Goal: Task Accomplishment & Management: Manage account settings

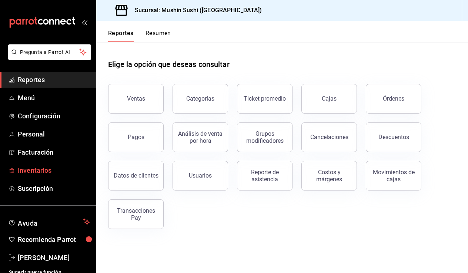
click at [35, 177] on link "Inventarios" at bounding box center [48, 171] width 96 height 16
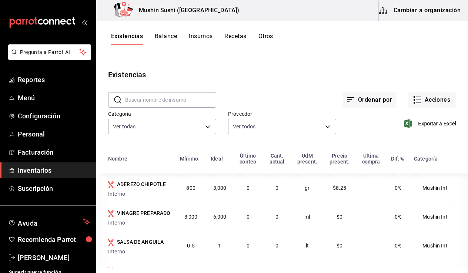
click at [234, 36] on button "Recetas" at bounding box center [235, 39] width 22 height 13
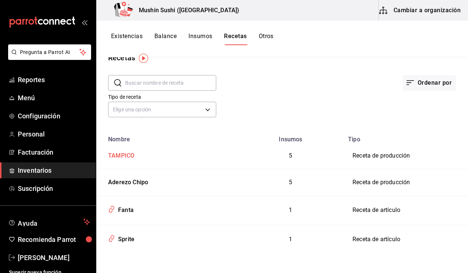
scroll to position [17, 0]
click at [67, 97] on span "Menú" at bounding box center [54, 98] width 72 height 10
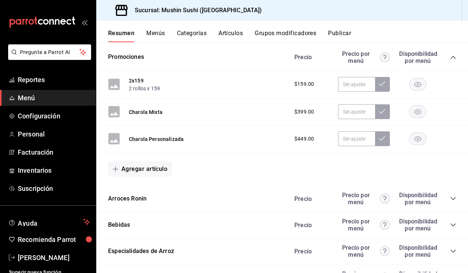
scroll to position [263, 0]
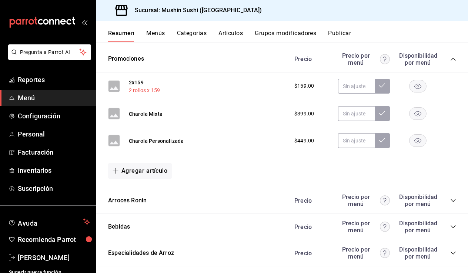
click at [148, 89] on button "2 rollos x 159" at bounding box center [144, 90] width 31 height 7
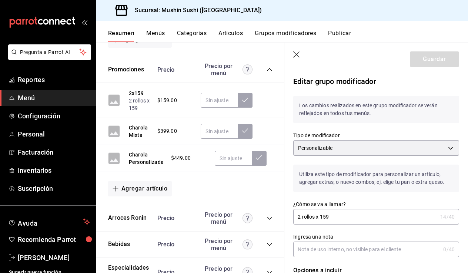
click at [294, 55] on icon "button" at bounding box center [296, 54] width 7 height 7
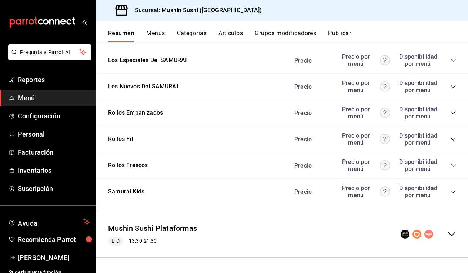
scroll to position [587, 0]
click at [228, 32] on button "Artículos" at bounding box center [231, 36] width 24 height 13
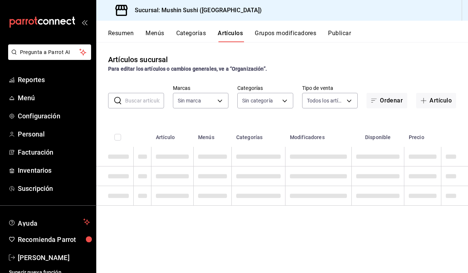
type input "6cf6c8ac-a757-4ad2-8ba0-a73b55ece7fc"
type input "d7167929-c0cc-44d3-9727-57b0df27befe,ae43325a-8427-482f-89c9-8e4447a6b73c,1705d…"
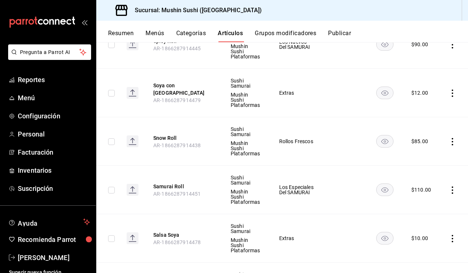
scroll to position [1604, 0]
click at [173, 138] on button "Snow Roll" at bounding box center [182, 137] width 59 height 7
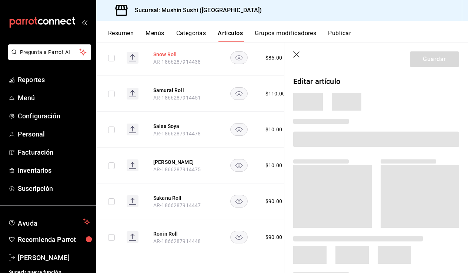
scroll to position [1333, 0]
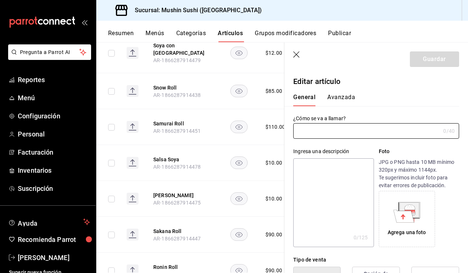
type input "Snow Roll"
type textarea "PD Jugoso camarón, aguacate fresco y tiras finamente picadas de [DOMAIN_NAME] C…"
type textarea "x"
type input "$85.00"
type input "AR-1866287914438"
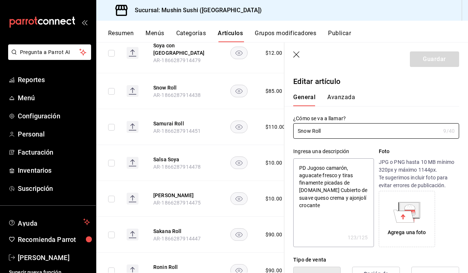
scroll to position [0, 0]
click at [337, 100] on button "Avanzada" at bounding box center [341, 100] width 28 height 13
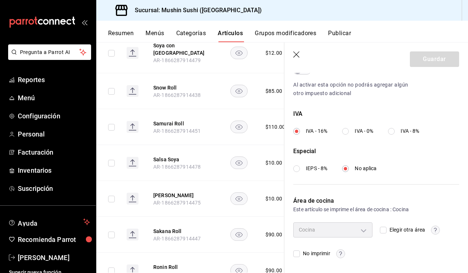
scroll to position [250, 0]
click at [294, 57] on icon "button" at bounding box center [296, 54] width 7 height 7
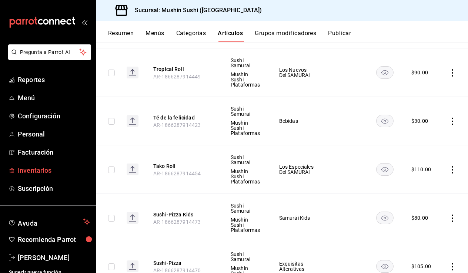
click at [41, 168] on span "Inventarios" at bounding box center [54, 171] width 72 height 10
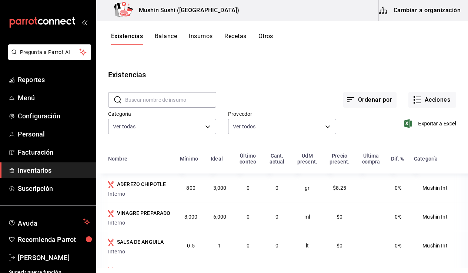
click at [231, 37] on button "Recetas" at bounding box center [235, 39] width 22 height 13
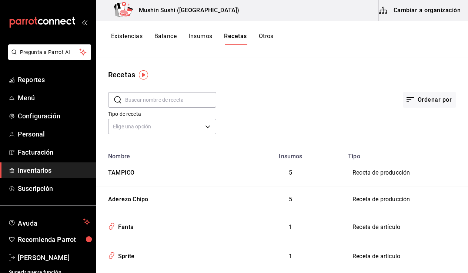
click at [142, 72] on img "button" at bounding box center [143, 74] width 9 height 9
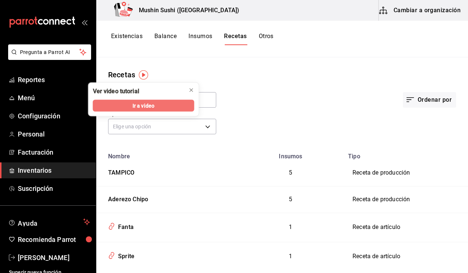
click at [144, 104] on span "Ir a video" at bounding box center [144, 106] width 22 height 8
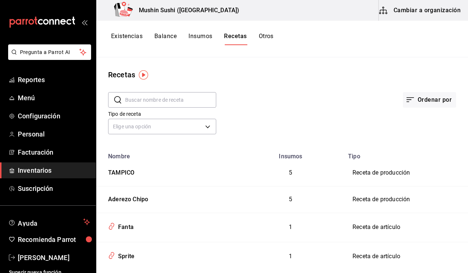
click at [429, 14] on button "Cambiar a organización" at bounding box center [420, 10] width 83 height 21
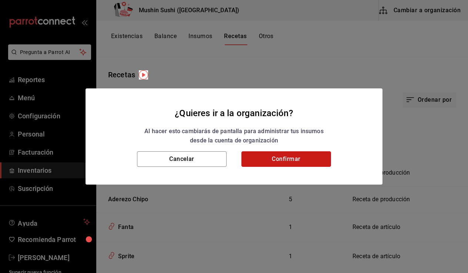
click at [310, 157] on button "Confirmar" at bounding box center [287, 160] width 90 height 16
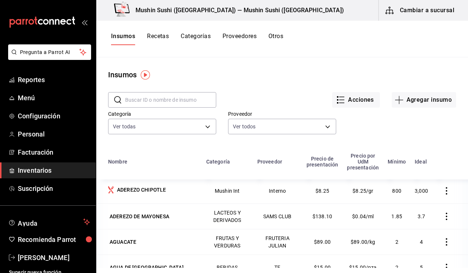
scroll to position [28, 0]
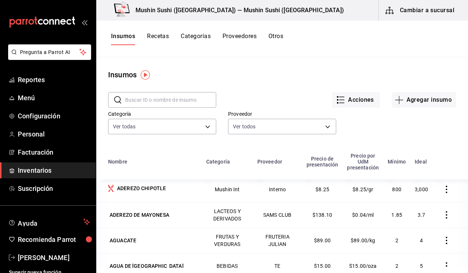
click at [163, 34] on button "Recetas" at bounding box center [158, 39] width 22 height 13
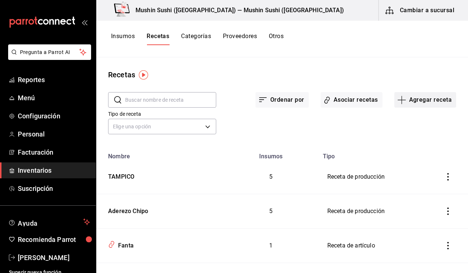
click at [417, 103] on button "Agregar receta" at bounding box center [426, 100] width 62 height 16
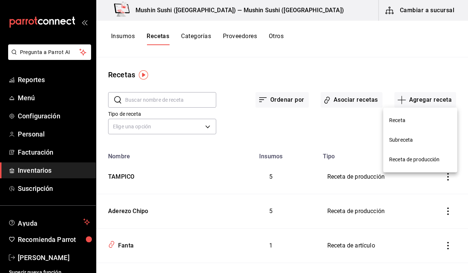
click at [400, 118] on span "Receta" at bounding box center [420, 121] width 62 height 8
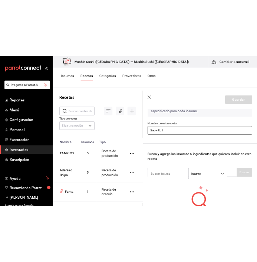
scroll to position [75, 0]
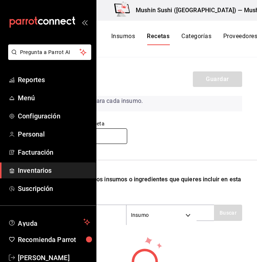
scroll to position [54, 6]
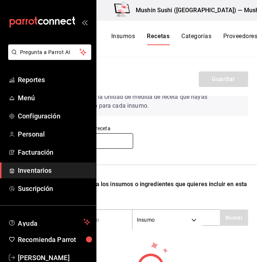
scroll to position [49, 0]
click at [81, 21] on icon "open_drawer_menu" at bounding box center [84, 22] width 6 height 6
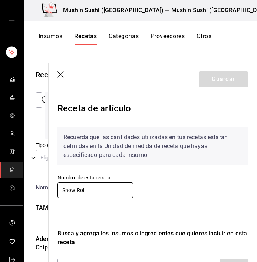
scroll to position [0, 0]
click at [95, 193] on input "Snow Roll" at bounding box center [95, 191] width 76 height 16
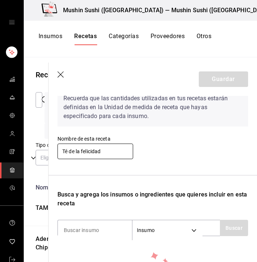
scroll to position [53, 0]
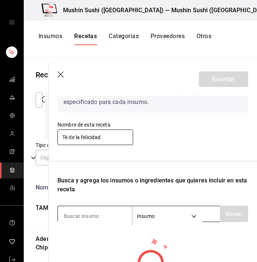
type input "Té de la felicidad"
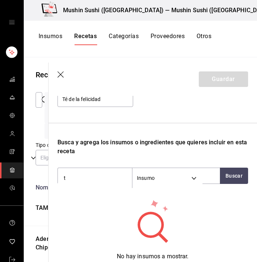
scroll to position [101, 0]
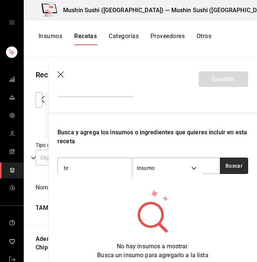
click at [229, 166] on button "Buscar" at bounding box center [234, 166] width 28 height 16
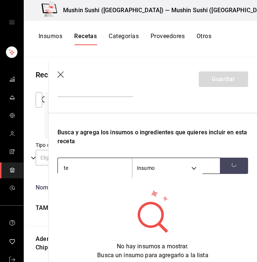
click at [102, 166] on input "te" at bounding box center [95, 168] width 74 height 16
type input "jazmin"
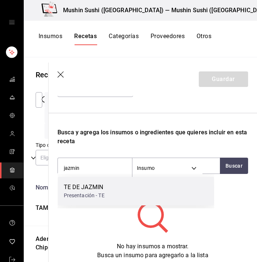
click at [97, 196] on div "Presentación - TE" at bounding box center [84, 196] width 41 height 8
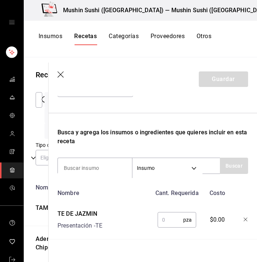
click at [171, 219] on input "text" at bounding box center [170, 220] width 26 height 15
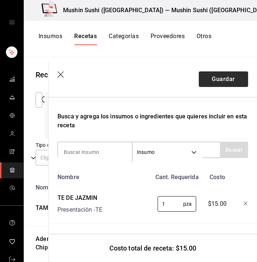
scroll to position [117, 0]
type input "1"
click at [229, 73] on button "Guardar" at bounding box center [223, 79] width 49 height 16
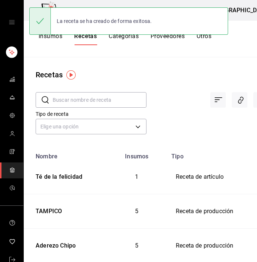
click at [85, 101] on input "text" at bounding box center [100, 100] width 94 height 15
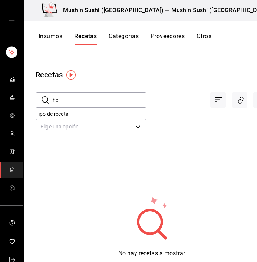
type input "h"
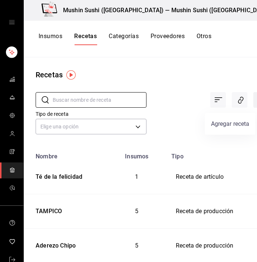
click at [257, 98] on icon "Agregar receta" at bounding box center [261, 100] width 9 height 9
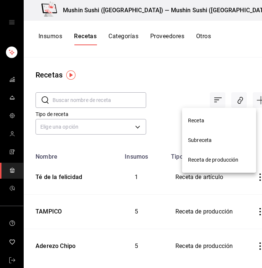
click at [235, 118] on span "Receta" at bounding box center [219, 121] width 62 height 8
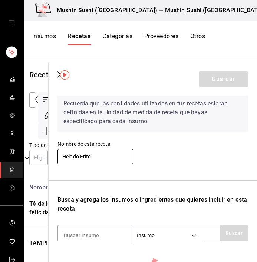
scroll to position [30, 0]
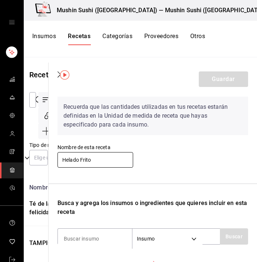
click at [84, 157] on input "Helado Frito" at bounding box center [95, 160] width 76 height 16
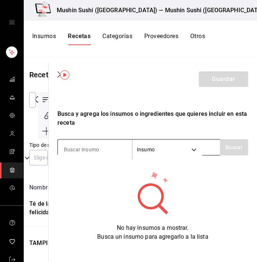
type input "HELADO FRITO"
click at [96, 148] on input "HAMB" at bounding box center [95, 150] width 74 height 16
click at [96, 148] on input "NEGRO" at bounding box center [95, 150] width 74 height 16
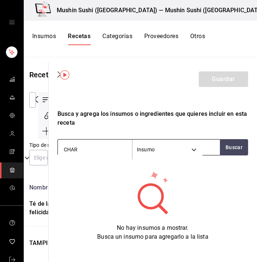
type input "[PERSON_NAME]"
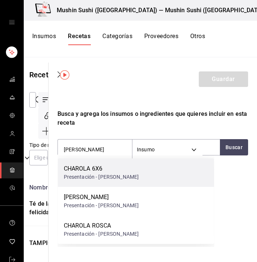
click at [121, 170] on div "CHAROLA 6X6" at bounding box center [101, 168] width 75 height 9
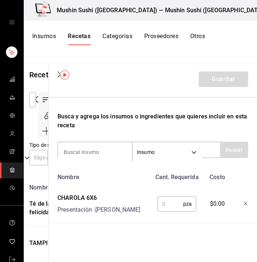
click at [162, 204] on input "text" at bounding box center [170, 204] width 26 height 15
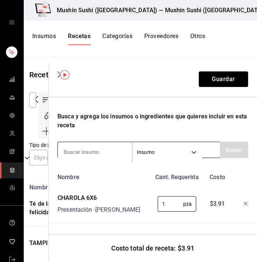
type input "1"
click at [88, 157] on input at bounding box center [95, 152] width 74 height 16
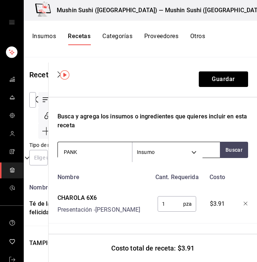
type input "PANKO"
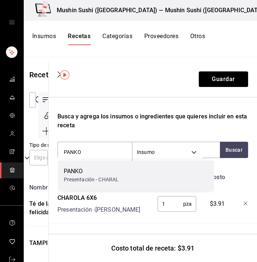
click at [108, 174] on div "PANKO" at bounding box center [91, 171] width 55 height 9
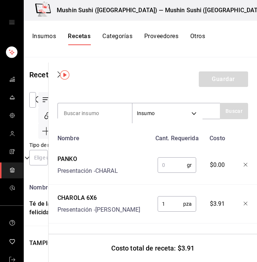
scroll to position [156, 0]
click at [165, 165] on input "text" at bounding box center [171, 165] width 29 height 15
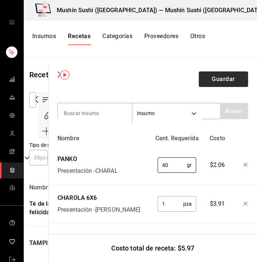
type input "40"
click at [217, 76] on button "Guardar" at bounding box center [223, 79] width 49 height 16
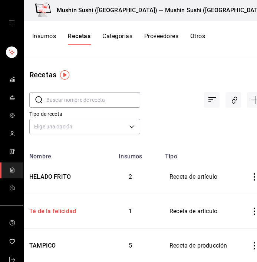
click at [72, 209] on div "Té de la felicidad" at bounding box center [51, 209] width 50 height 11
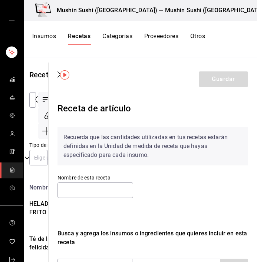
type input "Té de la felicidad"
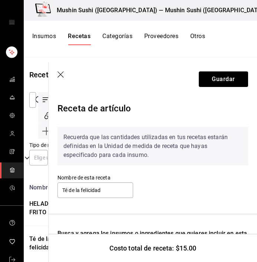
click at [60, 76] on icon "button" at bounding box center [60, 74] width 7 height 7
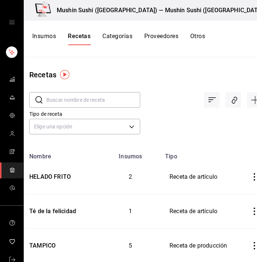
click at [120, 101] on input "text" at bounding box center [93, 100] width 94 height 15
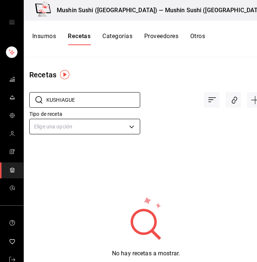
type input "KUSHIAGUE"
click at [87, 123] on body "Mushin Sushi ([GEOGRAPHIC_DATA]) — Mushin Sushi ([GEOGRAPHIC_DATA]) Cambiar a s…" at bounding box center [122, 128] width 257 height 257
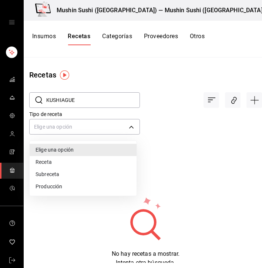
click at [79, 156] on li "Receta" at bounding box center [83, 162] width 107 height 12
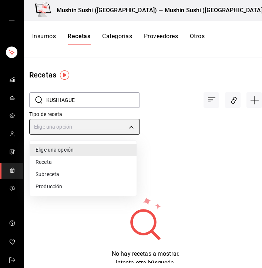
type input "PRODUCT"
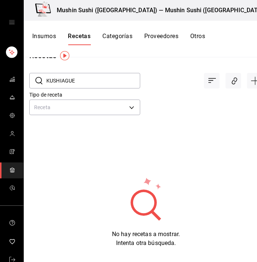
click at [153, 174] on div "​ KUSHIAGUE ​ Tipo de receta Receta PRODUCT No hay recetas a mostrar. Intenta o…" at bounding box center [145, 154] width 257 height 187
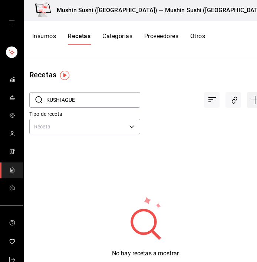
scroll to position [0, 0]
click at [250, 99] on icon "Agregar receta" at bounding box center [254, 100] width 9 height 9
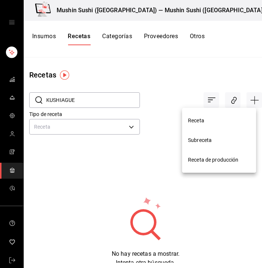
click at [224, 125] on li "Receta" at bounding box center [219, 121] width 74 height 20
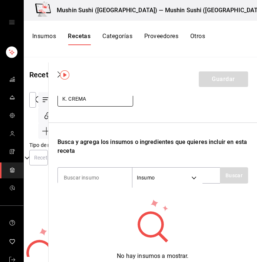
scroll to position [94, 0]
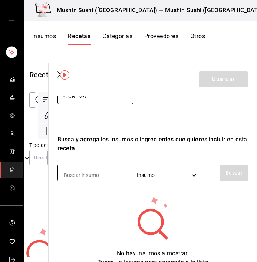
type input "K. CREMA"
type input "O"
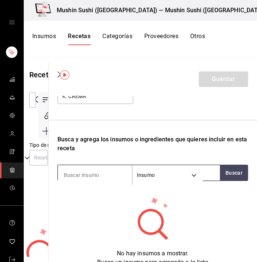
type input "O"
type input "PANKO"
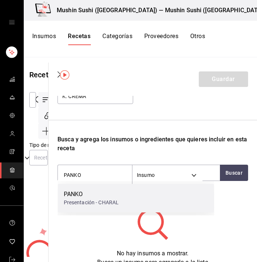
click at [95, 193] on div "PANKO" at bounding box center [91, 194] width 55 height 9
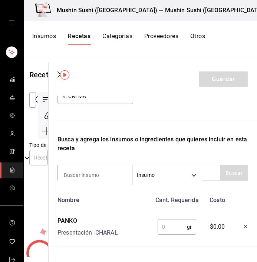
click at [165, 223] on input "text" at bounding box center [171, 227] width 29 height 15
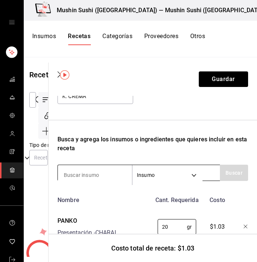
type input "20"
click at [100, 176] on input at bounding box center [95, 175] width 74 height 16
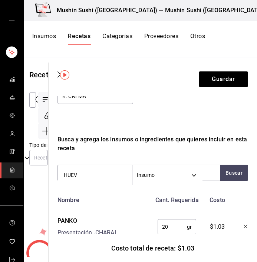
type input "HUEVO"
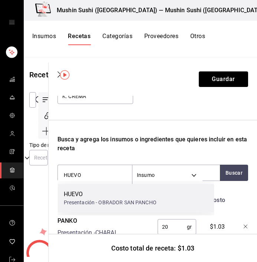
click at [80, 204] on div "Presentación - OBRADOR SAN PANCHO" at bounding box center [110, 203] width 93 height 8
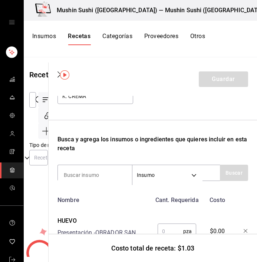
click at [167, 228] on input "text" at bounding box center [170, 231] width 26 height 15
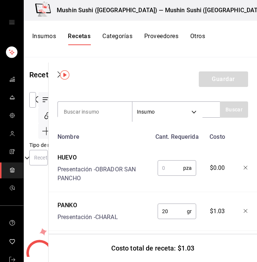
scroll to position [159, 0]
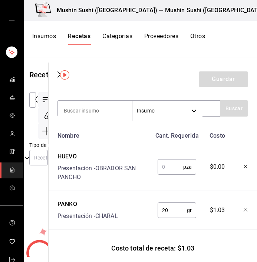
click at [243, 169] on icon "button" at bounding box center [245, 167] width 4 height 4
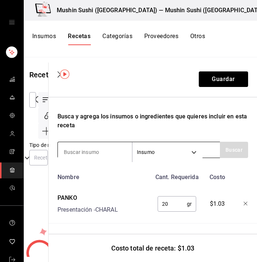
scroll to position [0, 6]
click at [114, 153] on input at bounding box center [95, 152] width 74 height 16
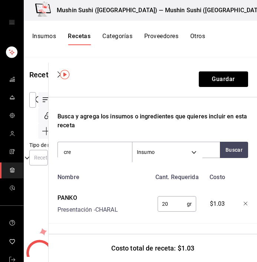
type input "crem"
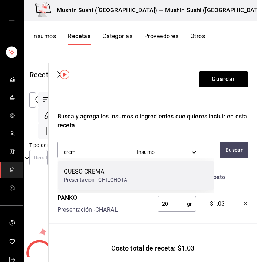
click at [119, 181] on div "Presentación - CHILCHOTA" at bounding box center [95, 180] width 63 height 8
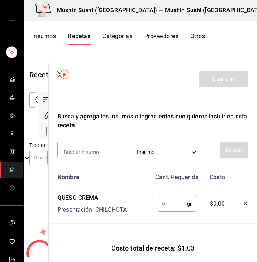
click at [171, 208] on input "text" at bounding box center [171, 204] width 29 height 15
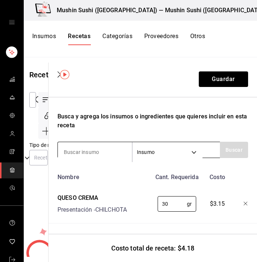
type input "30"
click at [103, 147] on input at bounding box center [95, 152] width 74 height 16
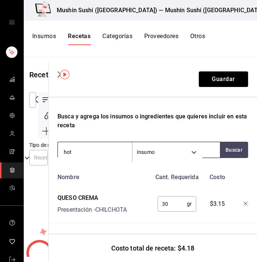
click at [96, 153] on input "hot" at bounding box center [95, 152] width 74 height 16
type input "charola"
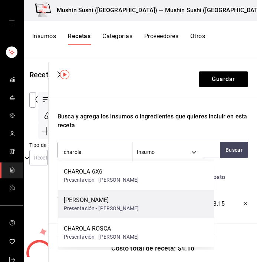
click at [87, 201] on div "[PERSON_NAME]" at bounding box center [101, 200] width 75 height 9
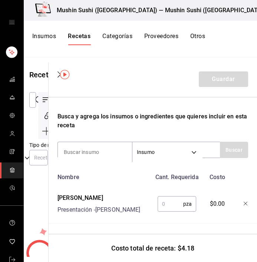
click at [161, 204] on input "text" at bounding box center [170, 204] width 26 height 15
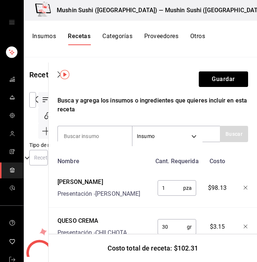
scroll to position [136, 0]
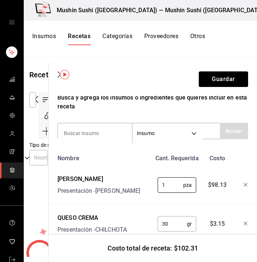
type input "1"
click at [207, 203] on div "Nombre Cant. Requerida [PERSON_NAME] Presentación - [PERSON_NAME] BODEGA 1 pza …" at bounding box center [152, 217] width 190 height 132
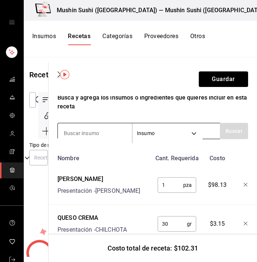
click at [119, 134] on input at bounding box center [95, 134] width 74 height 16
type input "palillos"
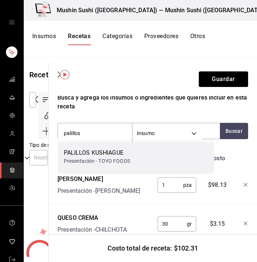
click at [64, 162] on div "Presentación - TOYO FOODS" at bounding box center [97, 161] width 66 height 8
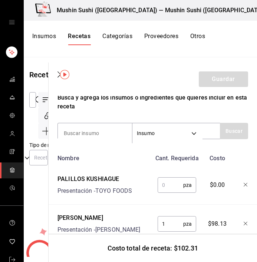
click at [162, 183] on input "text" at bounding box center [170, 185] width 26 height 15
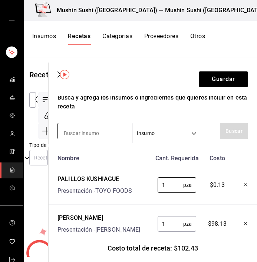
type input "1"
click at [107, 133] on input at bounding box center [95, 134] width 74 height 16
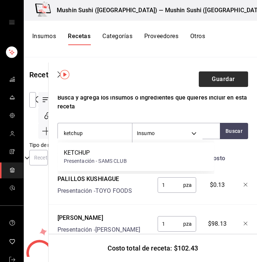
type input "ketchup"
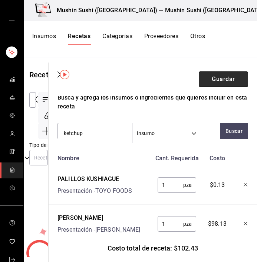
click at [210, 79] on button "Guardar" at bounding box center [223, 79] width 49 height 16
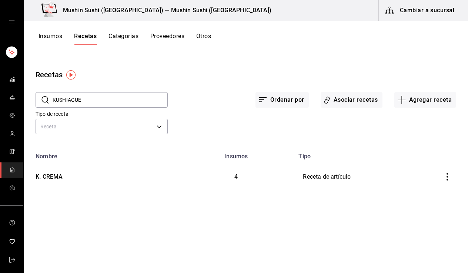
click at [10, 21] on icon "open drawer" at bounding box center [12, 22] width 6 height 6
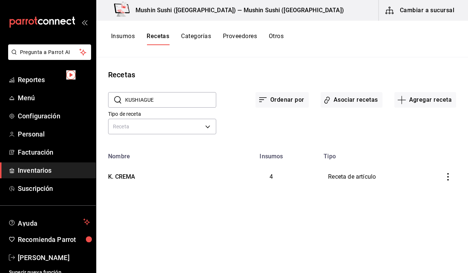
click at [45, 174] on span "Inventarios" at bounding box center [54, 171] width 72 height 10
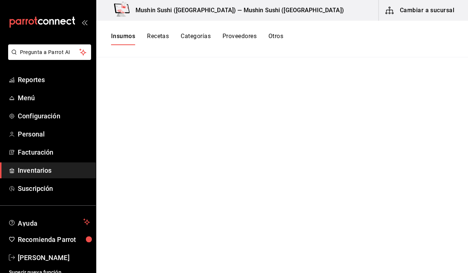
click at [112, 34] on button "Insumos" at bounding box center [123, 39] width 24 height 13
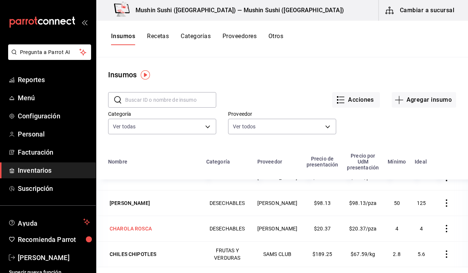
scroll to position [530, 0]
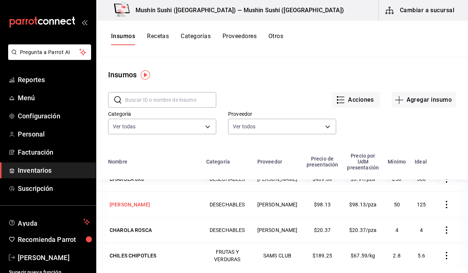
click at [150, 205] on div "[PERSON_NAME]" at bounding box center [130, 204] width 40 height 7
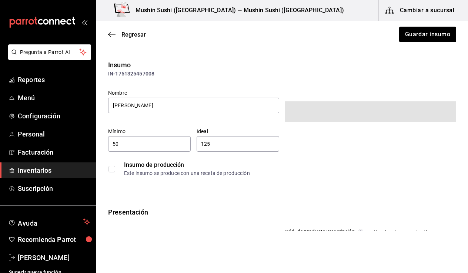
type input "$113.83"
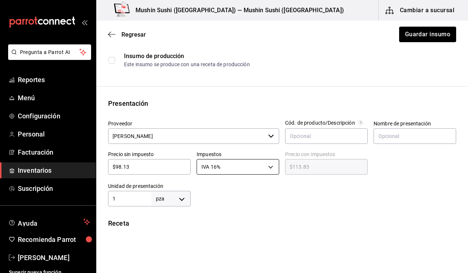
scroll to position [101, 0]
click at [180, 197] on body "Pregunta a Parrot AI Reportes Menú Configuración Personal Facturación Inventari…" at bounding box center [234, 116] width 468 height 232
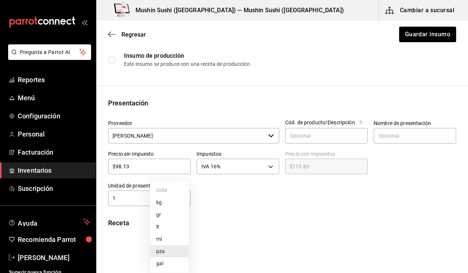
click at [239, 220] on div at bounding box center [234, 136] width 468 height 273
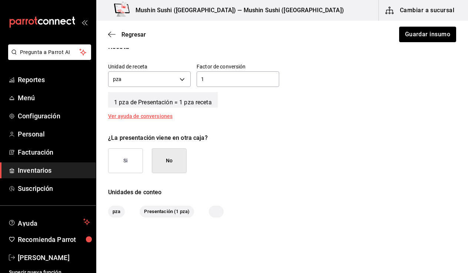
scroll to position [277, 0]
click at [212, 77] on input "1" at bounding box center [238, 80] width 83 height 9
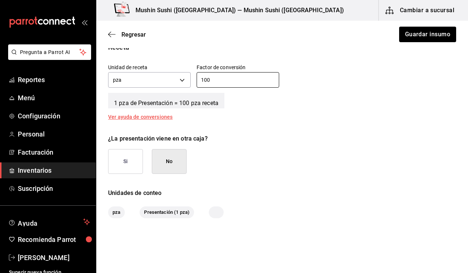
type input "100"
click at [219, 113] on div "Receta Unidad de receta pza UNIT Factor de conversión 100 ​ 1 pza de Presentaci…" at bounding box center [282, 80] width 372 height 77
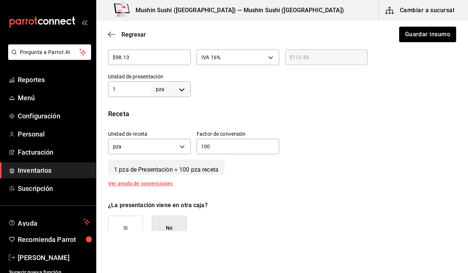
scroll to position [181, 0]
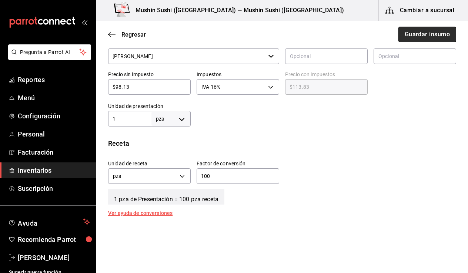
click at [429, 37] on button "Guardar insumo" at bounding box center [428, 35] width 58 height 16
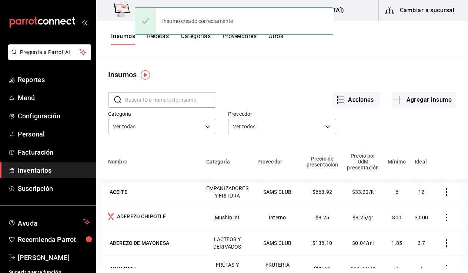
click at [163, 39] on button "Recetas" at bounding box center [158, 39] width 22 height 13
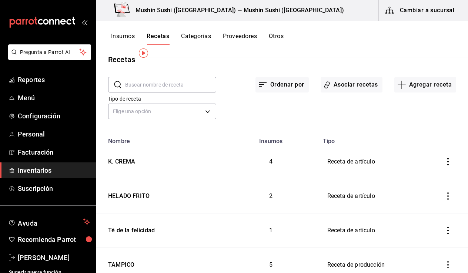
scroll to position [22, 0]
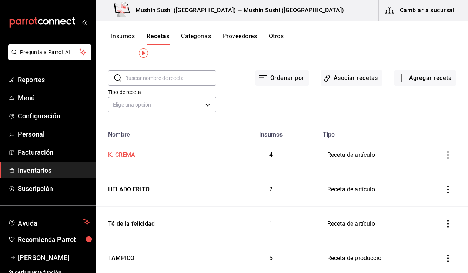
click at [133, 155] on div "K. CREMA" at bounding box center [120, 153] width 30 height 11
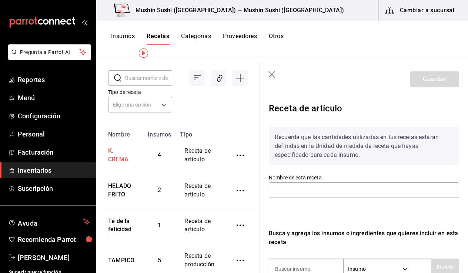
type input "K. CREMA"
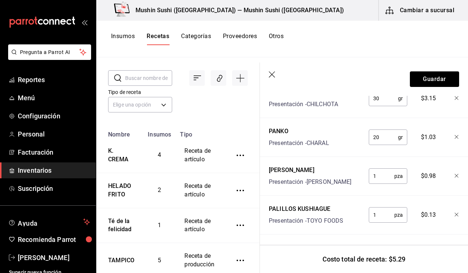
scroll to position [228, 0]
click at [300, 163] on div "[PERSON_NAME] Presentación - [PERSON_NAME]" at bounding box center [314, 175] width 97 height 24
click at [300, 166] on div "[PERSON_NAME]" at bounding box center [310, 170] width 83 height 9
click at [132, 32] on div "Insumos Recetas Categorías Proveedores Otros" at bounding box center [282, 39] width 372 height 37
click at [132, 33] on button "Insumos" at bounding box center [123, 39] width 24 height 13
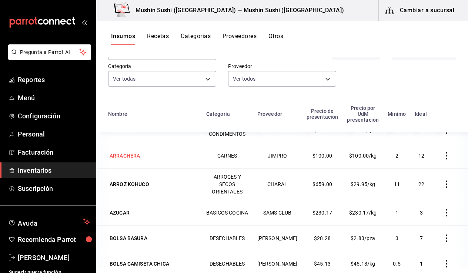
scroll to position [183, 0]
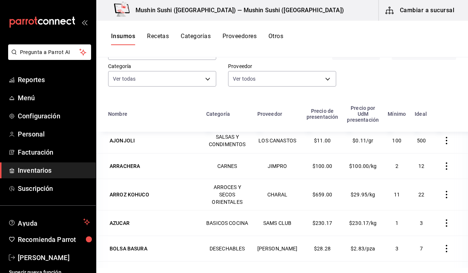
click at [163, 32] on div "Insumos Recetas Categorías Proveedores Otros" at bounding box center [282, 39] width 372 height 37
click at [162, 38] on button "Recetas" at bounding box center [158, 39] width 22 height 13
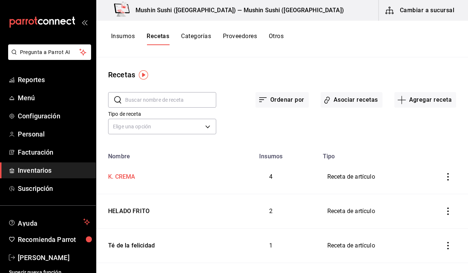
click at [144, 178] on div "K. CREMA" at bounding box center [160, 175] width 110 height 11
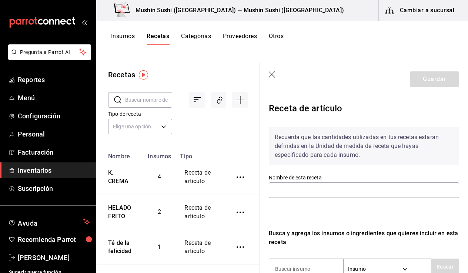
type input "K. CREMA"
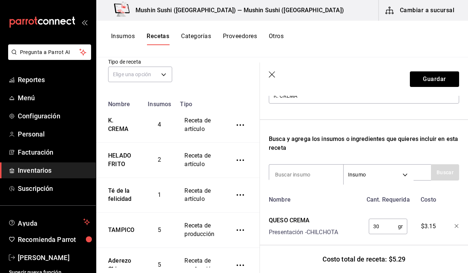
scroll to position [72, 0]
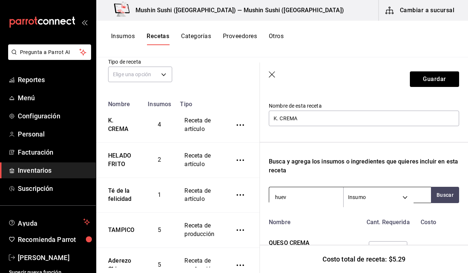
type input "huevo"
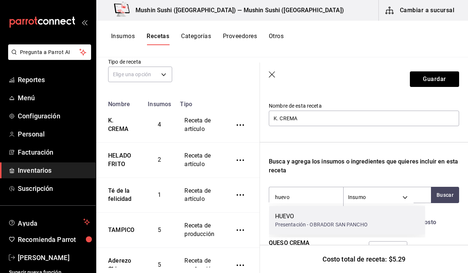
click at [311, 223] on div "Presentación - OBRADOR SAN PANCHO" at bounding box center [321, 225] width 93 height 8
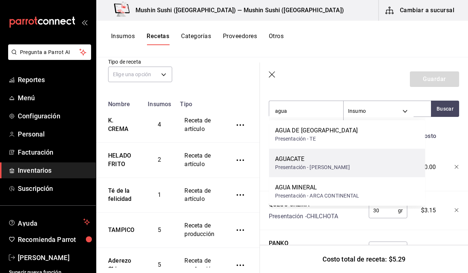
scroll to position [0, 0]
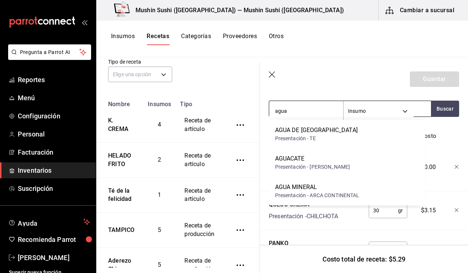
click at [301, 115] on input "agua" at bounding box center [306, 111] width 74 height 16
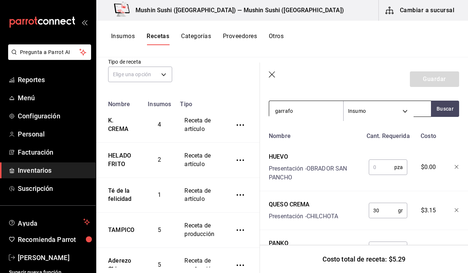
type input "garrafon"
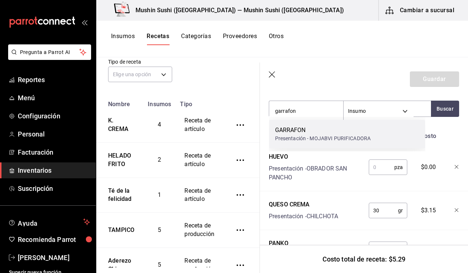
click at [323, 139] on div "Presentación - MOJABVI PURIFICADORA" at bounding box center [323, 139] width 96 height 8
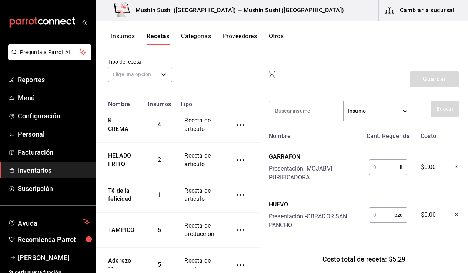
click at [371, 168] on input "text" at bounding box center [384, 167] width 31 height 15
type input "1"
type input "0.0"
click at [371, 213] on input "text" at bounding box center [382, 215] width 26 height 15
type input "0.621"
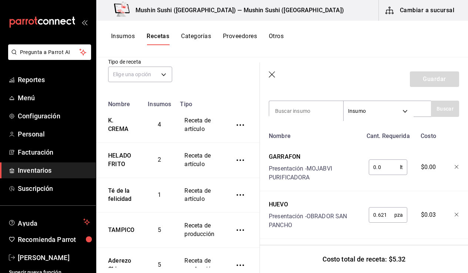
click at [401, 190] on div "Nombre Cant. Requerida [PERSON_NAME] Presentación - MOJABVI PURIFICADORA 0.0 lt…" at bounding box center [364, 262] width 190 height 266
click at [380, 167] on input "0.0" at bounding box center [384, 167] width 31 height 15
click at [354, 180] on div "Presentación - MOJABVI PURIFICADORA" at bounding box center [316, 173] width 94 height 18
click at [382, 170] on input "0.0058" at bounding box center [384, 167] width 31 height 15
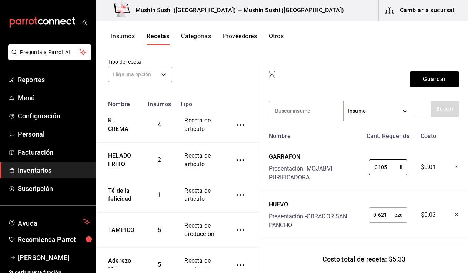
type input "0.0105"
click at [413, 196] on div "Nombre Cant. Requerida Costo GARRAFON Presentación - MOJABVI PURIFICADORA 0.010…" at bounding box center [364, 262] width 190 height 266
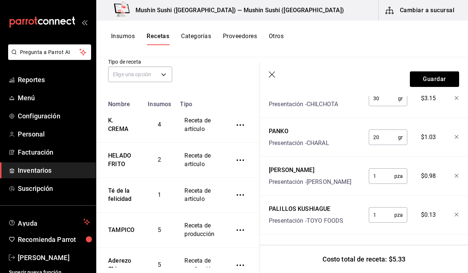
scroll to position [324, 0]
click at [378, 171] on input "1" at bounding box center [382, 176] width 26 height 15
drag, startPoint x: 429, startPoint y: 172, endPoint x: 425, endPoint y: 171, distance: 3.9
click at [425, 172] on span "$0.98" at bounding box center [428, 176] width 15 height 9
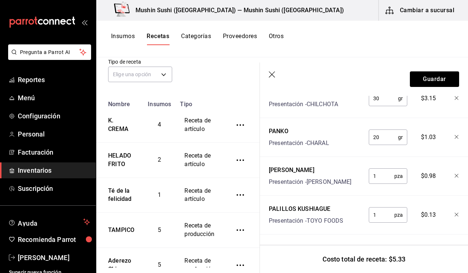
scroll to position [0, 0]
click at [380, 208] on input "1" at bounding box center [382, 215] width 26 height 15
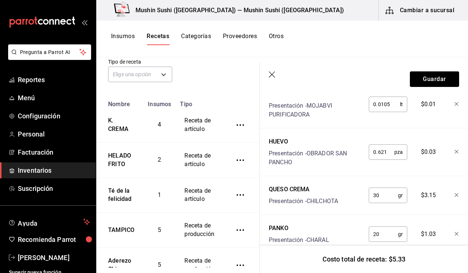
scroll to position [202, 0]
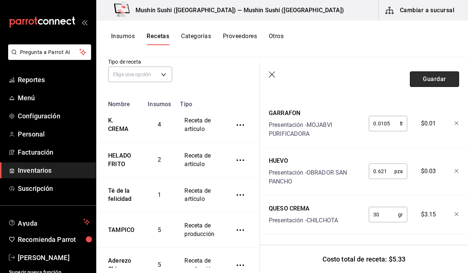
click at [432, 83] on button "Guardar" at bounding box center [434, 79] width 49 height 16
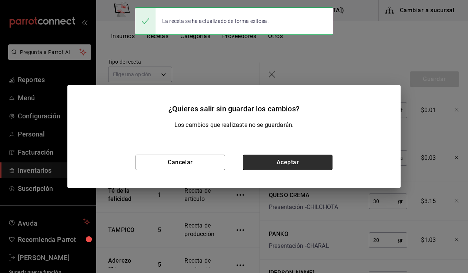
click at [313, 160] on button "Aceptar" at bounding box center [288, 163] width 90 height 16
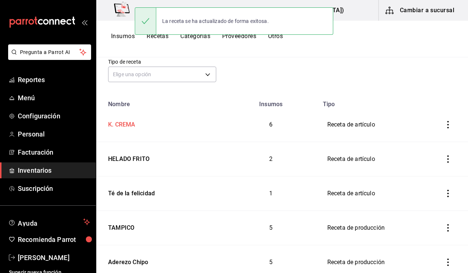
click at [133, 127] on div "K. CREMA" at bounding box center [120, 123] width 30 height 11
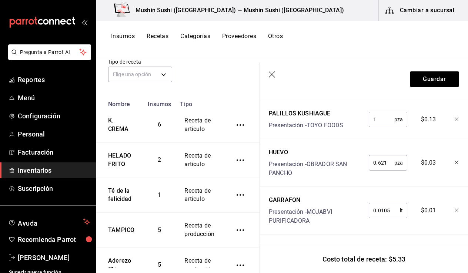
scroll to position [324, 0]
click at [272, 77] on icon "button" at bounding box center [272, 74] width 7 height 7
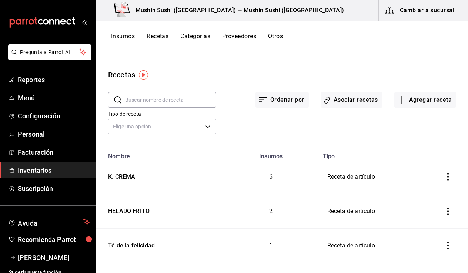
click at [166, 36] on button "Recetas" at bounding box center [158, 39] width 22 height 13
click at [164, 36] on button "Recetas" at bounding box center [158, 39] width 22 height 13
click at [135, 180] on div "K. CREMA" at bounding box center [120, 175] width 30 height 11
type input "K. CREMA"
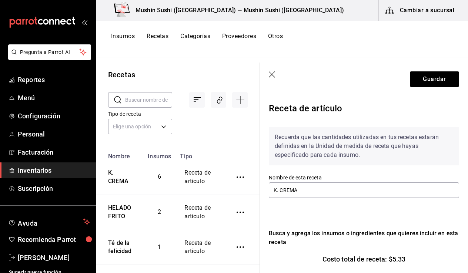
click at [270, 75] on icon "button" at bounding box center [272, 74] width 7 height 7
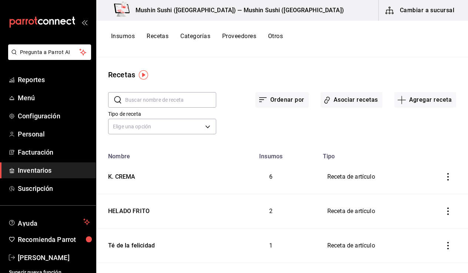
click at [167, 38] on button "Recetas" at bounding box center [158, 39] width 22 height 13
click at [164, 37] on button "Recetas" at bounding box center [158, 39] width 22 height 13
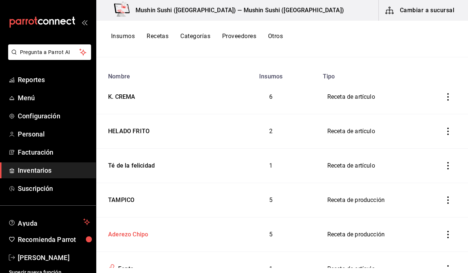
scroll to position [66, 0]
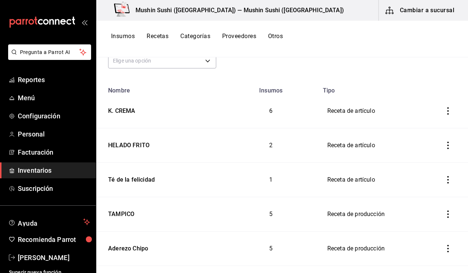
click at [163, 39] on button "Recetas" at bounding box center [158, 39] width 22 height 13
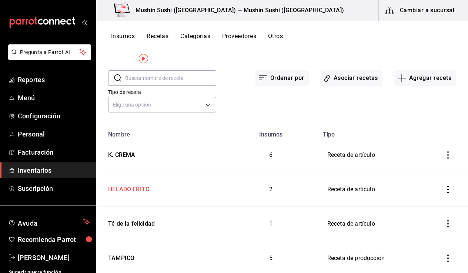
scroll to position [8, 0]
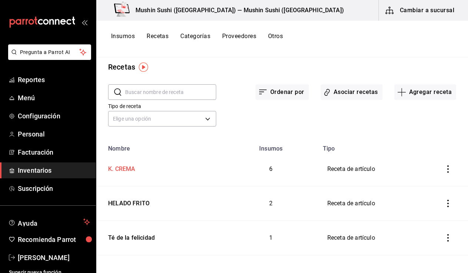
click at [127, 167] on div "K. CREMA" at bounding box center [120, 167] width 30 height 11
type input "K. CREMA"
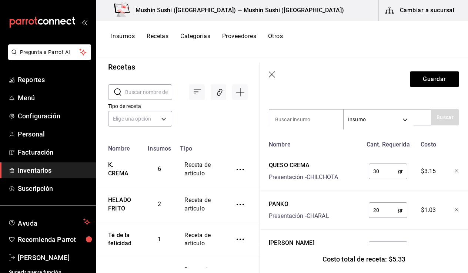
scroll to position [32, 0]
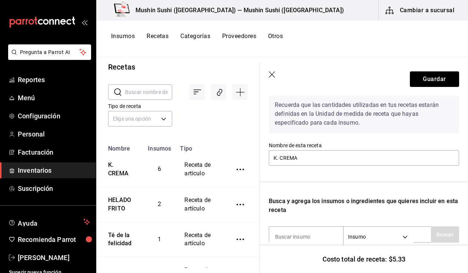
click at [275, 73] on icon "button" at bounding box center [272, 74] width 7 height 7
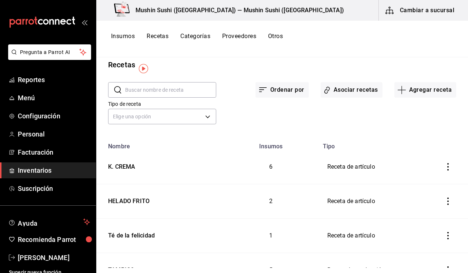
scroll to position [6, 0]
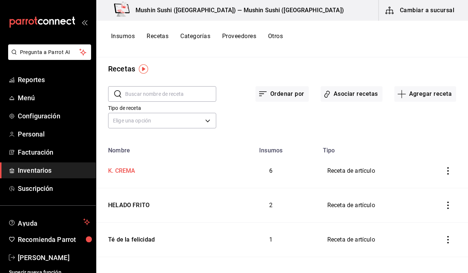
click at [139, 174] on div "K. CREMA" at bounding box center [160, 169] width 110 height 11
type input "K. CREMA"
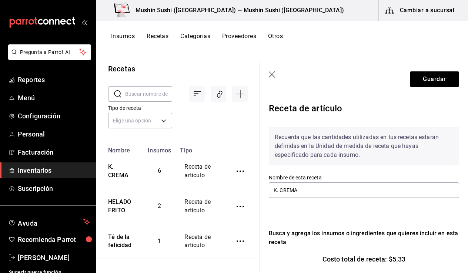
click at [274, 76] on icon "button" at bounding box center [272, 74] width 7 height 7
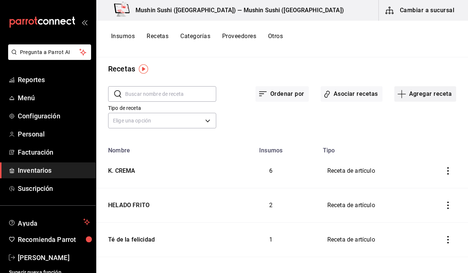
click at [413, 97] on button "Agregar receta" at bounding box center [426, 94] width 62 height 16
click at [399, 114] on span "Receta" at bounding box center [420, 115] width 62 height 8
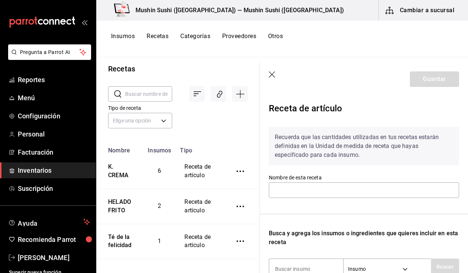
click at [274, 78] on icon "button" at bounding box center [272, 74] width 7 height 7
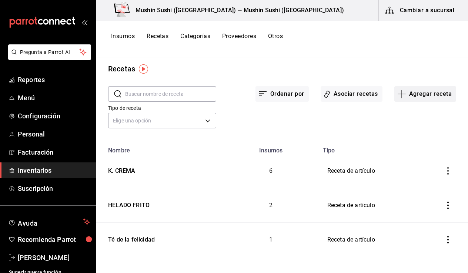
click at [407, 94] on button "Agregar receta" at bounding box center [426, 94] width 62 height 16
click at [400, 112] on span "Receta" at bounding box center [420, 115] width 62 height 8
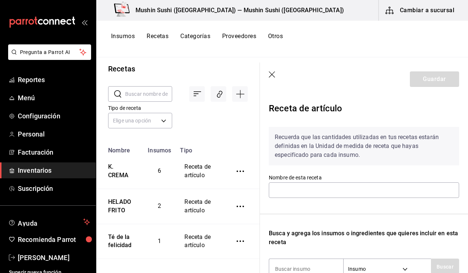
click at [274, 68] on header "Guardar" at bounding box center [364, 79] width 208 height 33
click at [273, 73] on icon "button" at bounding box center [272, 74] width 6 height 6
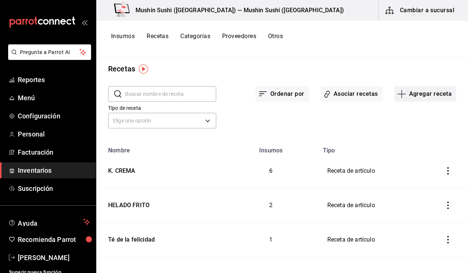
click at [420, 97] on button "Agregar receta" at bounding box center [426, 94] width 62 height 16
click at [397, 111] on li "Receta" at bounding box center [420, 115] width 74 height 20
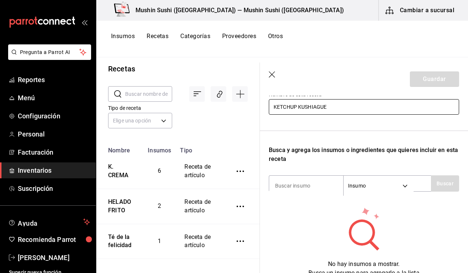
scroll to position [83, 0]
type input "KETCHUP KUSHIAGUE"
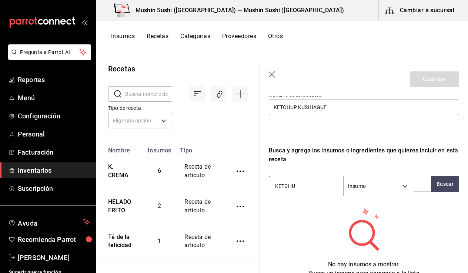
type input "KETCHUP"
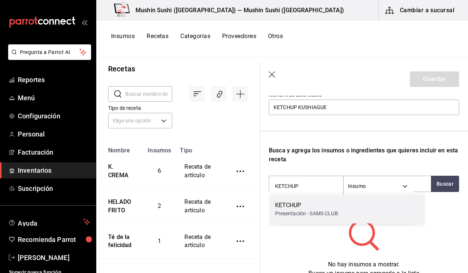
click at [367, 209] on div "KETCHUP Presentación - SAMS CLUB" at bounding box center [347, 209] width 156 height 29
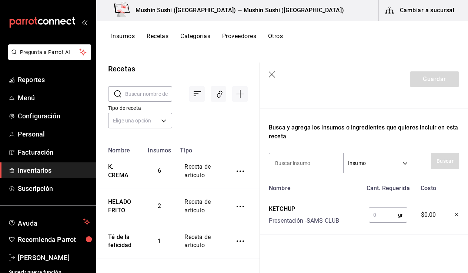
scroll to position [112, 0]
click at [374, 208] on input "text" at bounding box center [383, 215] width 29 height 15
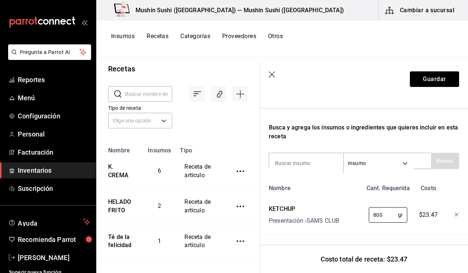
type input "800"
click at [323, 192] on div "Nombre Cant. Requerida Costo KETCHUP Presentación - SAMS CLUB 800 gr ​ $23.47" at bounding box center [364, 208] width 190 height 54
click at [312, 162] on input at bounding box center [306, 164] width 74 height 16
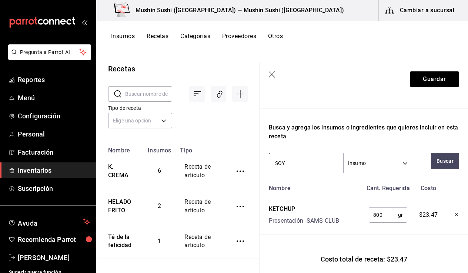
type input "SOYA"
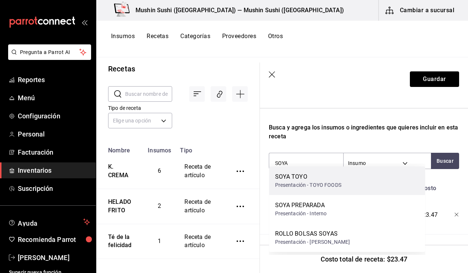
click at [317, 185] on div "Presentación - TOYO FOODS" at bounding box center [308, 186] width 66 height 8
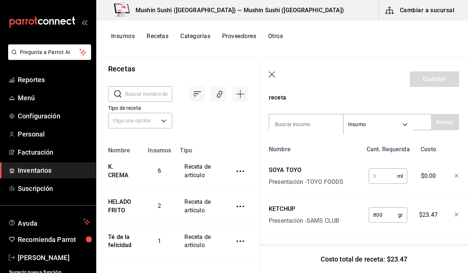
scroll to position [150, 0]
click at [376, 170] on input "text" at bounding box center [383, 176] width 29 height 15
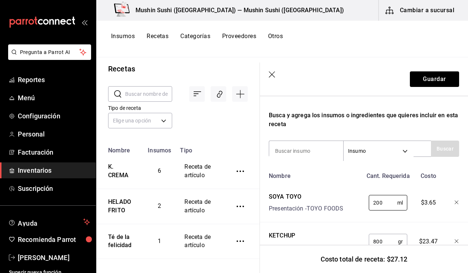
scroll to position [117, 0]
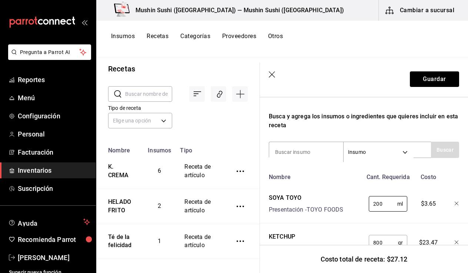
type input "200"
click at [272, 78] on icon "button" at bounding box center [272, 74] width 7 height 7
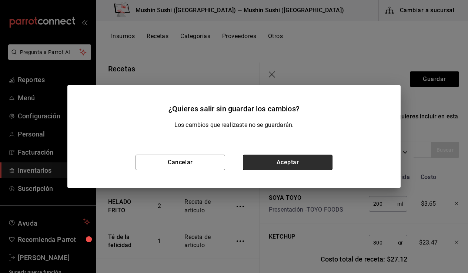
click at [273, 169] on button "Aceptar" at bounding box center [288, 163] width 90 height 16
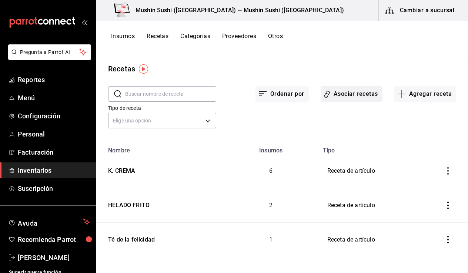
click at [356, 92] on button "Asociar recetas" at bounding box center [352, 94] width 62 height 16
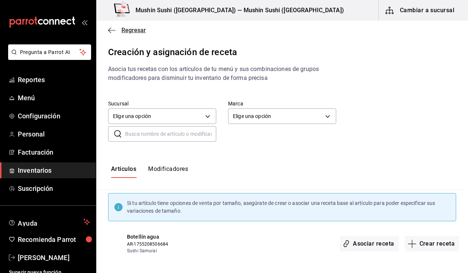
click at [113, 30] on icon "button" at bounding box center [111, 30] width 7 height 0
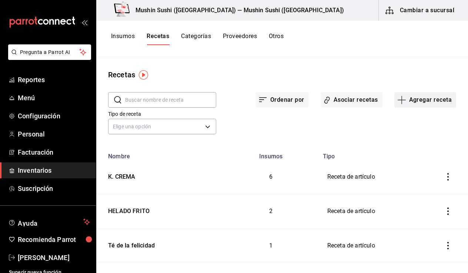
click at [426, 104] on button "Agregar receta" at bounding box center [426, 100] width 62 height 16
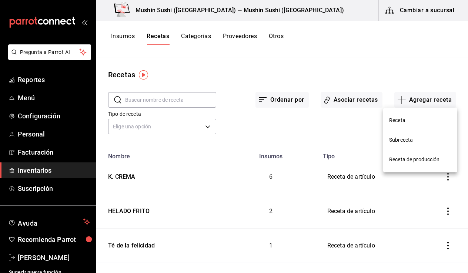
click at [405, 170] on nav "Receta Subreceta Receta de producción" at bounding box center [420, 140] width 74 height 65
click at [407, 164] on li "Receta de producción" at bounding box center [420, 160] width 74 height 20
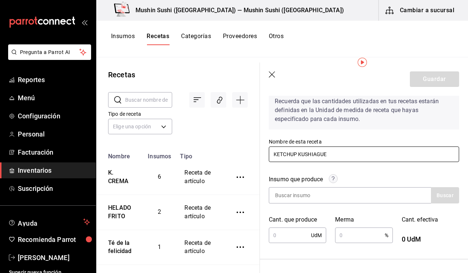
scroll to position [48, 0]
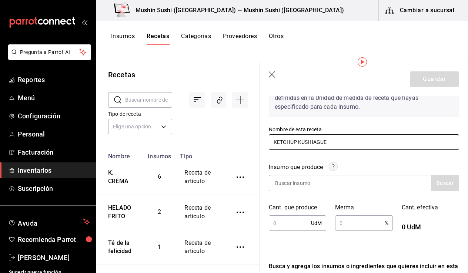
type input "KETCHUP KUSHIAGUE"
click at [291, 217] on input "text" at bounding box center [290, 223] width 42 height 15
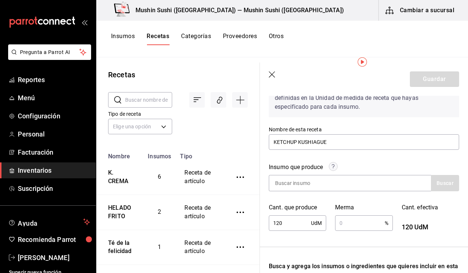
type input "1,200"
click at [350, 223] on input "text" at bounding box center [359, 223] width 49 height 15
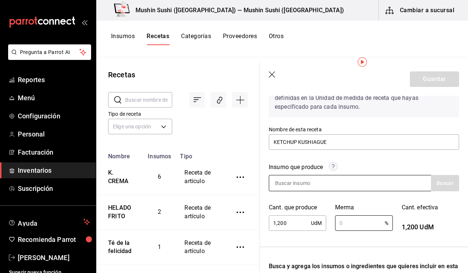
click at [326, 186] on input at bounding box center [306, 184] width 74 height 16
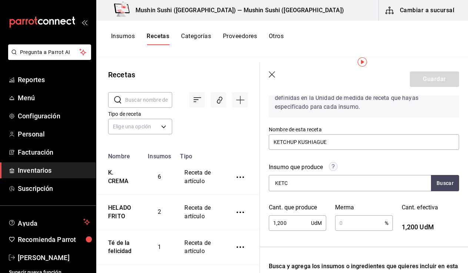
type input "KETC"
click at [274, 75] on icon "button" at bounding box center [272, 74] width 7 height 7
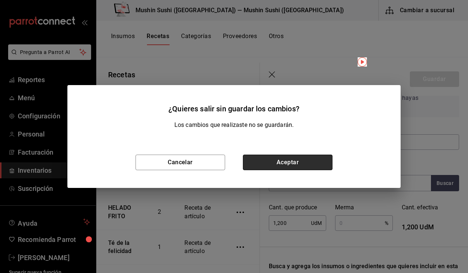
click at [286, 167] on button "Aceptar" at bounding box center [288, 163] width 90 height 16
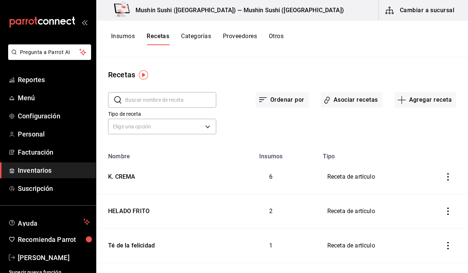
click at [134, 35] on button "Insumos" at bounding box center [123, 39] width 24 height 13
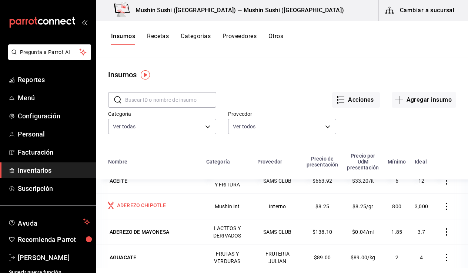
scroll to position [11, 0]
click at [425, 99] on button "Agregar insumo" at bounding box center [424, 100] width 64 height 16
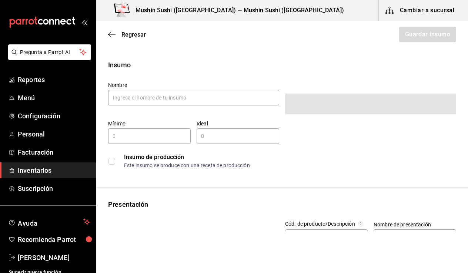
type input "$0.00"
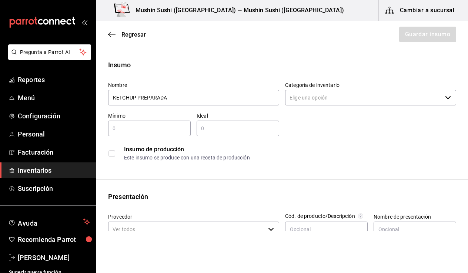
type input "KETCHUP PREPARADA"
click at [363, 103] on input "Categoría de inventario" at bounding box center [363, 98] width 157 height 16
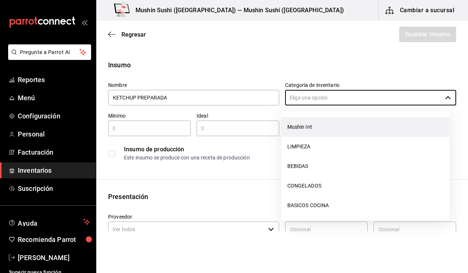
click at [345, 133] on li "Mushin Int" at bounding box center [366, 127] width 169 height 20
type input "Mushin Int"
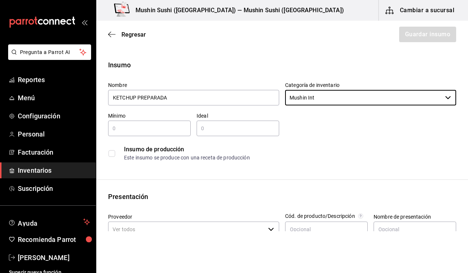
click at [149, 129] on input "text" at bounding box center [149, 128] width 83 height 9
type input "1"
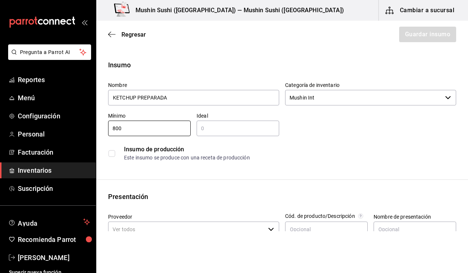
type input "800"
click at [204, 133] on input "text" at bounding box center [238, 128] width 83 height 9
type input "1,200"
click at [110, 154] on input "checkbox" at bounding box center [112, 153] width 7 height 7
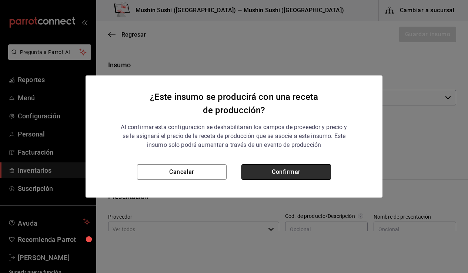
click at [273, 168] on button "Confirmar" at bounding box center [287, 172] width 90 height 16
checkbox input "true"
type input "$0.00"
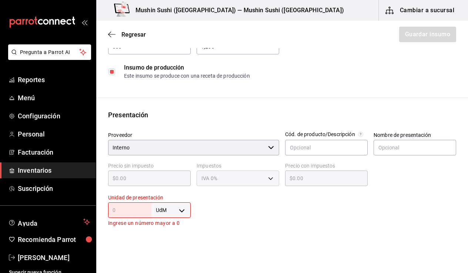
scroll to position [110, 0]
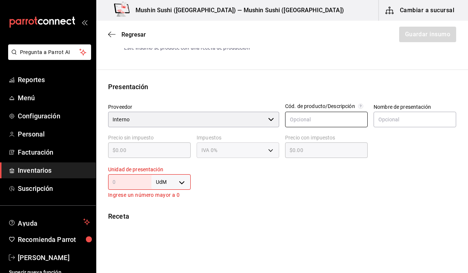
click at [314, 124] on input "text" at bounding box center [326, 120] width 83 height 16
click at [130, 182] on input "text" at bounding box center [129, 182] width 43 height 9
click at [173, 180] on body "Pregunta a Parrot AI Reportes Menú Configuración Personal Facturación Inventari…" at bounding box center [234, 116] width 468 height 232
click at [168, 213] on li "gr" at bounding box center [169, 215] width 39 height 12
type input "GRAM"
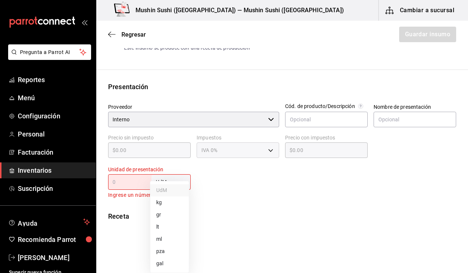
type input "GRAM"
click at [134, 183] on input "text" at bounding box center [129, 182] width 43 height 9
type input "1"
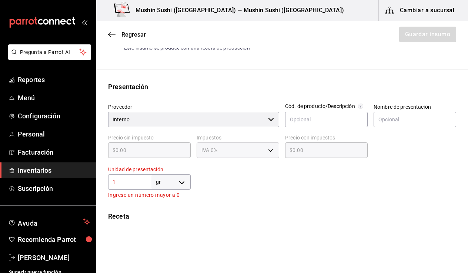
type input "10"
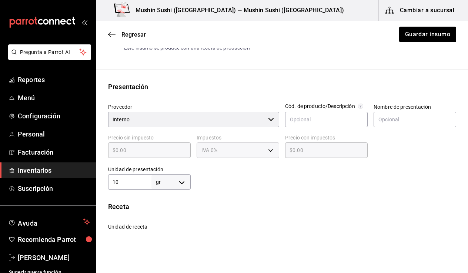
type input "10"
type input "100"
type input "1,000"
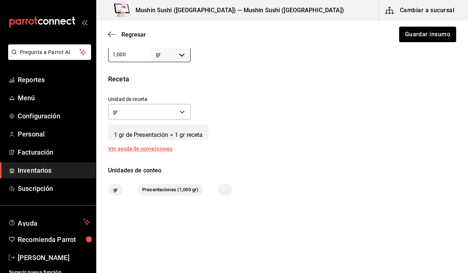
scroll to position [238, 0]
click at [418, 37] on button "Guardar insumo" at bounding box center [428, 35] width 58 height 16
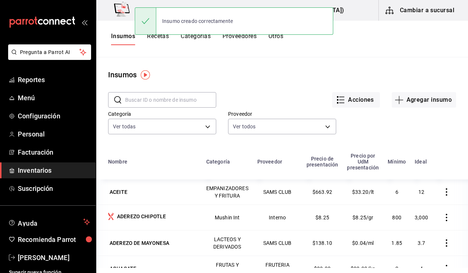
click at [155, 39] on button "Recetas" at bounding box center [158, 39] width 22 height 13
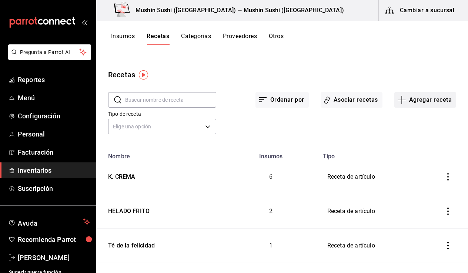
click at [410, 99] on button "Agregar receta" at bounding box center [426, 100] width 62 height 16
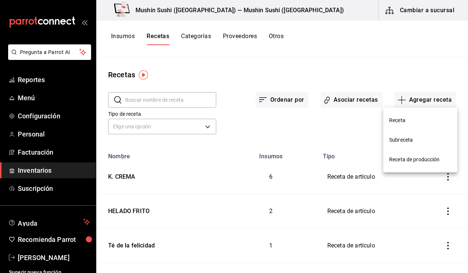
click at [400, 120] on span "Receta" at bounding box center [420, 121] width 62 height 8
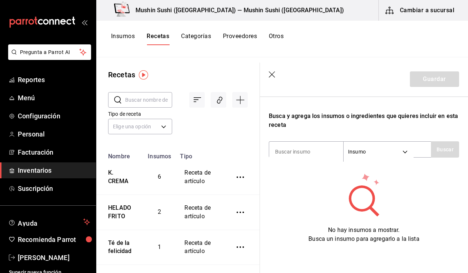
scroll to position [123, 0]
type input "KETCHUP PROD"
click at [274, 75] on icon "button" at bounding box center [272, 74] width 7 height 7
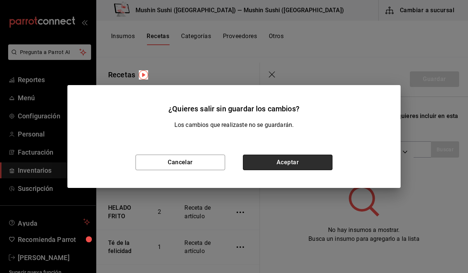
click at [270, 163] on button "Aceptar" at bounding box center [288, 163] width 90 height 16
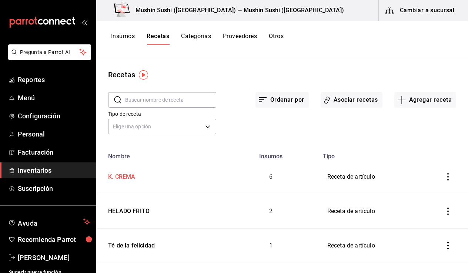
click at [142, 176] on div "K. CREMA" at bounding box center [160, 175] width 110 height 11
type input "K. CREMA"
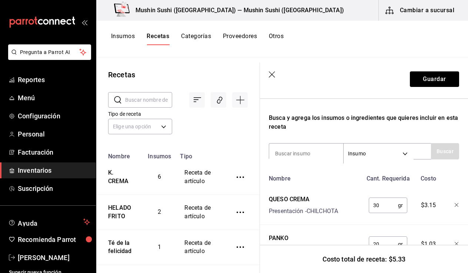
scroll to position [104, 0]
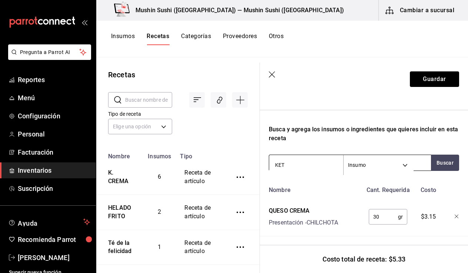
type input "KETC"
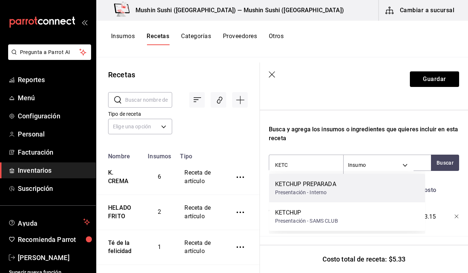
click at [305, 193] on div "Presentación - Interno" at bounding box center [305, 193] width 61 height 8
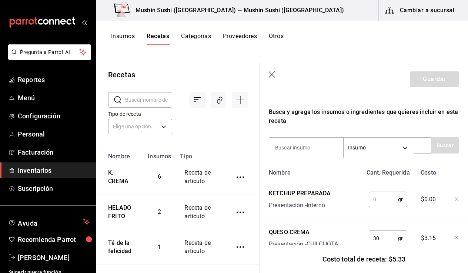
scroll to position [126, 0]
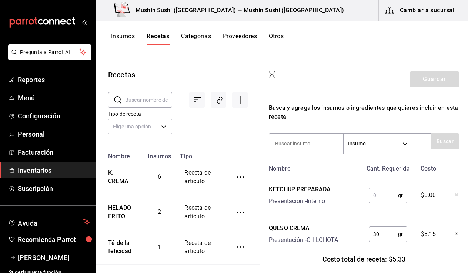
click at [378, 196] on input "text" at bounding box center [383, 195] width 29 height 15
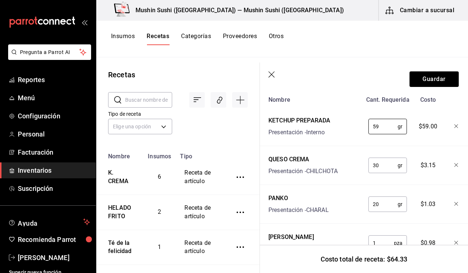
scroll to position [186, 0]
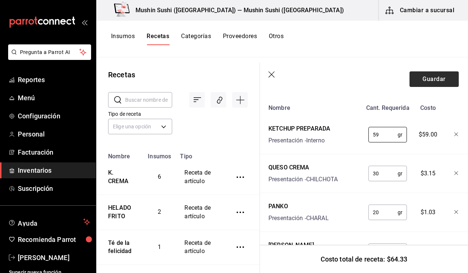
type input "59"
click at [437, 81] on button "Guardar" at bounding box center [434, 79] width 49 height 16
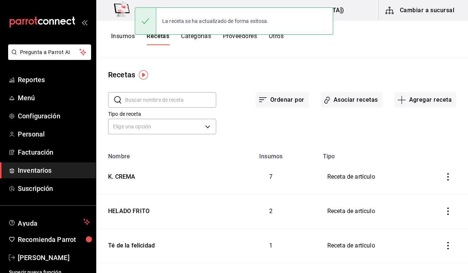
click at [123, 36] on button "Insumos" at bounding box center [123, 39] width 24 height 13
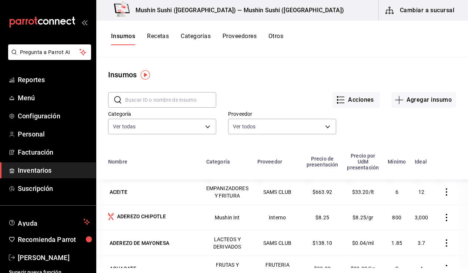
click at [155, 40] on button "Recetas" at bounding box center [158, 39] width 22 height 13
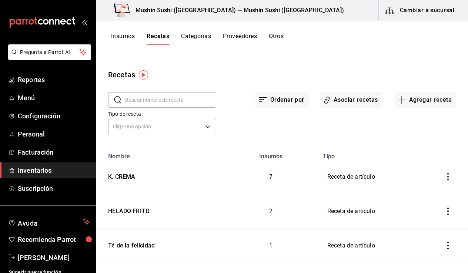
click at [132, 37] on button "Insumos" at bounding box center [123, 39] width 24 height 13
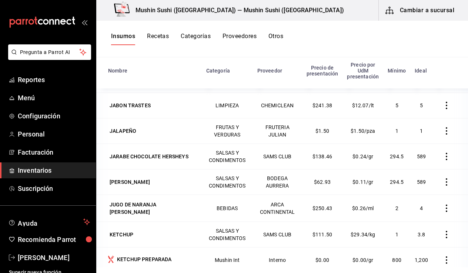
scroll to position [1015, 0]
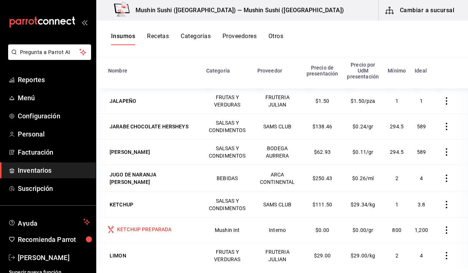
click at [158, 228] on div "KETCHUP PREPARADA" at bounding box center [144, 229] width 55 height 7
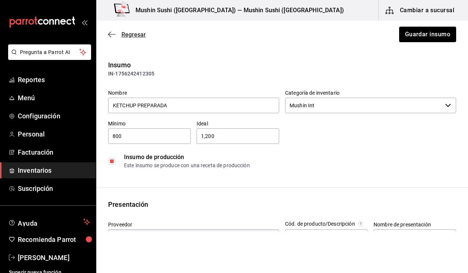
click at [114, 34] on icon "button" at bounding box center [111, 34] width 7 height 7
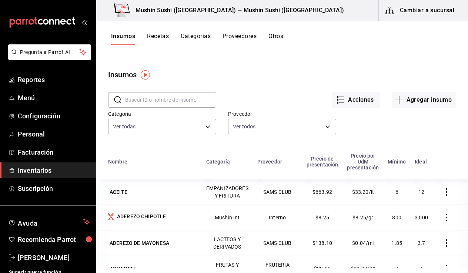
click at [160, 32] on div "Insumos Recetas Categorías Proveedores Otros" at bounding box center [282, 39] width 372 height 37
click at [160, 34] on button "Recetas" at bounding box center [158, 39] width 22 height 13
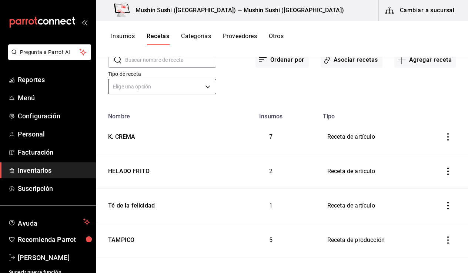
scroll to position [57, 0]
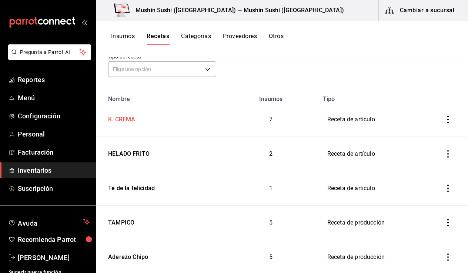
click at [131, 119] on div "K. CREMA" at bounding box center [120, 118] width 30 height 11
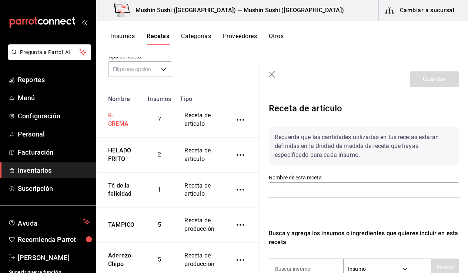
type input "K. CREMA"
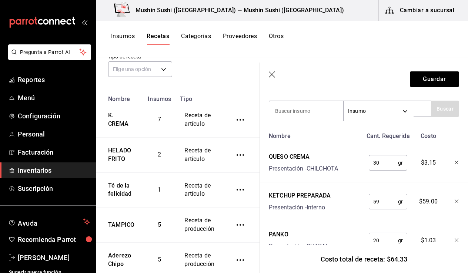
scroll to position [159, 0]
click at [388, 201] on input "59" at bounding box center [383, 201] width 29 height 15
click at [333, 207] on div "KETCHUP PREPARADA Presentación - Interno" at bounding box center [314, 200] width 97 height 24
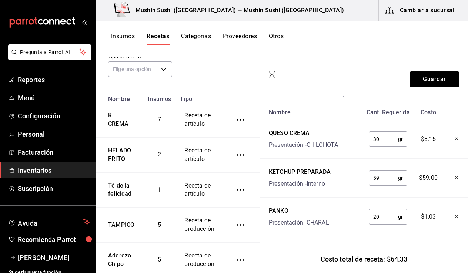
scroll to position [183, 0]
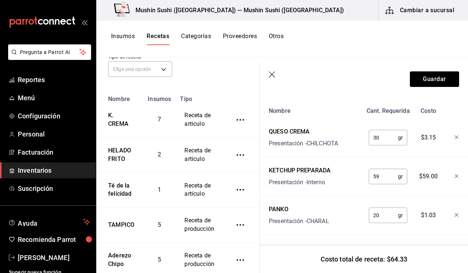
click at [382, 177] on input "59" at bounding box center [383, 176] width 29 height 15
click at [426, 79] on button "Guardar" at bounding box center [434, 79] width 49 height 16
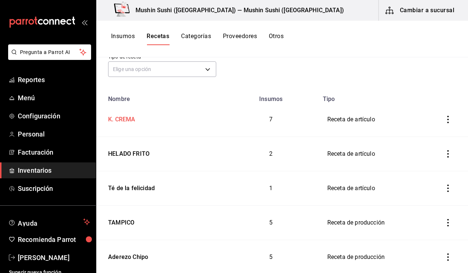
click at [129, 113] on div "K. CREMA" at bounding box center [120, 118] width 30 height 11
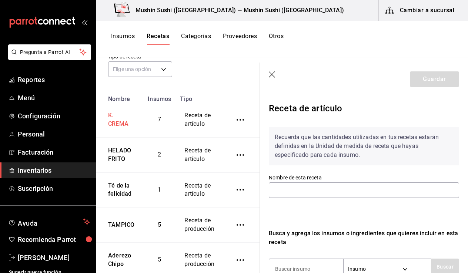
type input "K. CREMA"
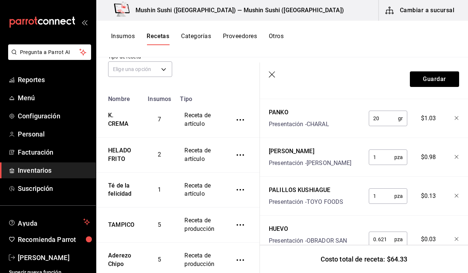
scroll to position [285, 0]
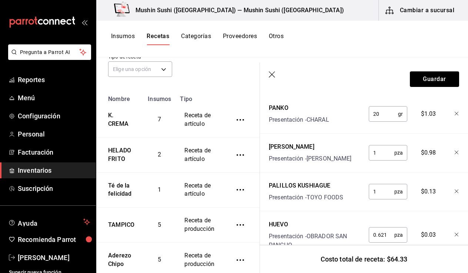
click at [455, 152] on icon "button" at bounding box center [457, 153] width 4 height 4
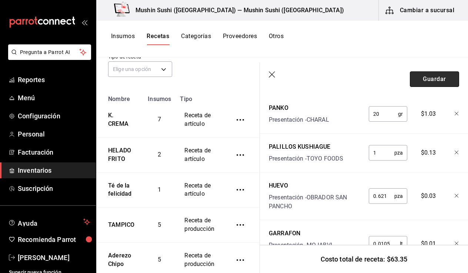
click at [424, 80] on button "Guardar" at bounding box center [434, 79] width 49 height 16
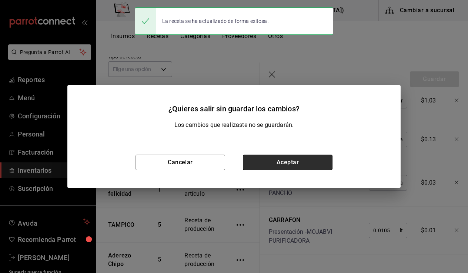
click at [274, 158] on button "Aceptar" at bounding box center [288, 163] width 90 height 16
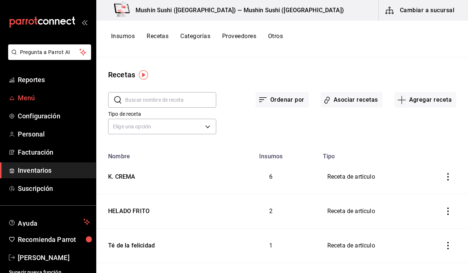
click at [36, 96] on span "Menú" at bounding box center [54, 98] width 72 height 10
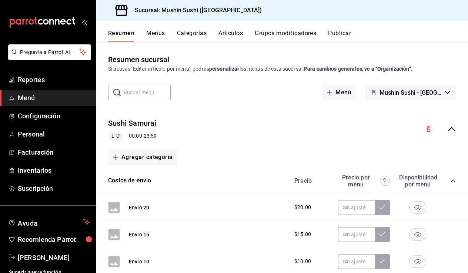
click at [280, 35] on button "Grupos modificadores" at bounding box center [285, 36] width 61 height 13
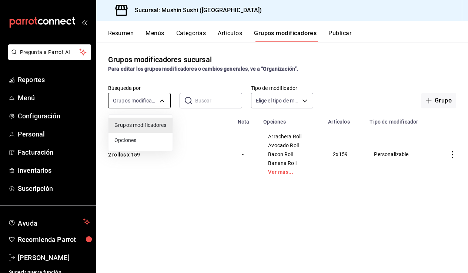
click at [146, 100] on body "Pregunta a Parrot AI Reportes Menú Configuración Personal Facturación Inventari…" at bounding box center [234, 136] width 468 height 273
click at [137, 139] on span "Opciones" at bounding box center [140, 141] width 52 height 8
type input "OPTION"
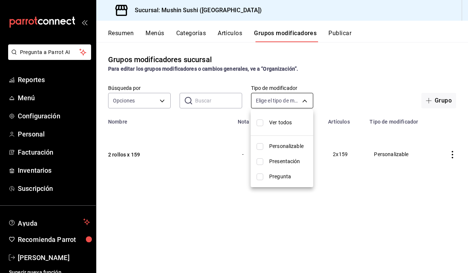
click at [296, 101] on body "Pregunta a Parrot AI Reportes Menú Configuración Personal Facturación Inventari…" at bounding box center [234, 136] width 468 height 273
click at [285, 164] on span "Presentación" at bounding box center [288, 162] width 38 height 8
type input "PRESENTATION"
checkbox input "true"
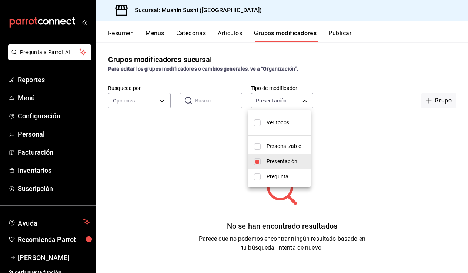
click at [366, 103] on div at bounding box center [234, 136] width 468 height 273
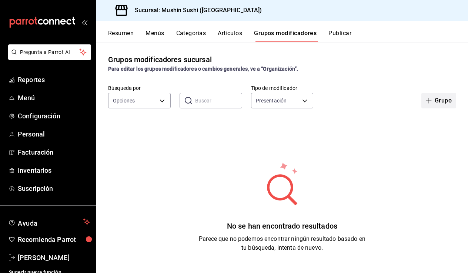
click at [426, 100] on icon "button" at bounding box center [429, 101] width 6 height 6
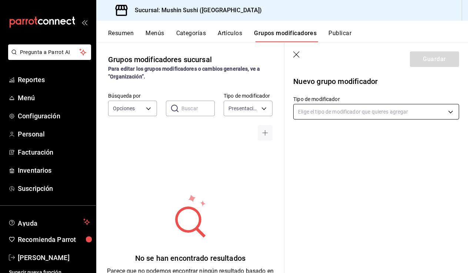
click at [353, 117] on body "Pregunta a Parrot AI Reportes Menú Configuración Personal Facturación Inventari…" at bounding box center [234, 136] width 468 height 273
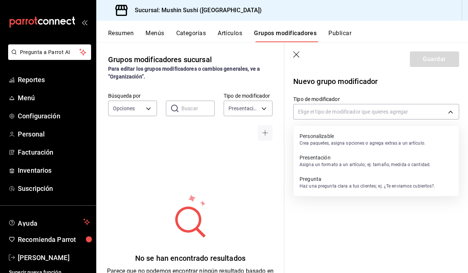
click at [347, 161] on p "Presentación" at bounding box center [365, 157] width 131 height 7
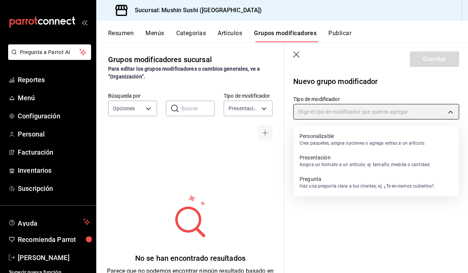
type input "PRESENTATION"
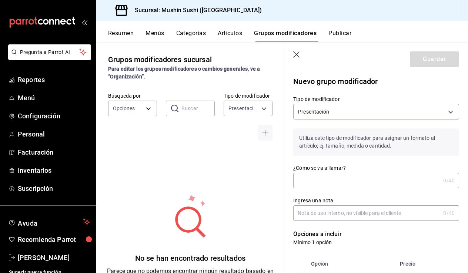
click at [346, 179] on input "¿Cómo se va a llamar?" at bounding box center [366, 180] width 147 height 15
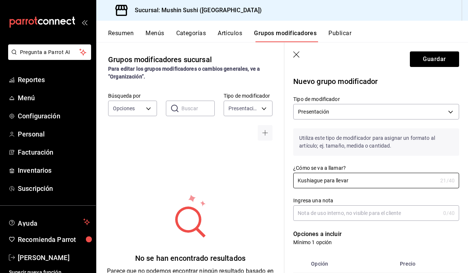
scroll to position [47, 0]
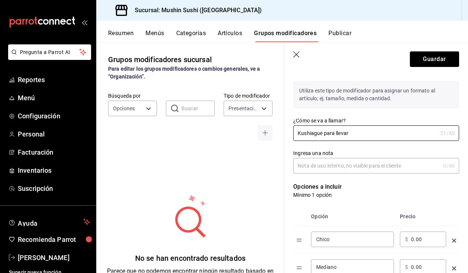
type input "Kushiague para llevar"
click at [363, 170] on input "Ingresa una nota" at bounding box center [366, 166] width 147 height 15
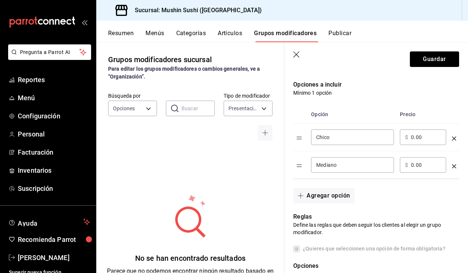
scroll to position [150, 0]
type input "Cuando es para llevar"
click at [452, 140] on icon "optionsTable" at bounding box center [454, 138] width 4 height 4
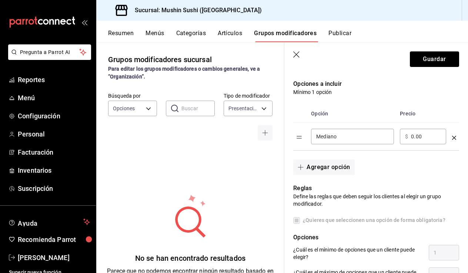
click at [452, 138] on icon "optionsTable" at bounding box center [454, 138] width 4 height 4
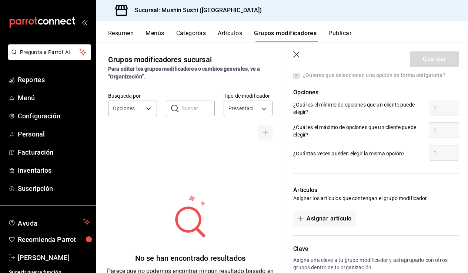
scroll to position [269, 0]
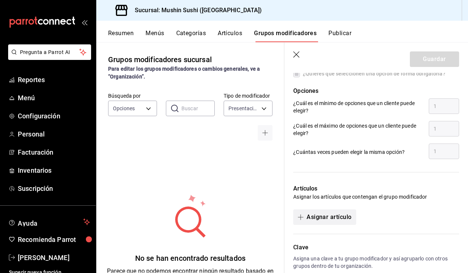
click at [341, 216] on button "Asignar artículo" at bounding box center [324, 218] width 63 height 16
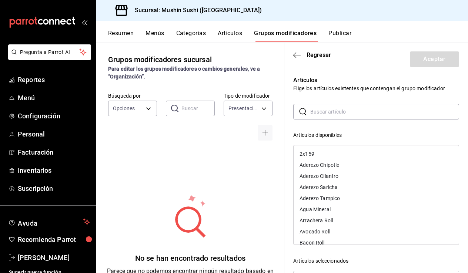
click at [362, 116] on input "text" at bounding box center [384, 111] width 149 height 15
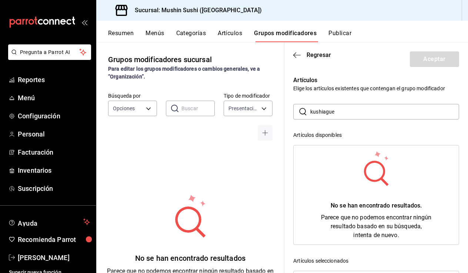
click at [350, 114] on input "kushiague" at bounding box center [384, 111] width 149 height 15
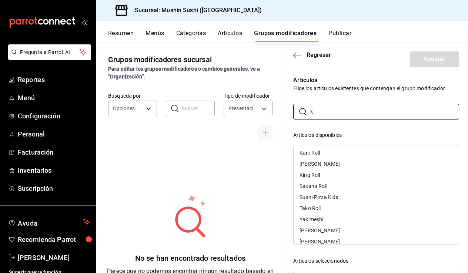
scroll to position [0, 0]
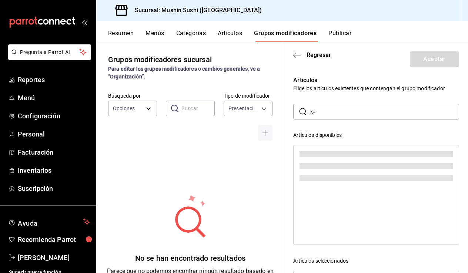
type input "k"
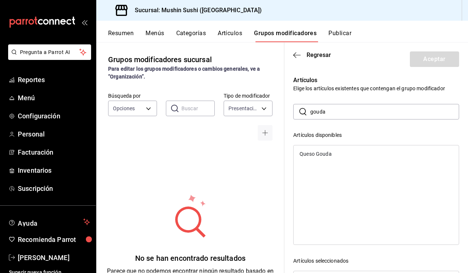
click at [332, 156] on div "Queso Gouda" at bounding box center [376, 154] width 165 height 11
click at [352, 112] on input "gouda" at bounding box center [384, 111] width 149 height 15
click at [332, 153] on div "Queso Crema" at bounding box center [376, 154] width 165 height 11
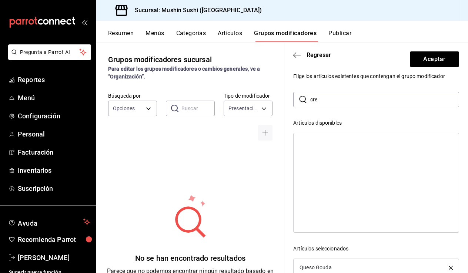
scroll to position [9, 0]
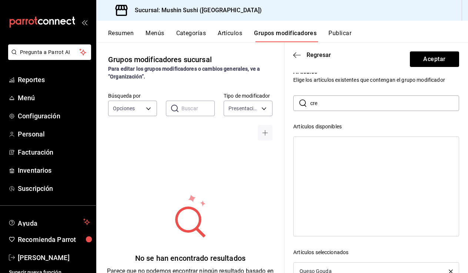
click at [335, 105] on input "cre" at bounding box center [384, 103] width 149 height 15
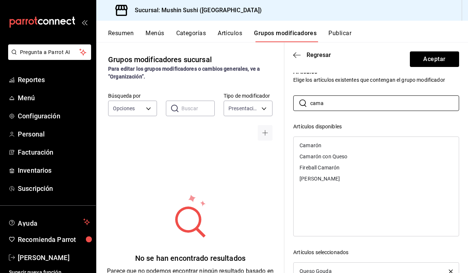
click at [326, 145] on div "Camarón" at bounding box center [376, 145] width 165 height 11
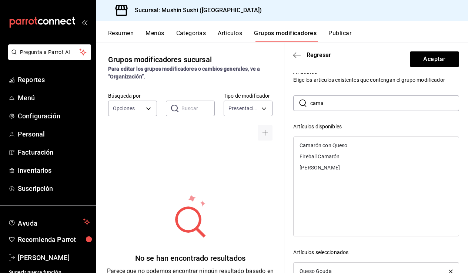
click at [328, 146] on div "Camarón con Queso" at bounding box center [324, 145] width 48 height 5
click at [348, 101] on input "cama" at bounding box center [384, 103] width 149 height 15
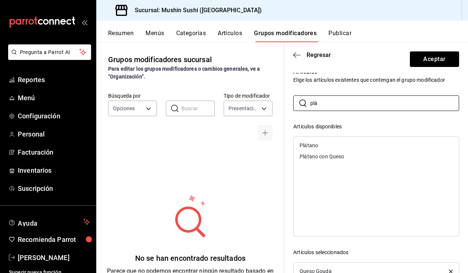
type input "plá"
click at [313, 143] on div "Plátano" at bounding box center [309, 145] width 19 height 5
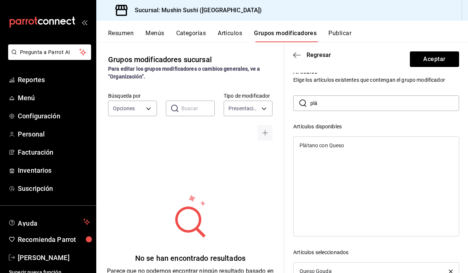
click at [313, 145] on div "Plátano con Queso" at bounding box center [322, 145] width 44 height 5
click at [426, 56] on button "Aceptar" at bounding box center [434, 59] width 49 height 16
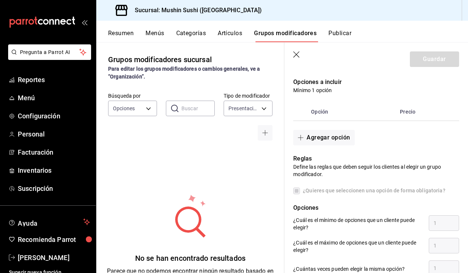
scroll to position [151, 0]
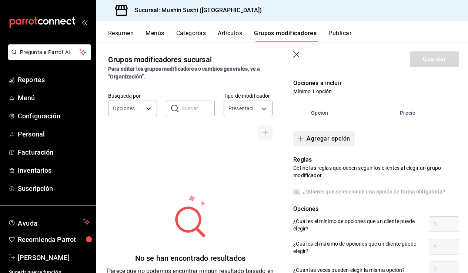
click at [335, 142] on button "Agregar opción" at bounding box center [323, 139] width 61 height 16
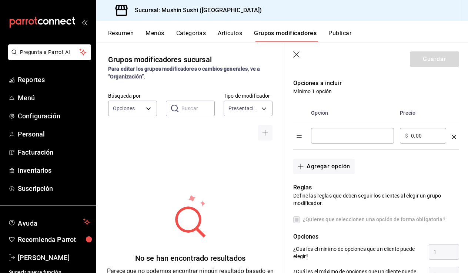
click at [339, 136] on input "optionsTable" at bounding box center [352, 135] width 73 height 7
type input "1"
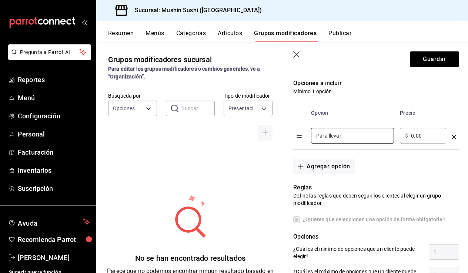
type input "Para llevar"
click at [398, 163] on div "Agregar opción" at bounding box center [371, 162] width 175 height 24
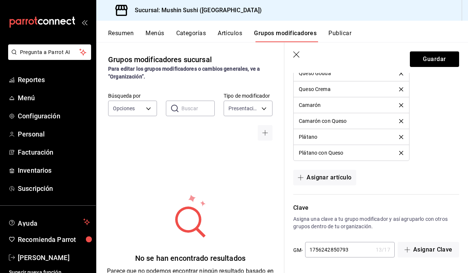
scroll to position [0, 0]
click at [429, 67] on header "Guardar" at bounding box center [376, 58] width 184 height 30
click at [429, 62] on button "Guardar" at bounding box center [434, 59] width 49 height 16
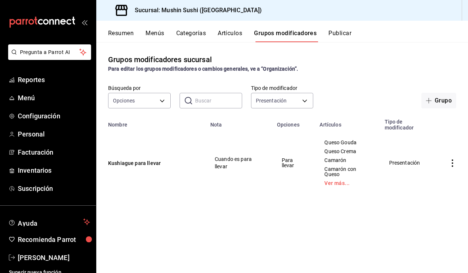
click at [453, 165] on icon "actions" at bounding box center [452, 163] width 7 height 7
click at [433, 183] on span "Editar" at bounding box center [430, 181] width 19 height 8
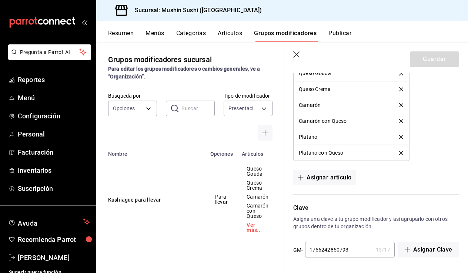
scroll to position [478, 0]
click at [294, 56] on icon "button" at bounding box center [296, 54] width 7 height 7
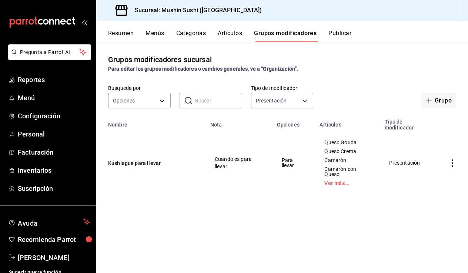
click at [218, 35] on div "Resumen Menús Categorías Artículos Grupos modificadores Publicar" at bounding box center [288, 36] width 360 height 13
click at [225, 35] on button "Artículos" at bounding box center [230, 36] width 24 height 13
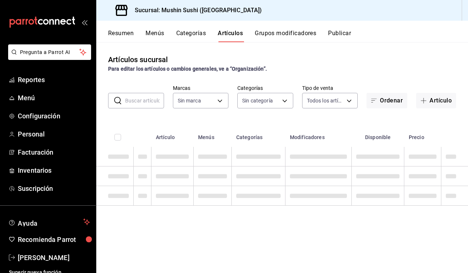
type input "6cf6c8ac-a757-4ad2-8ba0-a73b55ece7fc"
type input "d7167929-c0cc-44d3-9727-57b0df27befe,ae43325a-8427-482f-89c9-8e4447a6b73c,1705d…"
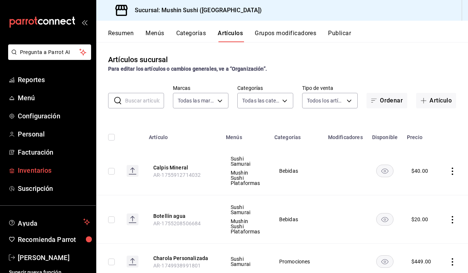
click at [43, 172] on span "Inventarios" at bounding box center [54, 171] width 72 height 10
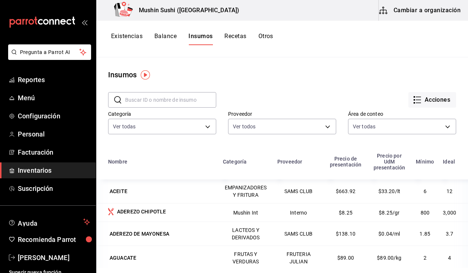
click at [231, 33] on button "Recetas" at bounding box center [235, 39] width 22 height 13
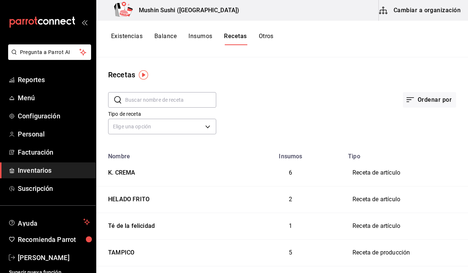
click at [418, 17] on button "Cambiar a organización" at bounding box center [420, 10] width 83 height 21
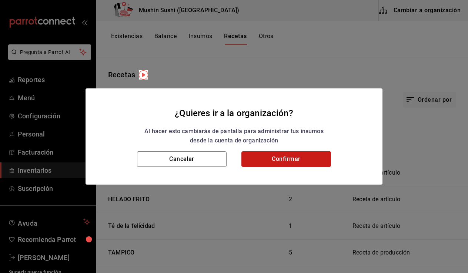
click at [295, 159] on button "Confirmar" at bounding box center [287, 160] width 90 height 16
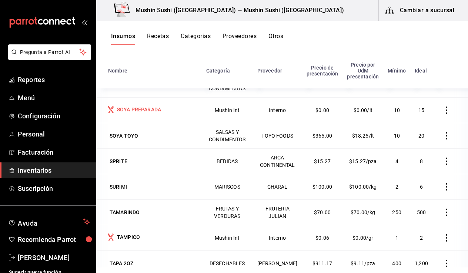
scroll to position [1937, 0]
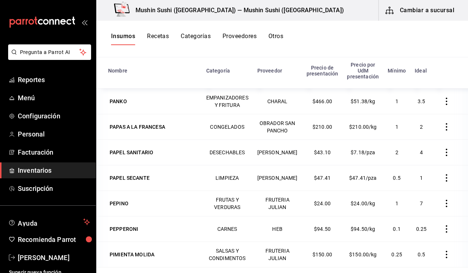
scroll to position [1402, 0]
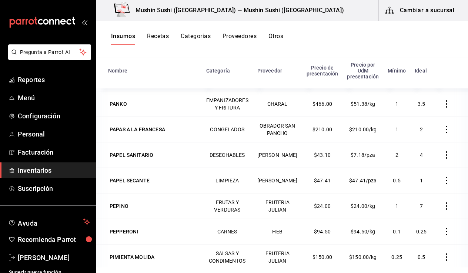
click at [165, 34] on button "Recetas" at bounding box center [158, 39] width 22 height 13
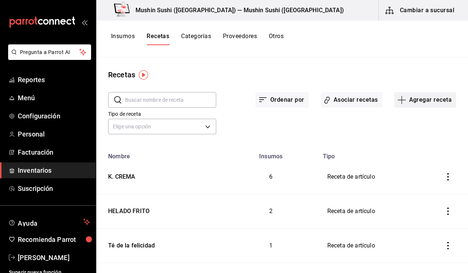
click at [407, 96] on button "Agregar receta" at bounding box center [426, 100] width 62 height 16
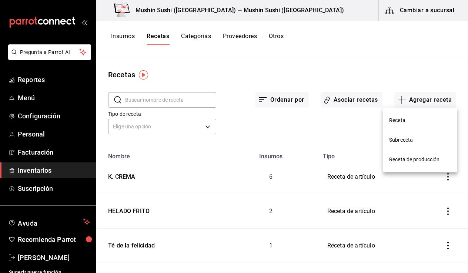
click at [406, 120] on span "Receta" at bounding box center [420, 121] width 62 height 8
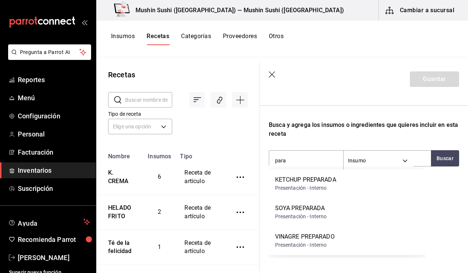
type input "para"
click at [340, 136] on div "Busca y agrega los insumos o ingredientes que quieres incluir en esta receta" at bounding box center [364, 130] width 190 height 18
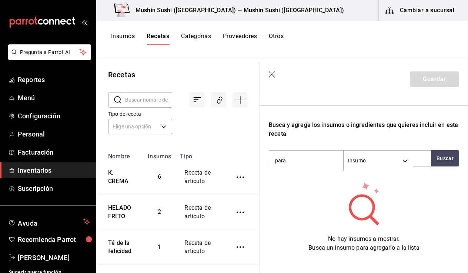
click at [272, 70] on header "Guardar" at bounding box center [364, 79] width 208 height 33
click at [272, 76] on icon "button" at bounding box center [272, 74] width 7 height 7
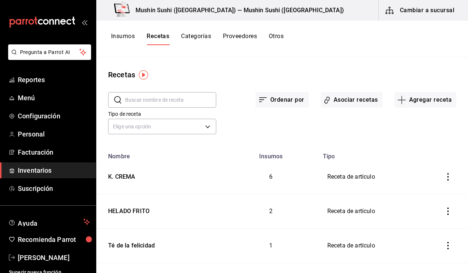
click at [283, 39] on button "Otros" at bounding box center [276, 39] width 15 height 13
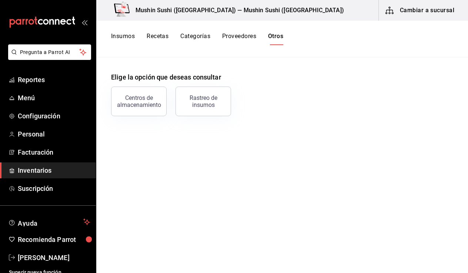
click at [254, 36] on button "Proveedores" at bounding box center [239, 39] width 34 height 13
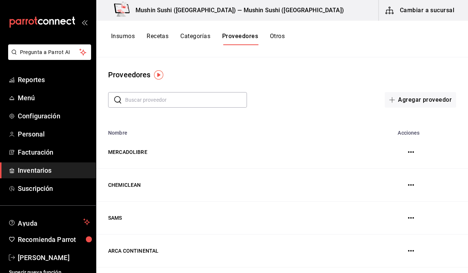
click at [206, 36] on button "Categorías" at bounding box center [195, 39] width 30 height 13
click at [157, 35] on button "Recetas" at bounding box center [158, 39] width 22 height 13
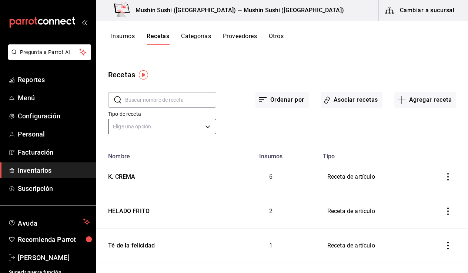
click at [184, 123] on body "Pregunta a Parrot AI Reportes Menú Configuración Personal Facturación Inventari…" at bounding box center [234, 134] width 468 height 268
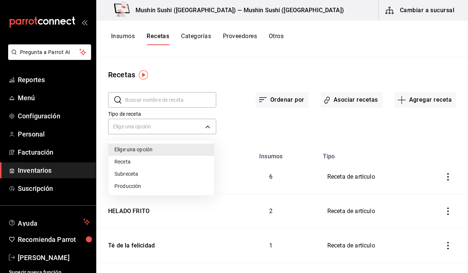
click at [189, 57] on div at bounding box center [234, 136] width 468 height 273
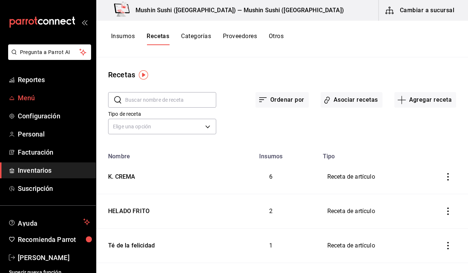
click at [28, 101] on span "Menú" at bounding box center [54, 98] width 72 height 10
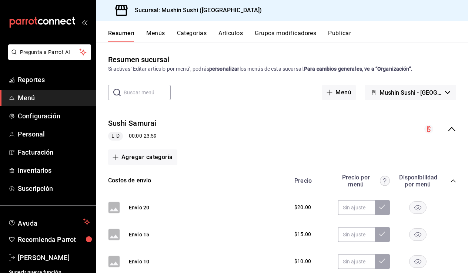
click at [290, 33] on button "Grupos modificadores" at bounding box center [285, 36] width 61 height 13
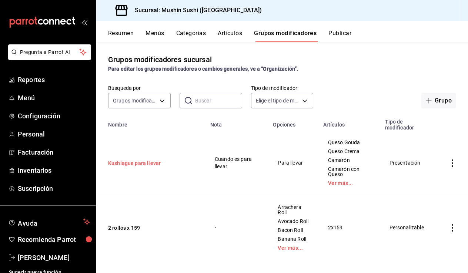
click at [145, 163] on button "Kushiague para llevar" at bounding box center [152, 163] width 89 height 7
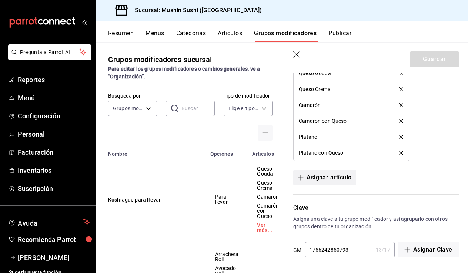
scroll to position [478, 0]
click at [291, 53] on header "Guardar" at bounding box center [376, 58] width 184 height 30
click at [296, 53] on icon "button" at bounding box center [296, 54] width 7 height 7
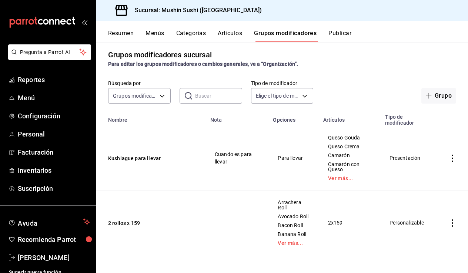
scroll to position [10, 0]
click at [449, 155] on icon "actions" at bounding box center [452, 158] width 7 height 7
click at [262, 83] on div at bounding box center [234, 136] width 468 height 273
click at [262, 87] on body "Pregunta a Parrot AI Reportes Menú Configuración Personal Facturación Inventari…" at bounding box center [234, 136] width 468 height 273
click at [261, 90] on body "Pregunta a Parrot AI Reportes Menú Configuración Personal Facturación Inventari…" at bounding box center [234, 136] width 468 height 273
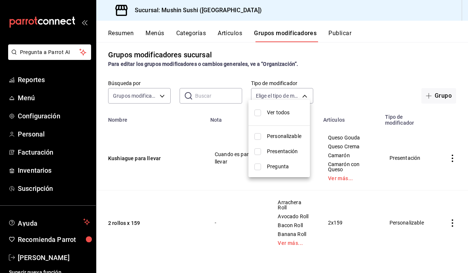
click at [341, 90] on div at bounding box center [234, 136] width 468 height 273
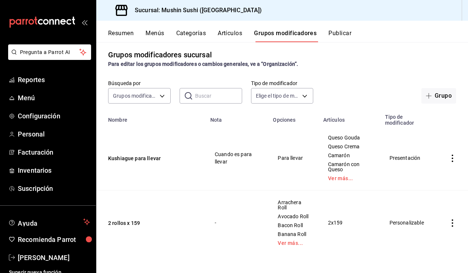
click at [227, 34] on button "Artículos" at bounding box center [230, 36] width 24 height 13
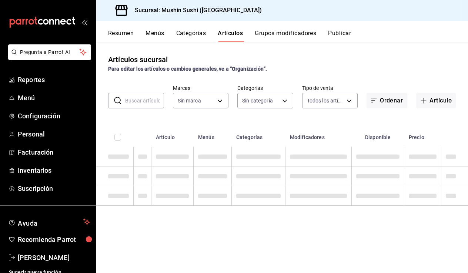
type input "d7167929-c0cc-44d3-9727-57b0df27befe,ae43325a-8427-482f-89c9-8e4447a6b73c,1705d…"
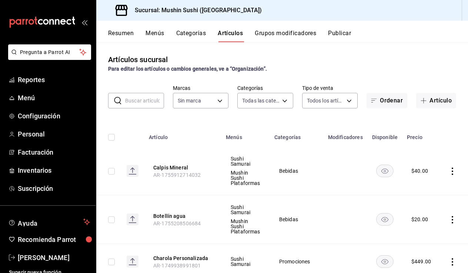
type input "6cf6c8ac-a757-4ad2-8ba0-a73b55ece7fc"
click at [194, 31] on button "Categorías" at bounding box center [191, 36] width 30 height 13
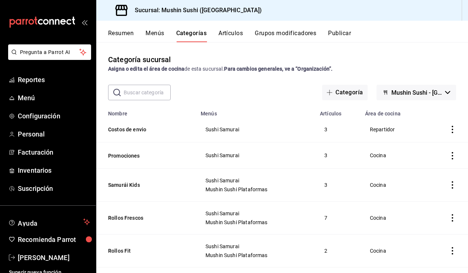
click at [225, 37] on button "Artículos" at bounding box center [231, 36] width 24 height 13
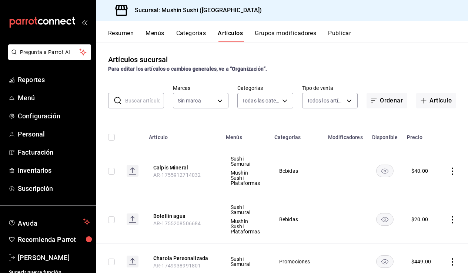
type input "d7167929-c0cc-44d3-9727-57b0df27befe,ae43325a-8427-482f-89c9-8e4447a6b73c,1705d…"
type input "6cf6c8ac-a757-4ad2-8ba0-a73b55ece7fc"
click at [144, 102] on input "text" at bounding box center [144, 100] width 39 height 15
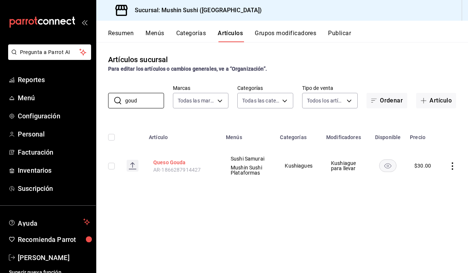
type input "goud"
click at [177, 162] on button "Queso Gouda" at bounding box center [182, 162] width 59 height 7
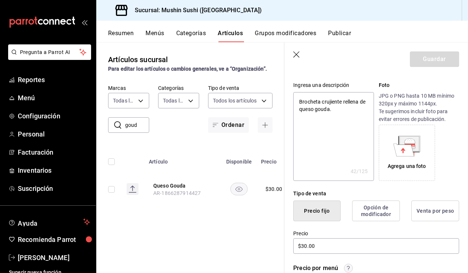
scroll to position [67, 0]
click at [382, 211] on button "Opción de modificador" at bounding box center [376, 210] width 48 height 21
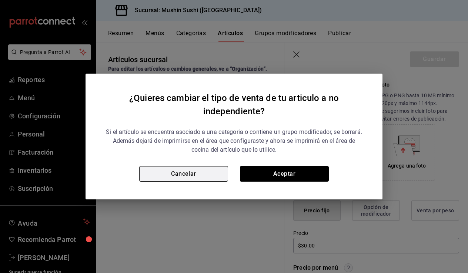
click at [199, 171] on button "Cancelar" at bounding box center [183, 174] width 89 height 16
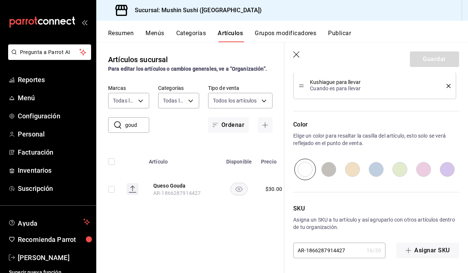
scroll to position [426, 0]
type textarea "x"
click at [297, 56] on icon "button" at bounding box center [296, 54] width 7 height 7
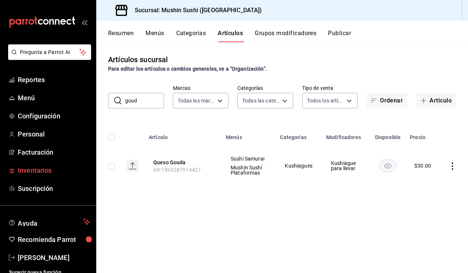
click at [36, 168] on span "Inventarios" at bounding box center [54, 171] width 72 height 10
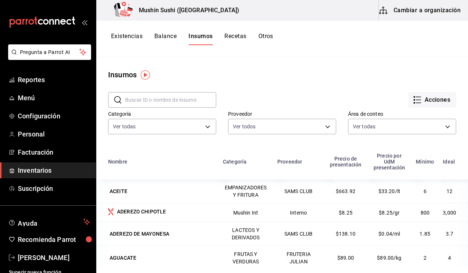
click at [231, 37] on button "Recetas" at bounding box center [235, 39] width 22 height 13
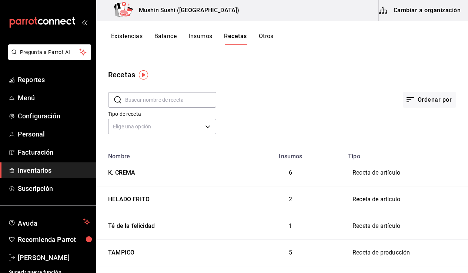
scroll to position [70, 0]
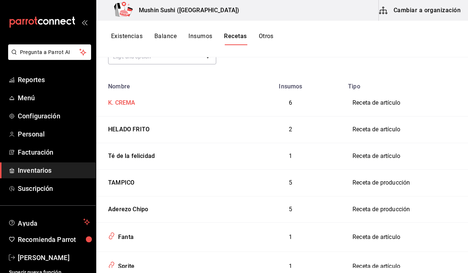
click at [130, 100] on div "K. CREMA" at bounding box center [120, 101] width 30 height 11
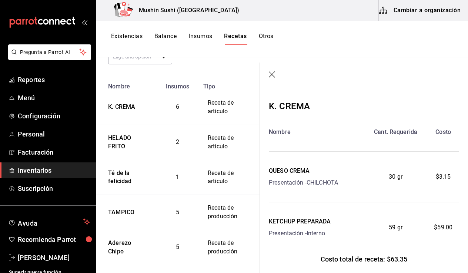
click at [272, 70] on header at bounding box center [364, 75] width 208 height 25
click at [272, 73] on icon "button" at bounding box center [272, 74] width 7 height 7
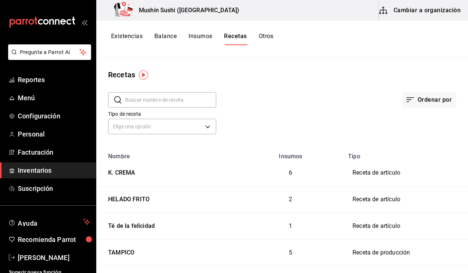
click at [179, 97] on input "text" at bounding box center [170, 100] width 91 height 15
click at [382, 11] on icon "button" at bounding box center [383, 10] width 9 height 9
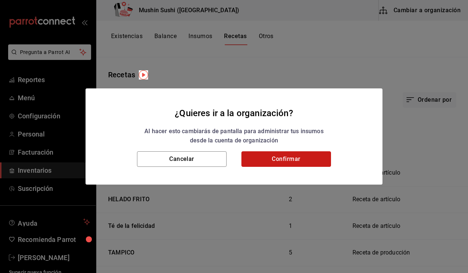
click at [315, 155] on button "Confirmar" at bounding box center [287, 160] width 90 height 16
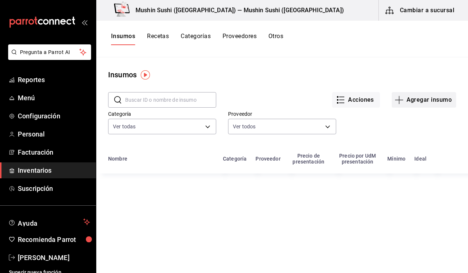
click at [409, 100] on button "Agregar insumo" at bounding box center [424, 100] width 64 height 16
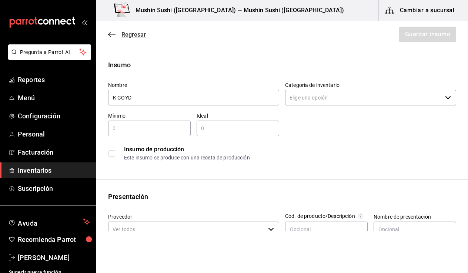
type input "K GOYD"
click at [110, 36] on icon "button" at bounding box center [111, 34] width 7 height 7
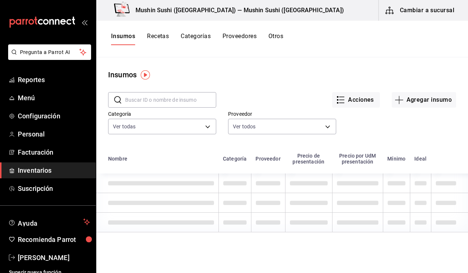
click at [165, 34] on button "Recetas" at bounding box center [158, 39] width 22 height 13
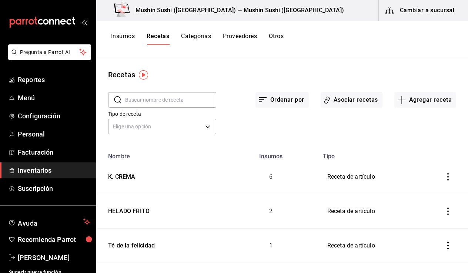
click at [165, 34] on button "Recetas" at bounding box center [158, 39] width 23 height 13
click at [410, 101] on button "Agregar receta" at bounding box center [426, 100] width 62 height 16
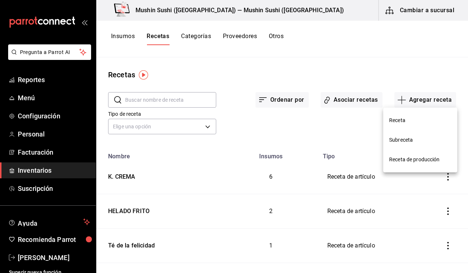
click at [406, 116] on li "Receta" at bounding box center [420, 121] width 74 height 20
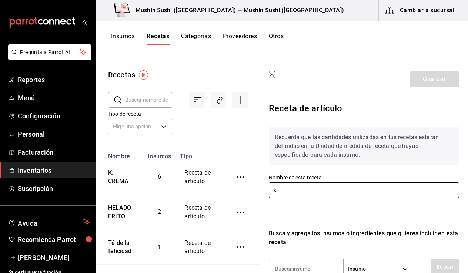
type input "k"
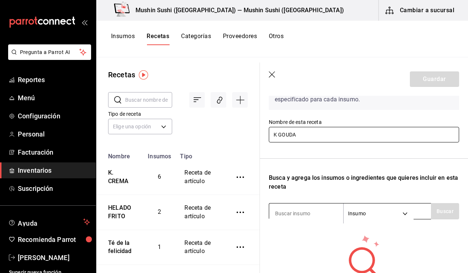
scroll to position [91, 0]
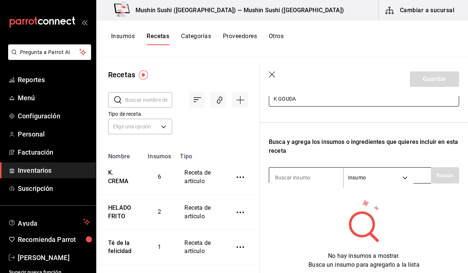
type input "K GOUDA"
type input "GOUDA"
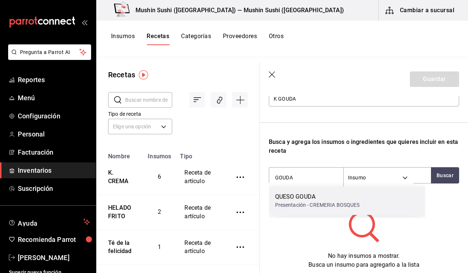
click at [320, 198] on div "QUESO GOUDA" at bounding box center [317, 197] width 85 height 9
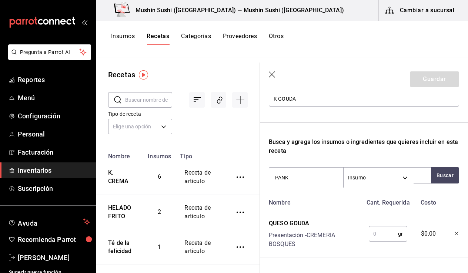
type input "PANKO"
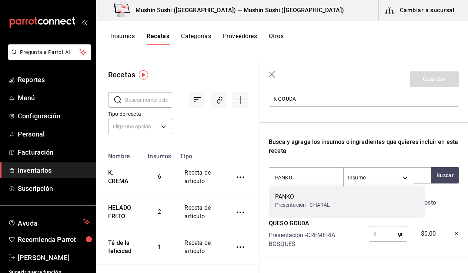
click at [297, 211] on div "PANKO Presentación - CHARAL" at bounding box center [347, 201] width 156 height 29
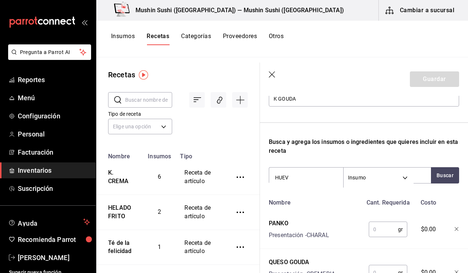
type input "HUEVO"
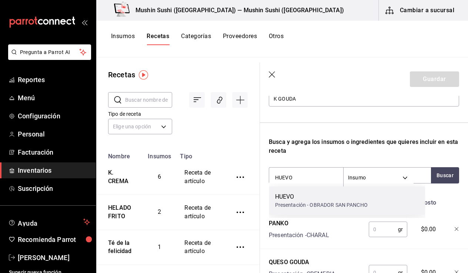
click at [299, 200] on div "HUEVO" at bounding box center [321, 197] width 93 height 9
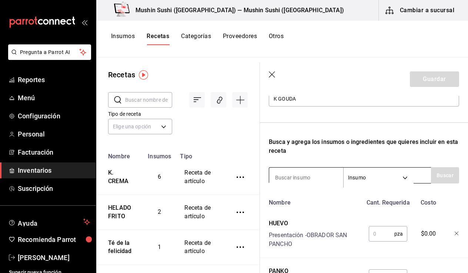
click at [301, 173] on input at bounding box center [306, 178] width 74 height 16
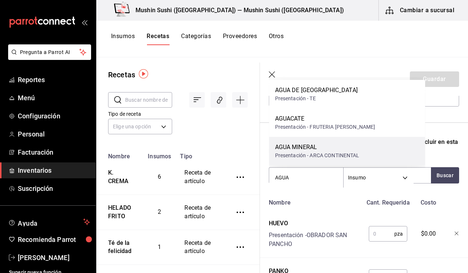
scroll to position [0, 0]
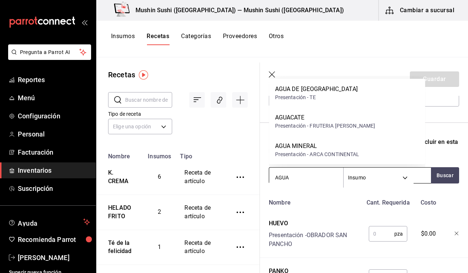
click at [299, 178] on input "AGUA" at bounding box center [306, 178] width 74 height 16
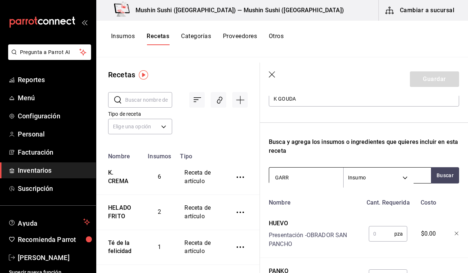
type input "GARRA"
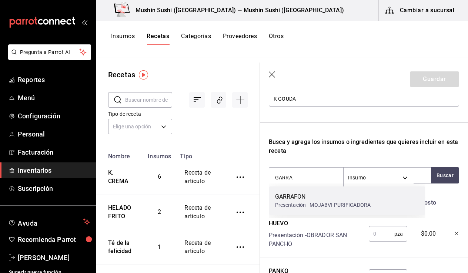
click at [299, 201] on div "GARRAFON" at bounding box center [323, 197] width 96 height 9
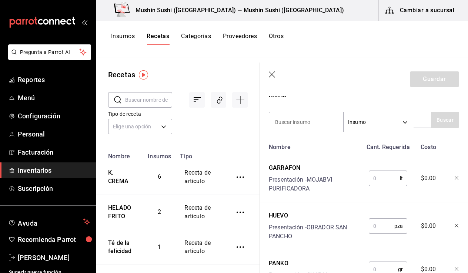
scroll to position [173, 0]
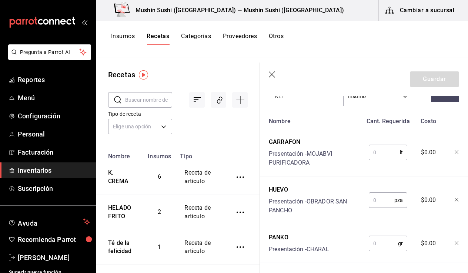
type input "KETC"
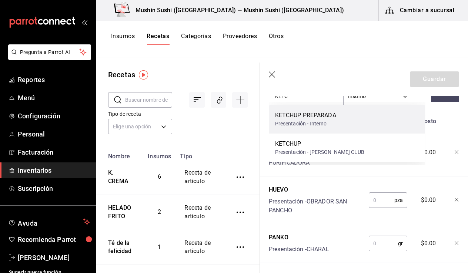
click at [336, 117] on div "KETCHUP PREPARADA" at bounding box center [305, 115] width 61 height 9
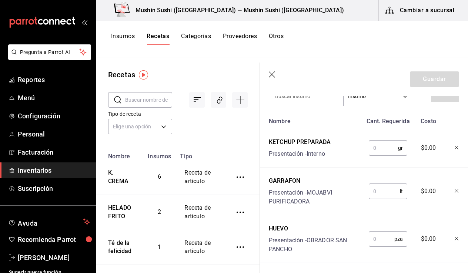
click at [376, 153] on input "text" at bounding box center [383, 148] width 29 height 15
type input "59"
click at [375, 187] on input "text" at bounding box center [384, 191] width 31 height 15
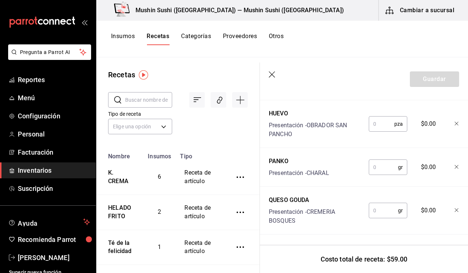
scroll to position [294, 0]
click at [374, 203] on input "text" at bounding box center [383, 210] width 29 height 15
type input "30"
click at [382, 160] on input "text" at bounding box center [383, 167] width 29 height 15
click at [372, 117] on input "text" at bounding box center [382, 124] width 26 height 15
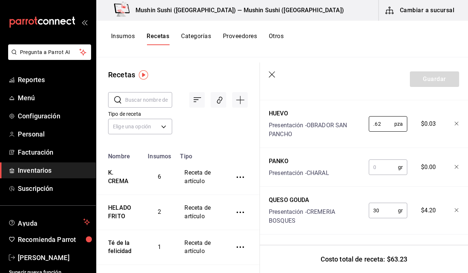
type input "0.62"
click at [378, 167] on input "text" at bounding box center [383, 167] width 29 height 15
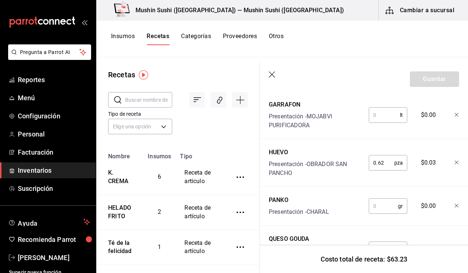
scroll to position [241, 0]
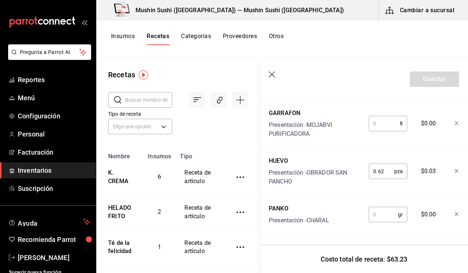
click at [387, 125] on input "text" at bounding box center [384, 123] width 31 height 15
type input "0.0105"
click at [377, 212] on input "text" at bounding box center [383, 214] width 29 height 15
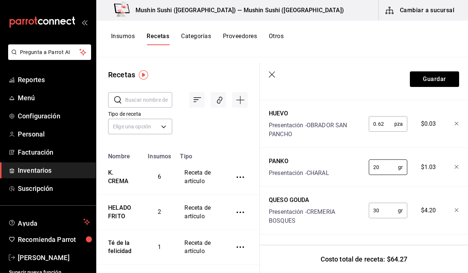
scroll to position [294, 0]
type input "20"
click at [297, 196] on div "QUESO GOUDA" at bounding box center [316, 200] width 94 height 9
click at [284, 158] on div "PANKO" at bounding box center [299, 161] width 60 height 9
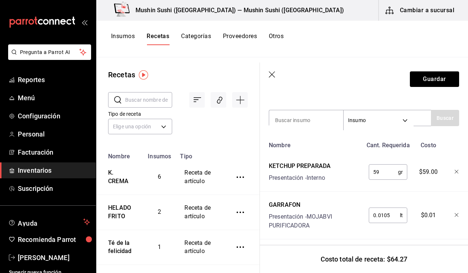
scroll to position [134, 0]
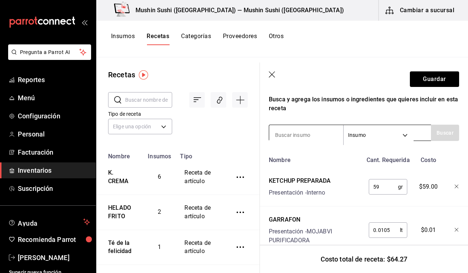
click at [310, 132] on input at bounding box center [306, 135] width 74 height 16
type input "PALILLO"
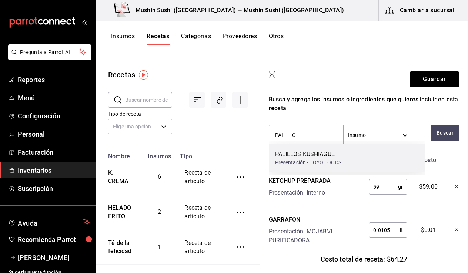
click at [303, 163] on div "Presentación - TOYO FOODS" at bounding box center [308, 163] width 66 height 8
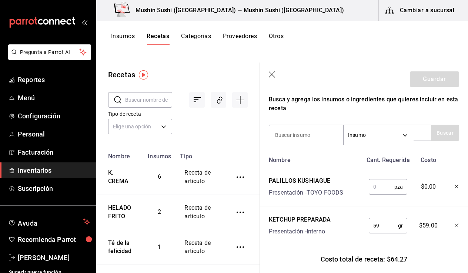
click at [375, 183] on input "text" at bounding box center [382, 187] width 26 height 15
type input "1"
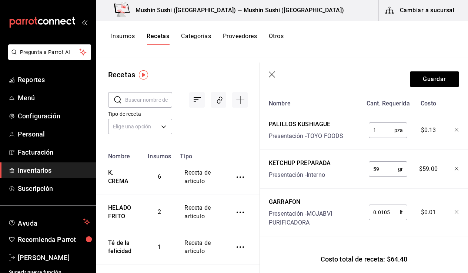
scroll to position [133, 0]
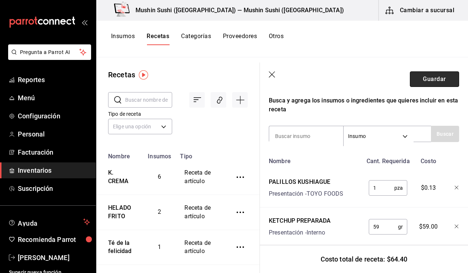
click at [439, 74] on button "Guardar" at bounding box center [434, 79] width 49 height 16
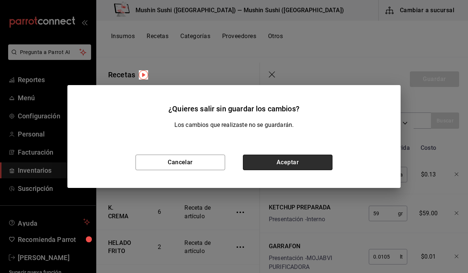
click at [284, 164] on button "Aceptar" at bounding box center [288, 163] width 90 height 16
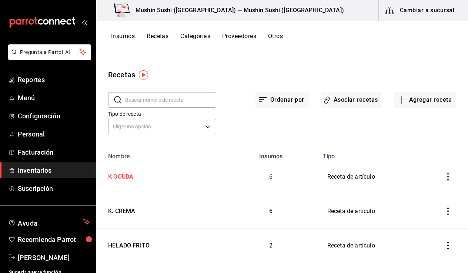
click at [123, 180] on div "K GOUDA" at bounding box center [119, 175] width 28 height 11
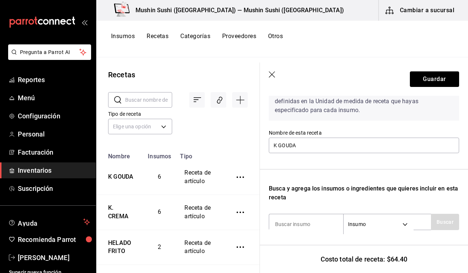
scroll to position [42, 0]
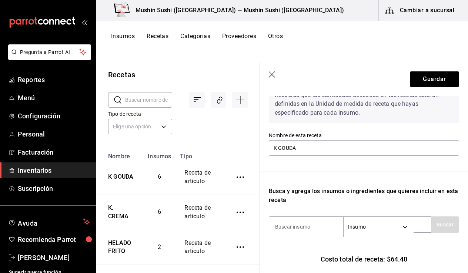
click at [274, 70] on header "Guardar" at bounding box center [364, 79] width 208 height 33
click at [272, 73] on icon "button" at bounding box center [272, 74] width 7 height 7
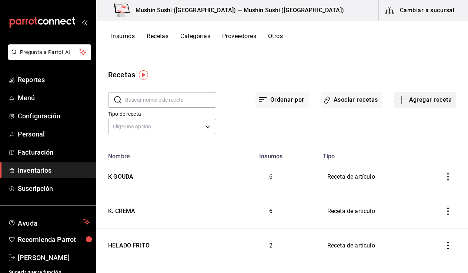
click at [427, 102] on button "Agregar receta" at bounding box center [426, 100] width 62 height 16
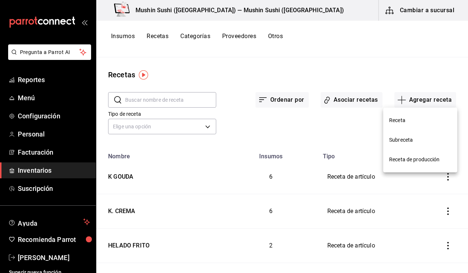
click at [407, 122] on span "Receta" at bounding box center [420, 121] width 62 height 8
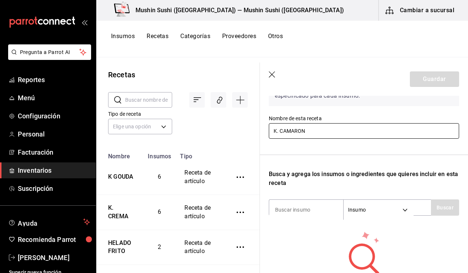
scroll to position [60, 0]
type input "K. CAMARON"
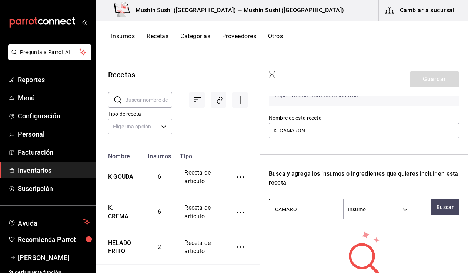
type input "CAMARON"
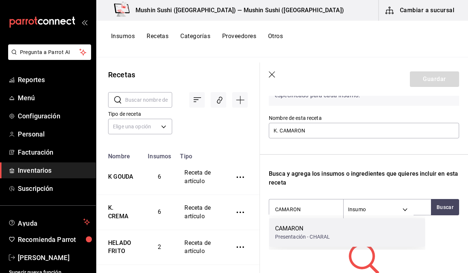
click at [303, 235] on div "Presentación - CHARAL" at bounding box center [302, 237] width 55 height 8
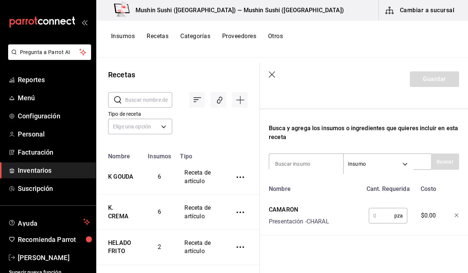
scroll to position [106, 0]
click at [373, 214] on input "text" at bounding box center [382, 215] width 26 height 15
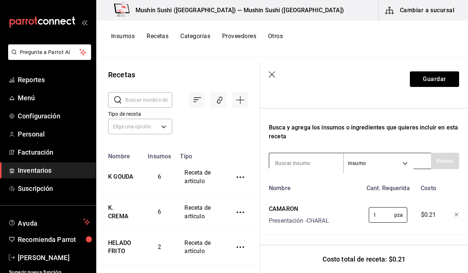
type input "1"
click at [303, 159] on input at bounding box center [306, 164] width 74 height 16
type input "K"
type input "PANKO"
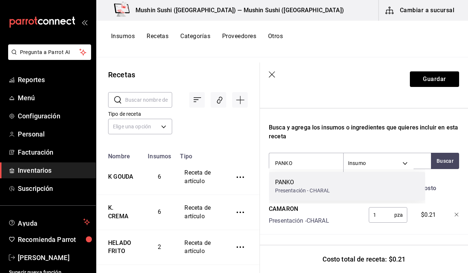
click at [287, 187] on div "Presentación - CHARAL" at bounding box center [302, 191] width 55 height 8
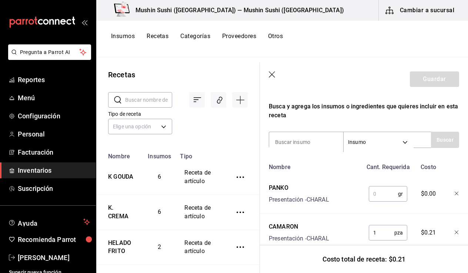
scroll to position [127, 0]
click at [376, 200] on input "text" at bounding box center [383, 193] width 29 height 15
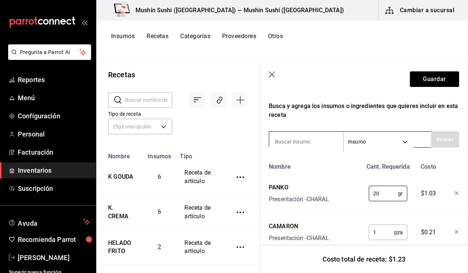
type input "20"
click at [316, 142] on input at bounding box center [306, 142] width 74 height 16
type input "HUEVO"
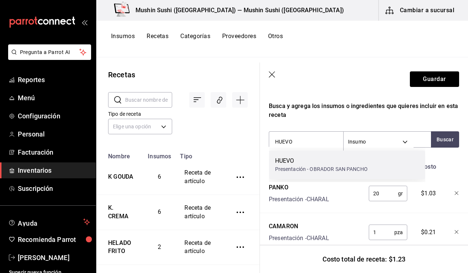
click at [293, 166] on div "Presentación - OBRADOR SAN PANCHO" at bounding box center [321, 170] width 93 height 8
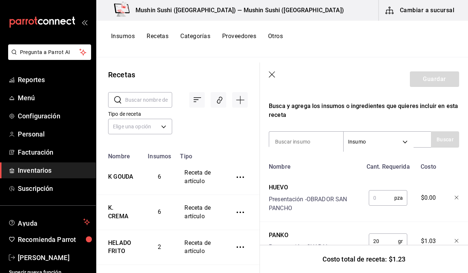
click at [376, 202] on input "text" at bounding box center [382, 198] width 26 height 15
click at [308, 142] on input at bounding box center [306, 142] width 74 height 16
type input "K"
type input "GARRA"
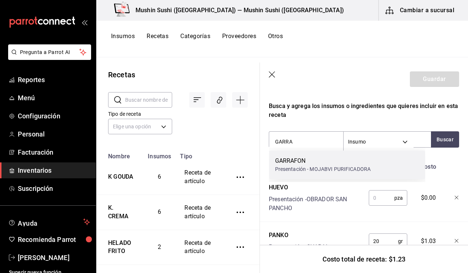
click at [301, 169] on div "Presentación - MOJABVI PURIFICADORA" at bounding box center [323, 170] width 96 height 8
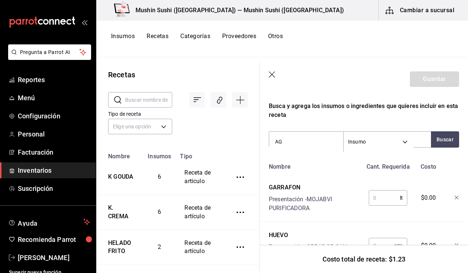
type input "A"
type input "PALILLO"
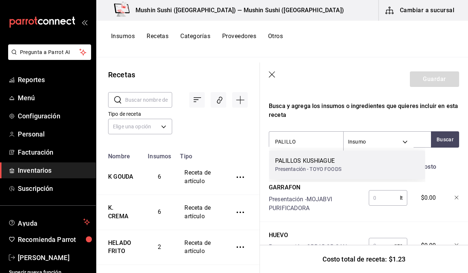
click at [320, 173] on div "Presentación - TOYO FOODS" at bounding box center [308, 170] width 66 height 8
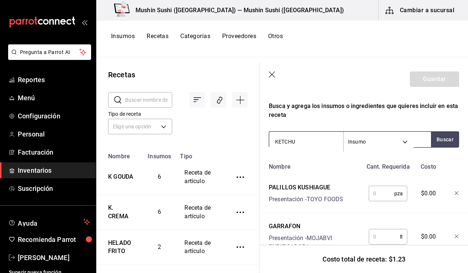
type input "KETCHUP"
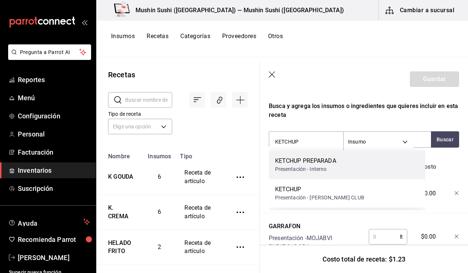
click at [317, 170] on div "Presentación - Interno" at bounding box center [305, 170] width 61 height 8
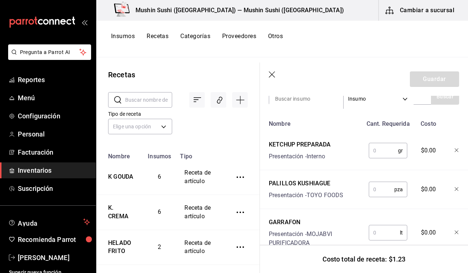
scroll to position [183, 0]
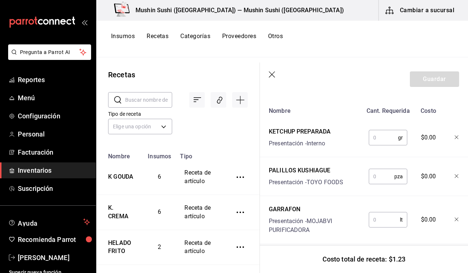
click at [380, 135] on input "text" at bounding box center [383, 137] width 29 height 15
type input "59"
click at [370, 176] on input "text" at bounding box center [382, 176] width 26 height 15
type input "1"
click at [320, 223] on div "Presentación - MOJABVI PURIFICADORA" at bounding box center [316, 226] width 94 height 18
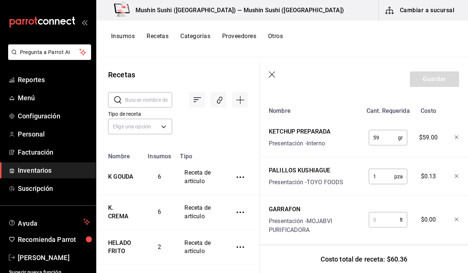
click at [377, 220] on input "text" at bounding box center [384, 220] width 31 height 15
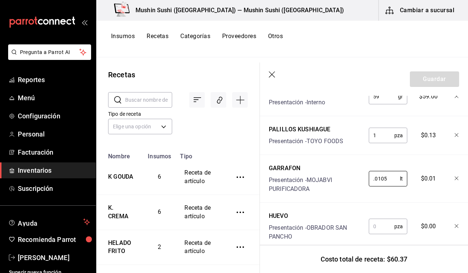
scroll to position [235, 0]
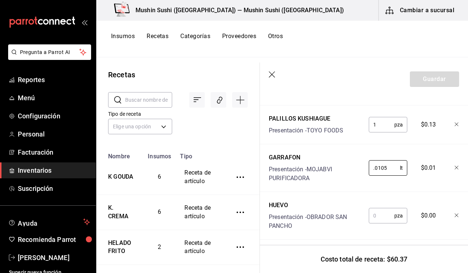
type input "0.0105"
click at [374, 216] on input "text" at bounding box center [382, 216] width 26 height 15
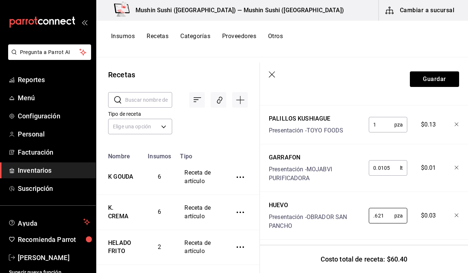
type input "0.621"
click at [329, 192] on div "Nombre Cant. Requerida Costo KETCHUP PREPARADA Presentación - Interno 59 gr ​ $…" at bounding box center [364, 185] width 190 height 266
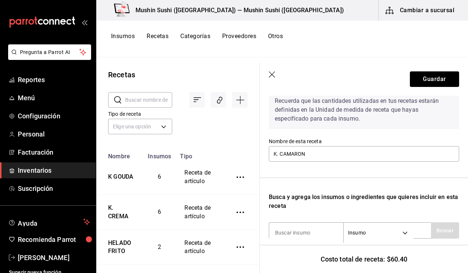
scroll to position [67, 0]
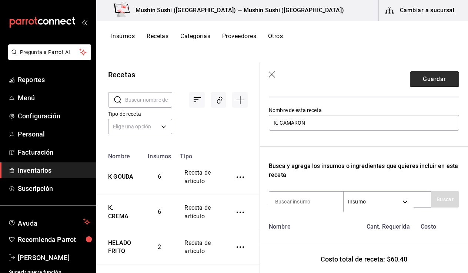
click at [432, 84] on button "Guardar" at bounding box center [434, 79] width 49 height 16
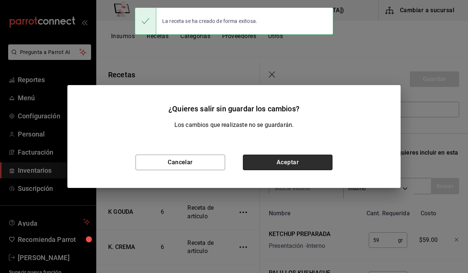
click at [293, 156] on button "Aceptar" at bounding box center [288, 163] width 90 height 16
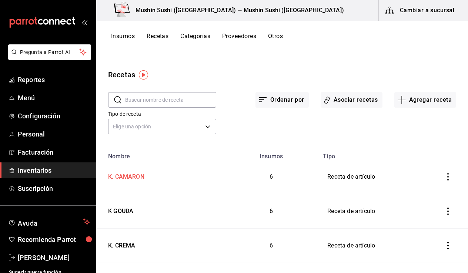
click at [128, 176] on div "K. CAMARON" at bounding box center [124, 175] width 39 height 11
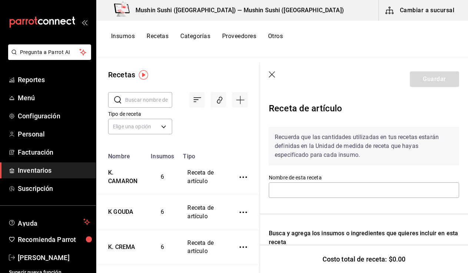
type input "K. CAMARON"
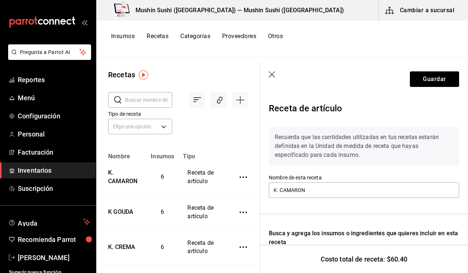
click at [276, 73] on icon "button" at bounding box center [272, 74] width 7 height 7
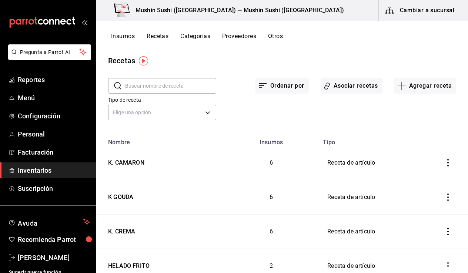
scroll to position [13, 0]
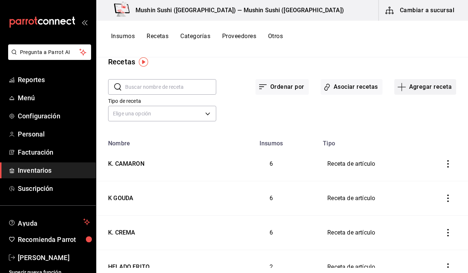
click at [407, 86] on button "Agregar receta" at bounding box center [426, 87] width 62 height 16
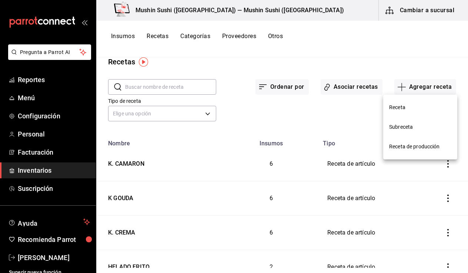
click at [407, 105] on span "Receta" at bounding box center [420, 108] width 62 height 8
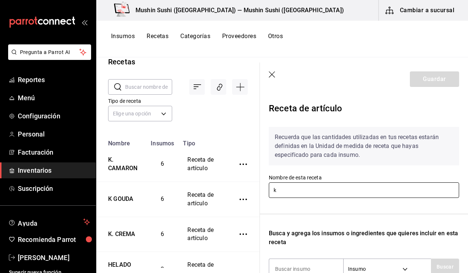
type input "k"
type input "K. CAMARON GO"
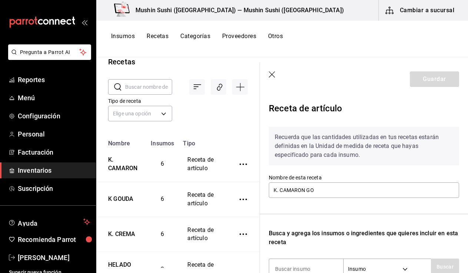
click at [272, 74] on icon "button" at bounding box center [272, 74] width 7 height 7
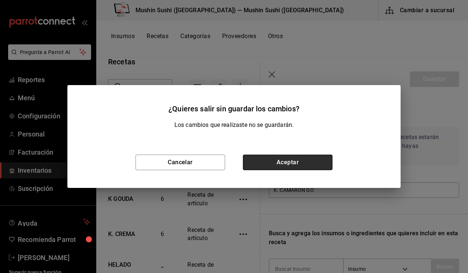
click at [257, 165] on button "Aceptar" at bounding box center [288, 163] width 90 height 16
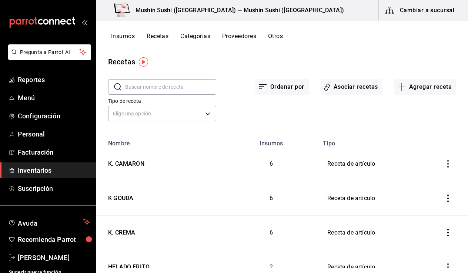
click at [126, 35] on button "Insumos" at bounding box center [123, 39] width 24 height 13
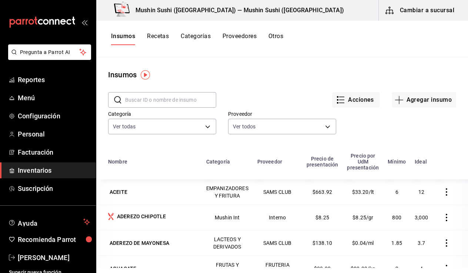
click at [159, 37] on button "Recetas" at bounding box center [158, 39] width 22 height 13
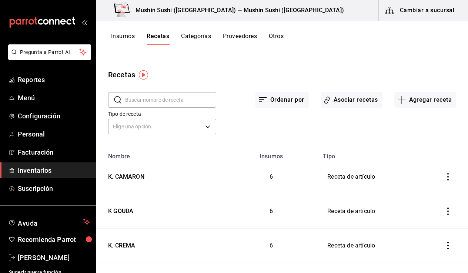
click at [179, 99] on input "text" at bounding box center [170, 100] width 91 height 15
type input "K"
click at [425, 99] on button "Agregar receta" at bounding box center [426, 100] width 62 height 16
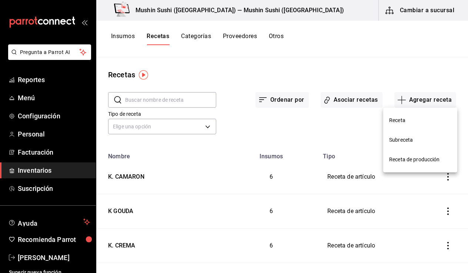
click at [443, 124] on li "Receta" at bounding box center [420, 121] width 74 height 20
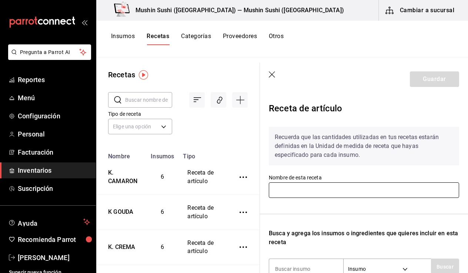
type input "L"
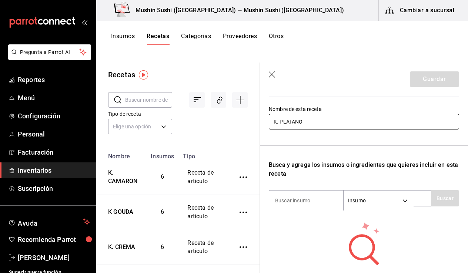
scroll to position [78, 0]
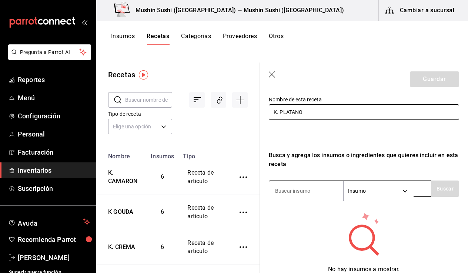
type input "K. PLATANO"
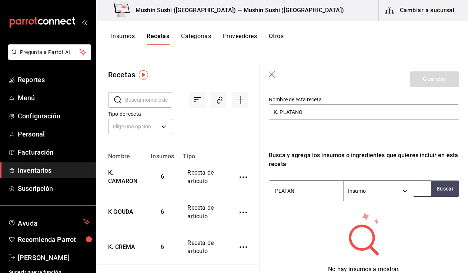
type input "PLATANO"
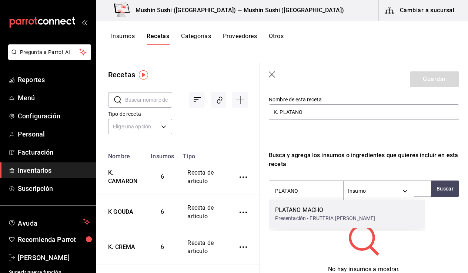
click at [300, 208] on div "PLATANO MACHO" at bounding box center [325, 210] width 100 height 9
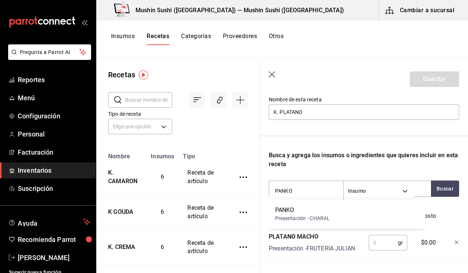
type input "PANKO"
click at [297, 190] on input "PANKO" at bounding box center [306, 191] width 74 height 16
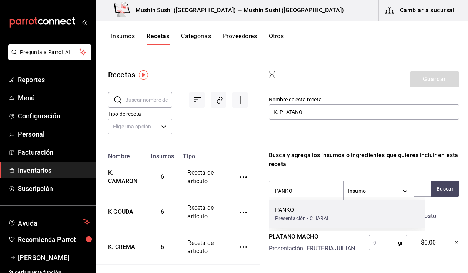
click at [304, 219] on div "Presentación - CHARAL" at bounding box center [302, 219] width 55 height 8
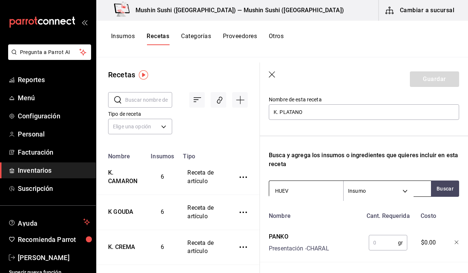
type input "HUEVO"
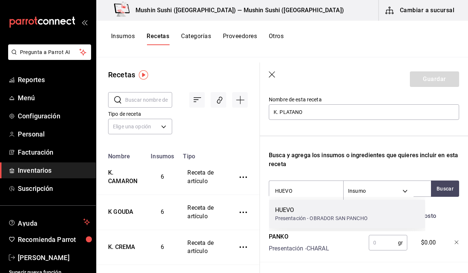
click at [294, 211] on div "HUEVO" at bounding box center [321, 210] width 93 height 9
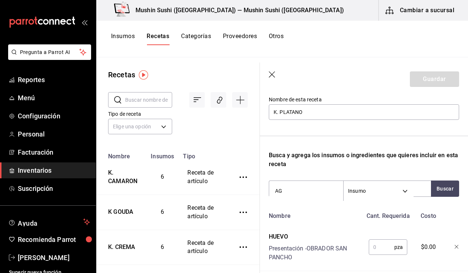
type input "A"
click at [302, 232] on div "HUEVO Presentación - OBRADOR SAN PANCHO" at bounding box center [314, 246] width 97 height 33
click at [300, 197] on input "GARRA" at bounding box center [306, 191] width 74 height 16
type input "GARRAF"
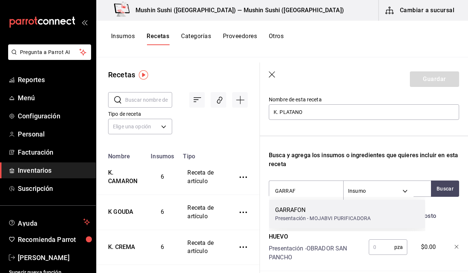
click at [308, 213] on div "GARRAFON" at bounding box center [323, 210] width 96 height 9
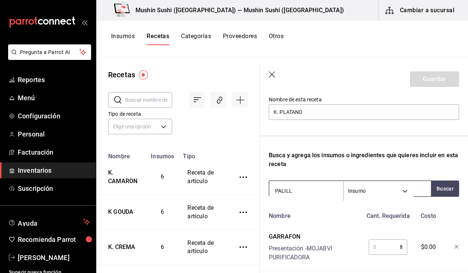
type input "PALILLO"
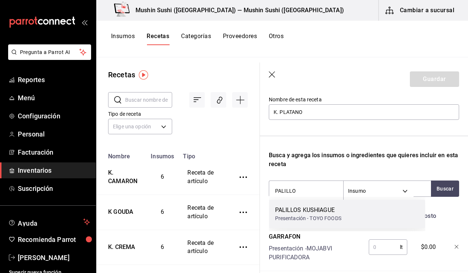
click at [300, 207] on div "PALILLOS KUSHIAGUE" at bounding box center [308, 210] width 66 height 9
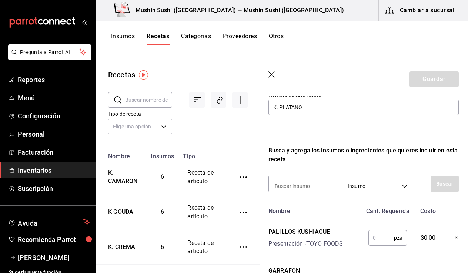
scroll to position [46, 0]
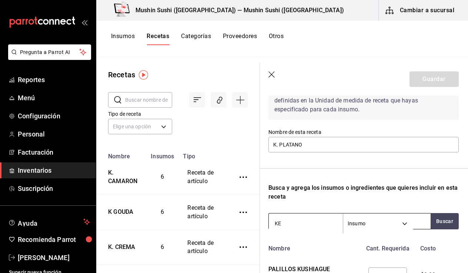
type input "KET"
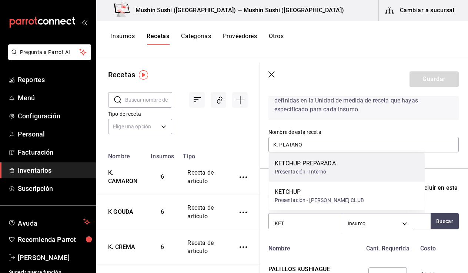
click at [323, 166] on div "KETCHUP PREPARADA" at bounding box center [305, 163] width 61 height 9
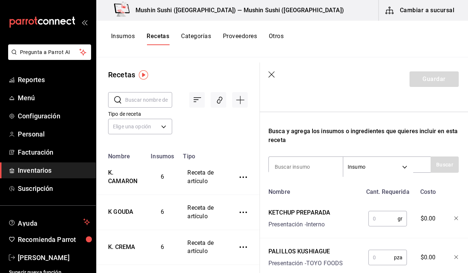
scroll to position [124, 0]
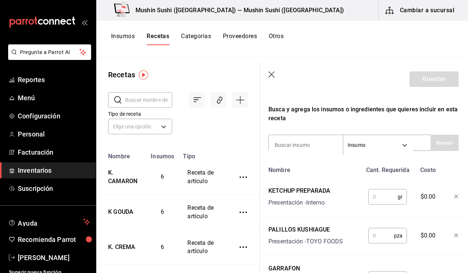
click at [386, 198] on input "text" at bounding box center [383, 197] width 29 height 15
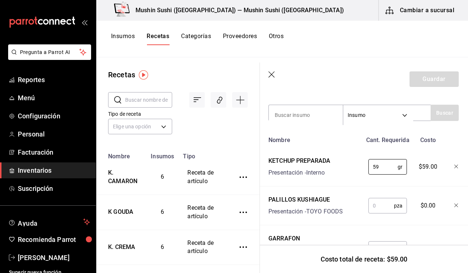
scroll to position [160, 0]
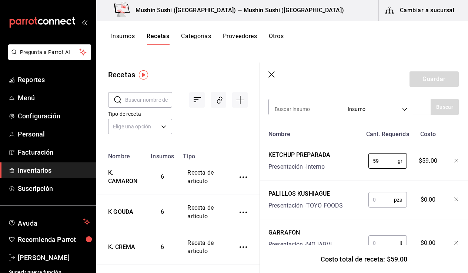
type input "59"
click at [382, 200] on input "text" at bounding box center [382, 200] width 26 height 15
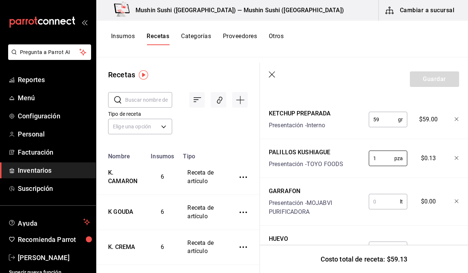
type input "1"
click at [378, 207] on input "text" at bounding box center [384, 201] width 31 height 15
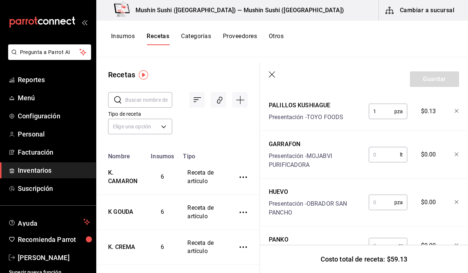
click at [378, 204] on input "text" at bounding box center [382, 202] width 26 height 15
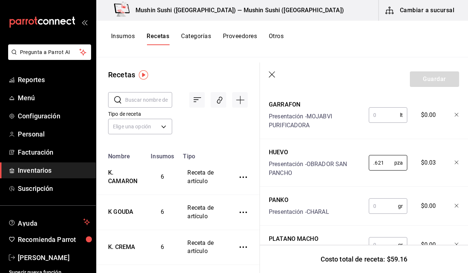
scroll to position [301, 0]
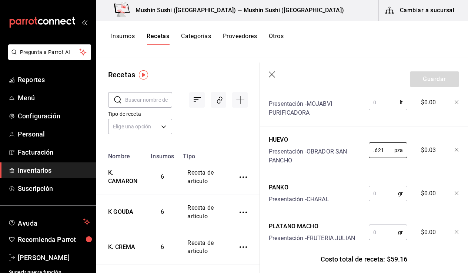
type input "0.621"
click at [379, 193] on input "text" at bounding box center [383, 193] width 29 height 15
type input "20"
click at [377, 238] on input "text" at bounding box center [383, 232] width 29 height 15
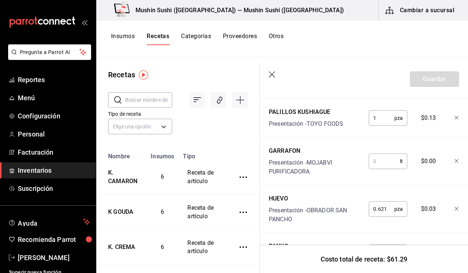
scroll to position [241, 0]
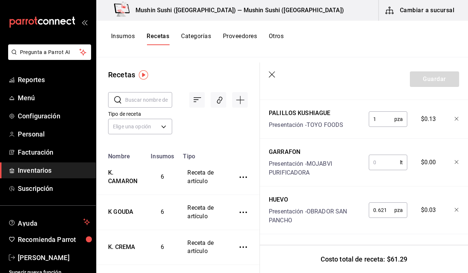
type input "30"
click at [382, 163] on input "text" at bounding box center [384, 162] width 31 height 15
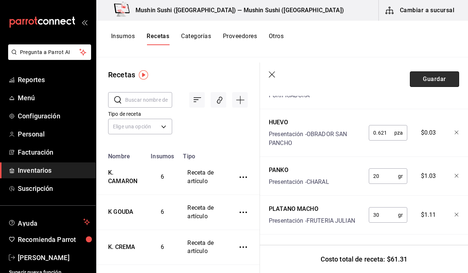
type input "0.0105"
click at [429, 81] on button "Guardar" at bounding box center [434, 79] width 49 height 16
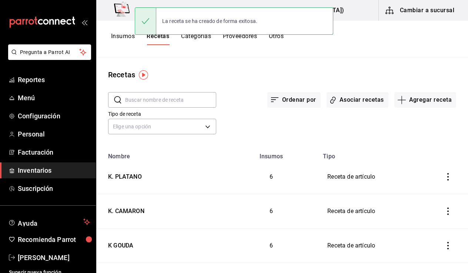
scroll to position [310, 0]
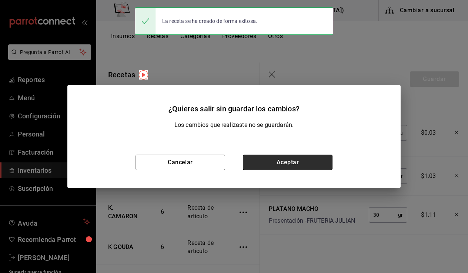
click at [318, 161] on button "Aceptar" at bounding box center [288, 163] width 90 height 16
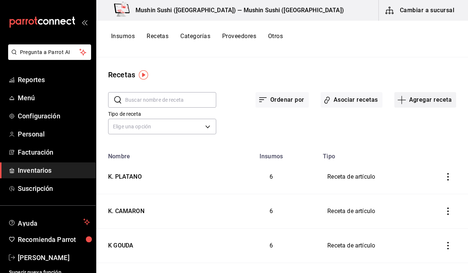
click at [426, 99] on button "Agregar receta" at bounding box center [426, 100] width 62 height 16
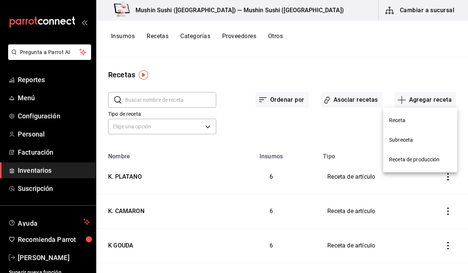
click at [449, 120] on span "Receta" at bounding box center [420, 121] width 62 height 8
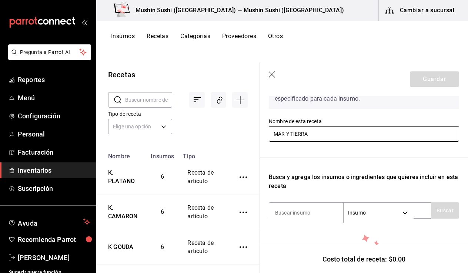
scroll to position [57, 0]
type input "MAR Y TIERRA"
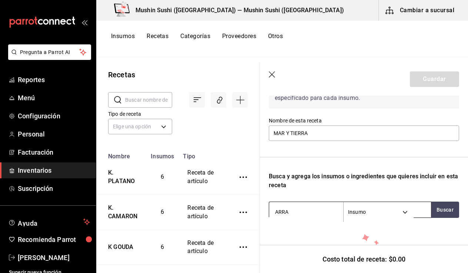
type input "ARRAC"
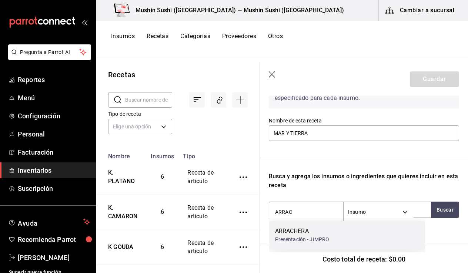
click at [324, 232] on div "ARRACHERA" at bounding box center [302, 231] width 54 height 9
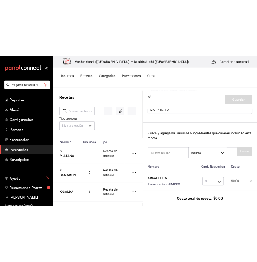
scroll to position [104, 0]
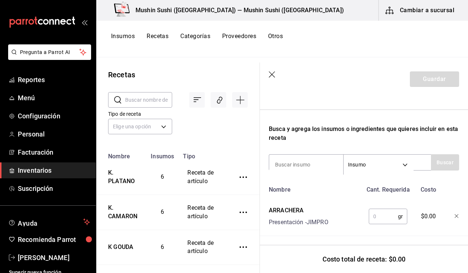
click at [81, 23] on icon "open_drawer_menu" at bounding box center [84, 22] width 6 height 6
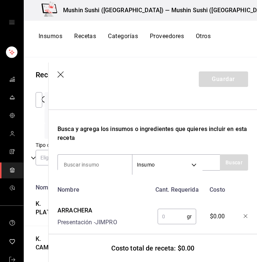
click at [164, 217] on input "text" at bounding box center [171, 216] width 29 height 15
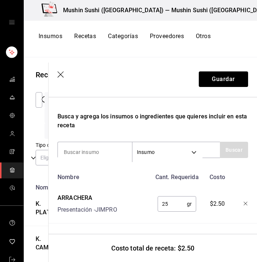
scroll to position [117, 0]
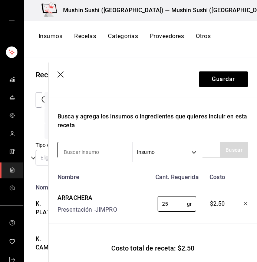
type input "25"
click at [101, 153] on input at bounding box center [95, 152] width 74 height 16
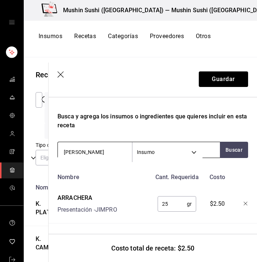
type input "GOUDA"
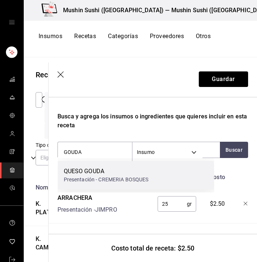
click at [101, 169] on div "QUESO GOUDA" at bounding box center [106, 171] width 85 height 9
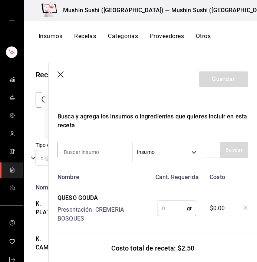
click at [164, 212] on input "text" at bounding box center [171, 208] width 29 height 15
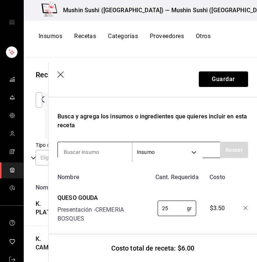
type input "25"
click at [102, 152] on input at bounding box center [95, 152] width 74 height 16
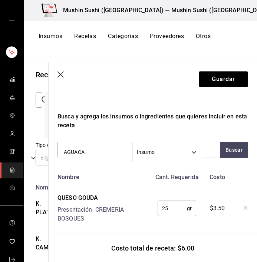
type input "AGUACAT"
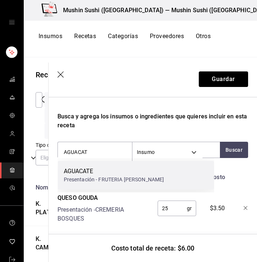
click at [176, 174] on div "AGUACATE Presentación - FRUTERIA JULIAN" at bounding box center [136, 175] width 156 height 29
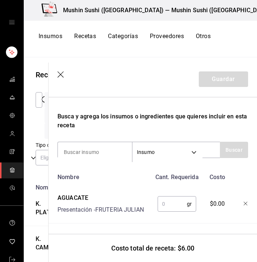
click at [179, 203] on input "text" at bounding box center [171, 204] width 29 height 15
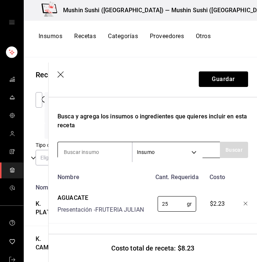
type input "25"
click at [102, 151] on input at bounding box center [95, 152] width 74 height 16
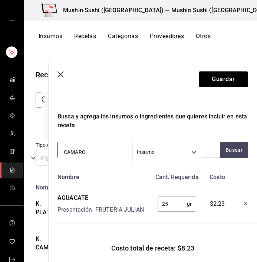
type input "CAMARON"
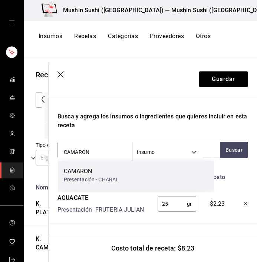
click at [96, 174] on div "CAMARON" at bounding box center [91, 171] width 55 height 9
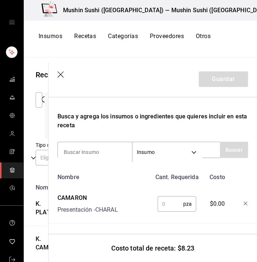
click at [163, 202] on input "text" at bounding box center [170, 204] width 26 height 15
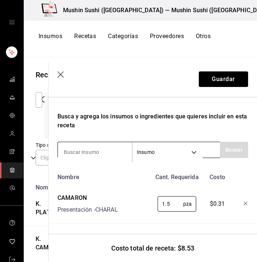
type input "1.5"
click at [102, 155] on input at bounding box center [95, 152] width 74 height 16
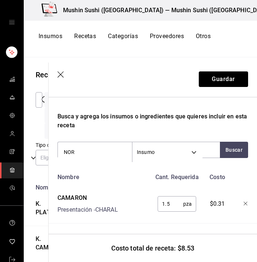
type input "NORI"
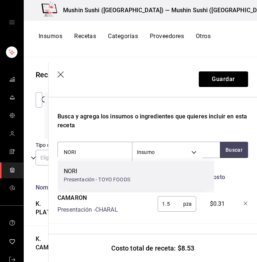
click at [114, 173] on div "NORI" at bounding box center [97, 171] width 66 height 9
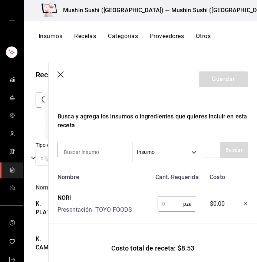
click at [172, 207] on input "text" at bounding box center [170, 204] width 26 height 15
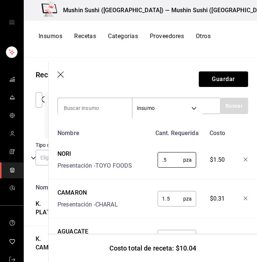
scroll to position [158, 0]
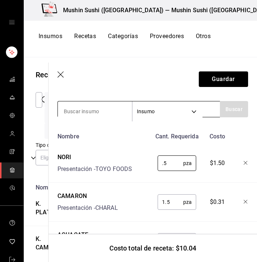
type input "0.5"
click at [105, 111] on input at bounding box center [95, 112] width 74 height 16
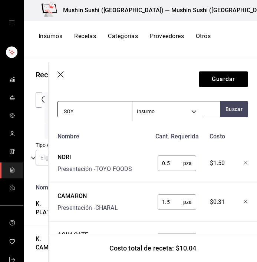
type input "SOYA"
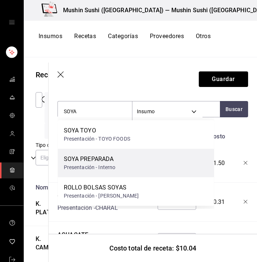
click at [96, 161] on div "SOYA PREPARADA" at bounding box center [90, 159] width 52 height 9
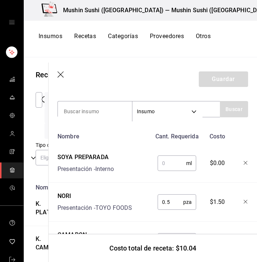
click at [159, 161] on input "text" at bounding box center [171, 163] width 29 height 15
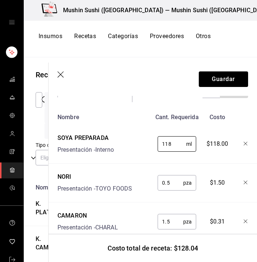
scroll to position [177, 0]
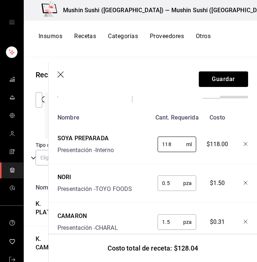
type input "118"
click at [243, 145] on icon "button" at bounding box center [245, 144] width 4 height 4
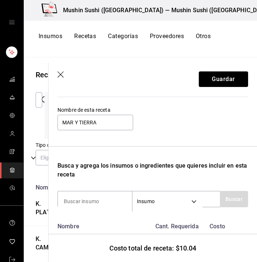
scroll to position [151, 0]
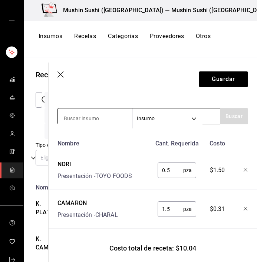
click at [101, 122] on input at bounding box center [95, 119] width 74 height 16
type input "PANKO"
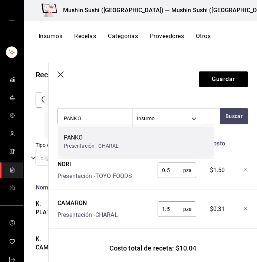
click at [103, 146] on div "Presentación - CHARAL" at bounding box center [91, 146] width 55 height 8
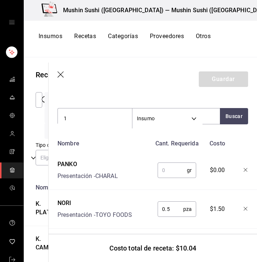
type input "1"
click at [176, 174] on input "text" at bounding box center [171, 170] width 29 height 15
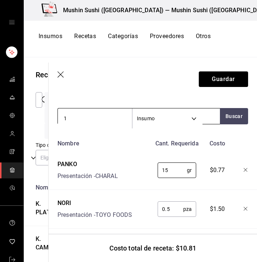
type input "15"
click at [99, 113] on input "1" at bounding box center [95, 119] width 74 height 16
click at [99, 114] on input "1" at bounding box center [95, 119] width 74 height 16
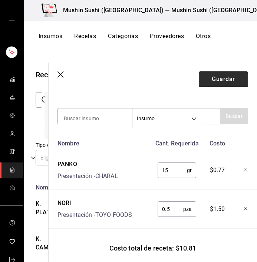
click at [205, 81] on button "Guardar" at bounding box center [223, 79] width 49 height 16
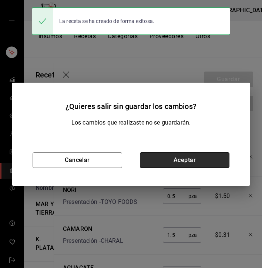
click at [174, 156] on button "Aceptar" at bounding box center [185, 160] width 90 height 16
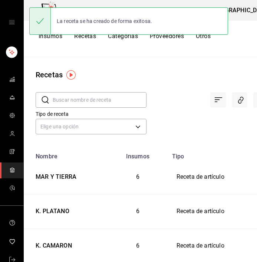
click at [90, 35] on div "La receta se ha creado de forma exitosa." at bounding box center [128, 21] width 199 height 32
click at [83, 41] on button "Recetas" at bounding box center [85, 39] width 22 height 13
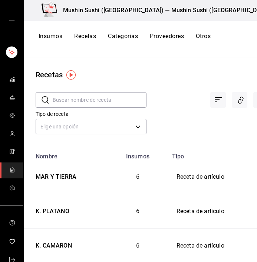
click at [84, 40] on button "Recetas" at bounding box center [85, 39] width 22 height 13
click at [257, 101] on icon "Agregar receta" at bounding box center [261, 100] width 9 height 9
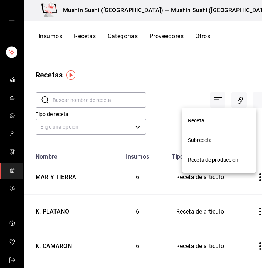
click at [227, 136] on li "Subreceta" at bounding box center [219, 140] width 74 height 20
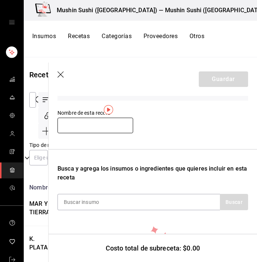
scroll to position [66, 0]
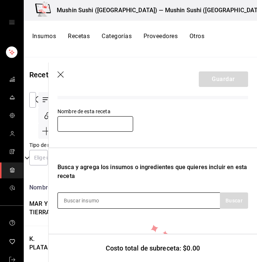
type input "r"
type input "R"
type input "Empanizado rollo"
click at [136, 197] on div at bounding box center [138, 201] width 162 height 16
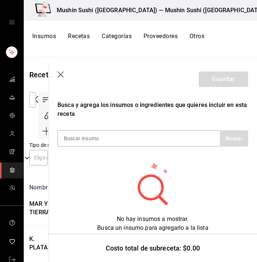
scroll to position [0, 6]
click at [137, 143] on div at bounding box center [138, 138] width 162 height 16
click at [137, 130] on div at bounding box center [138, 138] width 162 height 16
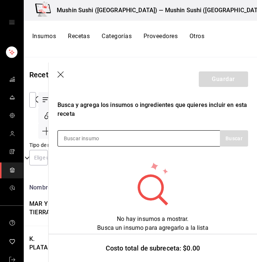
click at [137, 135] on div at bounding box center [138, 138] width 162 height 16
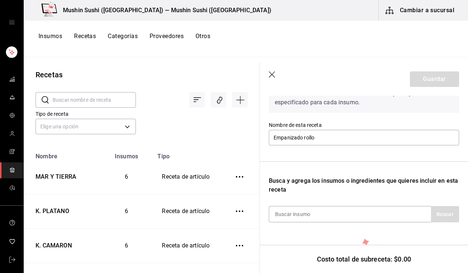
scroll to position [51, 1]
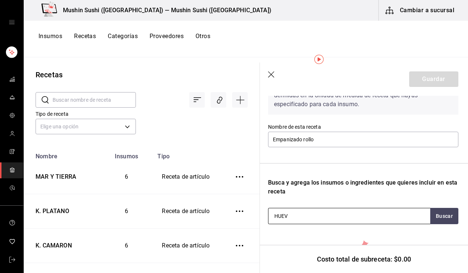
type input "HUEVO"
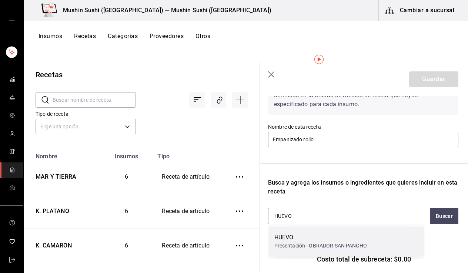
click at [303, 241] on div "HUEVO" at bounding box center [320, 237] width 93 height 9
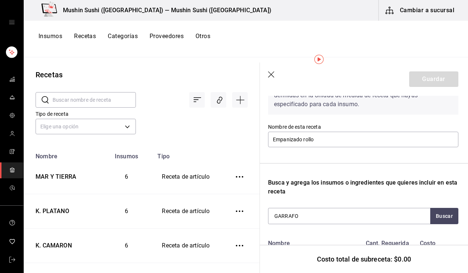
type input "GARRAFON"
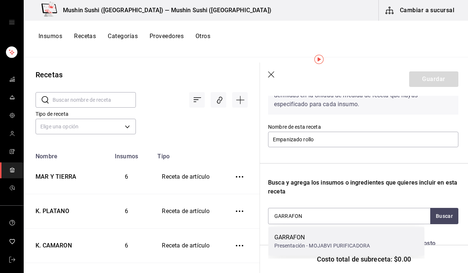
click at [308, 234] on div "GARRAFON" at bounding box center [322, 237] width 96 height 9
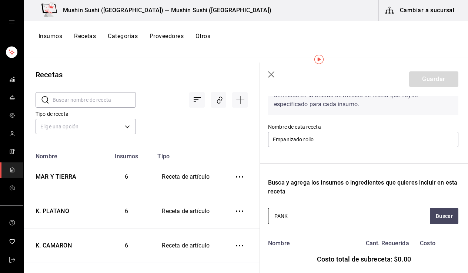
type input "PANKO"
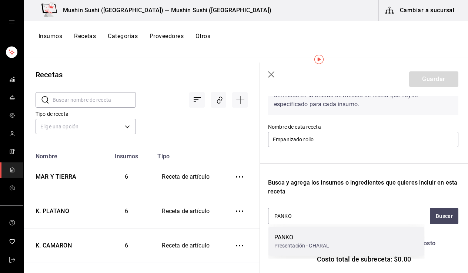
click at [292, 239] on div "PANKO" at bounding box center [301, 237] width 55 height 9
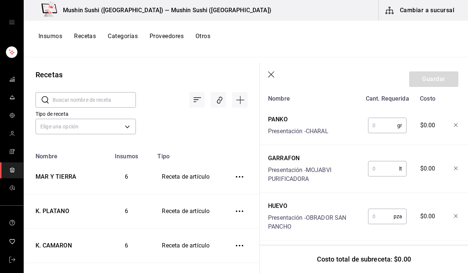
scroll to position [196, 0]
click at [379, 224] on input "text" at bounding box center [382, 216] width 26 height 15
type input "0.355"
click at [379, 170] on input "text" at bounding box center [384, 169] width 31 height 15
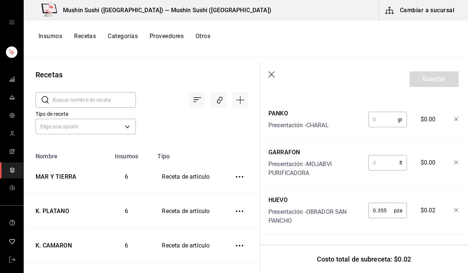
scroll to position [207, 0]
click at [388, 159] on input "text" at bounding box center [384, 163] width 31 height 15
type input "0.0058"
click at [383, 117] on input "text" at bounding box center [383, 119] width 29 height 15
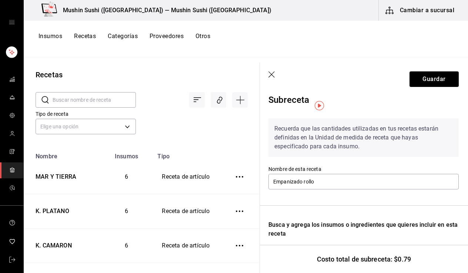
scroll to position [4, 0]
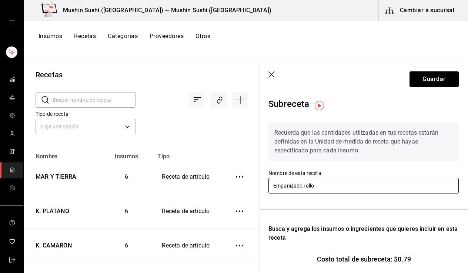
type input "15"
click at [369, 187] on input "Empanizado rollo" at bounding box center [364, 186] width 190 height 16
type input "e"
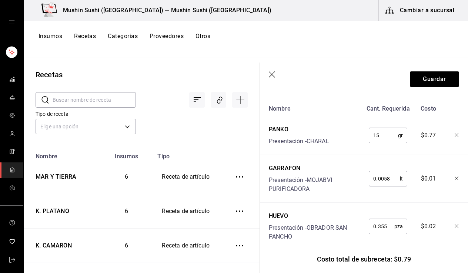
scroll to position [184, 1]
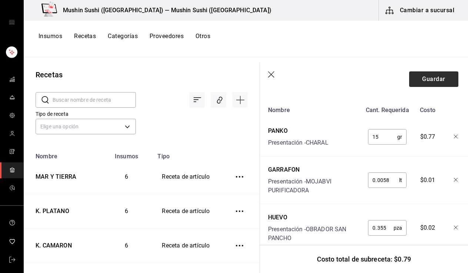
type input "EMPANIZADO ROLLO"
click at [434, 84] on button "Guardar" at bounding box center [433, 79] width 49 height 16
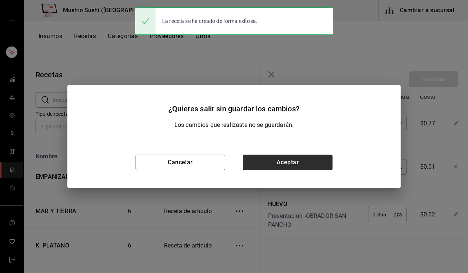
click at [294, 161] on button "Aceptar" at bounding box center [288, 163] width 90 height 16
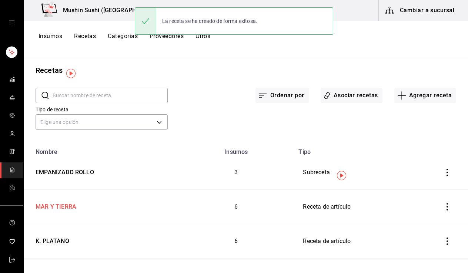
scroll to position [4, 0]
click at [91, 204] on div "MAR Y TIERRA" at bounding box center [101, 205] width 137 height 11
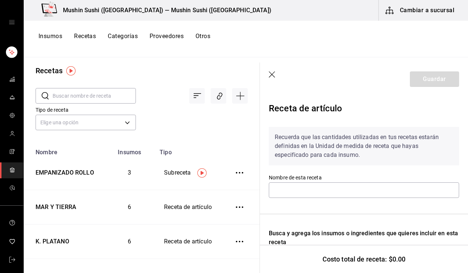
type input "MAR Y TIERRA"
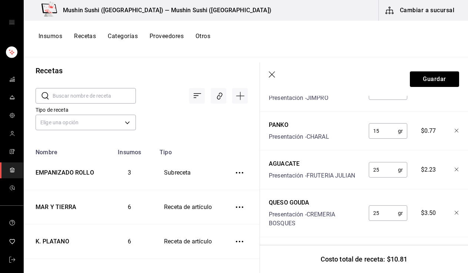
scroll to position [169, 0]
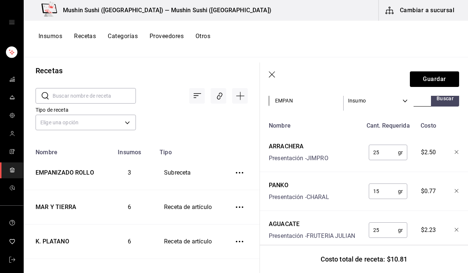
type input "EMPAN"
click at [350, 103] on body "Mushin Sushi (Aguascalientes) — Mushin Sushi (Aguascalientes) Cambiar a sucursa…" at bounding box center [234, 134] width 468 height 268
click at [357, 123] on li "Sub Receta" at bounding box center [378, 126] width 69 height 12
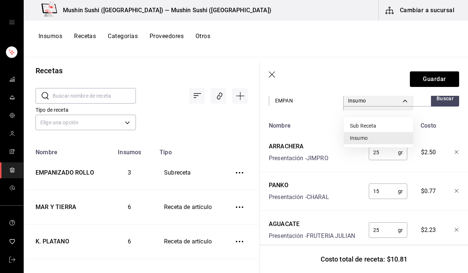
type input "SUBRECIPE"
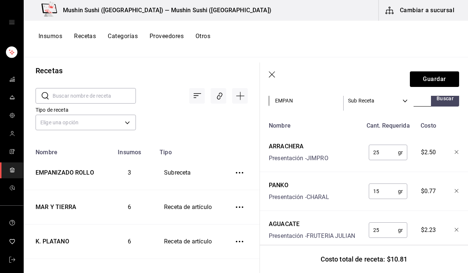
click at [309, 104] on input "EMPAN" at bounding box center [306, 101] width 74 height 16
type input "EM"
click at [443, 100] on button "Buscar" at bounding box center [445, 98] width 28 height 16
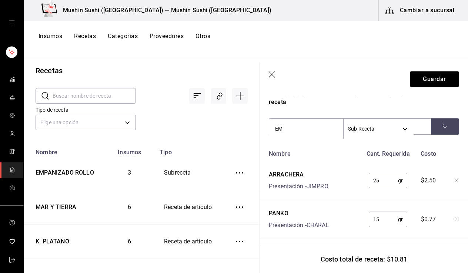
click at [272, 76] on icon "button" at bounding box center [272, 74] width 7 height 7
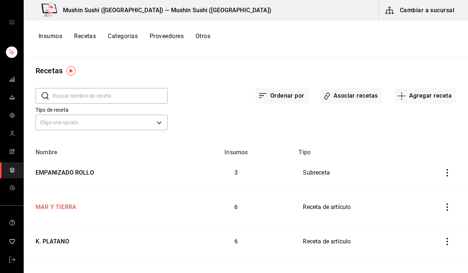
click at [69, 204] on div "MAR Y TIERRA" at bounding box center [55, 205] width 44 height 11
type input "MAR Y TIERRA"
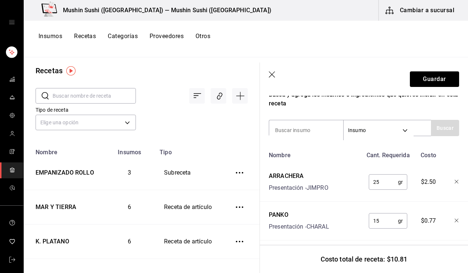
scroll to position [140, 0]
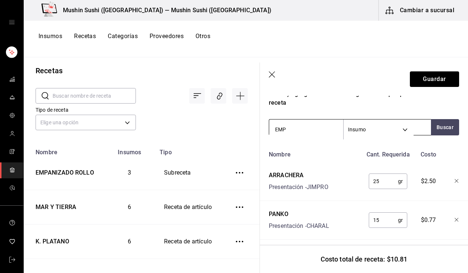
type input "EMP"
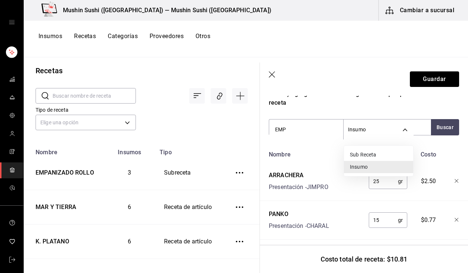
click at [356, 129] on body "Mushin Sushi (Aguascalientes) — Mushin Sushi (Aguascalientes) Cambiar a sucursa…" at bounding box center [234, 134] width 468 height 268
click at [356, 153] on li "Sub Receta" at bounding box center [378, 155] width 69 height 12
type input "SUBRECIPE"
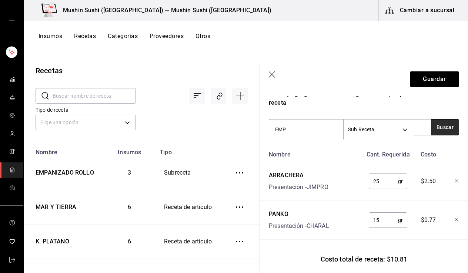
click at [433, 128] on button "Buscar" at bounding box center [445, 127] width 28 height 16
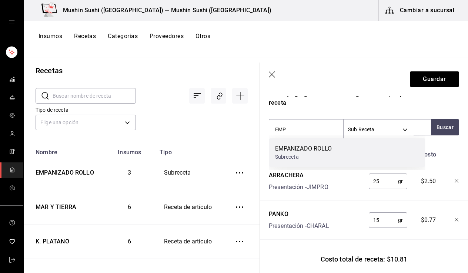
click at [297, 155] on div "Subreceta" at bounding box center [303, 157] width 57 height 8
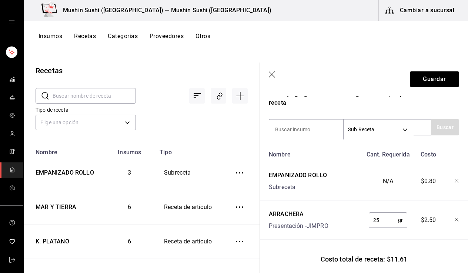
scroll to position [152, 0]
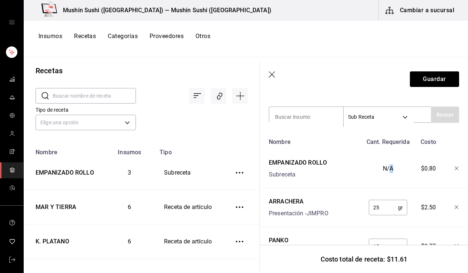
drag, startPoint x: 385, startPoint y: 168, endPoint x: 389, endPoint y: 169, distance: 4.1
click at [389, 169] on div "N/A" at bounding box center [387, 168] width 49 height 24
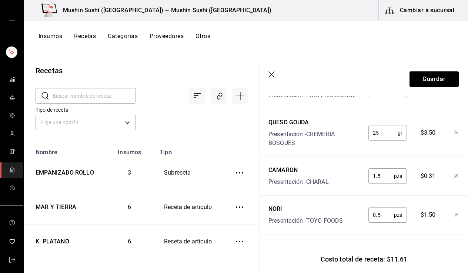
scroll to position [354, 0]
click at [455, 213] on icon "button" at bounding box center [457, 215] width 4 height 4
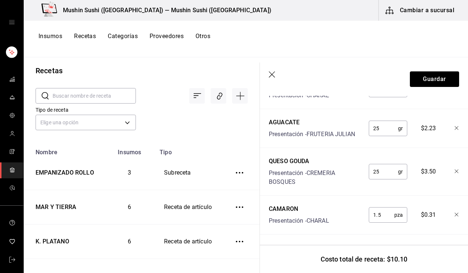
scroll to position [0, 0]
click at [438, 79] on button "Guardar" at bounding box center [434, 79] width 49 height 16
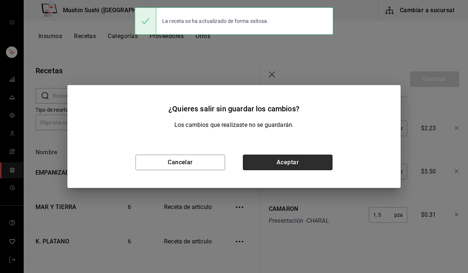
click at [270, 160] on button "Aceptar" at bounding box center [288, 163] width 90 height 16
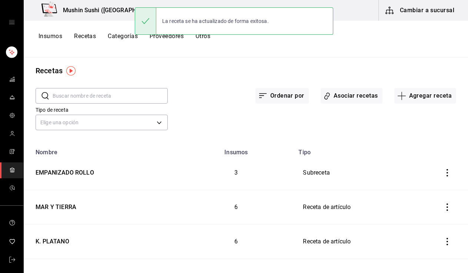
click at [410, 87] on div "Ordenar por Asociar recetas Agregar receta" at bounding box center [312, 89] width 289 height 27
click at [410, 93] on button "Agregar receta" at bounding box center [426, 96] width 62 height 16
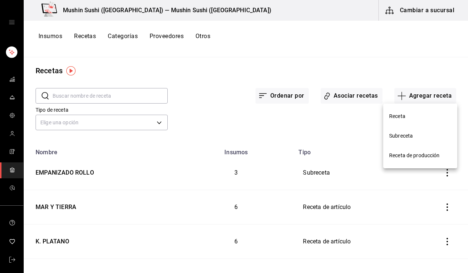
click at [405, 133] on span "Subreceta" at bounding box center [420, 136] width 62 height 8
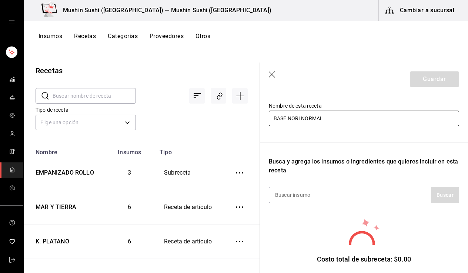
scroll to position [74, 0]
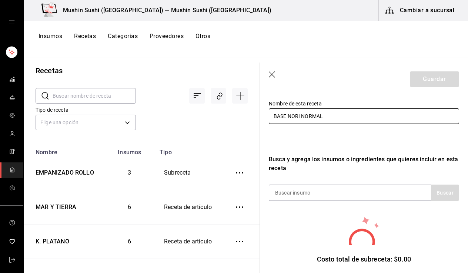
click at [294, 113] on input "BASE NORI NORMAL" at bounding box center [364, 117] width 190 height 16
type input "BASE ARROZ NORMAL"
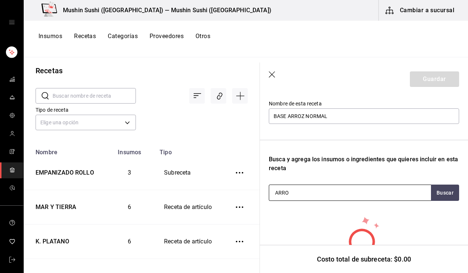
type input "ARROZ"
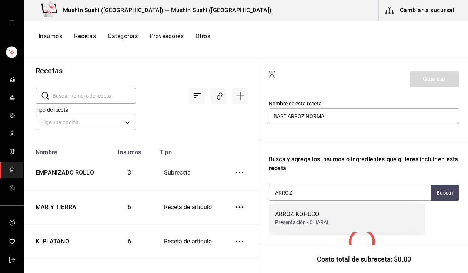
click at [309, 215] on div "ARROZ KOHUCO" at bounding box center [302, 214] width 55 height 9
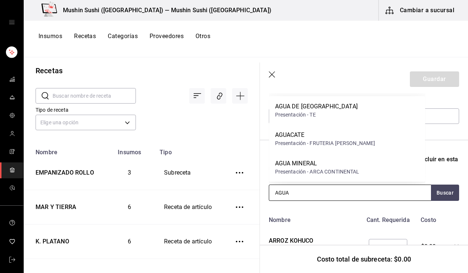
click at [304, 193] on input "AGUA" at bounding box center [306, 193] width 74 height 16
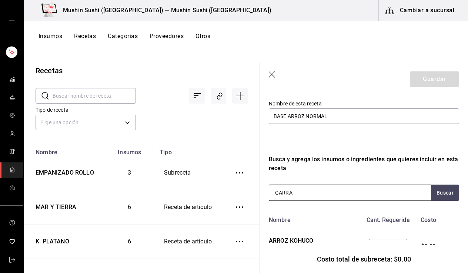
type input "GARRAF"
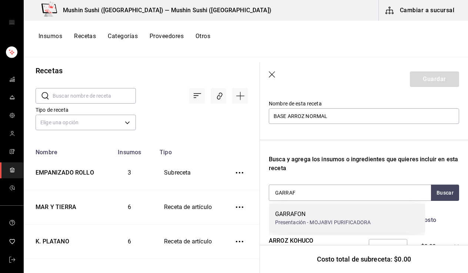
click at [298, 226] on div "Presentación - MOJABVI PURIFICADORA" at bounding box center [323, 223] width 96 height 8
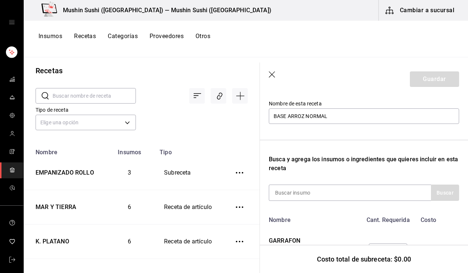
scroll to position [122, 0]
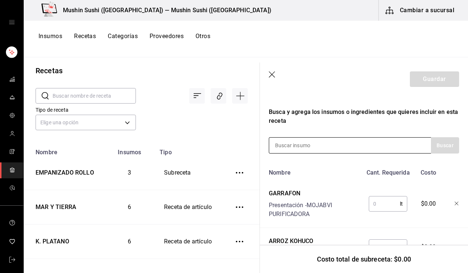
click at [298, 149] on input at bounding box center [306, 146] width 74 height 16
type input "A"
type input "NORI"
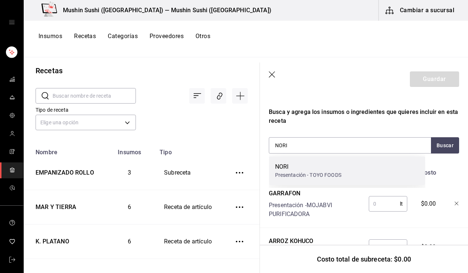
click at [297, 170] on div "NORI" at bounding box center [308, 167] width 66 height 9
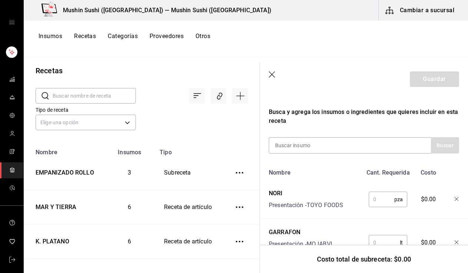
click at [379, 201] on input "text" at bounding box center [382, 199] width 26 height 15
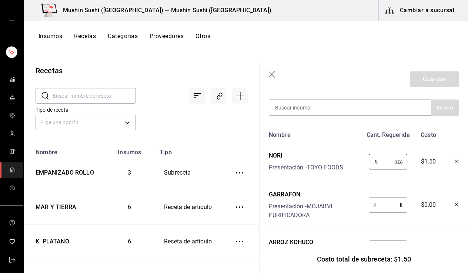
type input "0.5"
click at [390, 203] on input "text" at bounding box center [384, 205] width 31 height 15
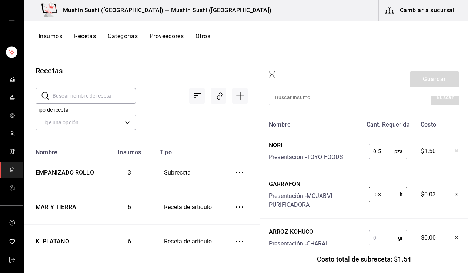
scroll to position [181, 0]
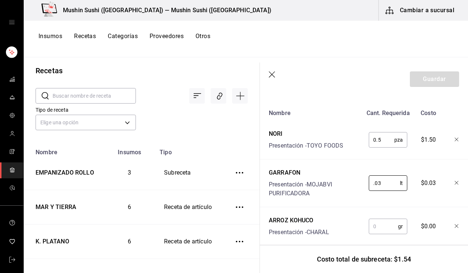
type input "0.03"
click at [375, 228] on input "text" at bounding box center [383, 226] width 29 height 15
type input "."
type input "170"
click at [398, 219] on div "170 gr ​" at bounding box center [388, 227] width 39 height 16
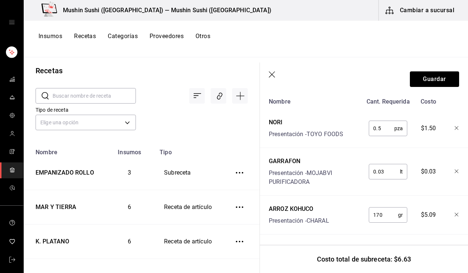
scroll to position [198, 0]
click at [438, 80] on button "Guardar" at bounding box center [434, 79] width 49 height 16
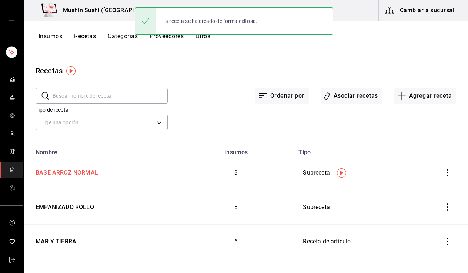
click at [98, 174] on div "BASE ARROZ NORMAL" at bounding box center [101, 171] width 137 height 11
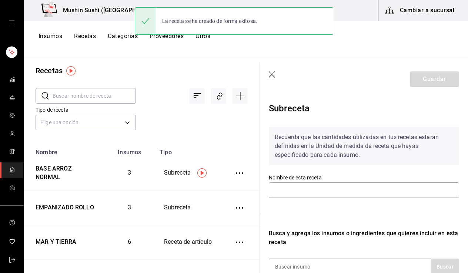
type input "BASE ARROZ NORMAL"
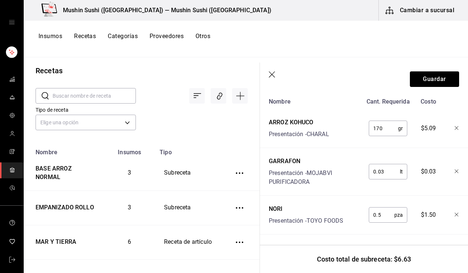
scroll to position [198, 0]
click at [274, 76] on icon "button" at bounding box center [272, 74] width 7 height 7
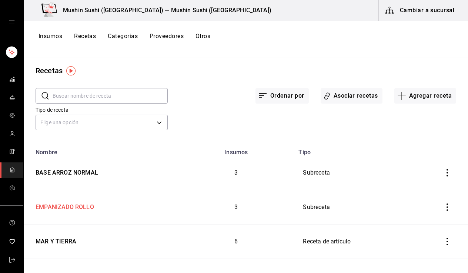
click at [69, 209] on div "EMPANIZADO ROLLO" at bounding box center [63, 205] width 61 height 11
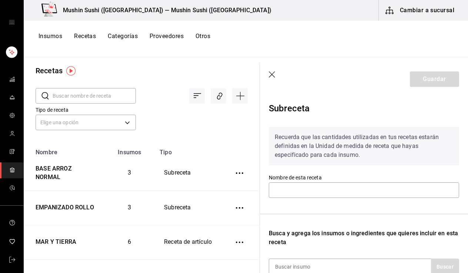
type input "EMPANIZADO ROLLO"
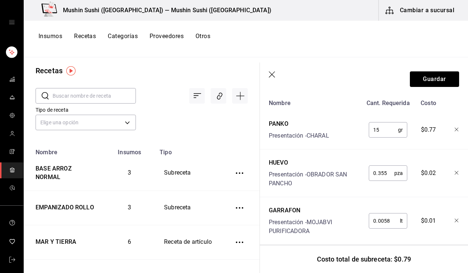
scroll to position [198, 0]
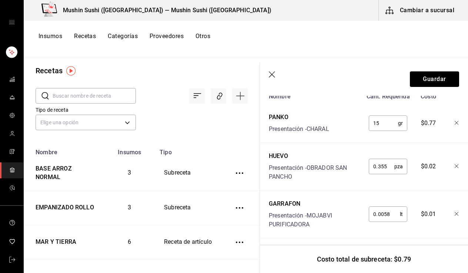
click at [273, 77] on icon "button" at bounding box center [272, 74] width 7 height 7
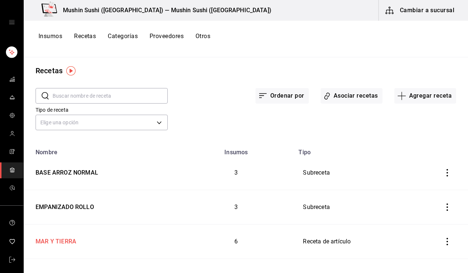
click at [67, 244] on div "MAR Y TIERRA" at bounding box center [55, 240] width 44 height 11
type input "MAR Y TIERRA"
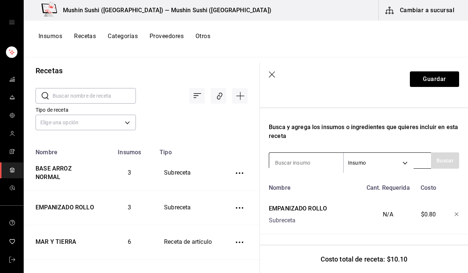
scroll to position [117, 0]
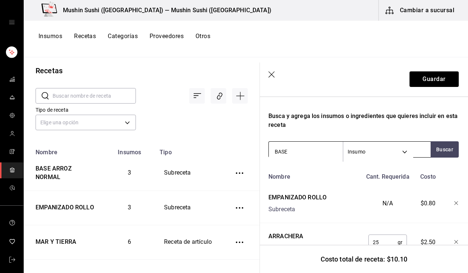
type input "BASE"
click at [367, 150] on body "Mushin Sushi (Aguascalientes) — Mushin Sushi (Aguascalientes) Cambiar a sucursa…" at bounding box center [234, 134] width 468 height 268
click at [365, 174] on li "Sub Receta" at bounding box center [378, 177] width 69 height 12
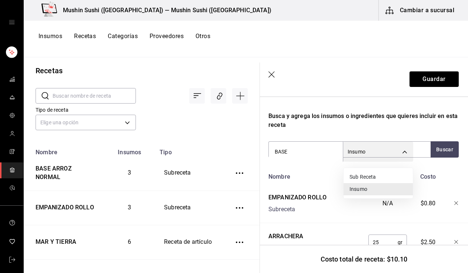
type input "SUBRECIPE"
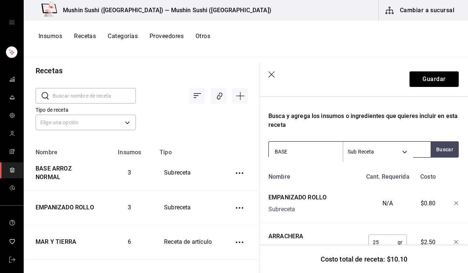
click at [328, 150] on input "BASE" at bounding box center [306, 152] width 74 height 16
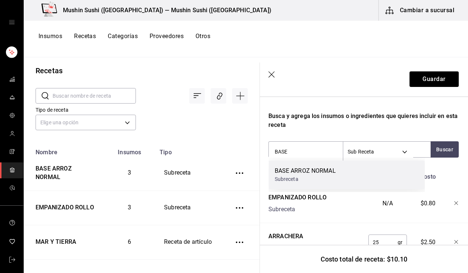
click at [322, 178] on div "Subreceta" at bounding box center [305, 180] width 61 height 8
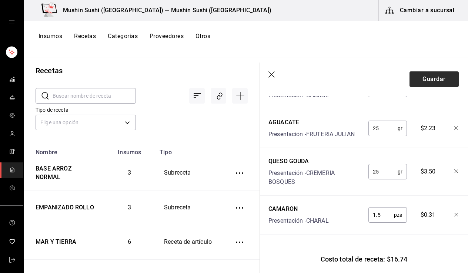
scroll to position [354, 0]
click at [447, 78] on button "Guardar" at bounding box center [434, 79] width 49 height 16
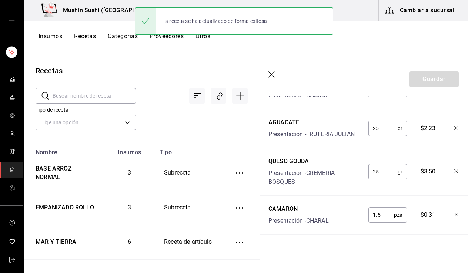
scroll to position [340, 0]
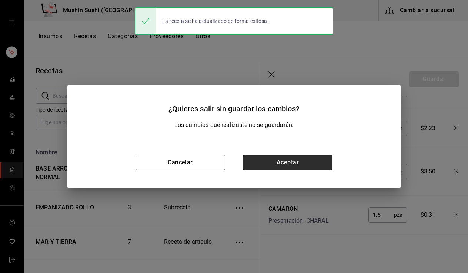
click at [268, 156] on button "Aceptar" at bounding box center [288, 163] width 90 height 16
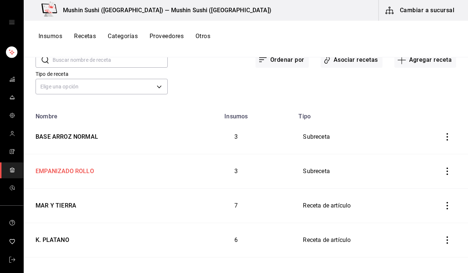
scroll to position [25, 0]
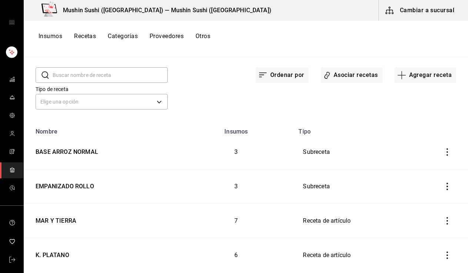
click at [447, 152] on icon "inventoriesTable" at bounding box center [447, 152] width 1 height 7
click at [426, 145] on span "Duplicar" at bounding box center [413, 141] width 32 height 9
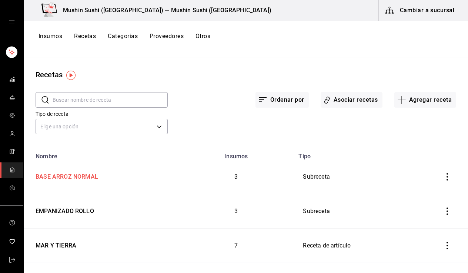
scroll to position [0, 0]
click at [92, 179] on div "BASE ARROZ NORMAL" at bounding box center [66, 175] width 66 height 11
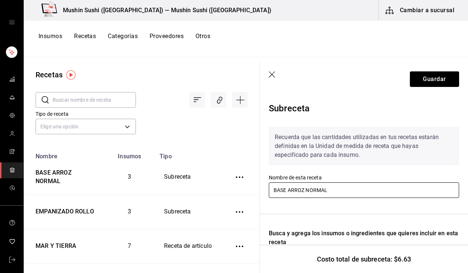
click at [323, 188] on input "BASE ARROZ NORMAL" at bounding box center [364, 191] width 190 height 16
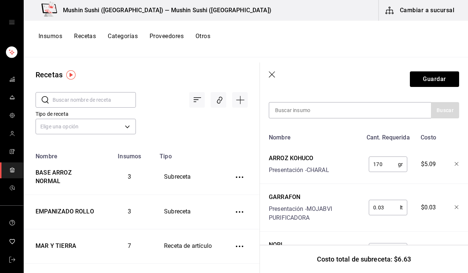
scroll to position [157, 0]
type input "BASE ARROZ COMPLETA"
click at [383, 206] on input "0.03" at bounding box center [384, 207] width 31 height 15
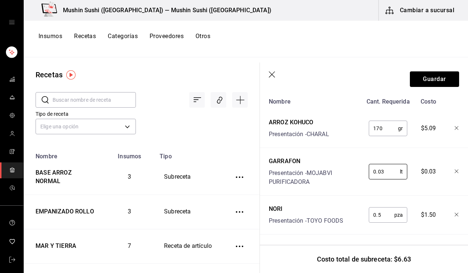
scroll to position [198, 0]
click at [382, 209] on input "0.5" at bounding box center [382, 215] width 26 height 15
type input "0"
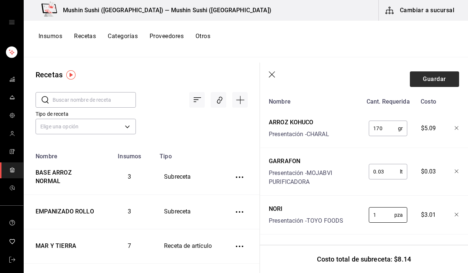
type input "1"
click at [415, 85] on button "Guardar" at bounding box center [434, 79] width 49 height 16
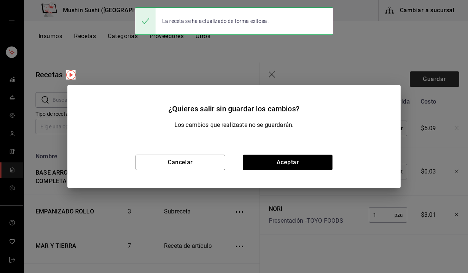
scroll to position [185, 0]
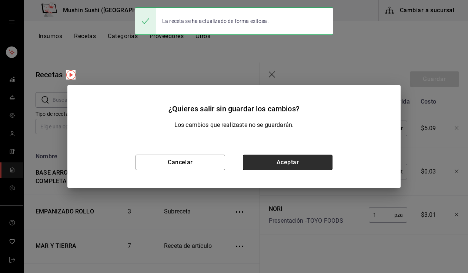
click at [307, 162] on button "Aceptar" at bounding box center [288, 163] width 90 height 16
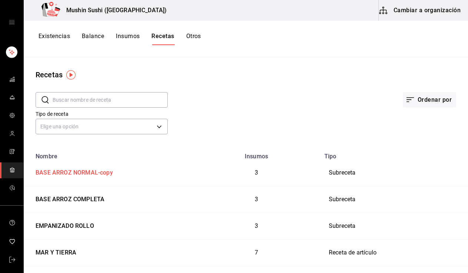
click at [91, 173] on div "BASE ARROZ NORMAL-copy" at bounding box center [73, 171] width 80 height 11
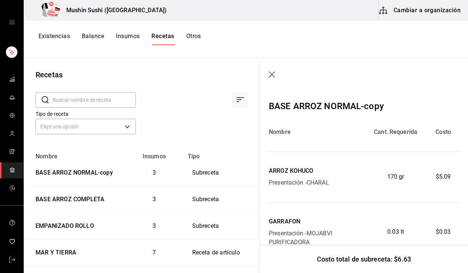
click at [272, 75] on icon "button" at bounding box center [272, 74] width 6 height 6
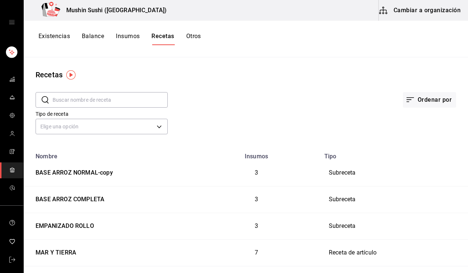
click at [440, 11] on button "Cambiar a organización" at bounding box center [420, 10] width 83 height 21
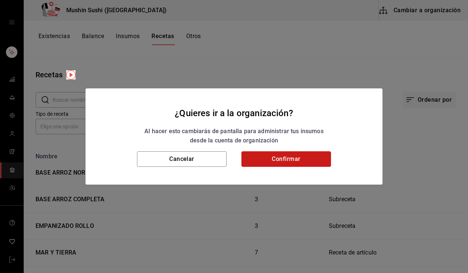
click at [298, 160] on button "Confirmar" at bounding box center [287, 160] width 90 height 16
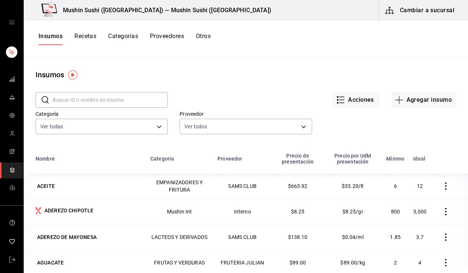
click at [90, 37] on button "Recetas" at bounding box center [85, 39] width 22 height 13
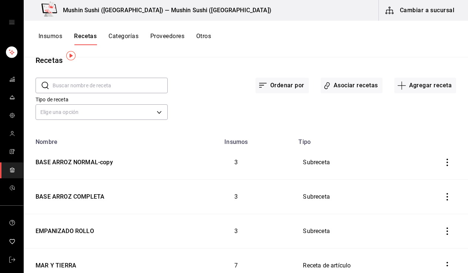
scroll to position [20, 0]
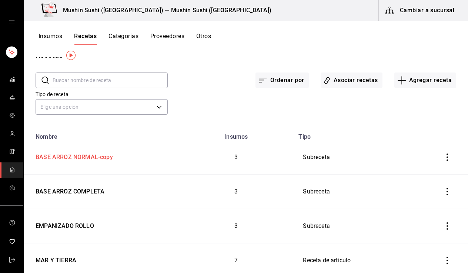
click at [103, 157] on div "BASE ARROZ NORMAL-copy" at bounding box center [73, 155] width 80 height 11
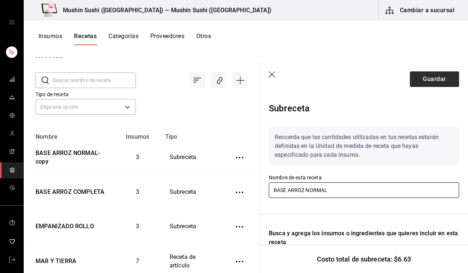
type input "BASE ARROZ NORMAL"
click at [433, 77] on button "Guardar" at bounding box center [434, 79] width 49 height 16
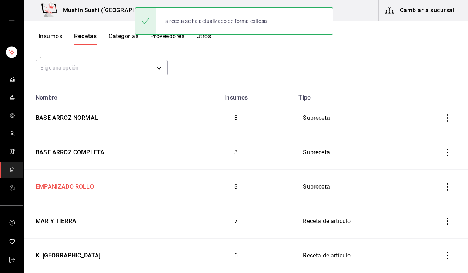
scroll to position [59, 0]
click at [59, 221] on div "MAR Y TIERRA" at bounding box center [55, 220] width 44 height 11
type input "MAR Y TIERRA"
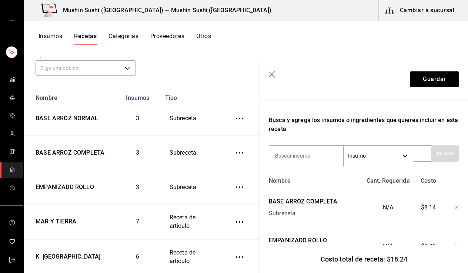
scroll to position [114, 0]
click at [455, 206] on icon "button" at bounding box center [457, 207] width 4 height 4
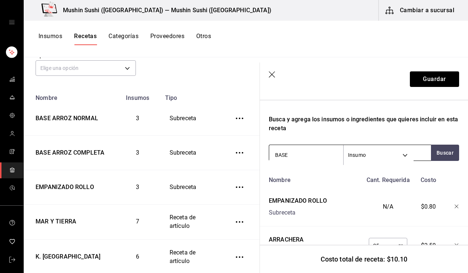
type input "BASE"
click at [368, 157] on body "Mushin Sushi (Aguascalientes) — Mushin Sushi (Aguascalientes) Cambiar a sucursa…" at bounding box center [234, 134] width 468 height 268
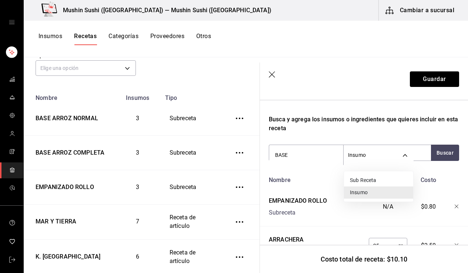
click at [366, 176] on li "Sub Receta" at bounding box center [378, 180] width 69 height 12
type input "SUBRECIPE"
click at [380, 184] on li "Sub Receta" at bounding box center [378, 180] width 69 height 12
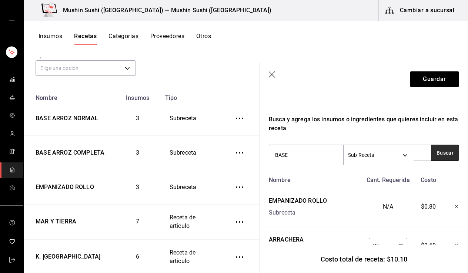
click at [437, 153] on button "Buscar" at bounding box center [445, 153] width 28 height 16
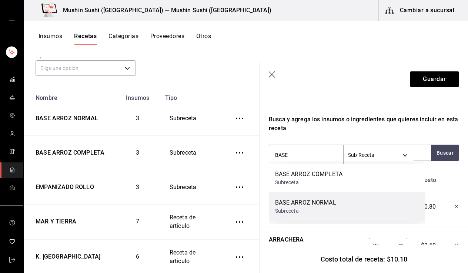
click at [302, 200] on div "BASE ARROZ NORMAL" at bounding box center [305, 203] width 61 height 9
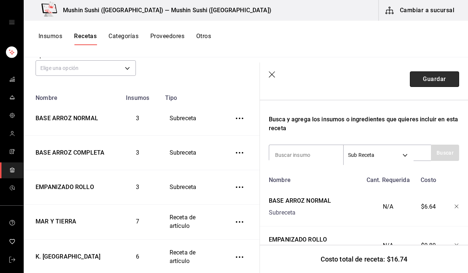
click at [425, 81] on button "Guardar" at bounding box center [434, 79] width 49 height 16
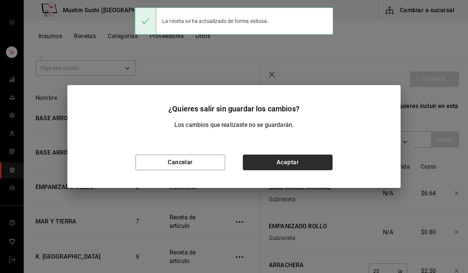
click at [286, 157] on button "Aceptar" at bounding box center [288, 163] width 90 height 16
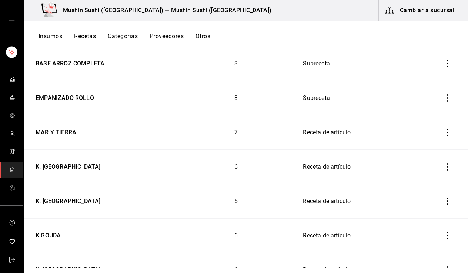
scroll to position [148, 0]
click at [72, 127] on div "MAR Y TIERRA" at bounding box center [55, 131] width 44 height 11
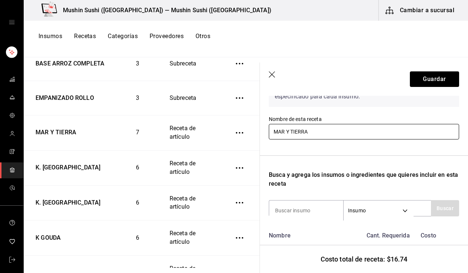
scroll to position [68, 0]
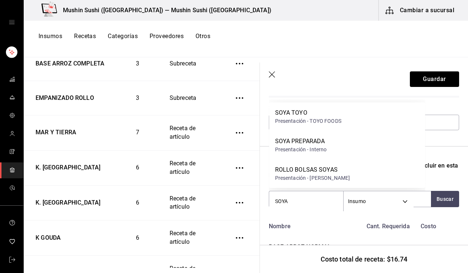
type input "SOYA"
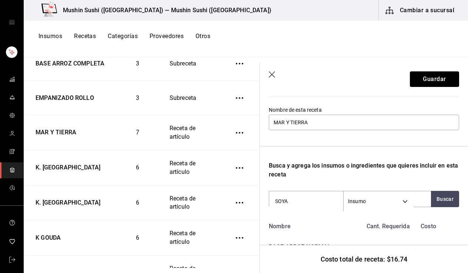
click at [291, 85] on header "Guardar" at bounding box center [364, 79] width 208 height 33
click at [272, 77] on icon "button" at bounding box center [272, 74] width 7 height 7
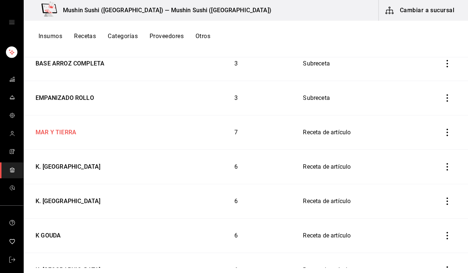
click at [71, 127] on div "MAR Y TIERRA" at bounding box center [55, 131] width 44 height 11
type input "MAR Y TIERRA"
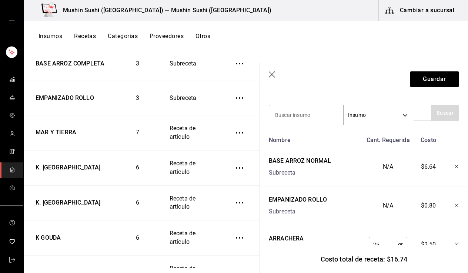
scroll to position [154, 0]
click at [318, 202] on div "EMPANIZADO ROLLO" at bounding box center [298, 199] width 58 height 9
click at [274, 72] on icon "button" at bounding box center [272, 74] width 6 height 6
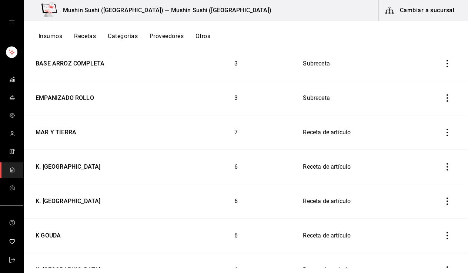
click at [59, 37] on button "Insumos" at bounding box center [51, 39] width 24 height 13
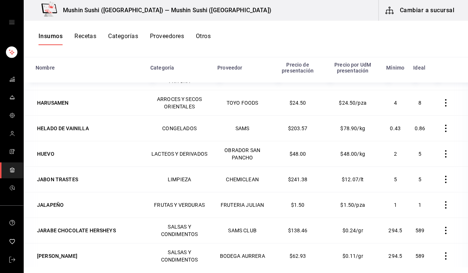
scroll to position [884, 0]
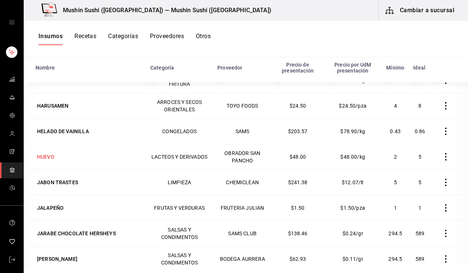
click at [45, 156] on div "HUEVO" at bounding box center [45, 156] width 17 height 7
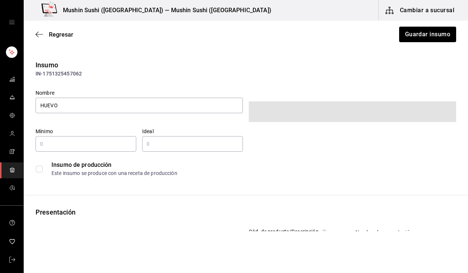
type input "2"
type input "5"
type input "1"
type input "KILOGRAM"
type input "UNIT"
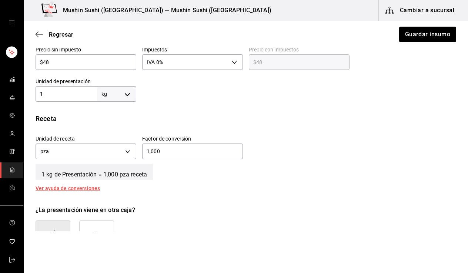
scroll to position [211, 0]
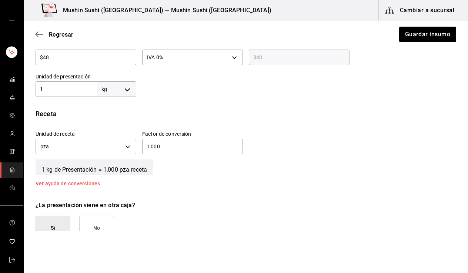
click at [181, 150] on input "1,000" at bounding box center [192, 146] width 101 height 9
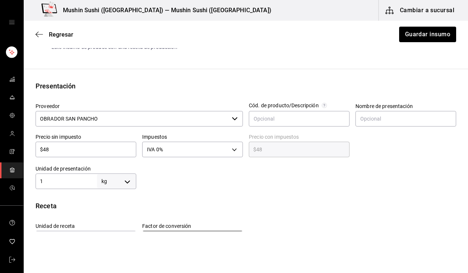
scroll to position [117, 0]
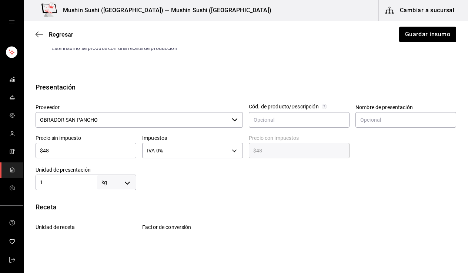
click at [97, 158] on div "$48 ​" at bounding box center [86, 151] width 101 height 16
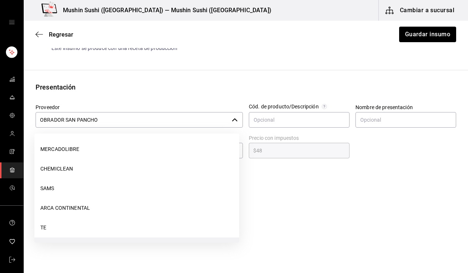
click at [126, 123] on input "OBRADOR SAN PANCHO" at bounding box center [132, 120] width 193 height 16
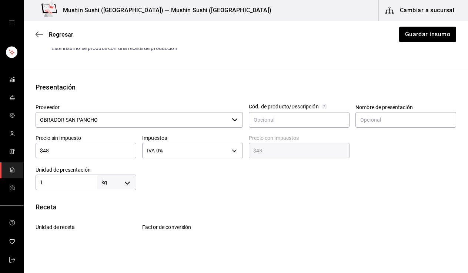
click at [309, 205] on div "Receta" at bounding box center [246, 207] width 421 height 10
click at [104, 151] on input "$48" at bounding box center [86, 150] width 101 height 9
type input "$4"
type input "$4.00"
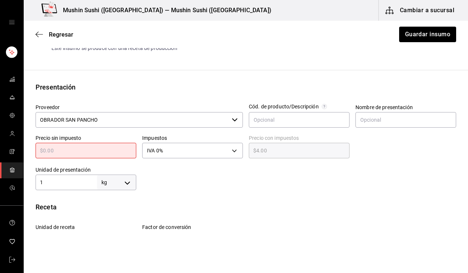
type input "$0.00"
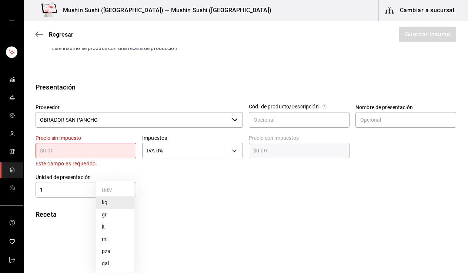
click at [120, 194] on body "Mushin Sushi (Aguascalientes) — Mushin Sushi (Aguascalientes) Cambiar a sucursa…" at bounding box center [234, 116] width 468 height 232
click at [120, 249] on li "pza" at bounding box center [115, 252] width 39 height 12
type input "UNIT"
click at [67, 186] on input "1" at bounding box center [66, 190] width 61 height 9
click at [69, 190] on input "1" at bounding box center [66, 190] width 61 height 9
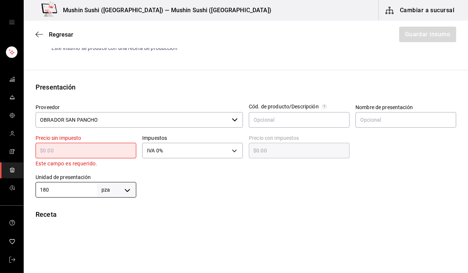
type input "180"
click at [84, 203] on div "Insumo IN-1751325457062 Nombre HUEVO Categoría de inventario LACTEOS Y DERIVADO…" at bounding box center [246, 183] width 445 height 481
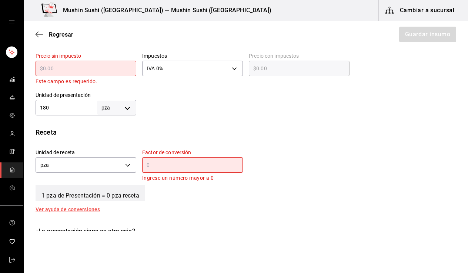
scroll to position [201, 0]
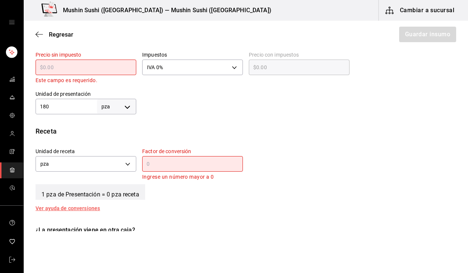
click at [170, 169] on div "​" at bounding box center [192, 164] width 101 height 16
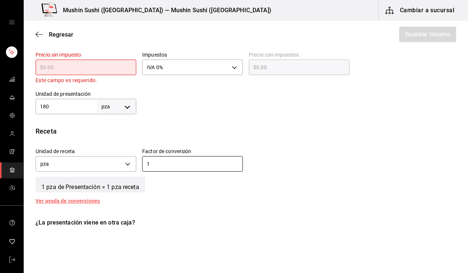
type input "1"
click at [168, 186] on div "1 pza de Presentación = 1 pza receta" at bounding box center [246, 183] width 421 height 19
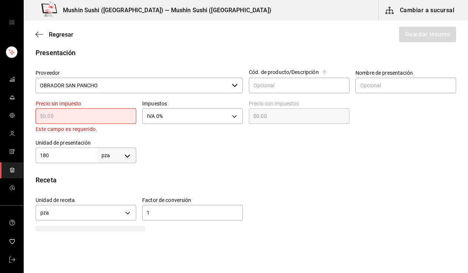
scroll to position [150, 0]
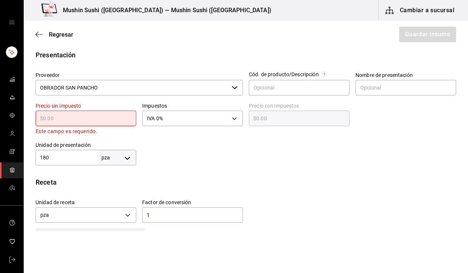
click at [76, 116] on input "text" at bounding box center [86, 118] width 101 height 9
type input "$4"
type input "$4.00"
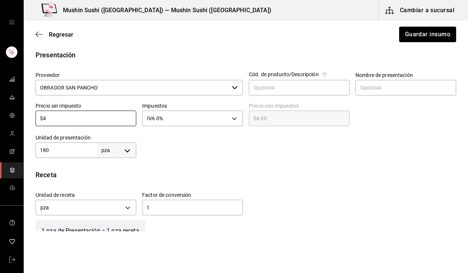
type input "$49"
type input "$49.00"
type input "$496"
type input "$496.00"
type input "$49"
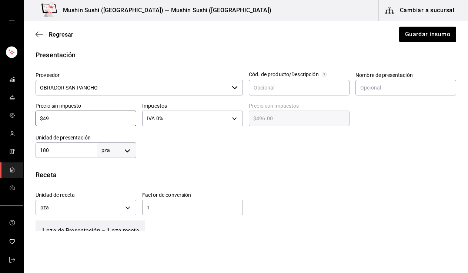
type input "$49.00"
type input "$495"
type input "$495.00"
type input "$495"
click at [223, 144] on div at bounding box center [296, 144] width 320 height 30
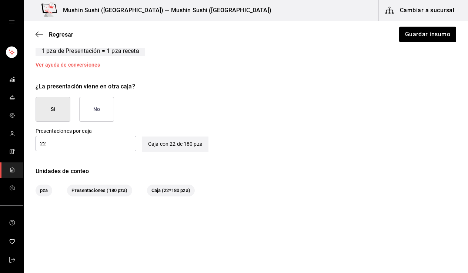
scroll to position [330, 0]
click at [90, 142] on input "22" at bounding box center [86, 143] width 101 height 9
click at [97, 114] on button "No" at bounding box center [96, 109] width 35 height 25
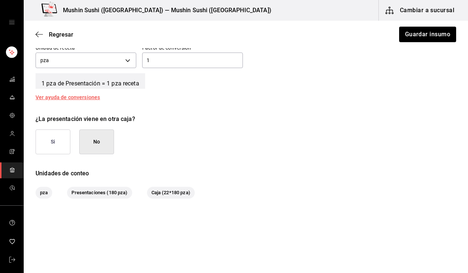
scroll to position [294, 0]
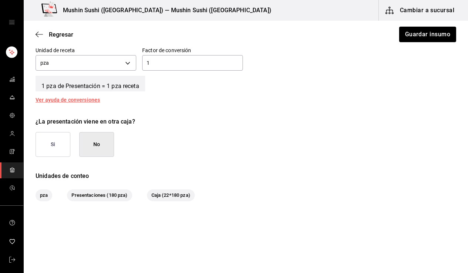
click at [44, 197] on span "pza" at bounding box center [44, 195] width 17 height 7
click at [413, 34] on button "Guardar insumo" at bounding box center [428, 35] width 58 height 16
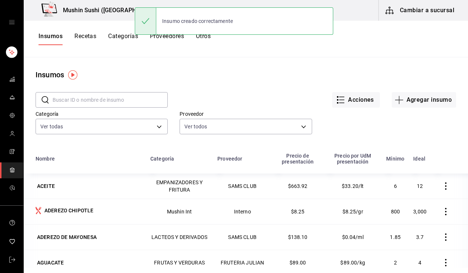
click at [90, 34] on button "Recetas" at bounding box center [85, 39] width 22 height 13
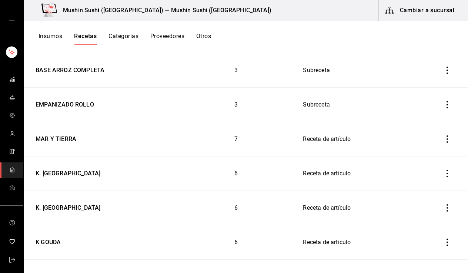
scroll to position [139, 0]
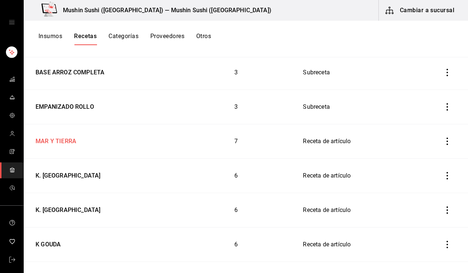
click at [60, 133] on td "MAR Y TIERRA" at bounding box center [101, 141] width 154 height 34
type input "MAR Y TIERRA"
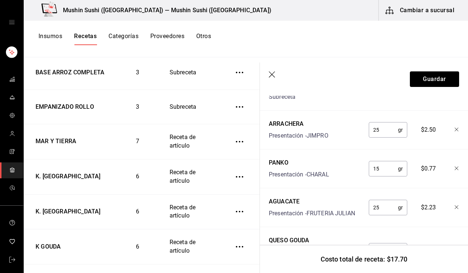
scroll to position [181, 0]
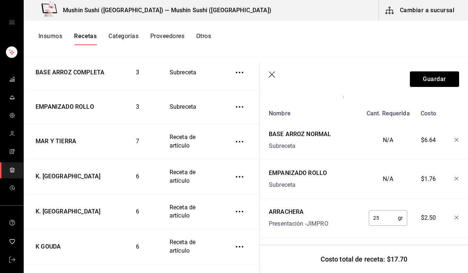
click at [274, 76] on icon "button" at bounding box center [272, 74] width 7 height 7
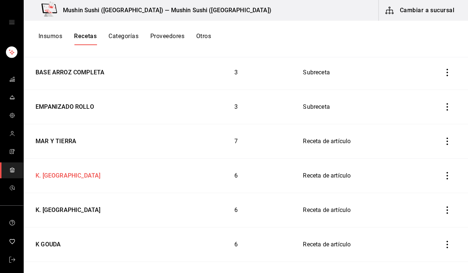
scroll to position [174, 0]
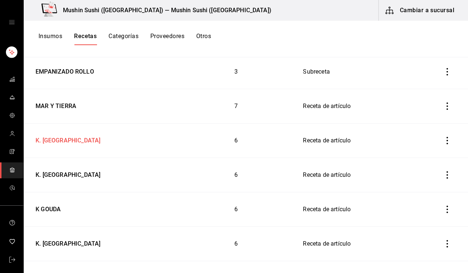
click at [74, 143] on div "K. PLATANO" at bounding box center [101, 139] width 137 height 11
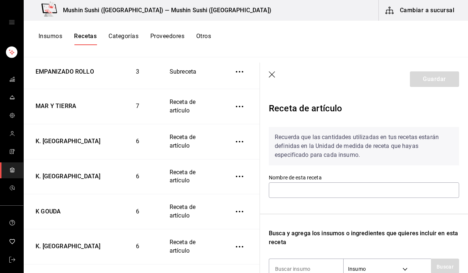
type input "K. PLATANO"
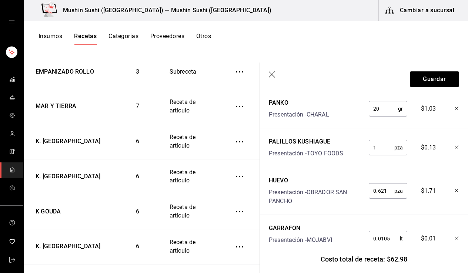
scroll to position [249, 0]
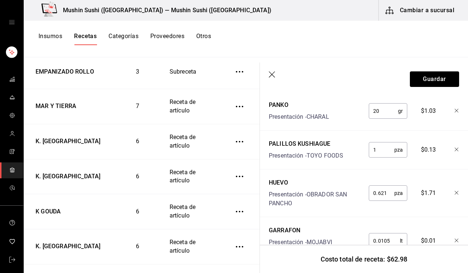
click at [375, 192] on input "0.621" at bounding box center [382, 193] width 26 height 15
click at [274, 79] on icon "button" at bounding box center [272, 74] width 7 height 7
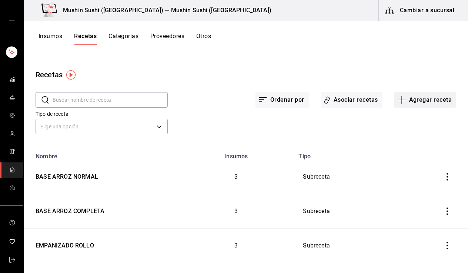
click at [406, 101] on button "Agregar receta" at bounding box center [426, 100] width 62 height 16
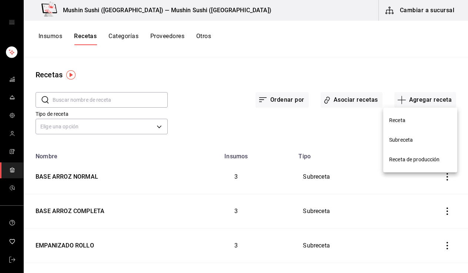
click at [408, 138] on span "Subreceta" at bounding box center [420, 140] width 62 height 8
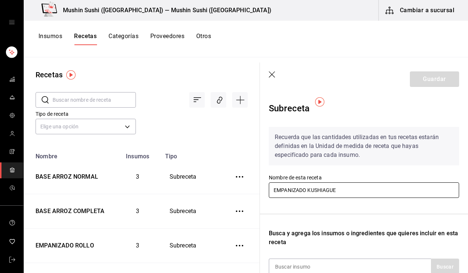
scroll to position [70, 0]
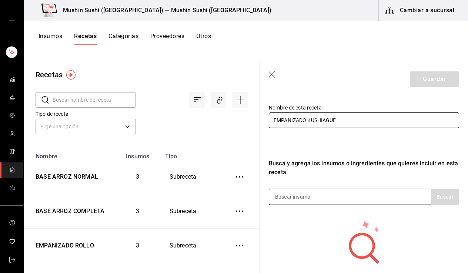
type input "EMPANIZADO KUSHIAGUE"
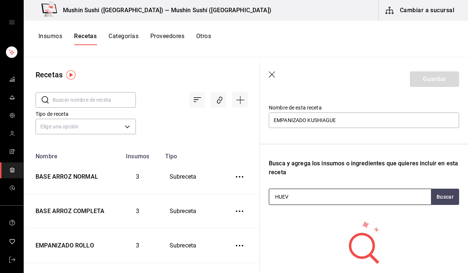
type input "HUEVO"
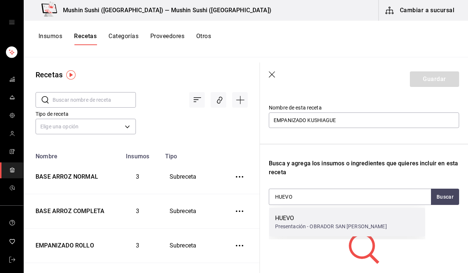
click at [321, 220] on div "HUEVO" at bounding box center [331, 218] width 112 height 9
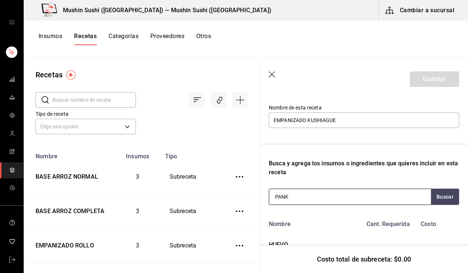
type input "PANKO"
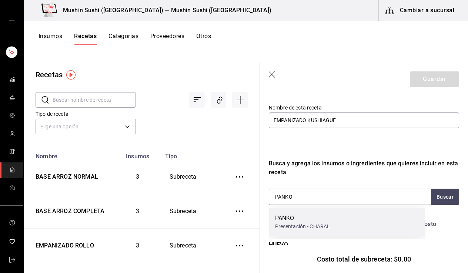
click at [304, 216] on div "PANKO" at bounding box center [302, 218] width 55 height 9
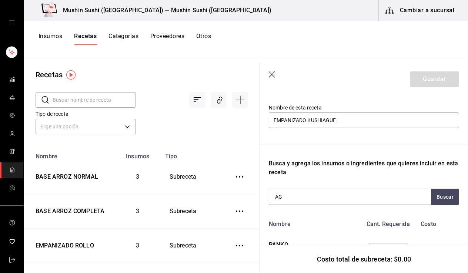
type input "A"
type input "GARRAFON"
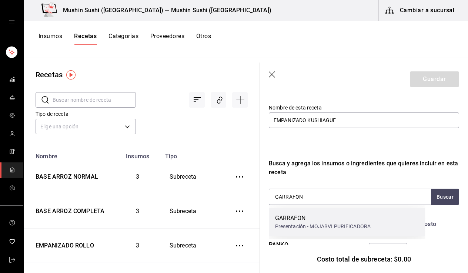
click at [313, 232] on div "GARRAFON Presentación - MOJABVI PURIFICADORA" at bounding box center [347, 222] width 156 height 29
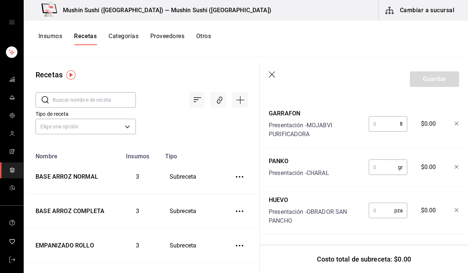
scroll to position [202, 0]
click at [376, 164] on input "text" at bounding box center [383, 167] width 29 height 15
type input "20"
click at [380, 210] on input "text" at bounding box center [382, 210] width 26 height 15
type input "0.621"
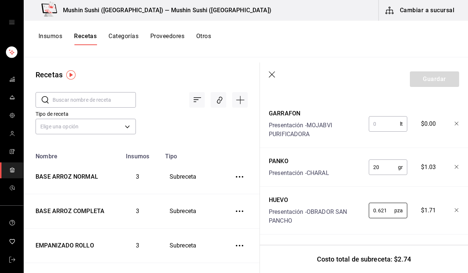
click at [386, 124] on input "text" at bounding box center [384, 124] width 31 height 15
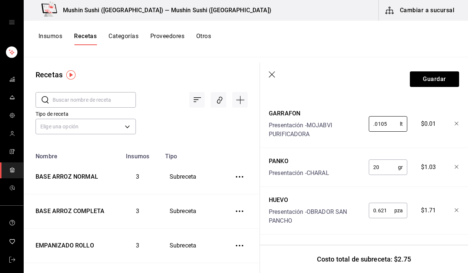
scroll to position [207, 0]
type input "0.0105"
click at [423, 82] on button "Guardar" at bounding box center [434, 79] width 49 height 16
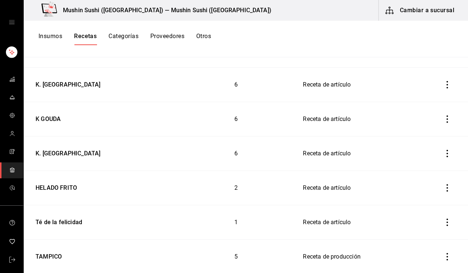
scroll to position [310, 0]
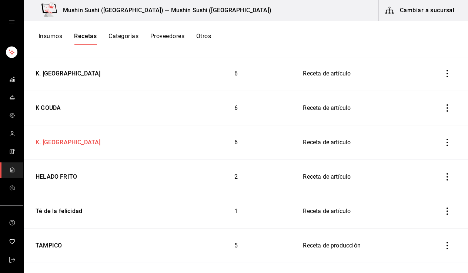
click at [58, 145] on div "K. CREMA" at bounding box center [67, 141] width 68 height 11
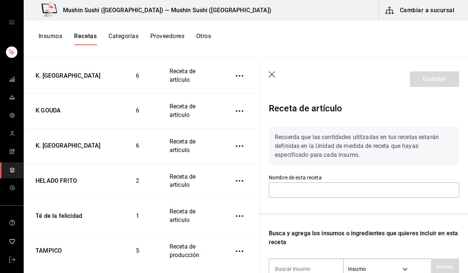
type input "K. CREMA"
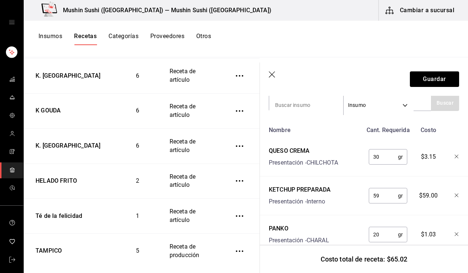
scroll to position [209, 0]
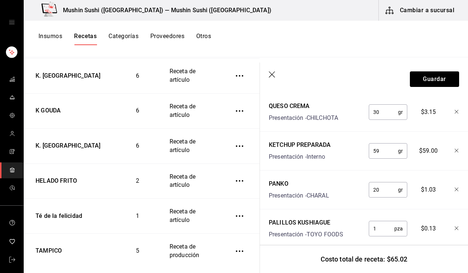
click at [455, 190] on icon "button" at bounding box center [457, 190] width 4 height 4
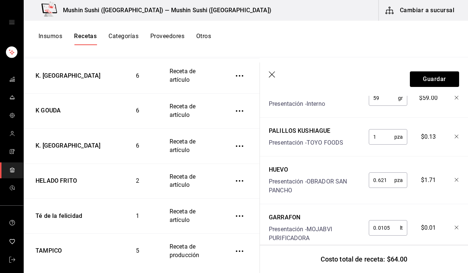
click at [455, 178] on icon "button" at bounding box center [457, 180] width 4 height 4
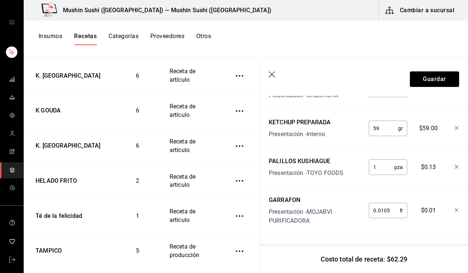
click at [455, 209] on icon "button" at bounding box center [457, 211] width 4 height 4
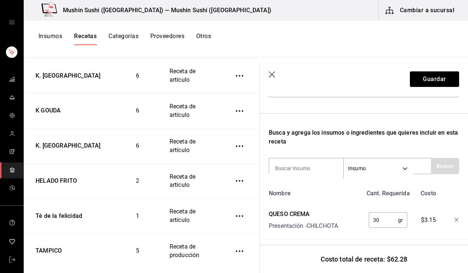
scroll to position [66, 0]
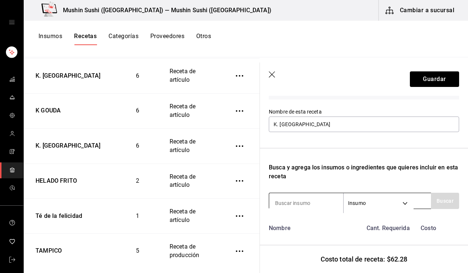
click at [358, 201] on body "Mushin Sushi (Aguascalientes) — Mushin Sushi (Aguascalientes) Cambiar a sucursa…" at bounding box center [234, 134] width 468 height 268
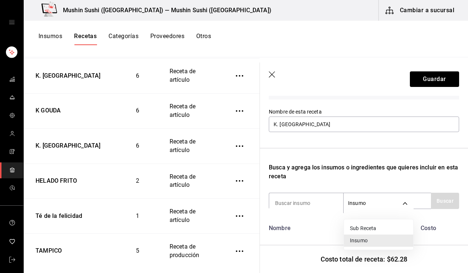
click at [359, 226] on li "Sub Receta" at bounding box center [378, 229] width 69 height 12
type input "SUBRECIPE"
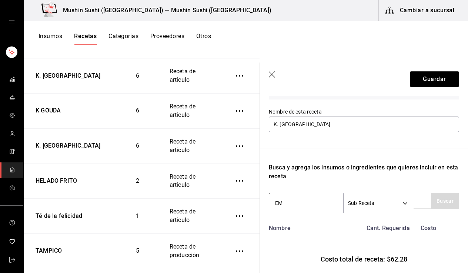
type input "EMP"
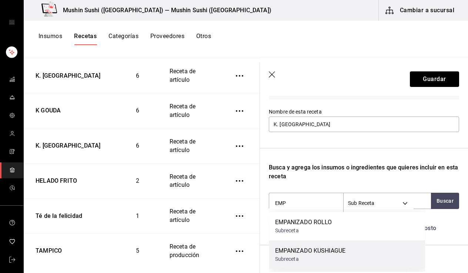
click at [320, 247] on div "EMPANIZADO KUSHIAGUE" at bounding box center [310, 251] width 71 height 9
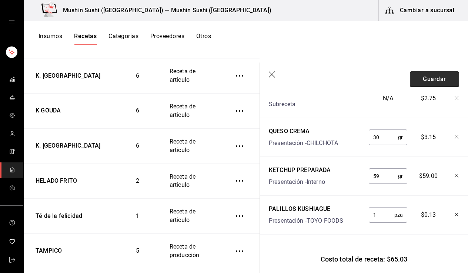
click at [433, 78] on button "Guardar" at bounding box center [434, 79] width 49 height 16
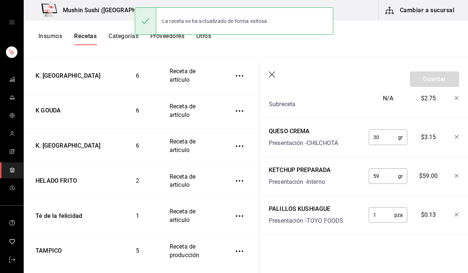
scroll to position [215, 0]
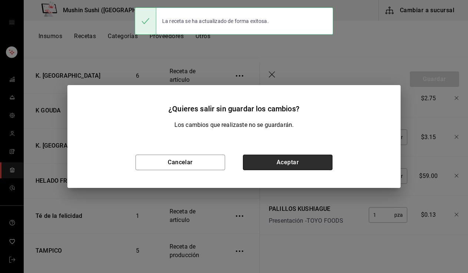
click at [276, 159] on button "Aceptar" at bounding box center [288, 163] width 90 height 16
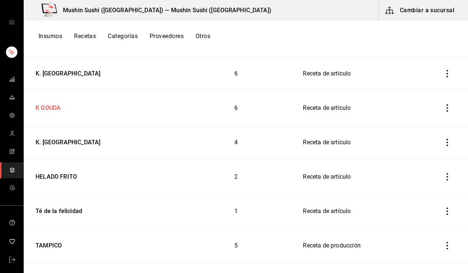
click at [53, 108] on div "K GOUDA" at bounding box center [47, 106] width 28 height 11
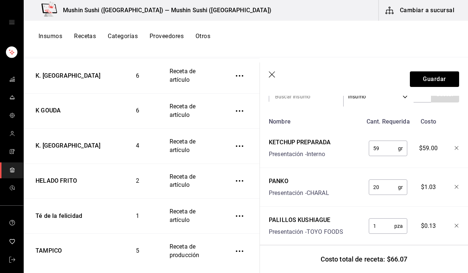
scroll to position [226, 0]
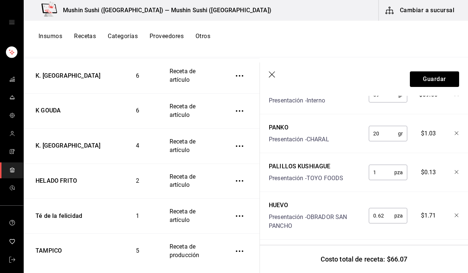
click at [455, 132] on icon "button" at bounding box center [457, 134] width 4 height 4
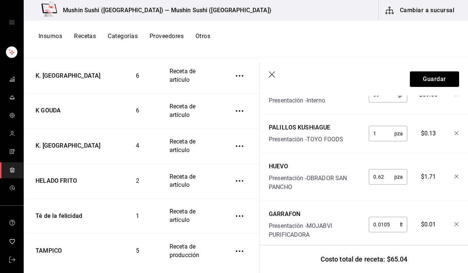
click at [455, 177] on icon "button" at bounding box center [457, 177] width 4 height 4
click at [455, 176] on icon "button" at bounding box center [457, 177] width 4 height 4
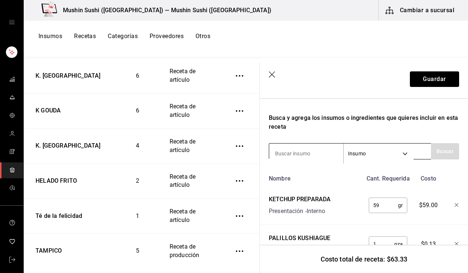
scroll to position [112, 0]
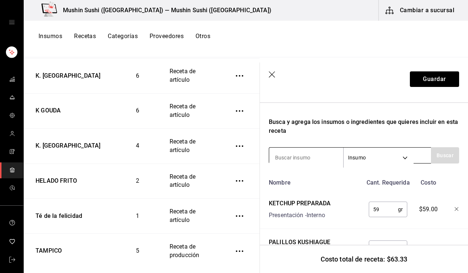
click at [386, 159] on body "Mushin Sushi (Aguascalientes) — Mushin Sushi (Aguascalientes) Cambiar a sucursa…" at bounding box center [234, 134] width 468 height 268
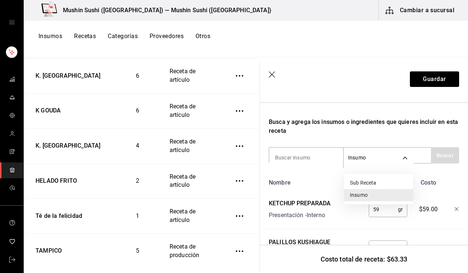
click at [373, 182] on li "Sub Receta" at bounding box center [378, 183] width 69 height 12
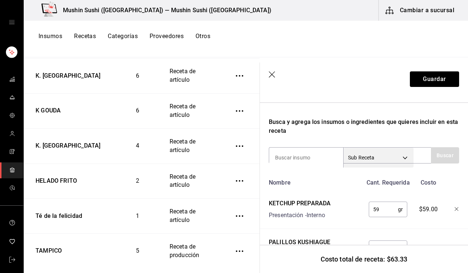
type input "SUBRECIPE"
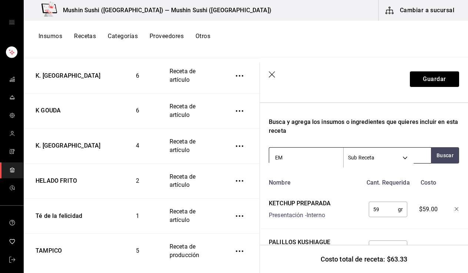
type input "EMP"
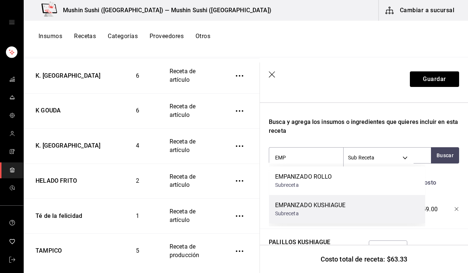
click at [281, 206] on div "EMPANIZADO KUSHIAGUE" at bounding box center [310, 205] width 71 height 9
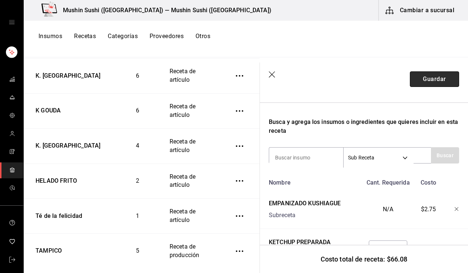
click at [432, 81] on button "Guardar" at bounding box center [434, 79] width 49 height 16
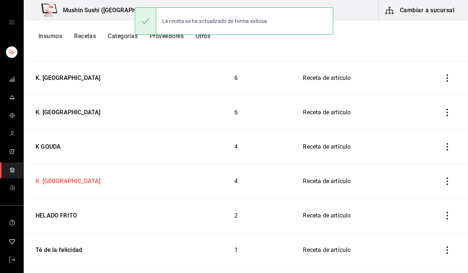
scroll to position [256, 0]
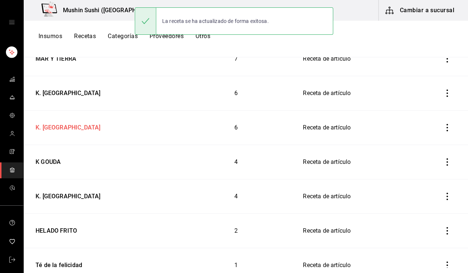
click at [63, 128] on div "K. CAMARON" at bounding box center [67, 126] width 68 height 11
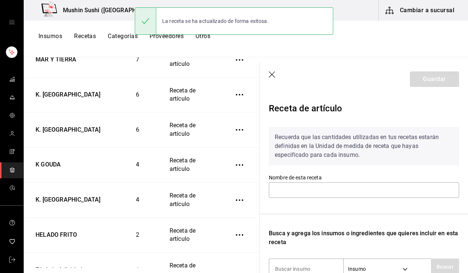
type input "K. CAMARON"
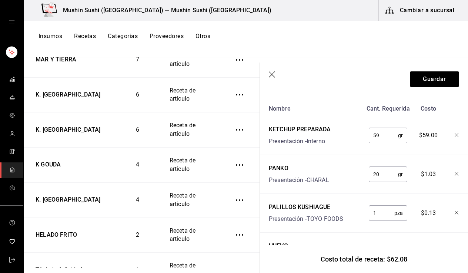
scroll to position [186, 0]
click at [452, 169] on div at bounding box center [451, 172] width 16 height 24
click at [455, 172] on icon "button" at bounding box center [457, 174] width 4 height 4
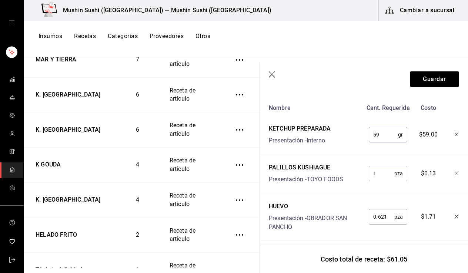
click at [455, 173] on icon "button" at bounding box center [457, 174] width 4 height 4
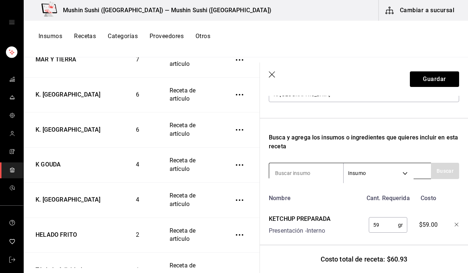
scroll to position [95, 0]
type input "PALILL"
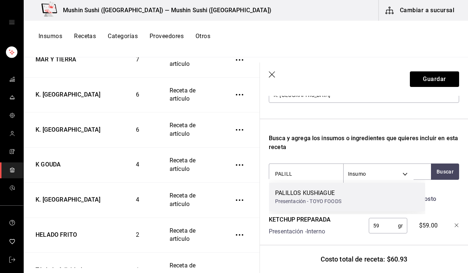
click at [299, 194] on div "PALILLOS KUSHIAGUE" at bounding box center [308, 193] width 66 height 9
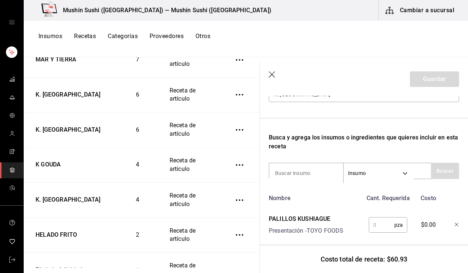
click at [379, 229] on input "text" at bounding box center [382, 225] width 26 height 15
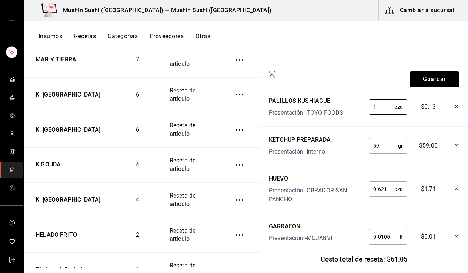
scroll to position [267, 0]
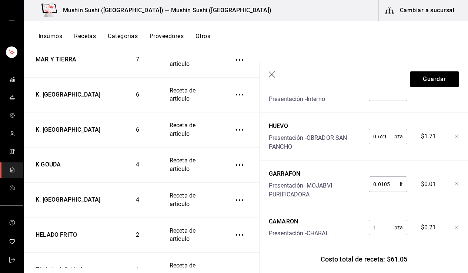
type input "1"
click at [455, 136] on icon "button" at bounding box center [457, 136] width 4 height 4
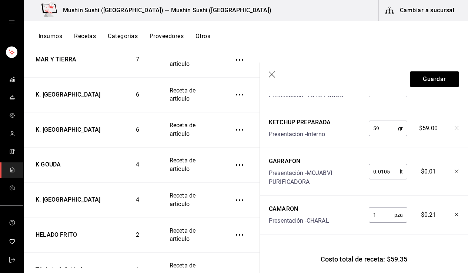
click at [452, 171] on div at bounding box center [451, 170] width 16 height 33
click at [455, 170] on icon "button" at bounding box center [457, 172] width 4 height 4
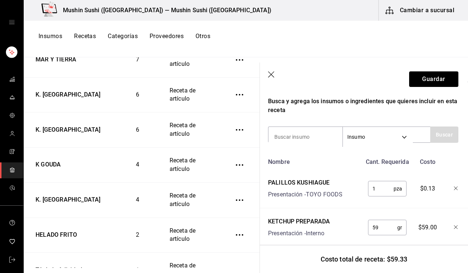
scroll to position [156, 1]
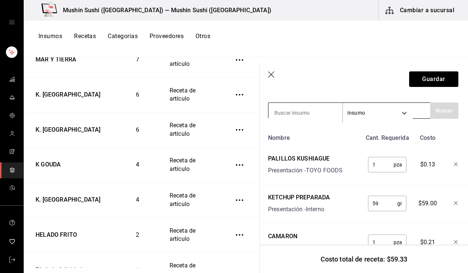
click at [295, 112] on input at bounding box center [306, 113] width 74 height 16
type input "EMPA"
click at [367, 116] on body "Mushin Sushi (Aguascalientes) — Mushin Sushi (Aguascalientes) Cambiar a sucursa…" at bounding box center [234, 134] width 468 height 268
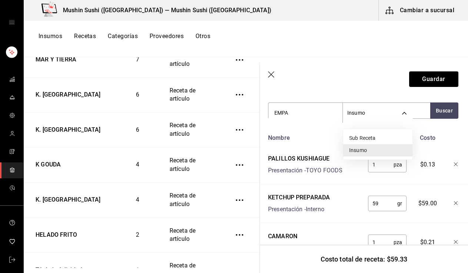
click at [360, 137] on li "Sub Receta" at bounding box center [377, 138] width 69 height 12
type input "SUBRECIPE"
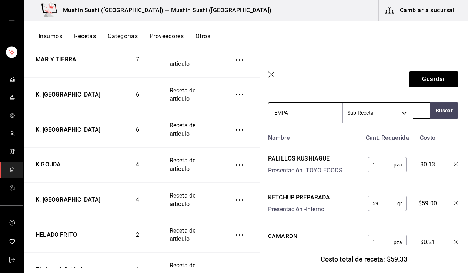
click at [298, 113] on input "EMPA" at bounding box center [306, 113] width 74 height 16
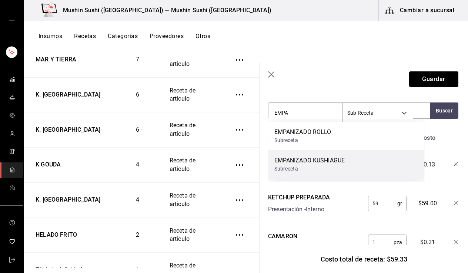
click at [317, 162] on div "EMPANIZADO KUSHIAGUE" at bounding box center [309, 160] width 71 height 9
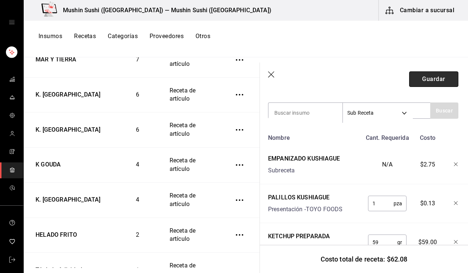
click at [432, 81] on button "Guardar" at bounding box center [433, 79] width 49 height 16
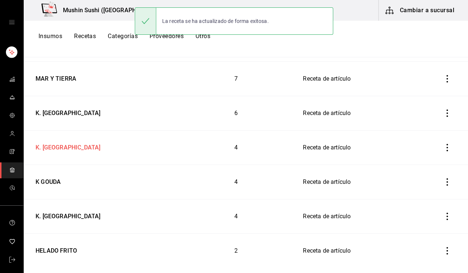
scroll to position [236, 0]
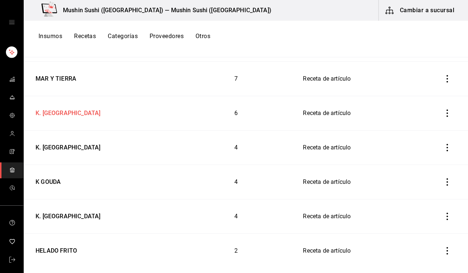
click at [61, 112] on div "K. PLATANO" at bounding box center [67, 111] width 68 height 11
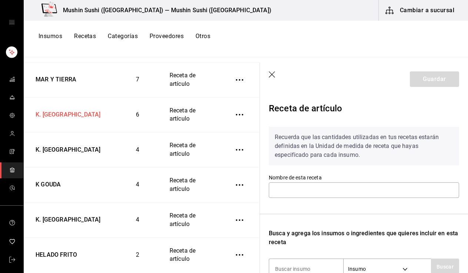
type input "K. PLATANO"
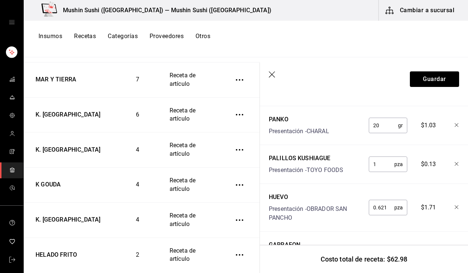
scroll to position [234, 0]
click at [449, 125] on div at bounding box center [451, 125] width 16 height 24
click at [455, 127] on icon "button" at bounding box center [457, 126] width 4 height 4
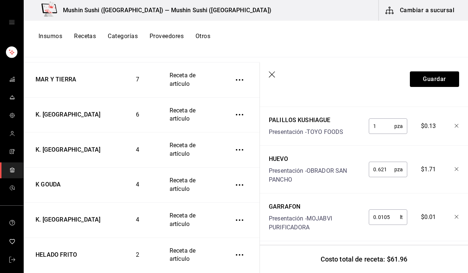
click at [452, 167] on div at bounding box center [451, 168] width 16 height 33
click at [455, 170] on icon "button" at bounding box center [457, 169] width 4 height 4
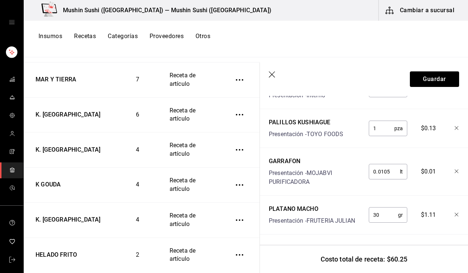
click at [455, 170] on icon "button" at bounding box center [457, 172] width 4 height 4
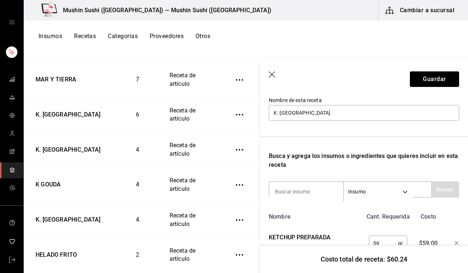
scroll to position [37, 0]
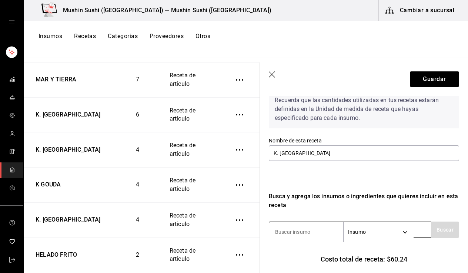
click at [361, 233] on body "Mushin Sushi (Aguascalientes) — Mushin Sushi (Aguascalientes) Cambiar a sucursa…" at bounding box center [234, 134] width 468 height 268
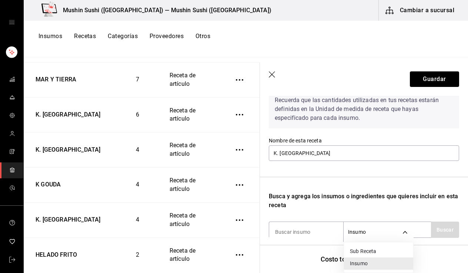
click at [361, 247] on li "Sub Receta" at bounding box center [378, 252] width 69 height 12
type input "SUBRECIPE"
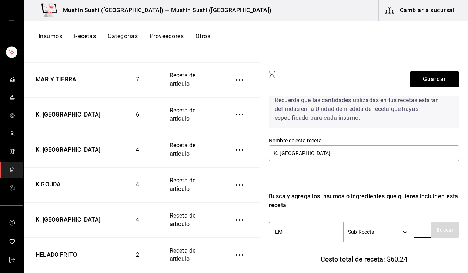
type input "EMP"
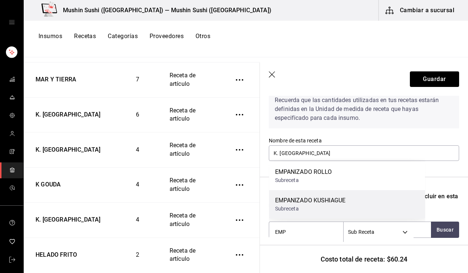
click at [314, 202] on div "EMPANIZADO KUSHIAGUE" at bounding box center [310, 200] width 71 height 9
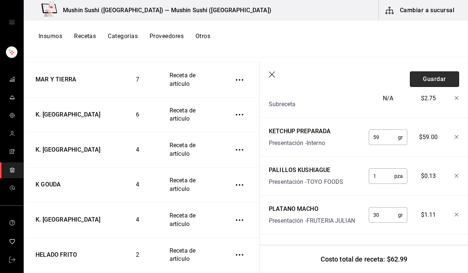
scroll to position [228, 0]
click at [410, 78] on button "Guardar" at bounding box center [434, 79] width 49 height 16
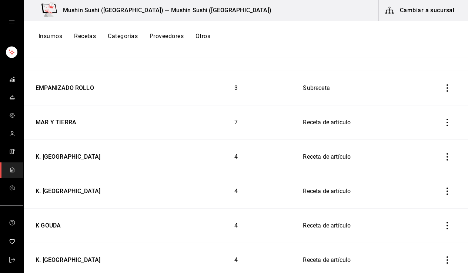
scroll to position [190, 0]
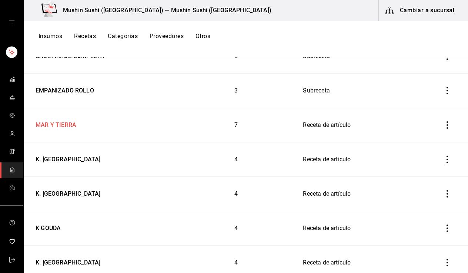
click at [75, 125] on div "MAR Y TIERRA" at bounding box center [55, 123] width 44 height 11
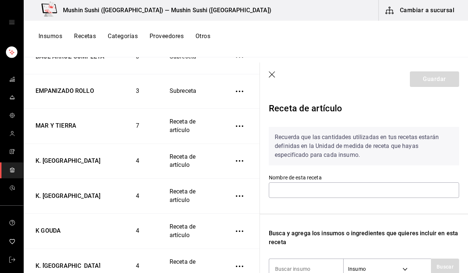
type input "MAR Y TIERRA"
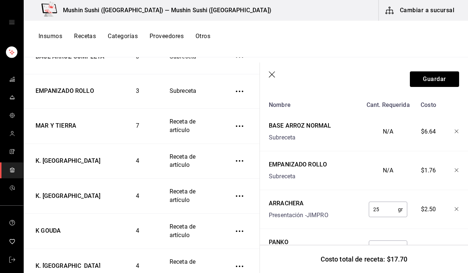
scroll to position [190, 0]
click at [274, 76] on icon "button" at bounding box center [272, 74] width 7 height 7
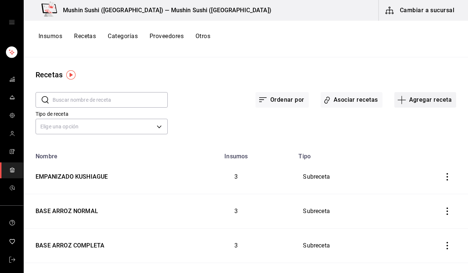
click at [407, 101] on button "Agregar receta" at bounding box center [426, 100] width 62 height 16
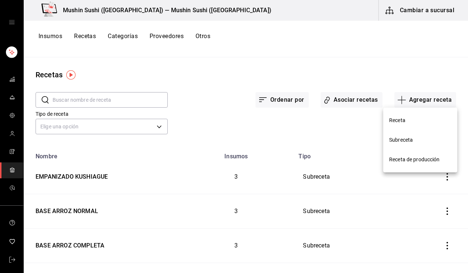
click at [398, 128] on li "Receta" at bounding box center [420, 121] width 74 height 20
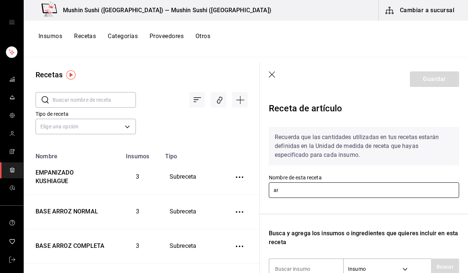
type input "a"
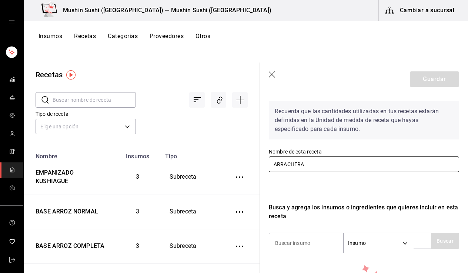
scroll to position [39, 0]
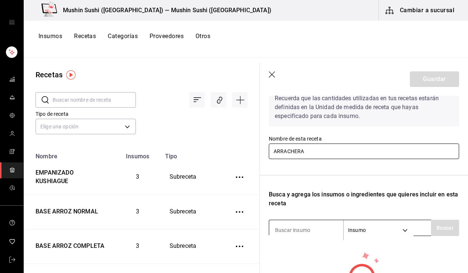
type input "ARRACHERA"
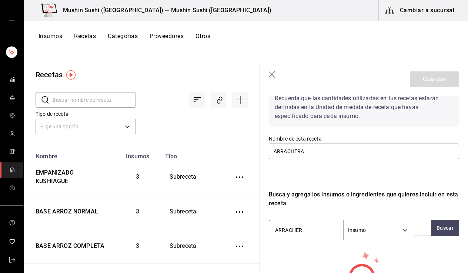
type input "ARRACHERA"
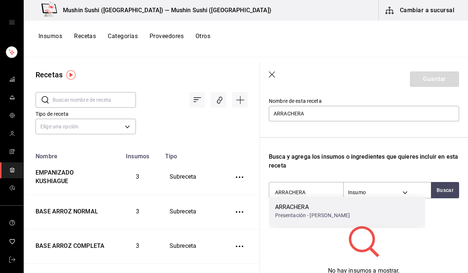
scroll to position [81, 0]
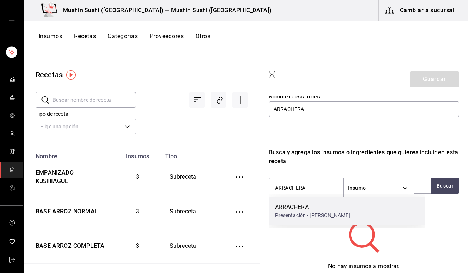
click at [325, 216] on div "Presentación - JIMPRO" at bounding box center [312, 216] width 75 height 8
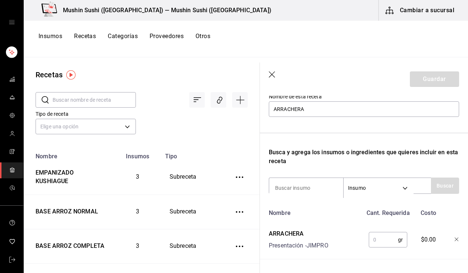
click at [375, 239] on input "text" at bounding box center [383, 240] width 29 height 15
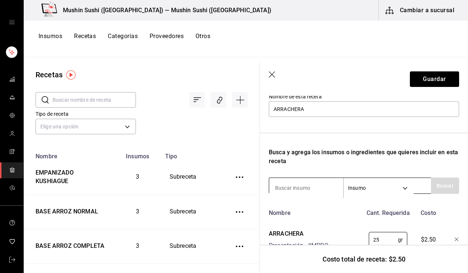
type input "25"
click at [303, 182] on input at bounding box center [306, 188] width 74 height 16
type input "GOUDA"
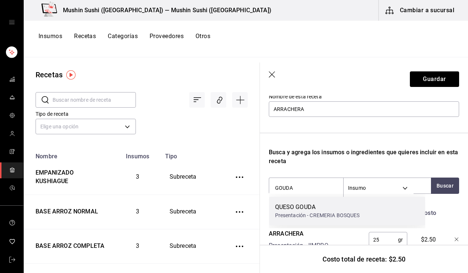
click at [314, 214] on div "Presentación - CREMERIA BOSQUES" at bounding box center [317, 216] width 85 height 8
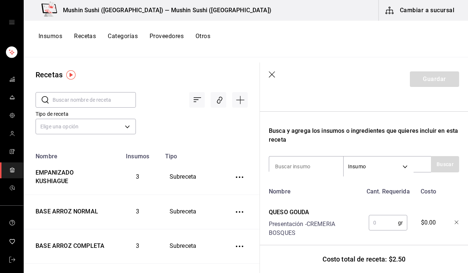
scroll to position [104, 0]
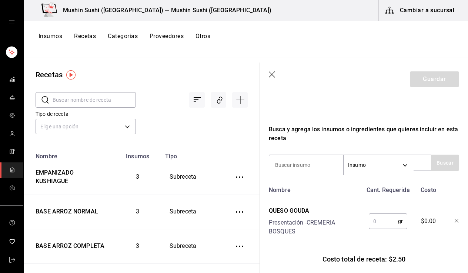
click at [377, 222] on input "text" at bounding box center [383, 221] width 29 height 15
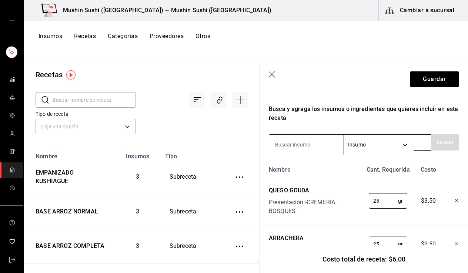
type input "25"
click at [307, 138] on input at bounding box center [306, 145] width 74 height 16
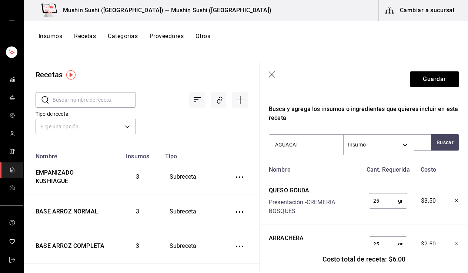
type input "AGUACATE"
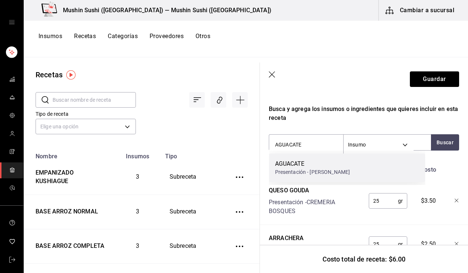
click at [356, 174] on div "AGUACATE Presentación - FRUTERIA JULIAN" at bounding box center [347, 168] width 156 height 29
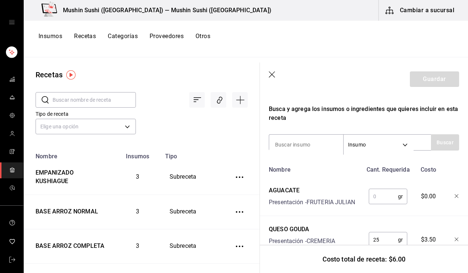
click at [375, 197] on input "text" at bounding box center [383, 196] width 29 height 15
type input "."
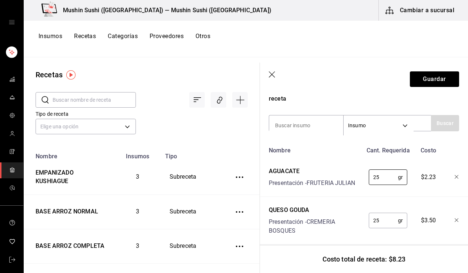
scroll to position [148, 0]
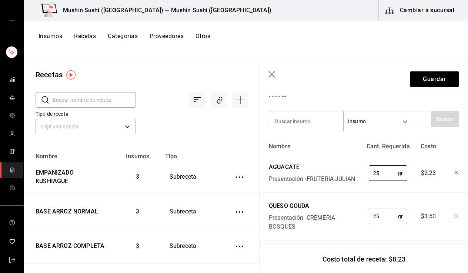
type input "25"
click at [299, 131] on div "Recuerda que las cantidades utilizadas en tus recetas estarán definidas en la U…" at bounding box center [364, 126] width 190 height 306
click at [302, 124] on input at bounding box center [306, 122] width 74 height 16
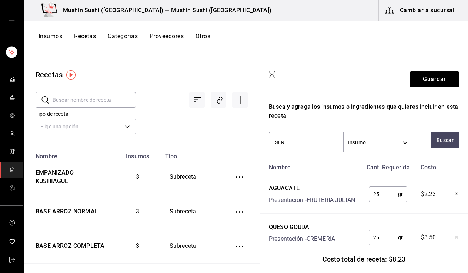
scroll to position [126, 0]
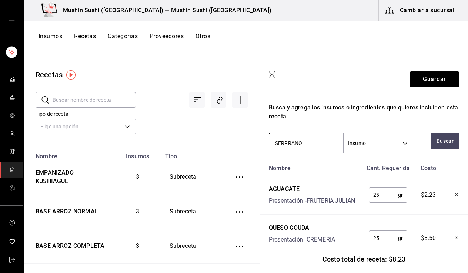
click at [326, 144] on input "SERRRANO" at bounding box center [306, 144] width 74 height 16
type input "SERR"
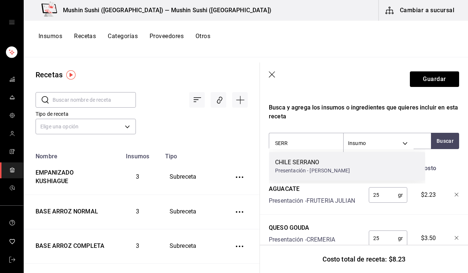
click at [332, 163] on div "CHILE SERRANO" at bounding box center [312, 162] width 75 height 9
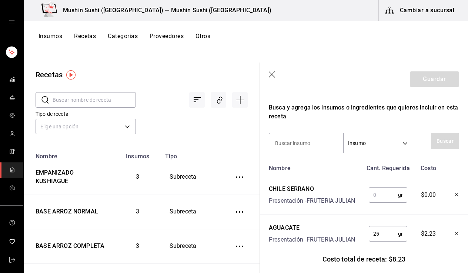
click at [371, 191] on input "text" at bounding box center [383, 195] width 29 height 15
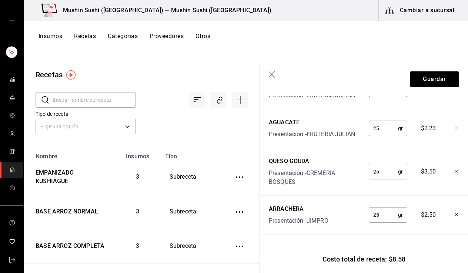
scroll to position [237, 0]
type input "10"
click at [385, 211] on input "25" at bounding box center [383, 215] width 29 height 15
click at [345, 224] on div "Nombre Cant. Requerida Costo CHILE SERRANO Presentación - FRUTERIA JULIAN 10 gr…" at bounding box center [364, 145] width 190 height 179
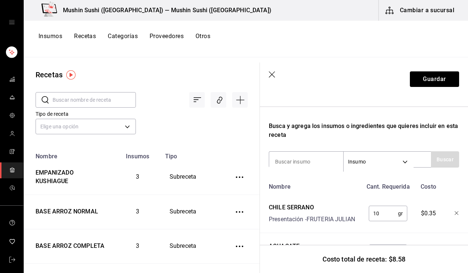
scroll to position [106, 0]
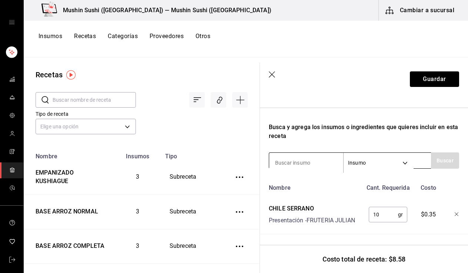
click at [315, 164] on input at bounding box center [306, 163] width 74 height 16
click at [312, 164] on input "BASE" at bounding box center [306, 163] width 74 height 16
type input "A"
type input "B"
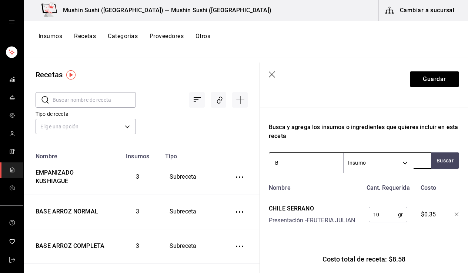
click at [366, 167] on body "Mushin Sushi (Aguascalientes) — Mushin Sushi (Aguascalientes) Cambiar a sucursa…" at bounding box center [234, 134] width 468 height 268
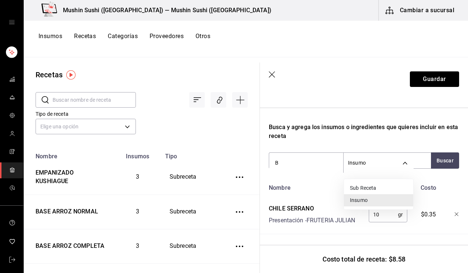
click at [364, 185] on li "Sub Receta" at bounding box center [378, 188] width 69 height 12
type input "SUBRECIPE"
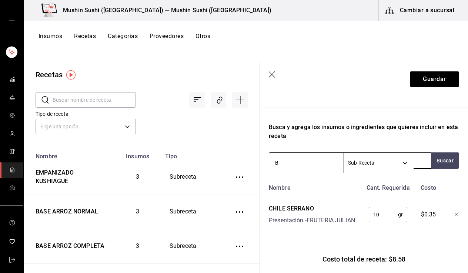
click at [320, 161] on input "B" at bounding box center [306, 163] width 74 height 16
type input "BASE"
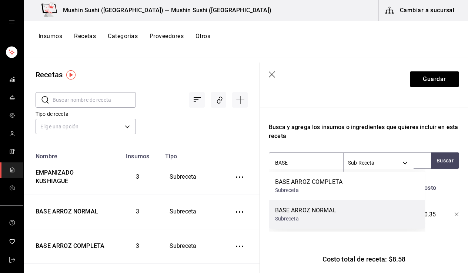
click at [331, 209] on div "BASE ARROZ NORMAL" at bounding box center [305, 210] width 61 height 9
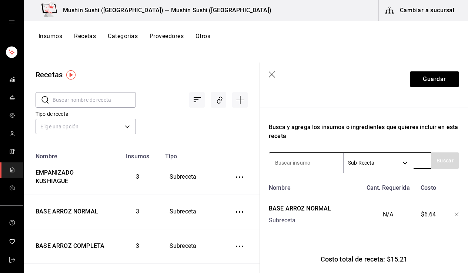
click at [312, 159] on input at bounding box center [306, 163] width 74 height 16
type input "EMPA"
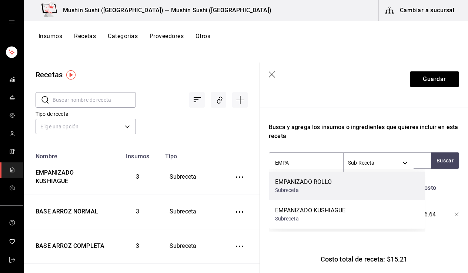
click at [312, 191] on div "Subreceta" at bounding box center [303, 191] width 57 height 8
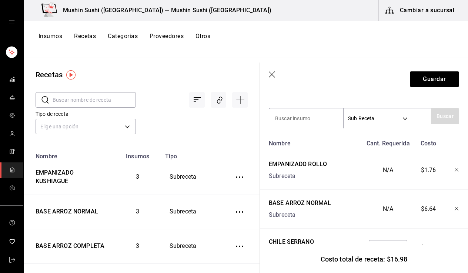
scroll to position [145, 1]
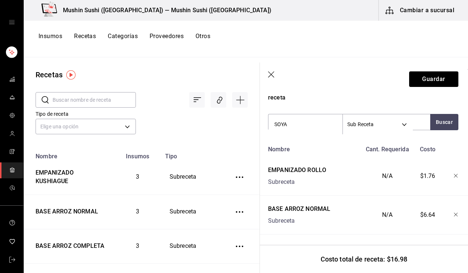
type input "SOYA"
click at [367, 164] on div "N/A" at bounding box center [386, 175] width 49 height 24
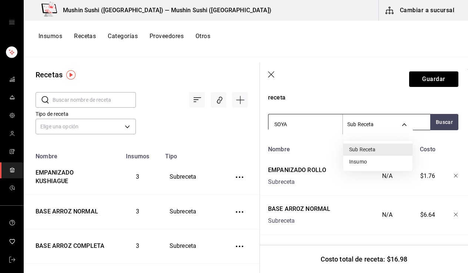
click at [359, 123] on body "Mushin Sushi (Aguascalientes) — Mushin Sushi (Aguascalientes) Cambiar a sucursa…" at bounding box center [234, 134] width 468 height 268
click at [360, 161] on li "Insumo" at bounding box center [377, 162] width 69 height 12
type input "SUPPLY"
click at [317, 127] on input "SOYA" at bounding box center [306, 125] width 74 height 16
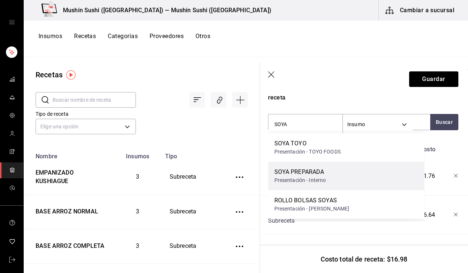
click at [329, 171] on div "SOYA PREPARADA Presentación - Interno" at bounding box center [347, 176] width 156 height 29
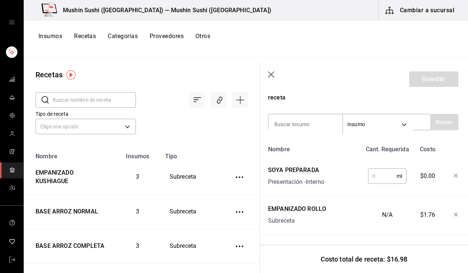
click at [378, 176] on input "text" at bounding box center [382, 176] width 29 height 15
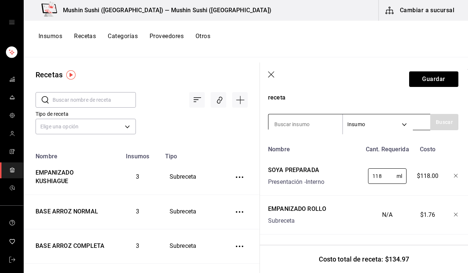
type input "118"
click at [311, 116] on div "Insumo SUPPLY" at bounding box center [349, 122] width 162 height 16
click at [310, 121] on input at bounding box center [306, 125] width 74 height 16
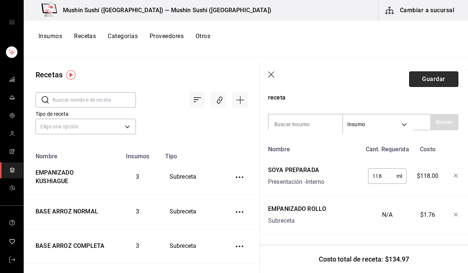
click at [409, 78] on button "Guardar" at bounding box center [433, 79] width 49 height 16
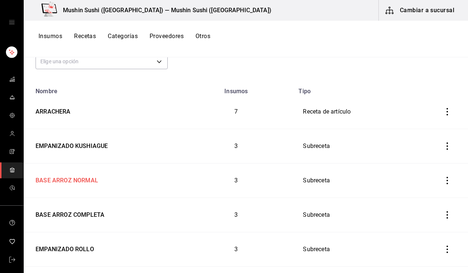
scroll to position [66, 0]
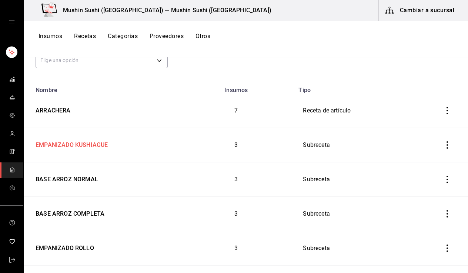
click at [89, 152] on td "EMPANIZADO KUSHIAGUE" at bounding box center [101, 145] width 154 height 34
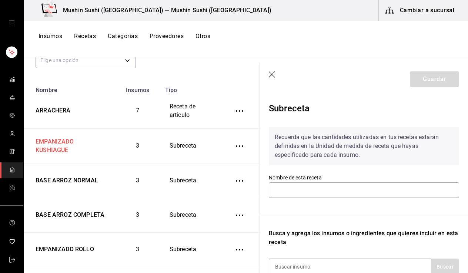
type input "EMPANIZADO KUSHIAGUE"
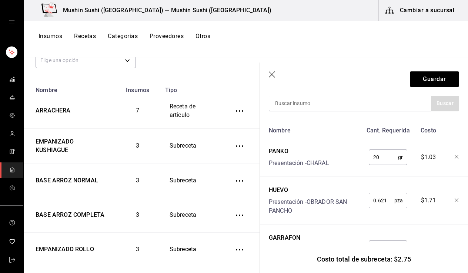
scroll to position [129, 0]
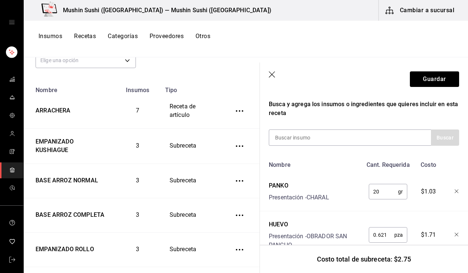
click at [275, 74] on icon "button" at bounding box center [272, 74] width 7 height 7
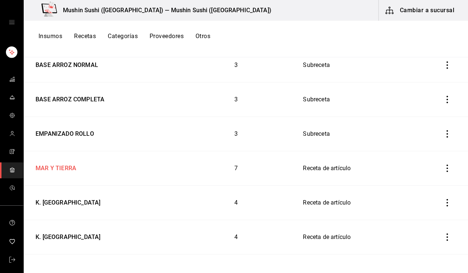
scroll to position [183, 0]
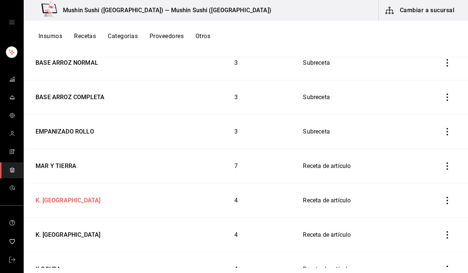
click at [83, 202] on div "K. PLATANO" at bounding box center [101, 199] width 137 height 11
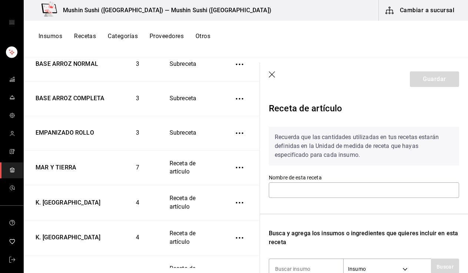
type input "K. PLATANO"
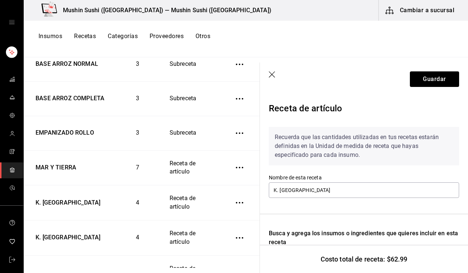
click at [273, 71] on icon "button" at bounding box center [272, 74] width 7 height 7
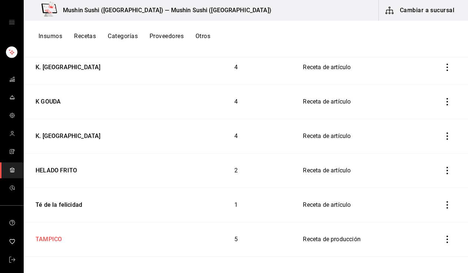
scroll to position [347, 0]
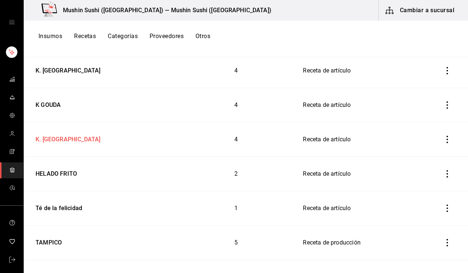
click at [66, 140] on div "K. CREMA" at bounding box center [101, 138] width 137 height 11
type input "K. CREMA"
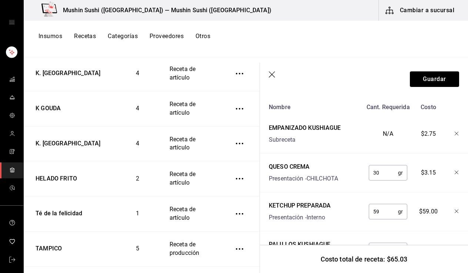
scroll to position [209, 0]
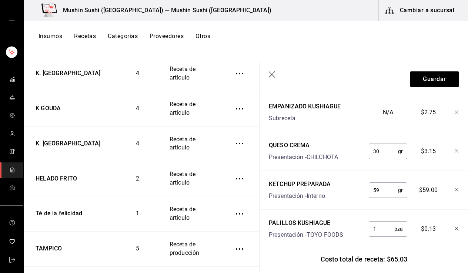
click at [455, 189] on icon "button" at bounding box center [457, 190] width 4 height 4
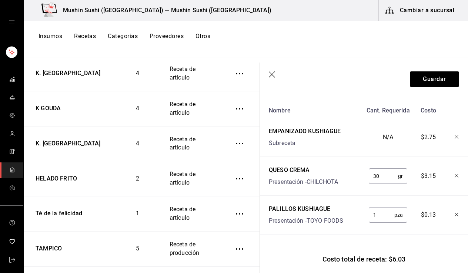
click at [455, 213] on icon "button" at bounding box center [457, 215] width 4 height 4
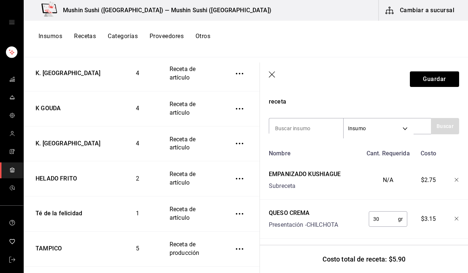
scroll to position [142, 0]
click at [433, 81] on button "Guardar" at bounding box center [434, 79] width 49 height 16
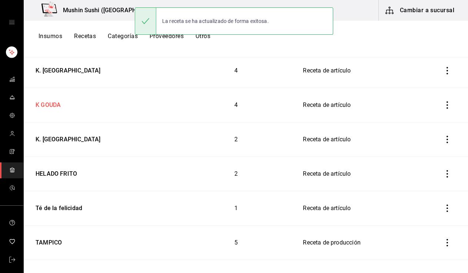
click at [56, 106] on div "K GOUDA" at bounding box center [47, 103] width 28 height 11
type input "K GOUDA"
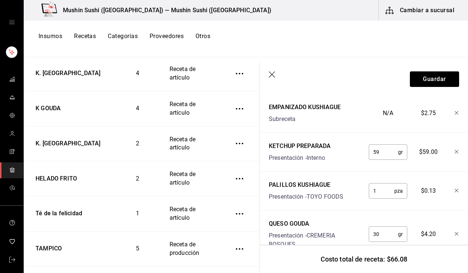
scroll to position [211, 0]
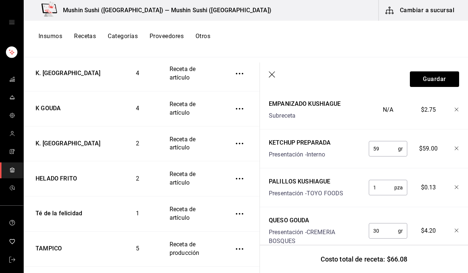
click at [455, 147] on icon "button" at bounding box center [457, 149] width 4 height 4
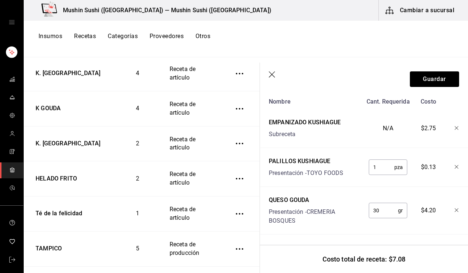
click at [455, 165] on icon "button" at bounding box center [457, 167] width 4 height 4
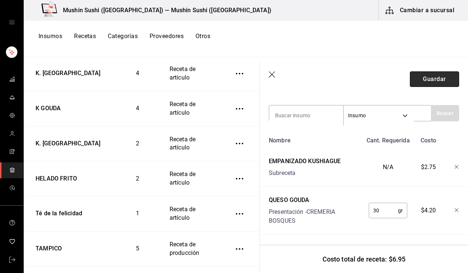
click at [437, 79] on button "Guardar" at bounding box center [434, 79] width 49 height 16
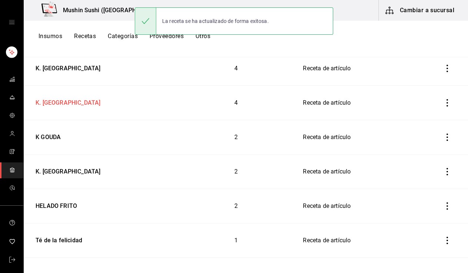
click at [59, 100] on div "K. CAMARON" at bounding box center [67, 101] width 68 height 11
type input "K. CAMARON"
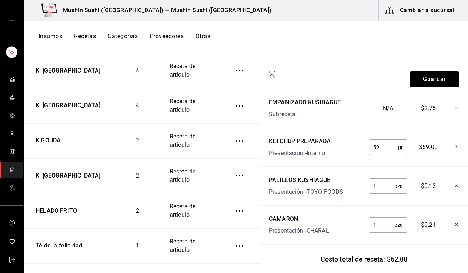
scroll to position [212, 0]
click at [455, 147] on icon "button" at bounding box center [457, 148] width 4 height 4
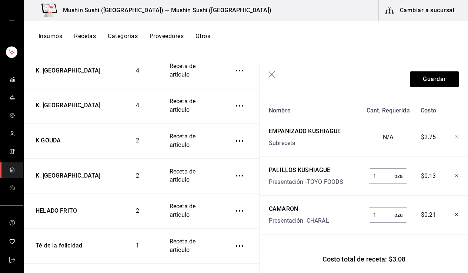
click at [455, 174] on icon "button" at bounding box center [457, 176] width 4 height 4
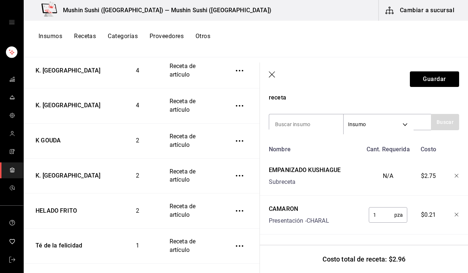
click at [435, 87] on header "Guardar" at bounding box center [364, 79] width 208 height 33
click at [434, 83] on button "Guardar" at bounding box center [434, 79] width 49 height 16
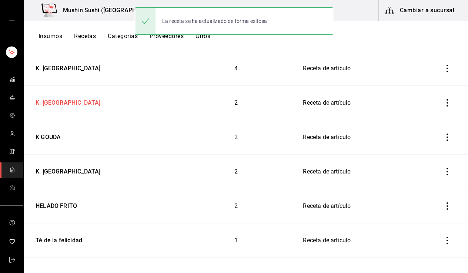
click at [72, 105] on div "K. CAMARON" at bounding box center [101, 101] width 137 height 11
type input "K. CAMARON"
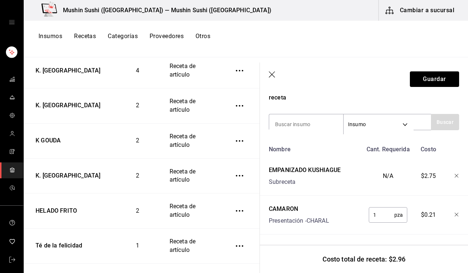
click at [273, 79] on header "Guardar" at bounding box center [364, 79] width 208 height 33
click at [270, 77] on icon "button" at bounding box center [272, 74] width 6 height 6
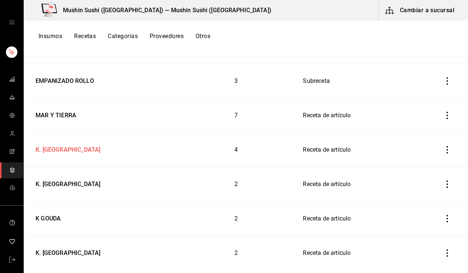
click at [57, 150] on div "K. PLATANO" at bounding box center [67, 148] width 68 height 11
type input "K. PLATANO"
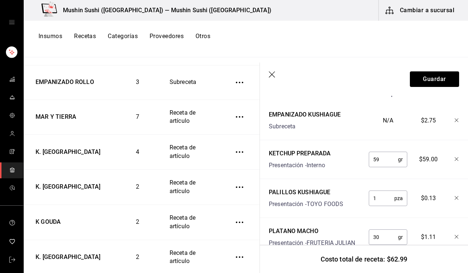
click at [455, 159] on icon "button" at bounding box center [457, 159] width 4 height 4
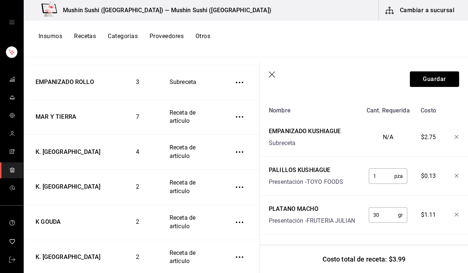
click at [455, 174] on icon "button" at bounding box center [457, 176] width 4 height 4
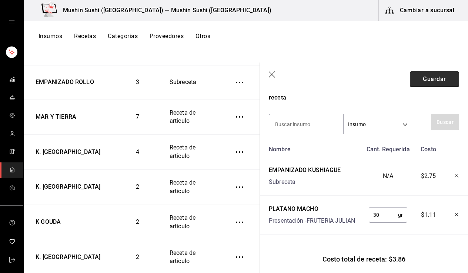
click at [441, 80] on button "Guardar" at bounding box center [434, 79] width 49 height 16
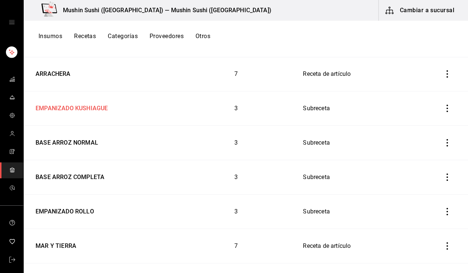
click at [79, 112] on div "EMPANIZADO KUSHIAGUE" at bounding box center [70, 106] width 75 height 11
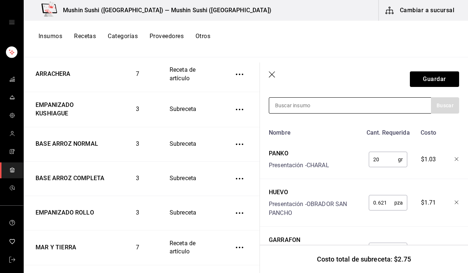
type input "BASE Y EMPANIZADO KUSHIAGUE"
type input "KETCHU"
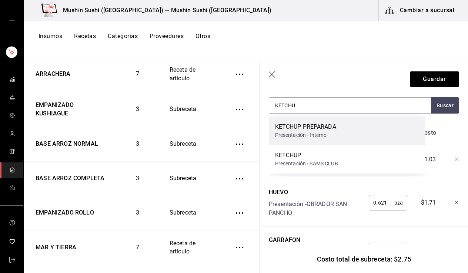
click at [318, 139] on div "Presentación - Interno" at bounding box center [305, 136] width 61 height 8
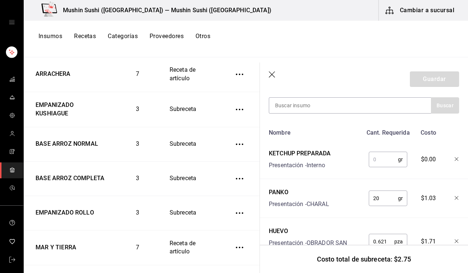
click at [384, 162] on input "text" at bounding box center [383, 159] width 29 height 15
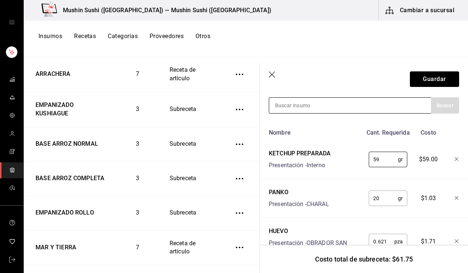
type input "59"
click at [321, 106] on input at bounding box center [306, 106] width 74 height 16
type input "PALILL"
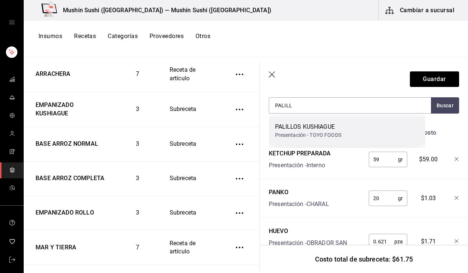
click at [342, 131] on div "PALILLOS KUSHIAGUE Presentación - TOYO FOODS" at bounding box center [347, 131] width 156 height 29
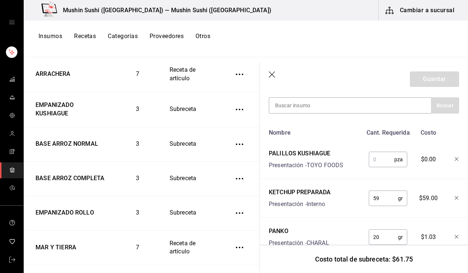
click at [379, 161] on input "text" at bounding box center [382, 159] width 26 height 15
type input "1"
click at [422, 84] on button "Guardar" at bounding box center [434, 79] width 49 height 16
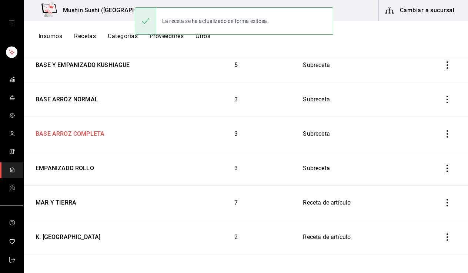
scroll to position [147, 0]
click at [52, 239] on div "K. PLATANO" at bounding box center [67, 235] width 68 height 11
type input "K. PLATANO"
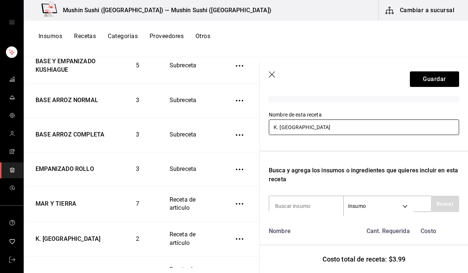
scroll to position [112, 0]
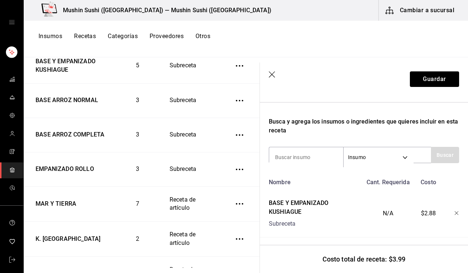
click at [270, 77] on icon "button" at bounding box center [272, 74] width 7 height 7
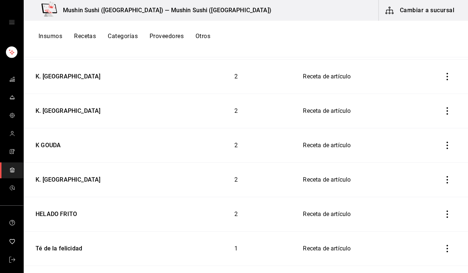
scroll to position [309, 0]
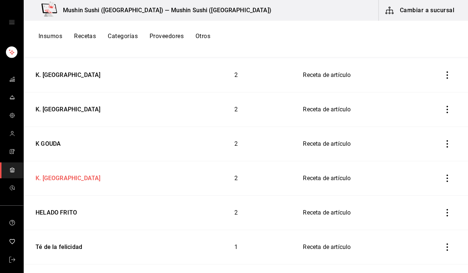
click at [71, 177] on div "K. CREMA" at bounding box center [101, 177] width 137 height 11
type input "K. CREMA"
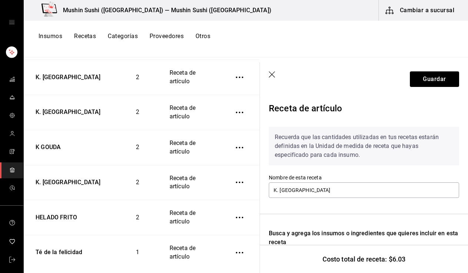
click at [274, 71] on icon "button" at bounding box center [272, 74] width 7 height 7
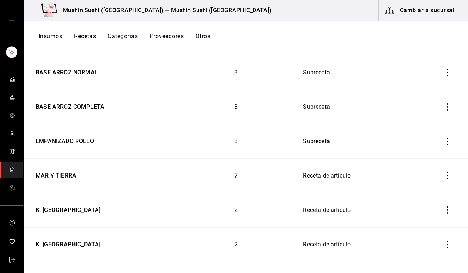
scroll to position [172, 0]
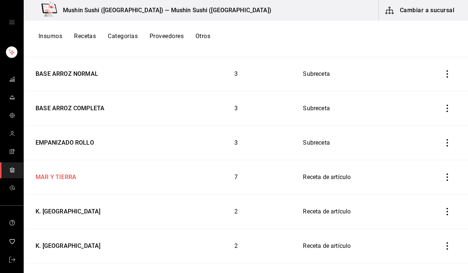
click at [60, 175] on div "MAR Y TIERRA" at bounding box center [55, 175] width 44 height 11
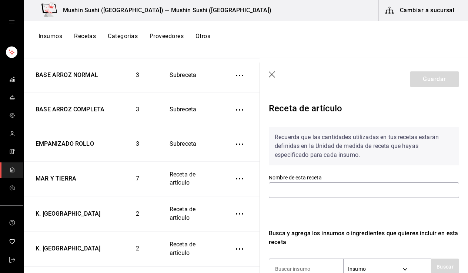
type input "MAR Y TIERRA"
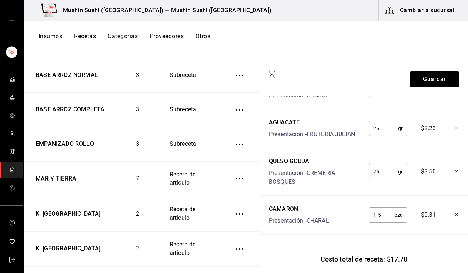
click at [272, 73] on icon "button" at bounding box center [272, 74] width 7 height 7
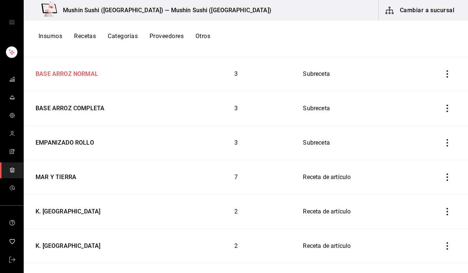
click at [86, 79] on td "BASE ARROZ NORMAL" at bounding box center [101, 74] width 154 height 34
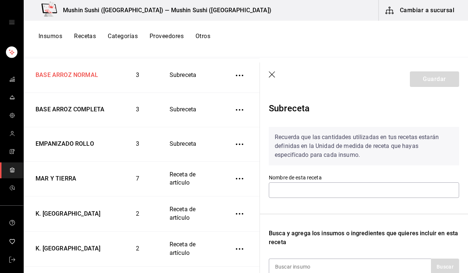
type input "BASE ARROZ NORMAL"
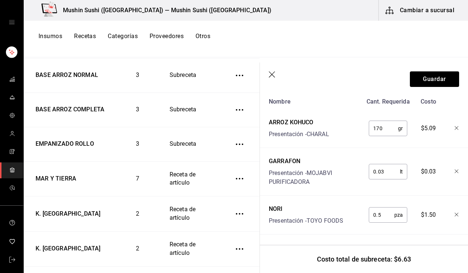
click at [274, 76] on icon "button" at bounding box center [272, 74] width 7 height 7
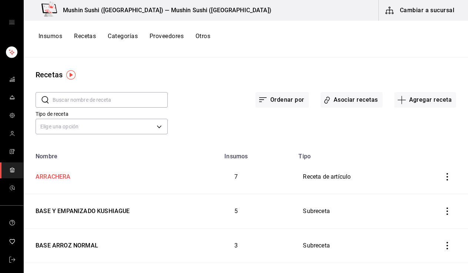
click at [75, 177] on div "ARRACHERA" at bounding box center [101, 175] width 137 height 11
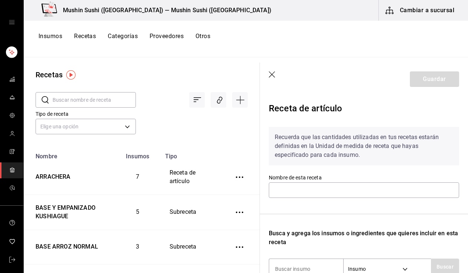
type input "ARRACHERA"
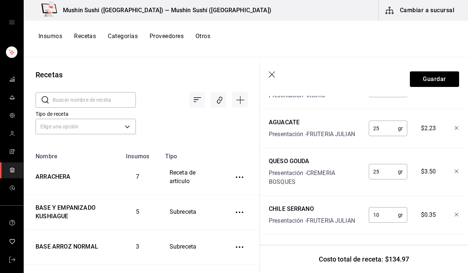
scroll to position [354, 0]
click at [274, 76] on icon "button" at bounding box center [272, 74] width 7 height 7
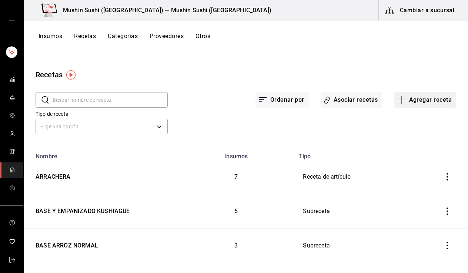
click at [405, 99] on button "Agregar receta" at bounding box center [426, 100] width 62 height 16
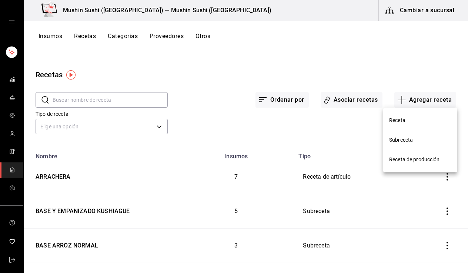
click at [396, 127] on li "Receta" at bounding box center [420, 121] width 74 height 20
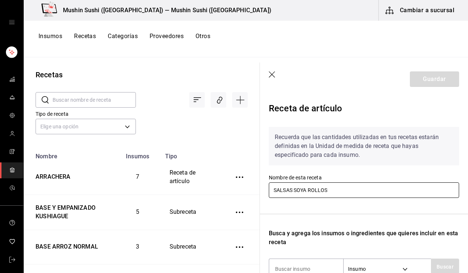
click at [289, 186] on input "SALSAS SOYA ROLLOS" at bounding box center [364, 191] width 190 height 16
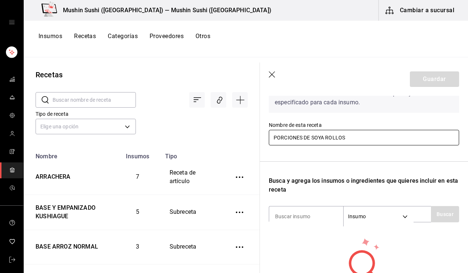
scroll to position [52, 0]
type input "PORCIONES DE SOYA ROLLOS"
click at [274, 71] on header "Guardar" at bounding box center [364, 79] width 208 height 33
click at [271, 73] on icon "button" at bounding box center [272, 74] width 7 height 7
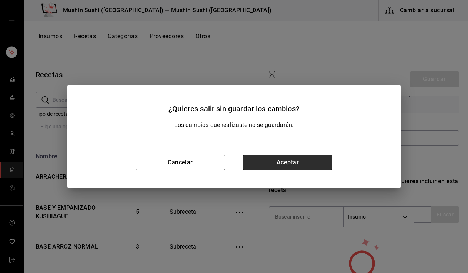
click at [316, 163] on button "Aceptar" at bounding box center [288, 163] width 90 height 16
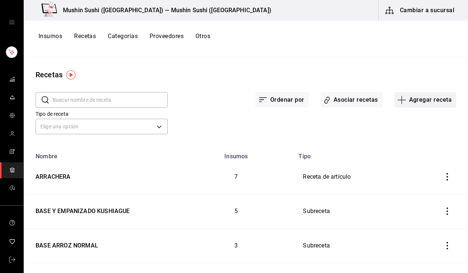
click at [424, 104] on button "Agregar receta" at bounding box center [426, 100] width 62 height 16
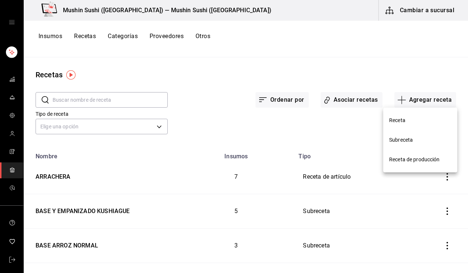
click at [409, 144] on span "Subreceta" at bounding box center [420, 140] width 62 height 8
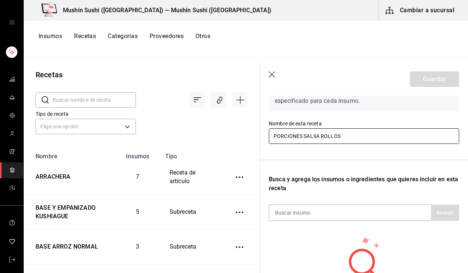
scroll to position [54, 0]
type input "PORCIONES SALSA ROLLOS"
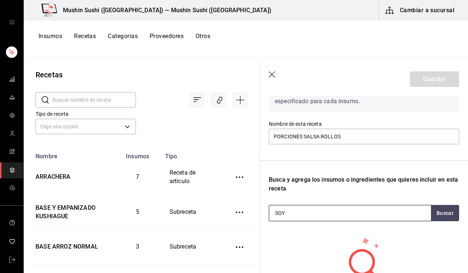
type input "SOYA"
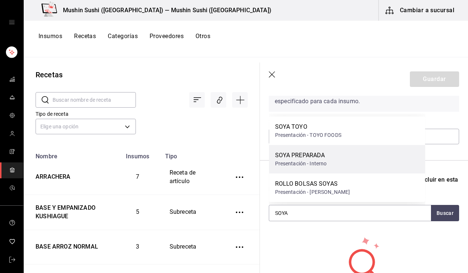
click at [322, 160] on div "Presentación - Interno" at bounding box center [301, 164] width 52 height 8
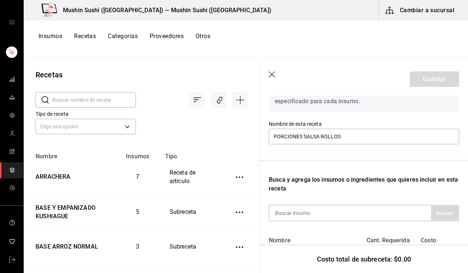
scroll to position [91, 0]
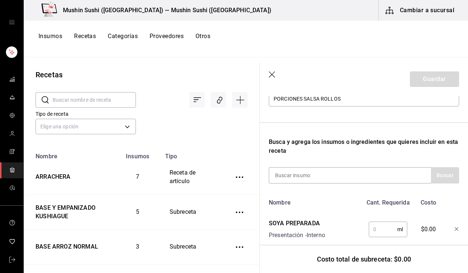
click at [384, 232] on input "text" at bounding box center [383, 229] width 29 height 15
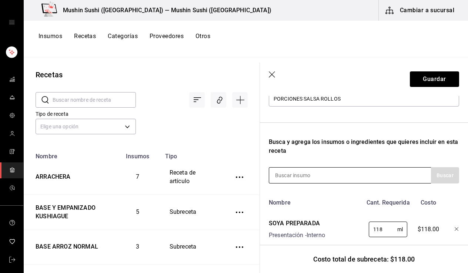
type input "118"
click at [333, 178] on input at bounding box center [306, 176] width 74 height 16
type input "CHILE"
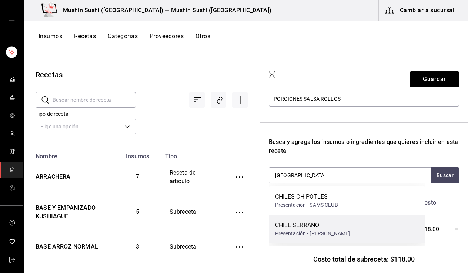
click at [327, 229] on div "CHILE SERRANO" at bounding box center [312, 225] width 75 height 9
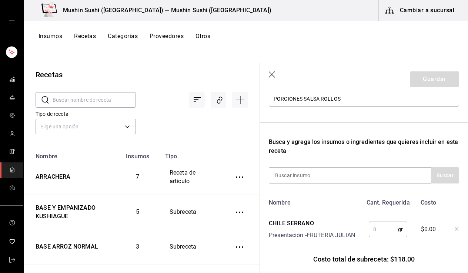
click at [375, 231] on input "text" at bounding box center [383, 229] width 29 height 15
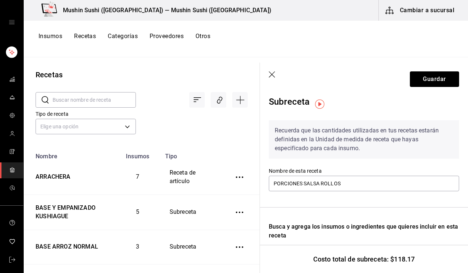
scroll to position [6, 0]
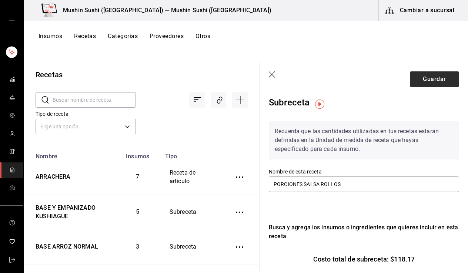
type input "5"
click at [431, 81] on button "Guardar" at bounding box center [434, 79] width 49 height 16
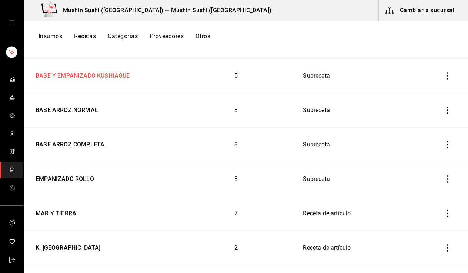
scroll to position [170, 0]
click at [58, 220] on td "MAR Y TIERRA" at bounding box center [101, 214] width 154 height 34
type input "MAR Y TIERRA"
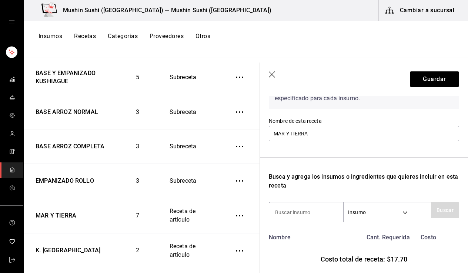
scroll to position [56, 0]
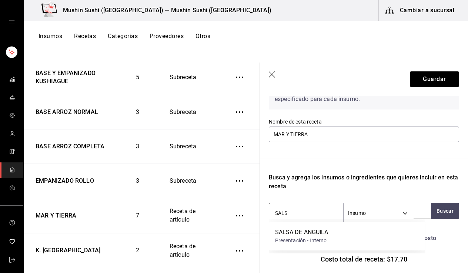
click at [296, 215] on input "SALS" at bounding box center [306, 214] width 74 height 16
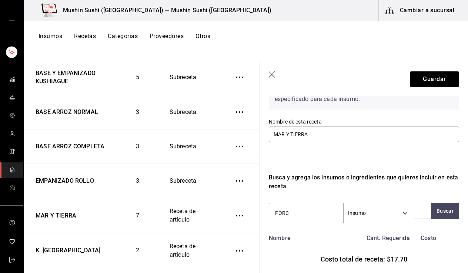
scroll to position [119, 0]
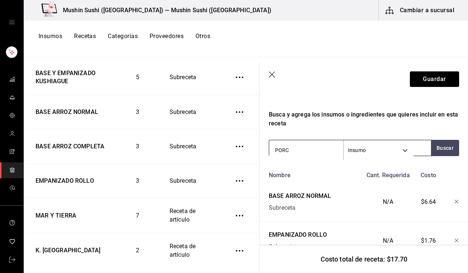
click at [313, 151] on input "PORC" at bounding box center [306, 151] width 74 height 16
type input "PORC"
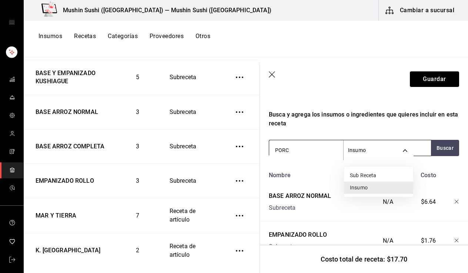
click at [377, 155] on body "Mushin Sushi (Aguascalientes) — Mushin Sushi (Aguascalientes) Cambiar a sucursa…" at bounding box center [234, 134] width 468 height 268
click at [368, 177] on li "Sub Receta" at bounding box center [378, 176] width 69 height 12
type input "SUBRECIPE"
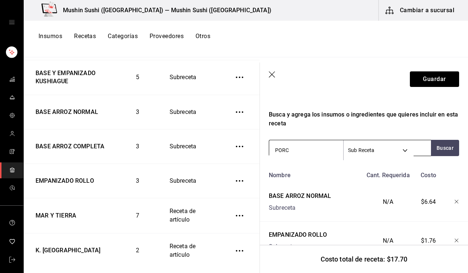
click at [300, 154] on input "PORC" at bounding box center [306, 151] width 74 height 16
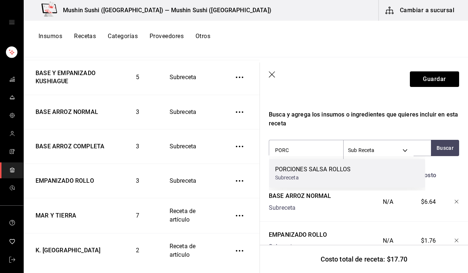
click at [304, 172] on div "PORCIONES SALSA ROLLOS" at bounding box center [313, 169] width 76 height 9
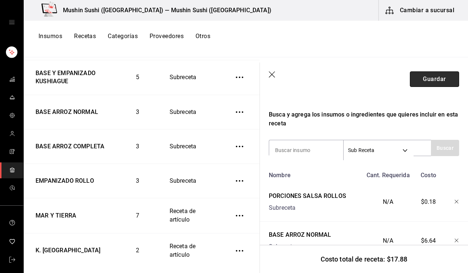
click at [432, 80] on button "Guardar" at bounding box center [434, 79] width 49 height 16
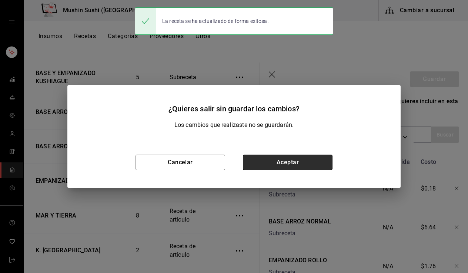
click at [323, 166] on button "Aceptar" at bounding box center [288, 163] width 90 height 16
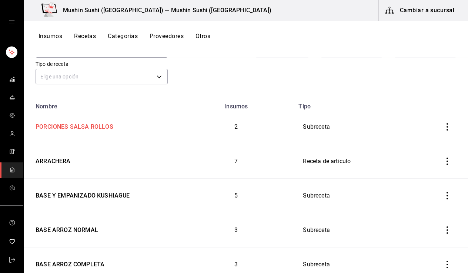
scroll to position [49, 0]
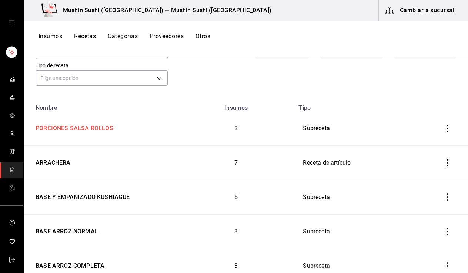
click at [90, 130] on div "PORCIONES SALSA ROLLOS" at bounding box center [73, 127] width 81 height 11
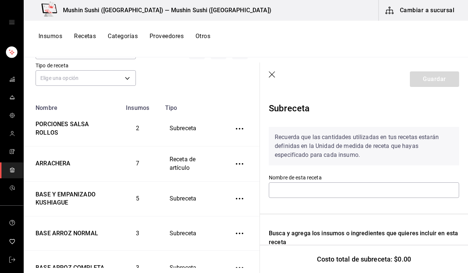
type input "PORCIONES SALSA ROLLOS"
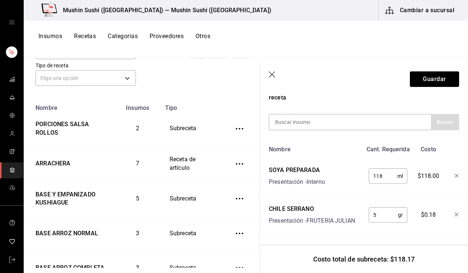
scroll to position [150, 0]
click at [269, 75] on icon "button" at bounding box center [272, 74] width 7 height 7
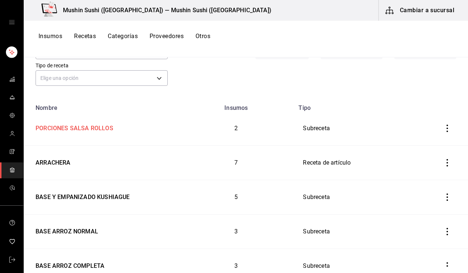
click at [116, 132] on div "PORCIONES SALSA ROLLOS" at bounding box center [101, 127] width 137 height 11
type input "PORCIONES SALSA ROLLOS"
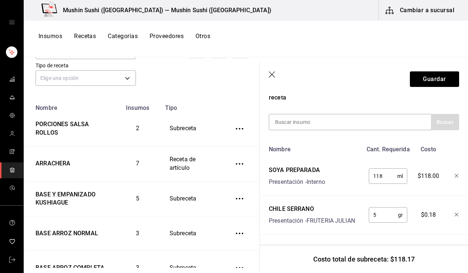
scroll to position [150, 0]
click at [276, 73] on icon "button" at bounding box center [272, 74] width 7 height 7
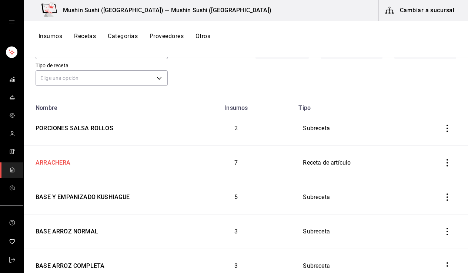
scroll to position [63, 0]
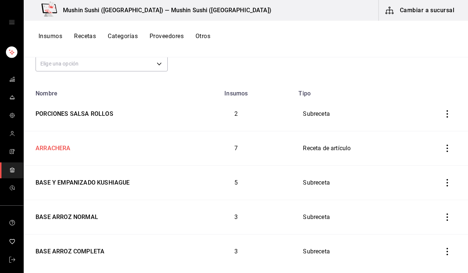
click at [104, 154] on td "ARRACHERA" at bounding box center [101, 149] width 154 height 34
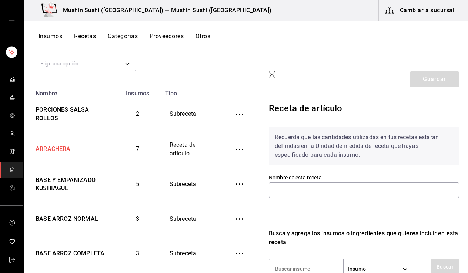
type input "ARRACHERA"
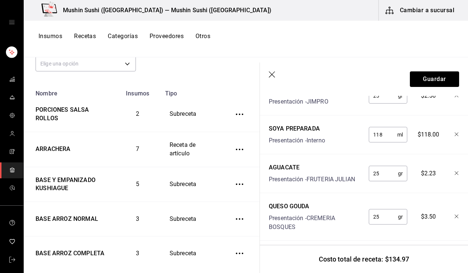
scroll to position [303, 0]
click at [455, 136] on icon "button" at bounding box center [457, 134] width 4 height 4
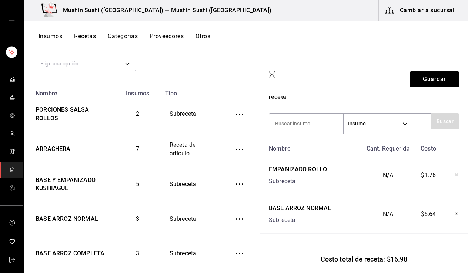
scroll to position [145, 0]
click at [372, 119] on body "Mushin Sushi (Aguascalientes) — Mushin Sushi (Aguascalientes) Cambiar a sucursa…" at bounding box center [234, 134] width 468 height 268
click at [370, 146] on li "Sub Receta" at bounding box center [378, 149] width 69 height 12
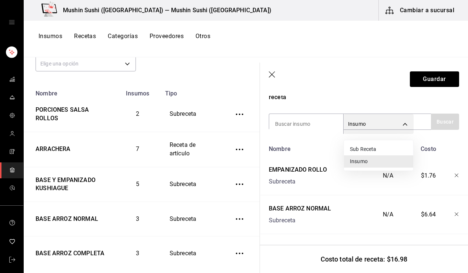
type input "SUBRECIPE"
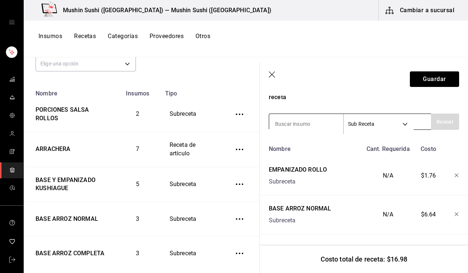
click at [304, 124] on input at bounding box center [306, 124] width 74 height 16
click at [431, 127] on button "Buscar" at bounding box center [445, 122] width 28 height 16
click at [299, 123] on input "SOYA" at bounding box center [306, 124] width 74 height 16
type input "S"
type input "POR"
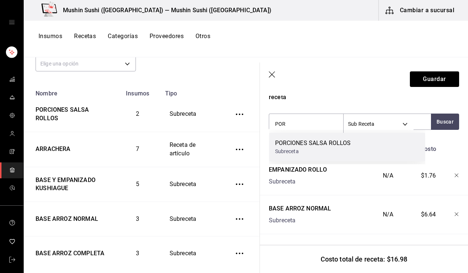
click at [293, 140] on div "PORCIONES SALSA ROLLOS" at bounding box center [313, 143] width 76 height 9
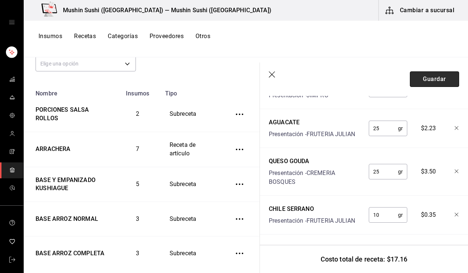
click at [436, 80] on button "Guardar" at bounding box center [434, 79] width 49 height 16
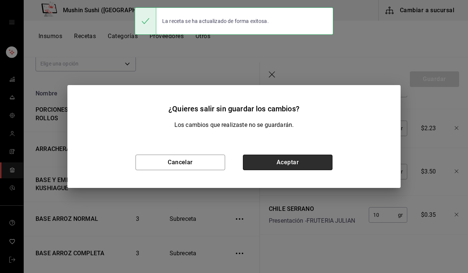
click at [300, 162] on button "Aceptar" at bounding box center [288, 163] width 90 height 16
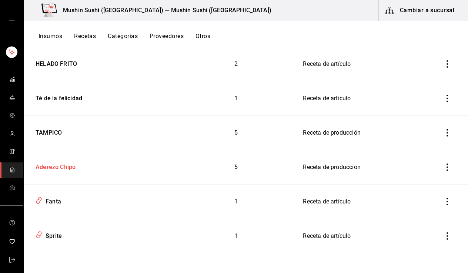
scroll to position [492, 0]
click at [133, 167] on div "Aderezo Chipo" at bounding box center [101, 165] width 137 height 11
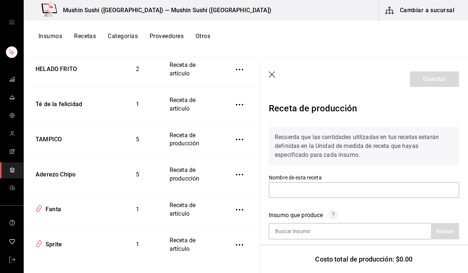
type input "Aderezo Chipo"
type input "3,640"
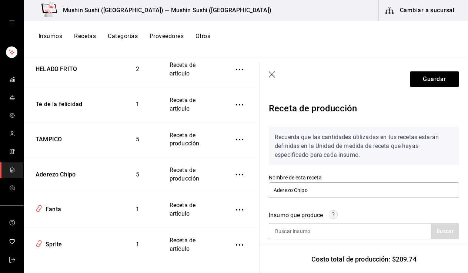
click at [277, 79] on header "Guardar" at bounding box center [364, 79] width 208 height 33
click at [274, 76] on icon "button" at bounding box center [272, 74] width 7 height 7
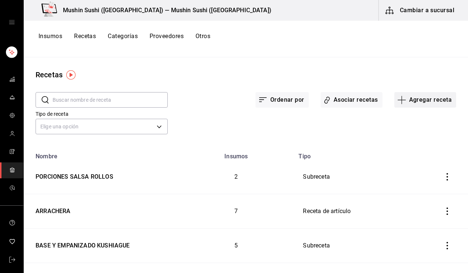
click at [414, 97] on button "Agregar receta" at bounding box center [426, 100] width 62 height 16
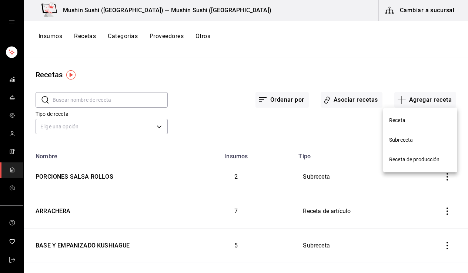
click at [401, 135] on li "Subreceta" at bounding box center [420, 140] width 74 height 20
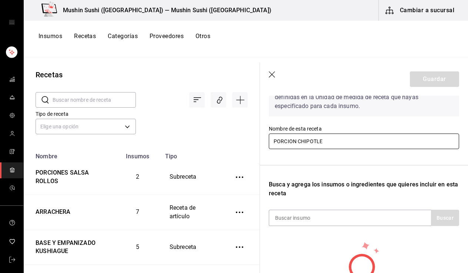
scroll to position [60, 0]
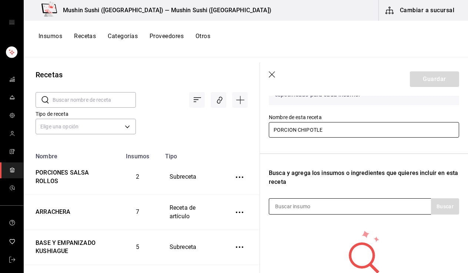
type input "PORCION CHIPOTLE"
click at [351, 213] on div at bounding box center [350, 207] width 162 height 16
click at [346, 205] on div at bounding box center [350, 207] width 162 height 16
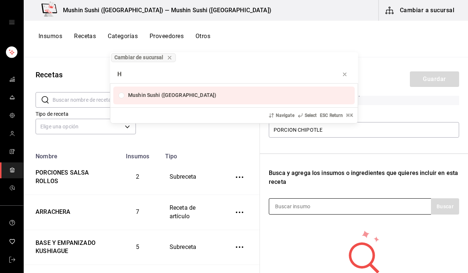
type input "H"
click at [346, 205] on div "Cambiar de sucursal H Mushin Sushi (Aguascalientes) Navigate Select ESC Return …" at bounding box center [234, 136] width 468 height 273
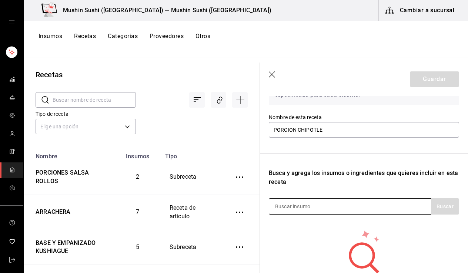
click at [346, 207] on div at bounding box center [350, 207] width 162 height 16
type input "CHIP"
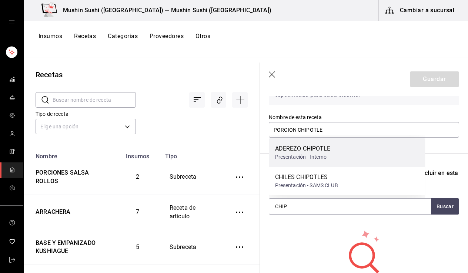
click at [334, 147] on div "ADEREZO CHIPOTLE Presentación - Interno" at bounding box center [347, 153] width 156 height 29
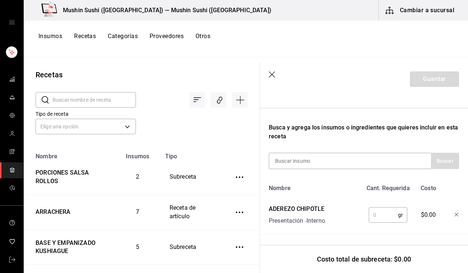
scroll to position [112, 0]
click at [369, 208] on input "text" at bounding box center [383, 215] width 29 height 15
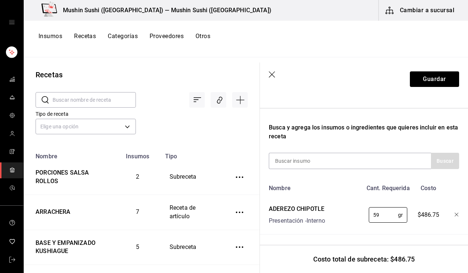
scroll to position [0, 0]
type input "59"
click at [437, 83] on button "Guardar" at bounding box center [434, 79] width 49 height 16
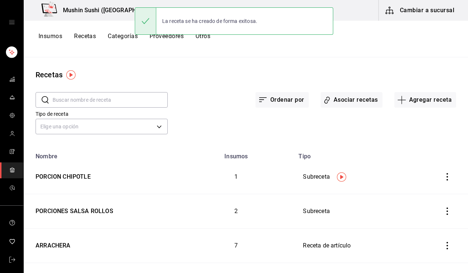
click at [89, 36] on button "Recetas" at bounding box center [85, 39] width 22 height 13
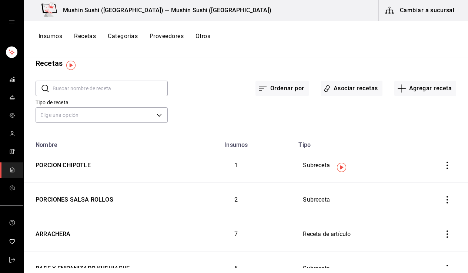
scroll to position [10, 0]
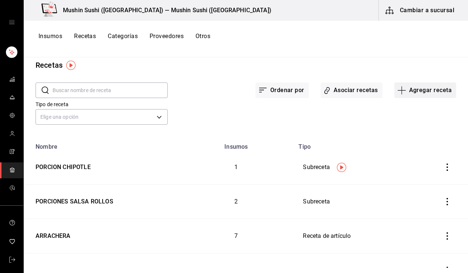
click at [421, 93] on button "Agregar receta" at bounding box center [426, 91] width 62 height 16
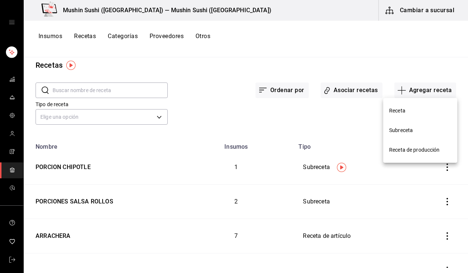
click at [407, 118] on li "Receta" at bounding box center [420, 111] width 74 height 20
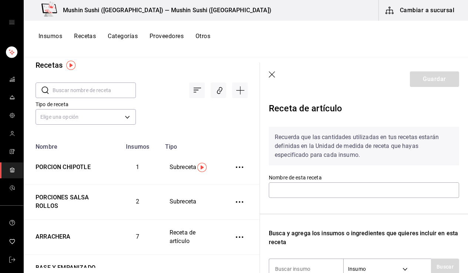
click at [331, 198] on div "Nombre de esta receta" at bounding box center [364, 186] width 190 height 25
click at [323, 181] on div "Nombre de esta receta" at bounding box center [364, 186] width 190 height 25
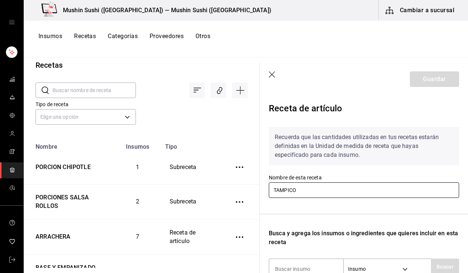
scroll to position [47, 0]
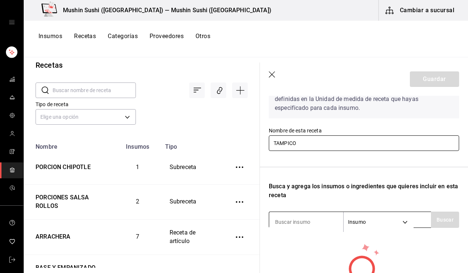
type input "TAMPICO"
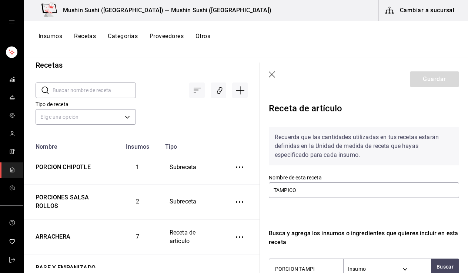
scroll to position [0, 0]
type input "PORCION TAMPI"
click at [269, 71] on header "Guardar" at bounding box center [364, 79] width 208 height 33
click at [273, 73] on icon "button" at bounding box center [272, 74] width 7 height 7
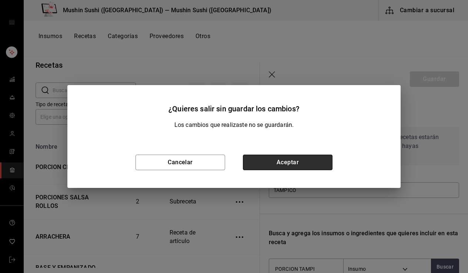
click at [311, 159] on button "Aceptar" at bounding box center [288, 163] width 90 height 16
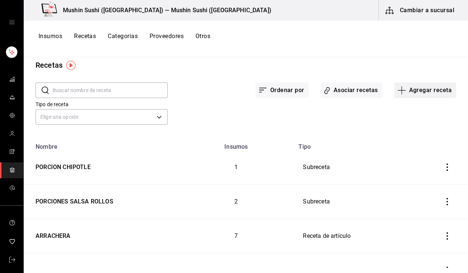
click at [412, 89] on button "Agregar receta" at bounding box center [426, 91] width 62 height 16
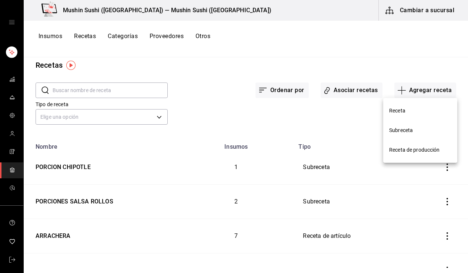
click at [413, 126] on li "Subreceta" at bounding box center [420, 131] width 74 height 20
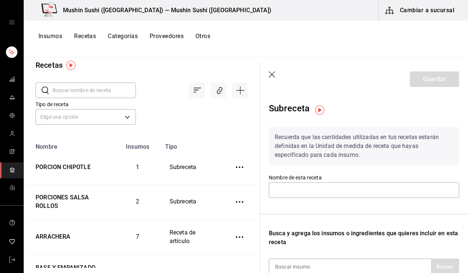
click at [334, 199] on div "Nombre de esta receta" at bounding box center [364, 186] width 190 height 25
click at [334, 198] on div "Nombre de esta receta" at bounding box center [364, 186] width 190 height 25
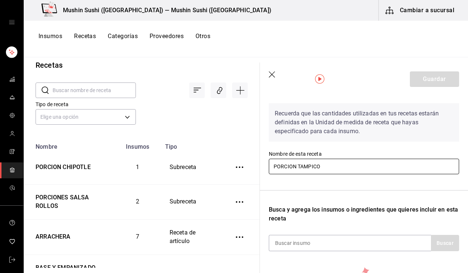
scroll to position [32, 0]
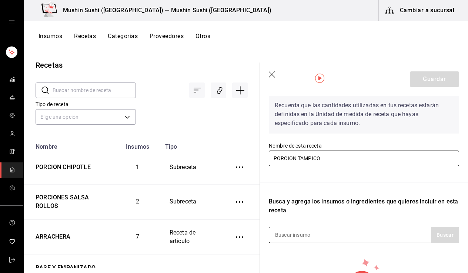
type input "PORCION TAMPICO"
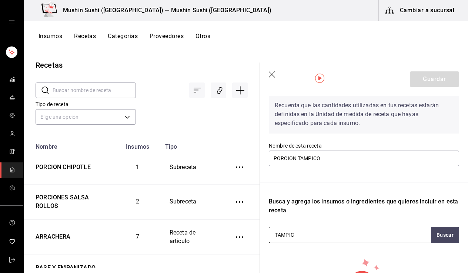
type input "TAMPICO"
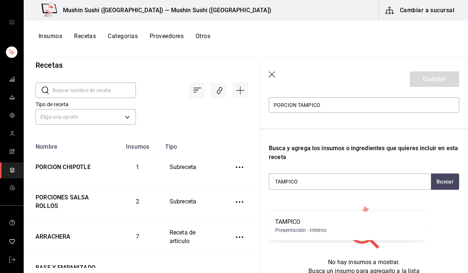
scroll to position [107, 0]
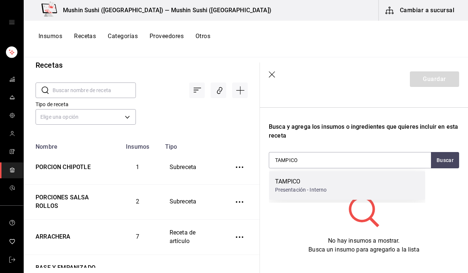
click at [324, 188] on div "Presentación - Interno" at bounding box center [301, 190] width 52 height 8
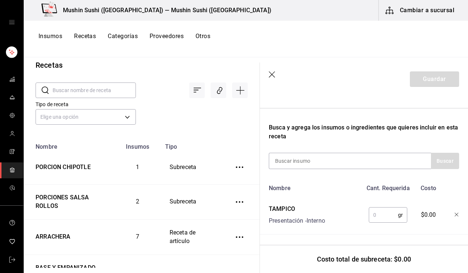
click at [379, 217] on input "text" at bounding box center [383, 215] width 29 height 15
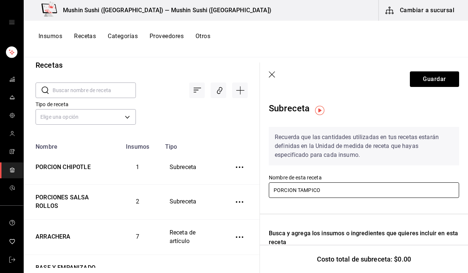
scroll to position [0, 0]
type input "59"
click at [367, 193] on input "PORCION TAMPICO" at bounding box center [364, 191] width 190 height 16
type input "PORCION TAMPICO"
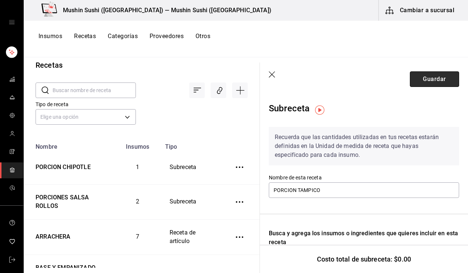
click at [429, 77] on button "Guardar" at bounding box center [434, 79] width 49 height 16
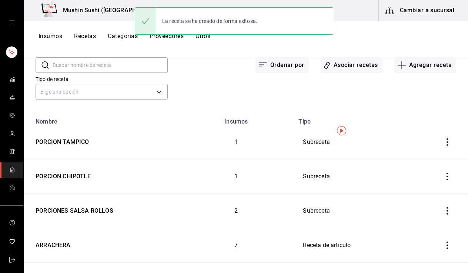
scroll to position [47, 0]
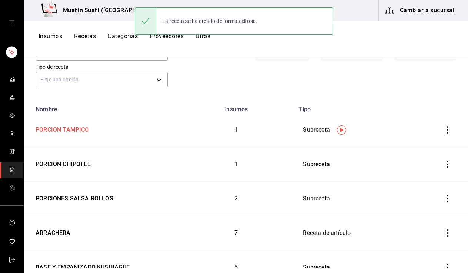
click at [103, 133] on div "PORCION TAMPICO" at bounding box center [101, 128] width 137 height 11
type input "PORCION TAMPICO"
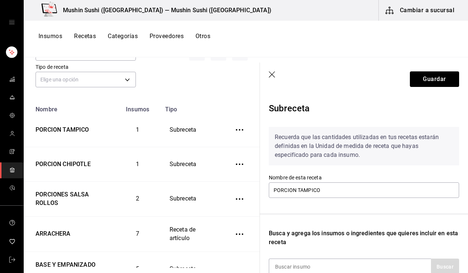
click at [277, 73] on header "Guardar" at bounding box center [364, 79] width 208 height 33
click at [274, 74] on icon "button" at bounding box center [272, 74] width 7 height 7
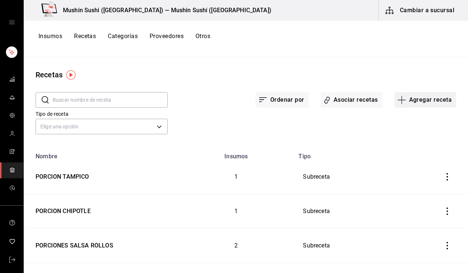
click at [422, 95] on button "Agregar receta" at bounding box center [426, 100] width 62 height 16
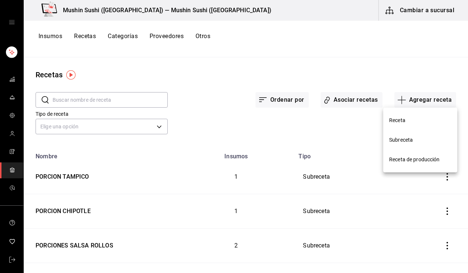
click at [402, 137] on span "Subreceta" at bounding box center [420, 140] width 62 height 8
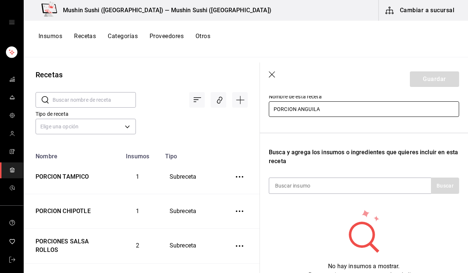
scroll to position [81, 0]
type input "PORCION ANGUILA"
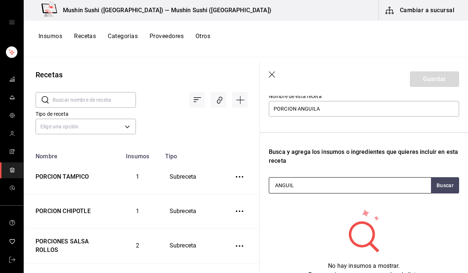
type input "ANGUILA"
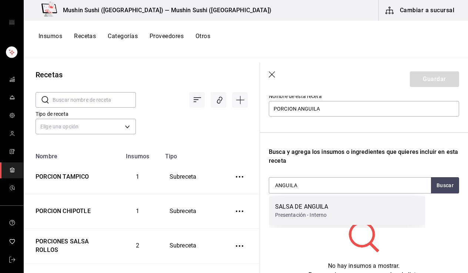
click at [330, 207] on div "SALSA DE ANGUILA Presentación - Interno" at bounding box center [347, 211] width 156 height 29
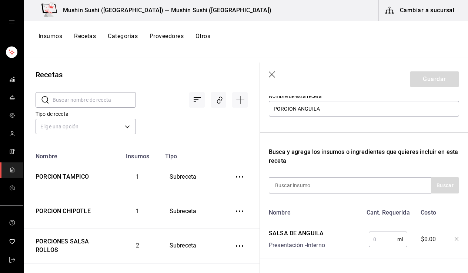
click at [386, 237] on input "text" at bounding box center [383, 239] width 29 height 15
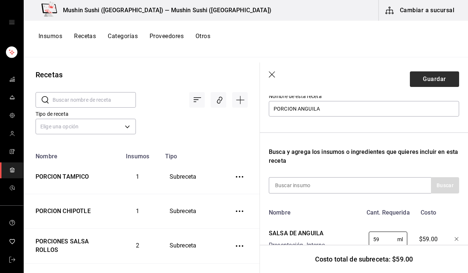
type input "59"
click at [419, 78] on button "Guardar" at bounding box center [434, 79] width 49 height 16
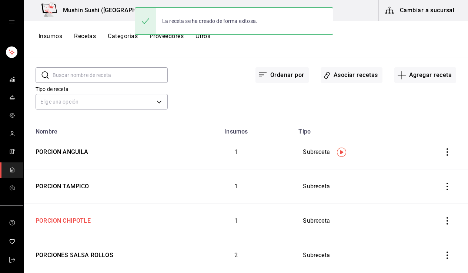
scroll to position [24, 0]
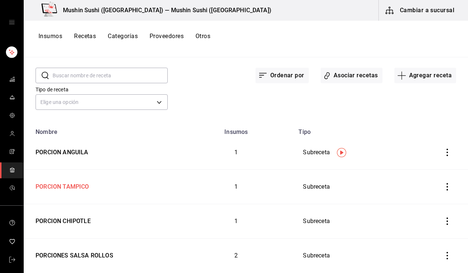
click at [110, 189] on div "PORCION TAMPICO" at bounding box center [101, 185] width 137 height 11
type input "PORCION TAMPICO"
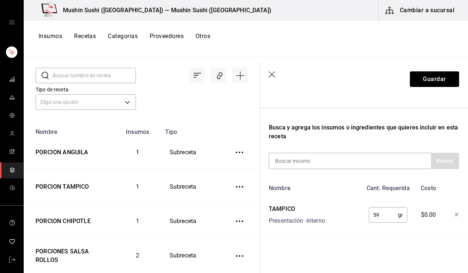
click at [408, 224] on div "Nombre Cant. Requerida Costo TAMPICO Presentación - Interno 59 gr ​ $0.00" at bounding box center [364, 208] width 190 height 54
click at [423, 214] on span "$0.00" at bounding box center [428, 215] width 15 height 9
click at [271, 71] on icon "button" at bounding box center [272, 74] width 7 height 7
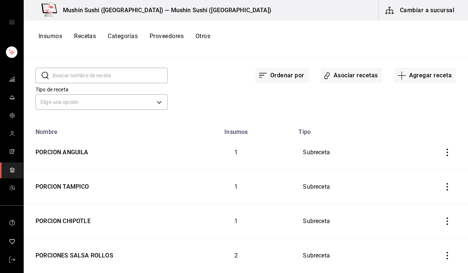
click at [96, 35] on button "Recetas" at bounding box center [85, 39] width 22 height 13
click at [91, 39] on button "Recetas" at bounding box center [85, 39] width 22 height 13
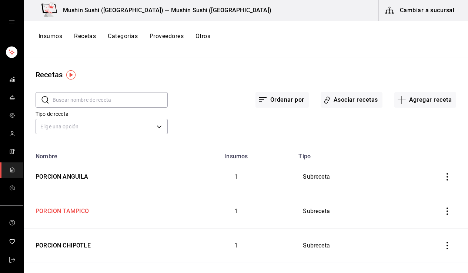
click at [84, 206] on div "PORCION TAMPICO" at bounding box center [61, 209] width 57 height 11
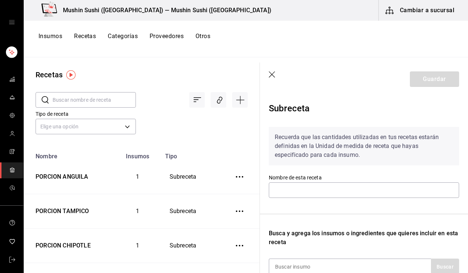
type input "PORCION TAMPICO"
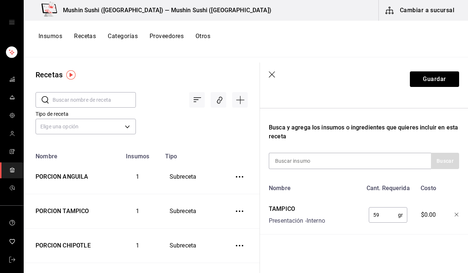
scroll to position [112, 0]
click at [273, 79] on icon "button" at bounding box center [272, 74] width 7 height 7
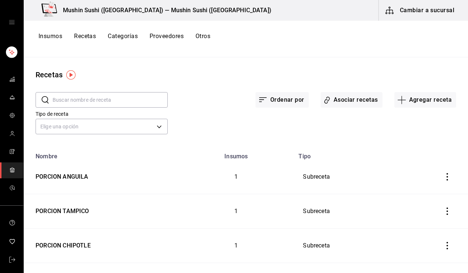
click at [50, 39] on button "Insumos" at bounding box center [51, 39] width 24 height 13
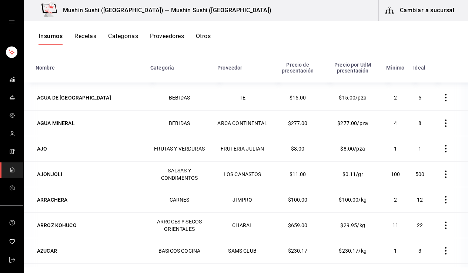
scroll to position [67, 0]
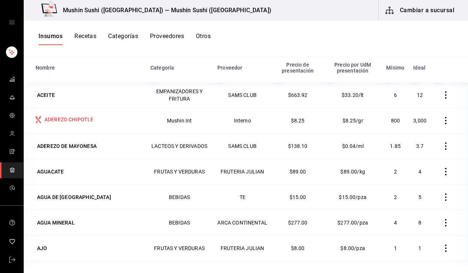
click at [66, 117] on div "ADEREZO CHIPOTLE" at bounding box center [68, 119] width 49 height 7
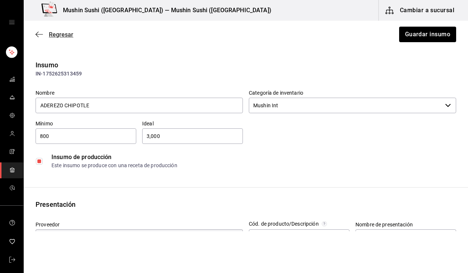
click at [37, 35] on icon "button" at bounding box center [39, 34] width 7 height 7
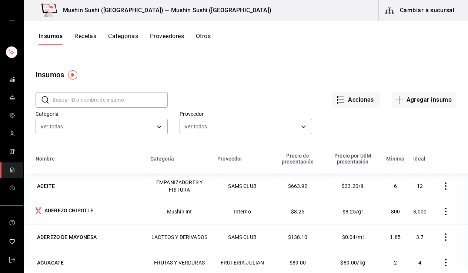
click at [90, 39] on button "Recetas" at bounding box center [85, 39] width 22 height 13
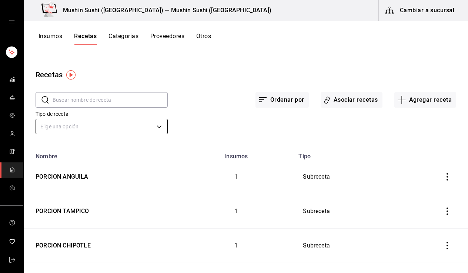
click at [103, 125] on body "Mushin Sushi (Aguascalientes) — Mushin Sushi (Aguascalientes) Cambiar a sucursa…" at bounding box center [234, 134] width 468 height 268
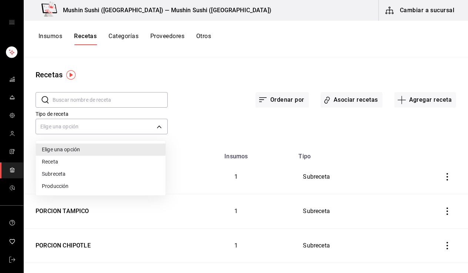
click at [97, 190] on li "Producción" at bounding box center [101, 186] width 130 height 12
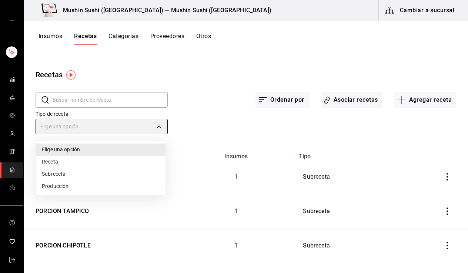
type input "PREPARATION"
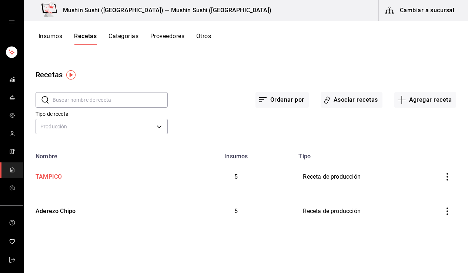
click at [137, 169] on td "TAMPICO" at bounding box center [101, 177] width 154 height 34
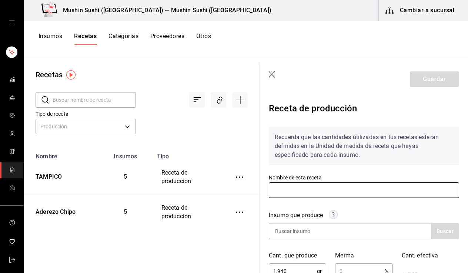
type input "TAMPICO"
type input "1,940"
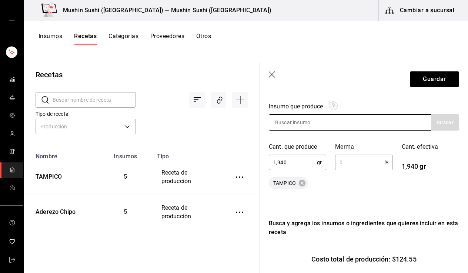
click at [348, 121] on div at bounding box center [350, 122] width 162 height 16
click at [310, 129] on input at bounding box center [306, 123] width 74 height 16
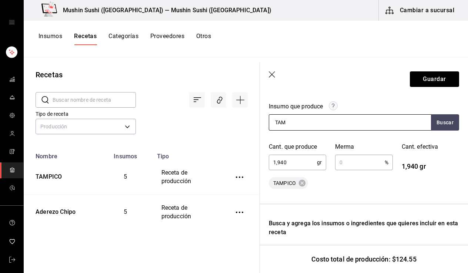
type input "TAMP"
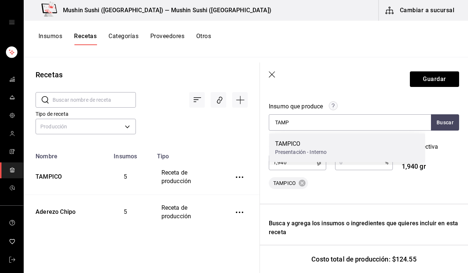
click at [280, 151] on div "Presentación - Interno" at bounding box center [301, 153] width 52 height 8
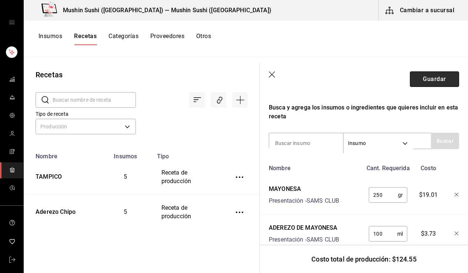
click at [429, 75] on button "Guardar" at bounding box center [434, 79] width 49 height 16
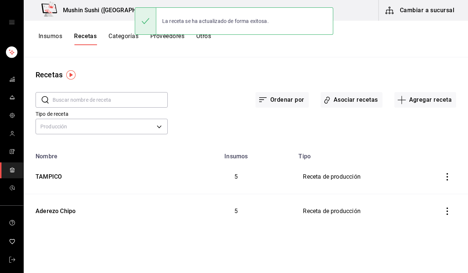
click at [59, 37] on button "Insumos" at bounding box center [51, 39] width 24 height 13
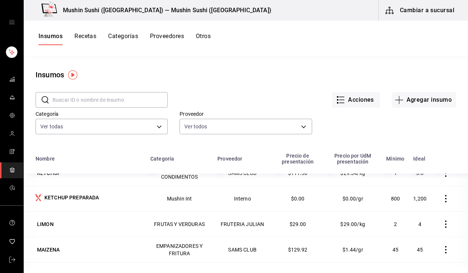
click at [91, 38] on button "Recetas" at bounding box center [85, 39] width 22 height 13
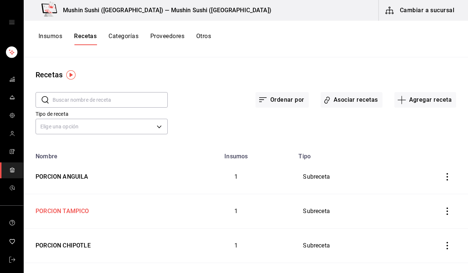
click at [79, 212] on div "PORCION TAMPICO" at bounding box center [61, 209] width 57 height 11
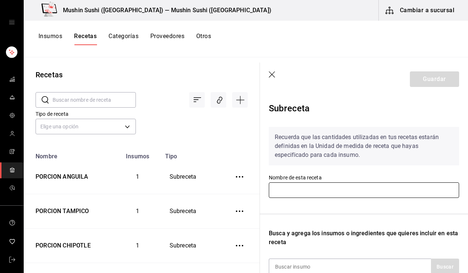
type input "PORCION TAMPICO"
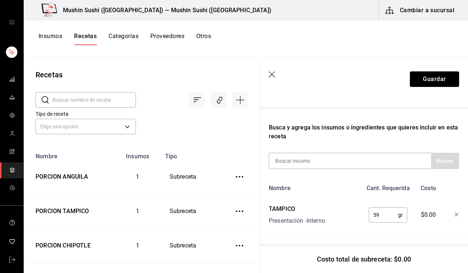
click at [386, 213] on input "59" at bounding box center [383, 215] width 29 height 15
click at [274, 74] on icon "button" at bounding box center [272, 74] width 7 height 7
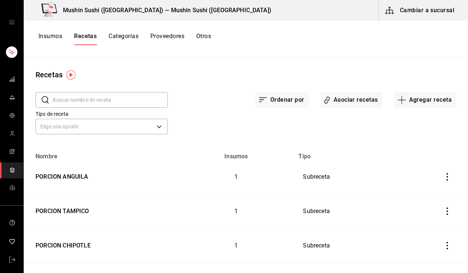
click at [57, 39] on button "Insumos" at bounding box center [51, 39] width 24 height 13
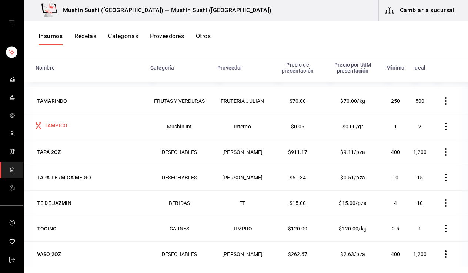
click at [58, 126] on div "TAMPICO" at bounding box center [55, 125] width 23 height 7
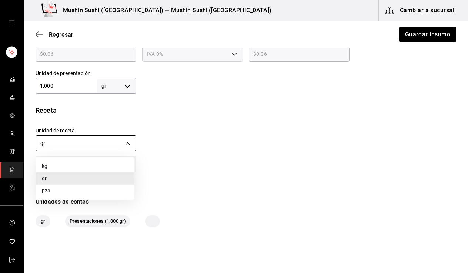
click at [126, 142] on body "Mushin Sushi (Aguascalientes) — Mushin Sushi (Aguascalientes) Cambiar a sucursa…" at bounding box center [234, 116] width 468 height 232
click at [126, 142] on div at bounding box center [234, 136] width 468 height 273
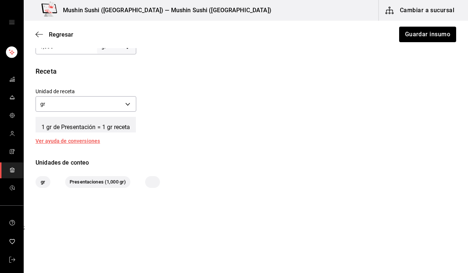
click at [156, 184] on div at bounding box center [152, 182] width 15 height 12
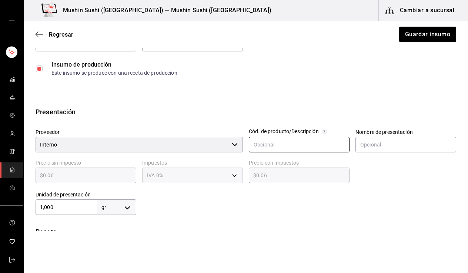
click at [285, 138] on input "text" at bounding box center [299, 145] width 101 height 16
click at [206, 103] on div "Insumo IN-1752625094176 Nombre TAMPICO Categoría de inventario Mushin Int ​ Mín…" at bounding box center [246, 158] width 445 height 382
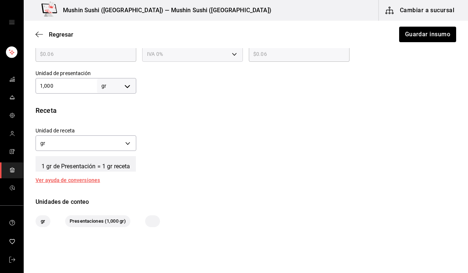
scroll to position [213, 0]
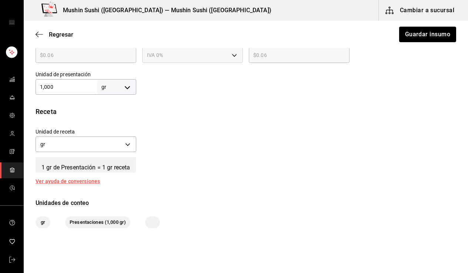
click at [151, 222] on div at bounding box center [152, 223] width 15 height 12
click at [42, 33] on icon "button" at bounding box center [39, 34] width 7 height 7
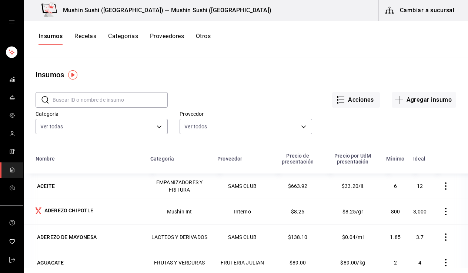
click at [85, 34] on button "Recetas" at bounding box center [85, 39] width 22 height 13
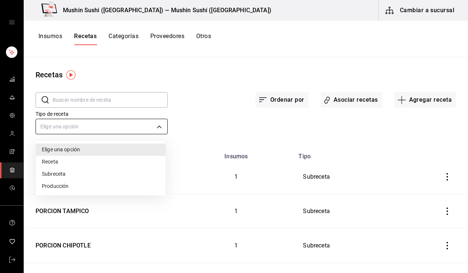
click at [65, 127] on body "Mushin Sushi (Aguascalientes) — Mushin Sushi (Aguascalientes) Cambiar a sucursa…" at bounding box center [234, 134] width 468 height 268
click at [65, 176] on li "Subreceta" at bounding box center [101, 174] width 130 height 12
type input "SUBRECIPE"
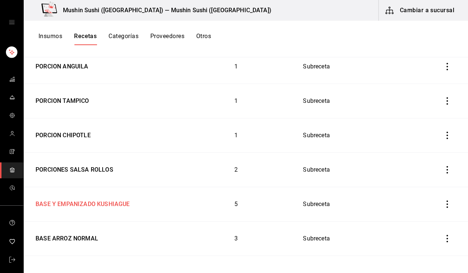
scroll to position [116, 0]
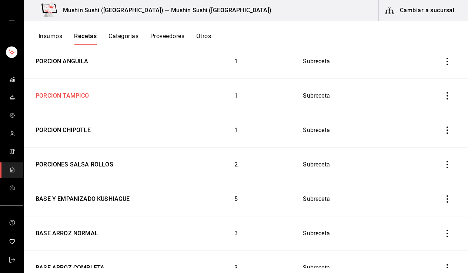
click at [80, 99] on div "PORCION TAMPICO" at bounding box center [61, 94] width 57 height 11
type input "PORCION TAMPICO"
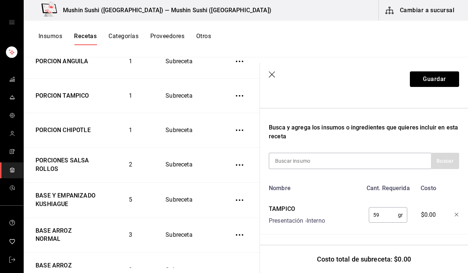
click at [391, 211] on input "59" at bounding box center [383, 215] width 29 height 15
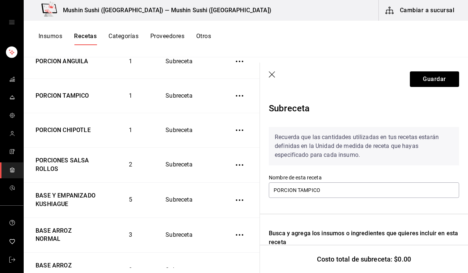
click at [273, 77] on icon "button" at bounding box center [272, 74] width 7 height 7
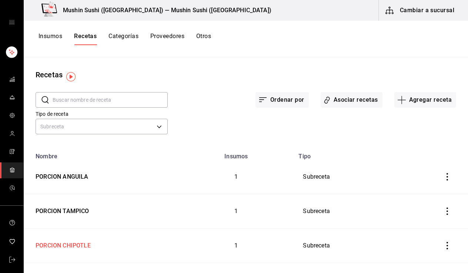
scroll to position [0, 0]
click at [131, 41] on button "Categorías" at bounding box center [124, 39] width 30 height 13
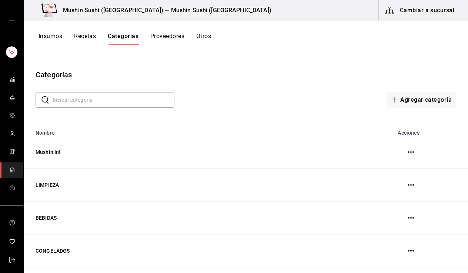
click at [88, 39] on button "Recetas" at bounding box center [85, 39] width 22 height 13
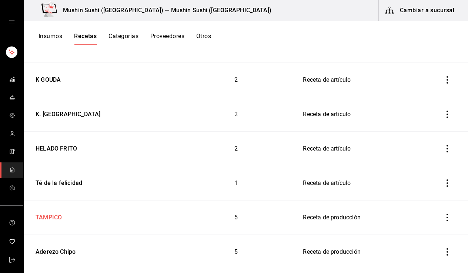
scroll to position [570, 0]
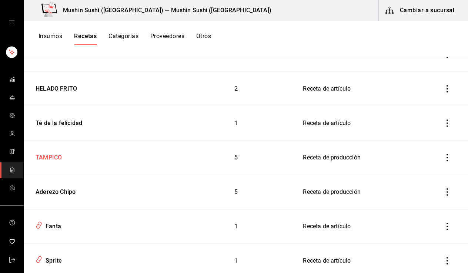
click at [100, 152] on div "TAMPICO" at bounding box center [101, 156] width 137 height 11
type input "TAMPICO"
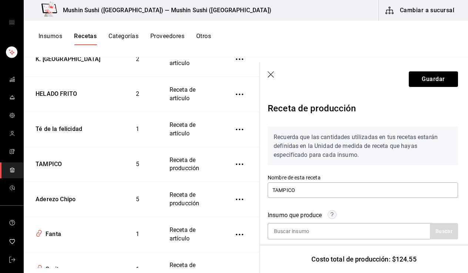
scroll to position [0, 1]
click at [269, 76] on icon "button" at bounding box center [271, 74] width 7 height 7
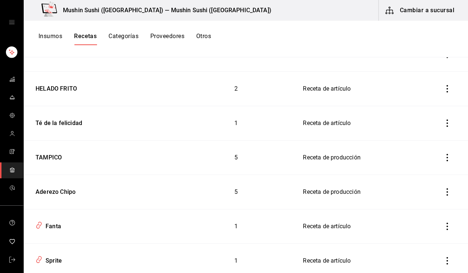
click at [52, 39] on button "Insumos" at bounding box center [51, 39] width 24 height 13
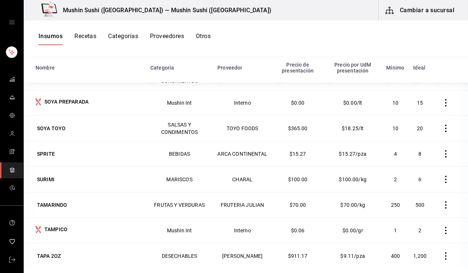
scroll to position [1912, 0]
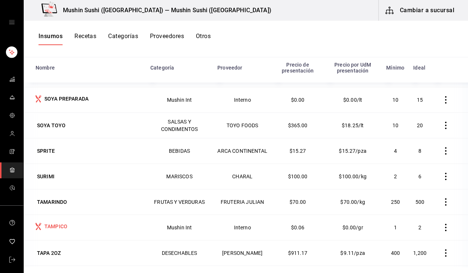
click at [57, 224] on div "TAMPICO" at bounding box center [55, 226] width 23 height 7
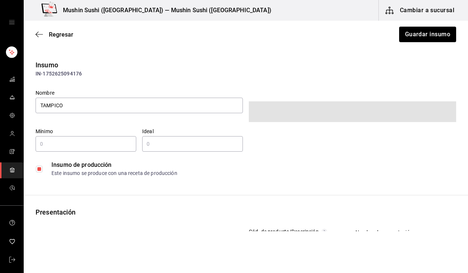
type input "1"
type input "2"
type input "1,000"
type input "GRAM"
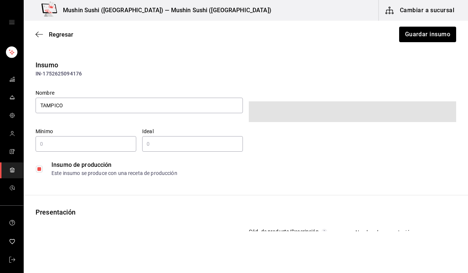
type input "1,000"
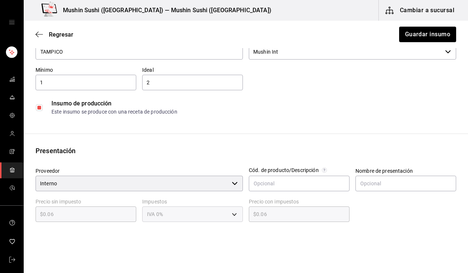
scroll to position [56, 0]
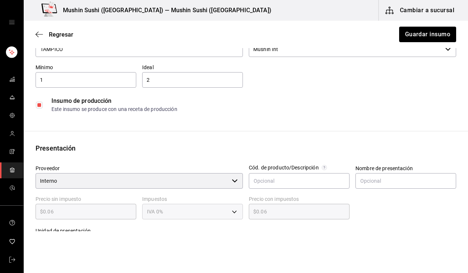
click at [206, 83] on input "2" at bounding box center [192, 80] width 101 height 9
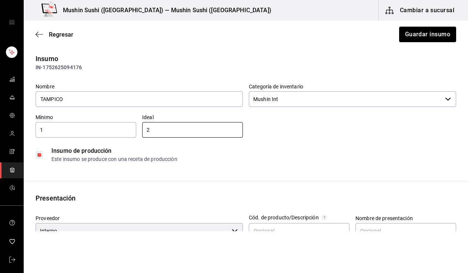
scroll to position [6, 0]
click at [152, 152] on div "Insumo de producción" at bounding box center [253, 151] width 405 height 9
click at [40, 156] on input "checkbox" at bounding box center [39, 155] width 7 height 7
checkbox input "true"
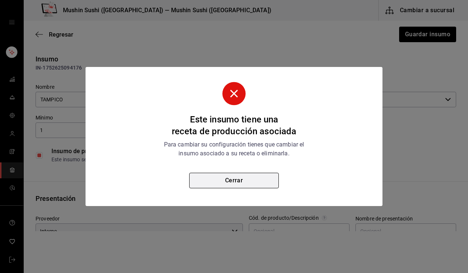
click at [225, 180] on button "Cerrar" at bounding box center [234, 181] width 90 height 16
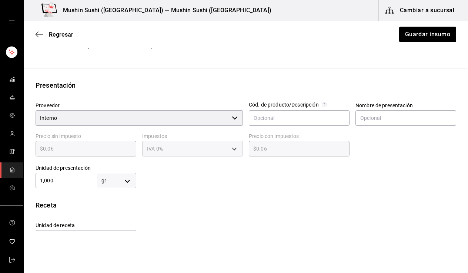
scroll to position [122, 0]
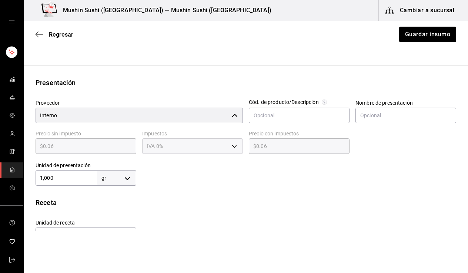
click at [212, 120] on input "Interno" at bounding box center [132, 116] width 193 height 16
click at [233, 118] on div "Interno ​" at bounding box center [139, 116] width 207 height 16
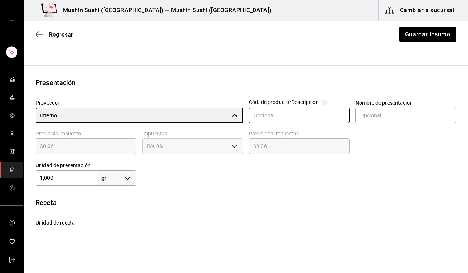
click at [263, 117] on input "text" at bounding box center [299, 116] width 101 height 16
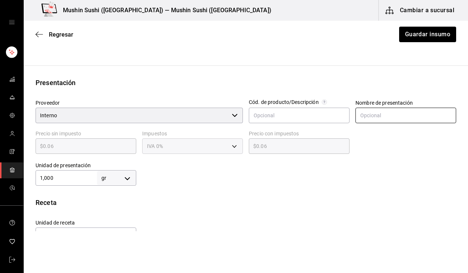
click at [367, 122] on input "text" at bounding box center [406, 116] width 101 height 16
click at [97, 141] on div "$0.06 ​" at bounding box center [86, 147] width 101 height 16
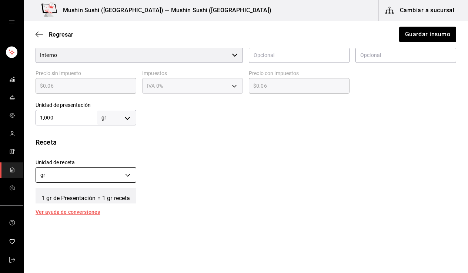
scroll to position [183, 0]
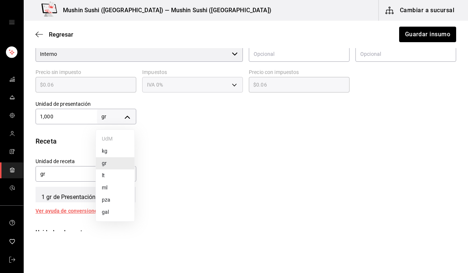
click at [113, 116] on body "Mushin Sushi (Aguascalientes) — Mushin Sushi (Aguascalientes) Cambiar a sucursa…" at bounding box center [234, 116] width 468 height 232
click at [112, 162] on li "gr" at bounding box center [115, 163] width 39 height 12
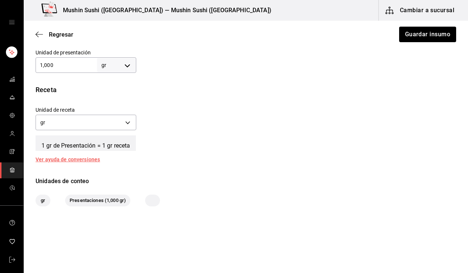
scroll to position [249, 0]
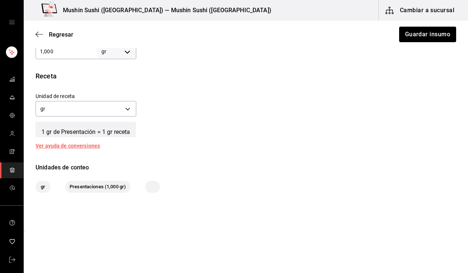
click at [147, 191] on div at bounding box center [152, 187] width 15 height 12
click at [111, 186] on span "Presentaciones (1,000 gr)" at bounding box center [97, 186] width 65 height 7
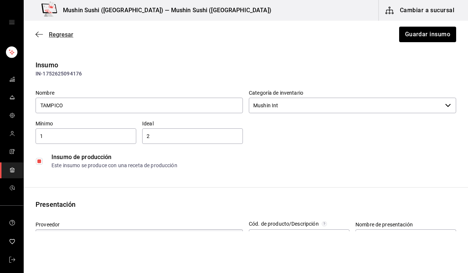
scroll to position [0, 0]
click at [44, 35] on span "Regresar" at bounding box center [55, 34] width 38 height 7
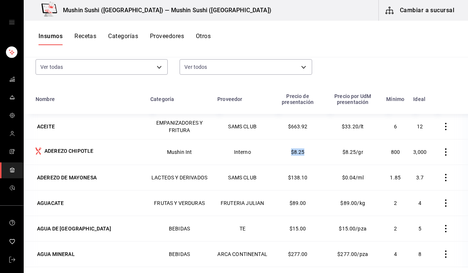
drag, startPoint x: 283, startPoint y: 148, endPoint x: 295, endPoint y: 151, distance: 12.2
click at [295, 151] on td "$8.25" at bounding box center [298, 152] width 52 height 26
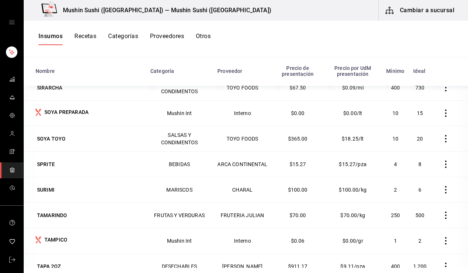
scroll to position [1913, 0]
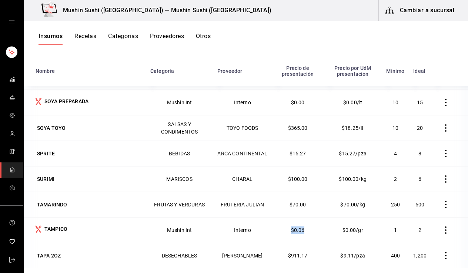
drag, startPoint x: 296, startPoint y: 229, endPoint x: 283, endPoint y: 228, distance: 12.6
click at [283, 228] on td "$0.06" at bounding box center [298, 230] width 52 height 26
click at [51, 234] on div "TAMPICO" at bounding box center [54, 230] width 26 height 9
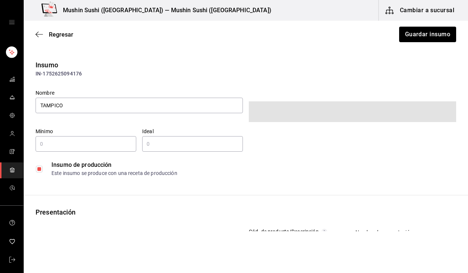
type input "1"
type input "2"
type input "1,000"
type input "GRAM"
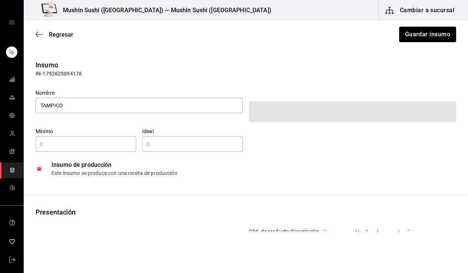
type input "1,000"
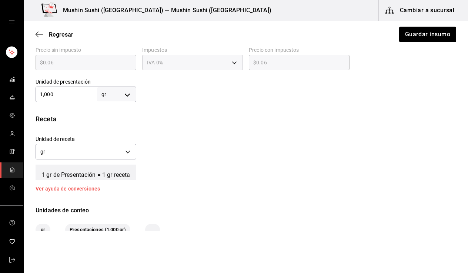
scroll to position [179, 0]
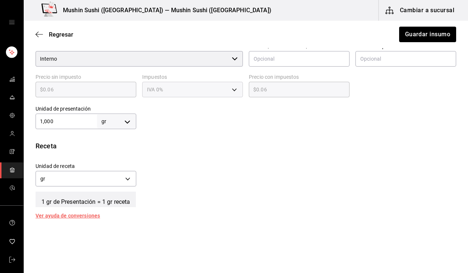
click at [89, 123] on input "1,000" at bounding box center [66, 121] width 61 height 9
type input "1"
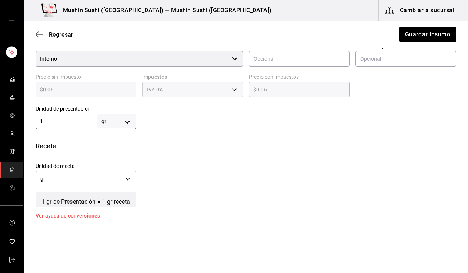
click at [195, 137] on div "Insumo IN-1752625094176 Nombre TAMPICO Categoría de inventario Mushin Int ​ Mín…" at bounding box center [246, 72] width 445 height 382
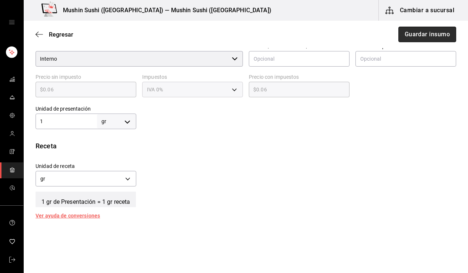
click at [415, 37] on button "Guardar insumo" at bounding box center [428, 35] width 58 height 16
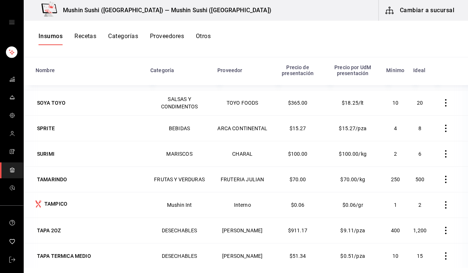
scroll to position [1941, 0]
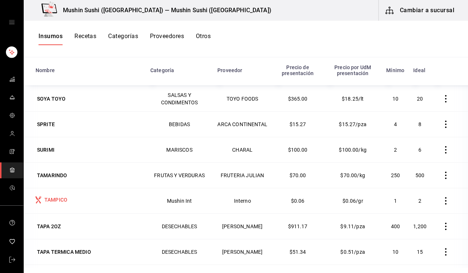
click at [67, 199] on div "TAMPICO" at bounding box center [55, 199] width 23 height 7
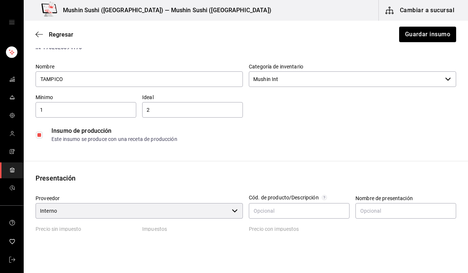
scroll to position [12, 0]
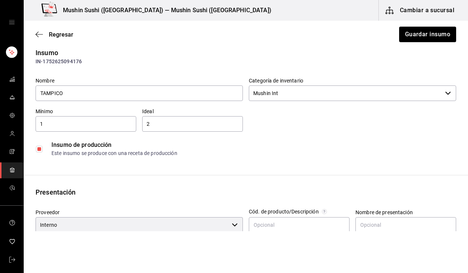
click at [107, 123] on input "1" at bounding box center [86, 124] width 101 height 9
type input "1,000"
click at [190, 120] on input "2" at bounding box center [192, 124] width 101 height 9
click at [194, 120] on input "2" at bounding box center [192, 124] width 101 height 9
click at [197, 127] on input "2" at bounding box center [192, 124] width 101 height 9
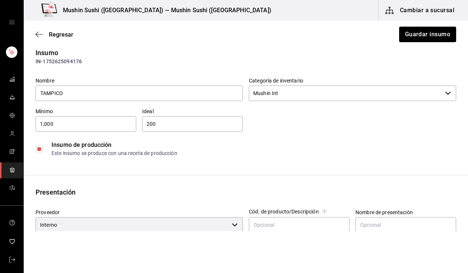
type input "2,000"
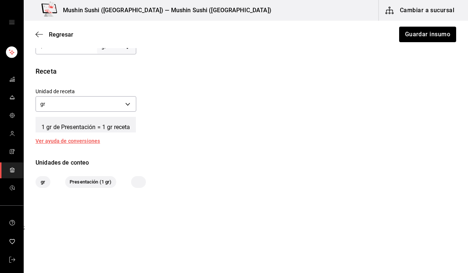
scroll to position [253, 0]
click at [425, 34] on button "Guardar insumo" at bounding box center [428, 35] width 58 height 16
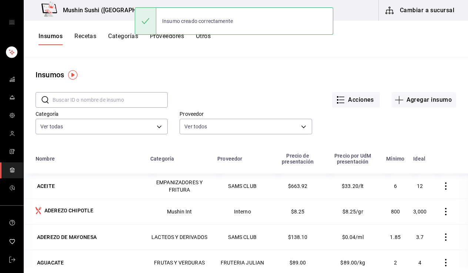
click at [88, 39] on button "Recetas" at bounding box center [85, 39] width 22 height 13
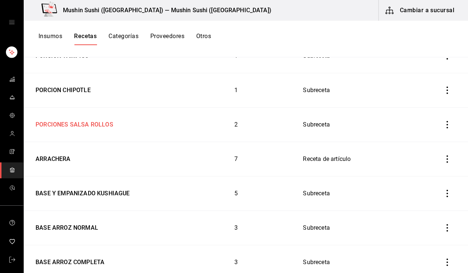
scroll to position [139, 0]
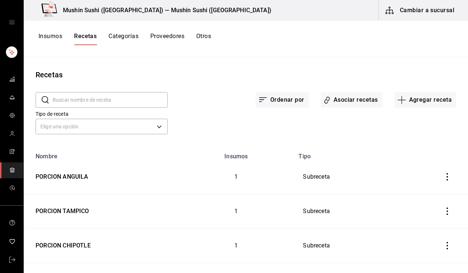
scroll to position [139, 0]
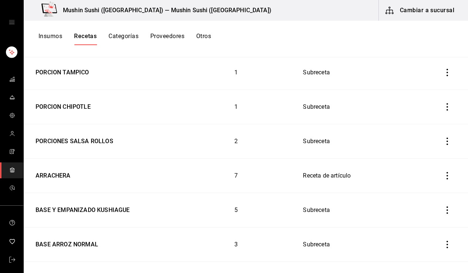
click at [83, 66] on div "PORCION TAMPICO" at bounding box center [61, 71] width 57 height 11
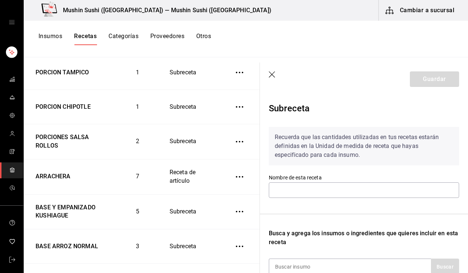
type input "PORCION TAMPICO"
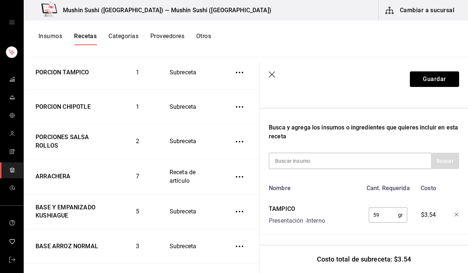
scroll to position [112, 0]
click at [272, 73] on icon "button" at bounding box center [272, 74] width 7 height 7
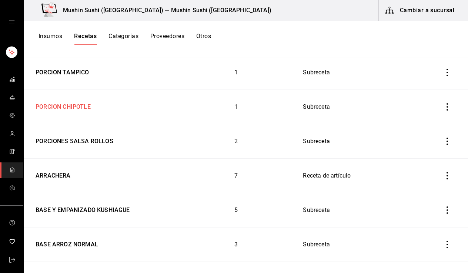
click at [84, 112] on td "PORCION CHIPOTLE" at bounding box center [101, 107] width 154 height 34
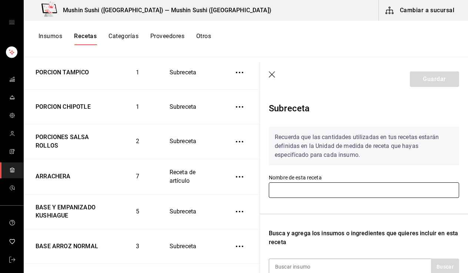
type input "PORCION CHIPOTLE"
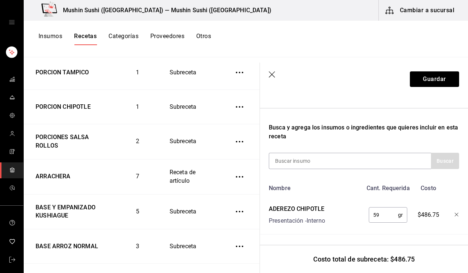
scroll to position [112, 0]
click at [53, 36] on button "Insumos" at bounding box center [51, 39] width 24 height 13
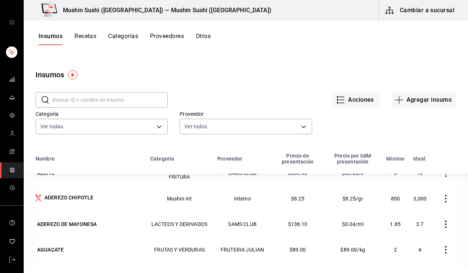
scroll to position [17, 0]
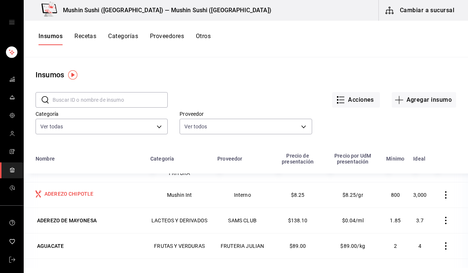
click at [86, 195] on div "ADEREZO CHIPOTLE" at bounding box center [68, 193] width 49 height 7
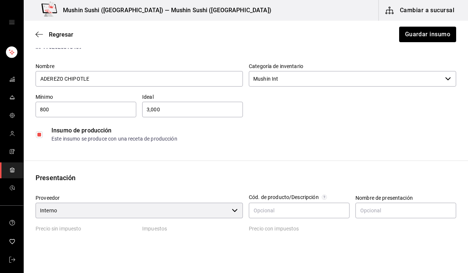
scroll to position [19, 0]
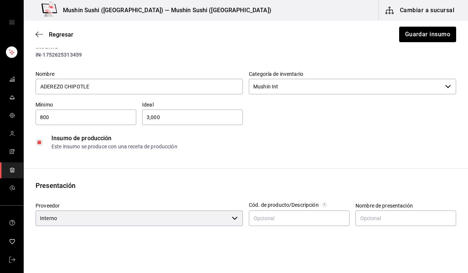
click at [98, 117] on input "800" at bounding box center [86, 117] width 101 height 9
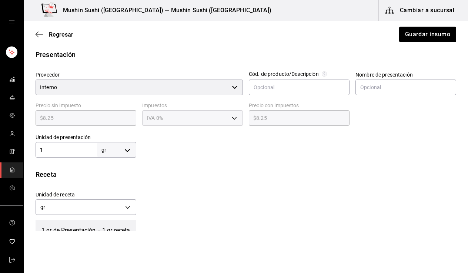
scroll to position [167, 0]
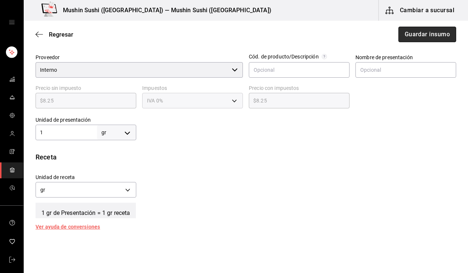
click at [429, 33] on button "Guardar insumo" at bounding box center [428, 35] width 58 height 16
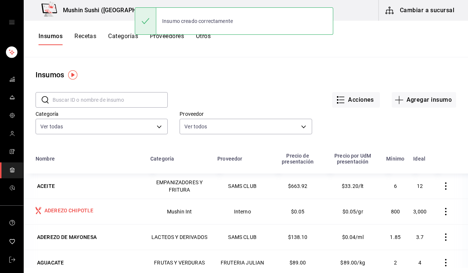
click at [72, 206] on td "ADEREZO CHIPOTLE" at bounding box center [85, 212] width 122 height 26
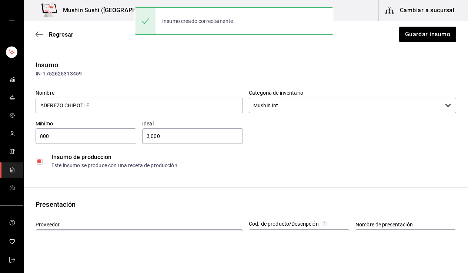
type input "Interno"
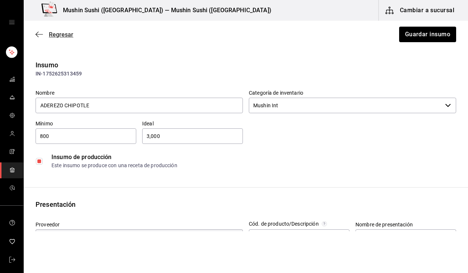
click at [62, 34] on span "Regresar" at bounding box center [61, 34] width 24 height 7
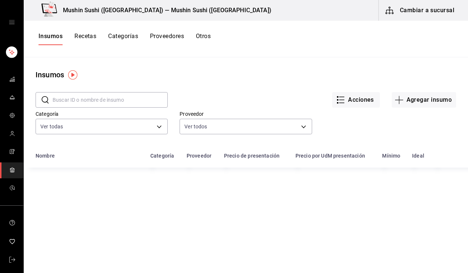
click at [92, 37] on button "Recetas" at bounding box center [85, 39] width 22 height 13
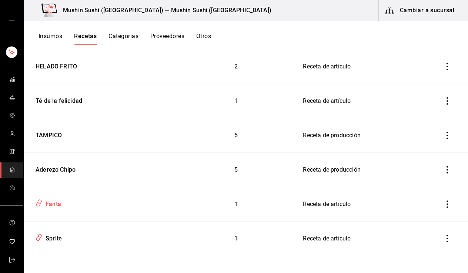
scroll to position [594, 0]
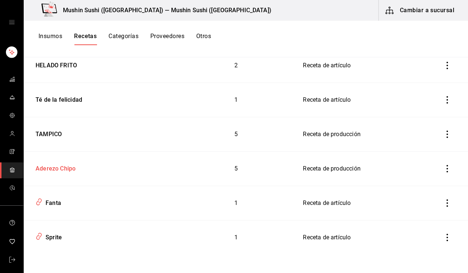
click at [72, 172] on div "Aderezo Chipo" at bounding box center [54, 167] width 43 height 11
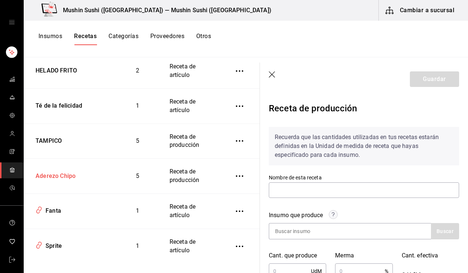
type input "Aderezo Chipo"
type input "3,640"
